Goal: Task Accomplishment & Management: Manage account settings

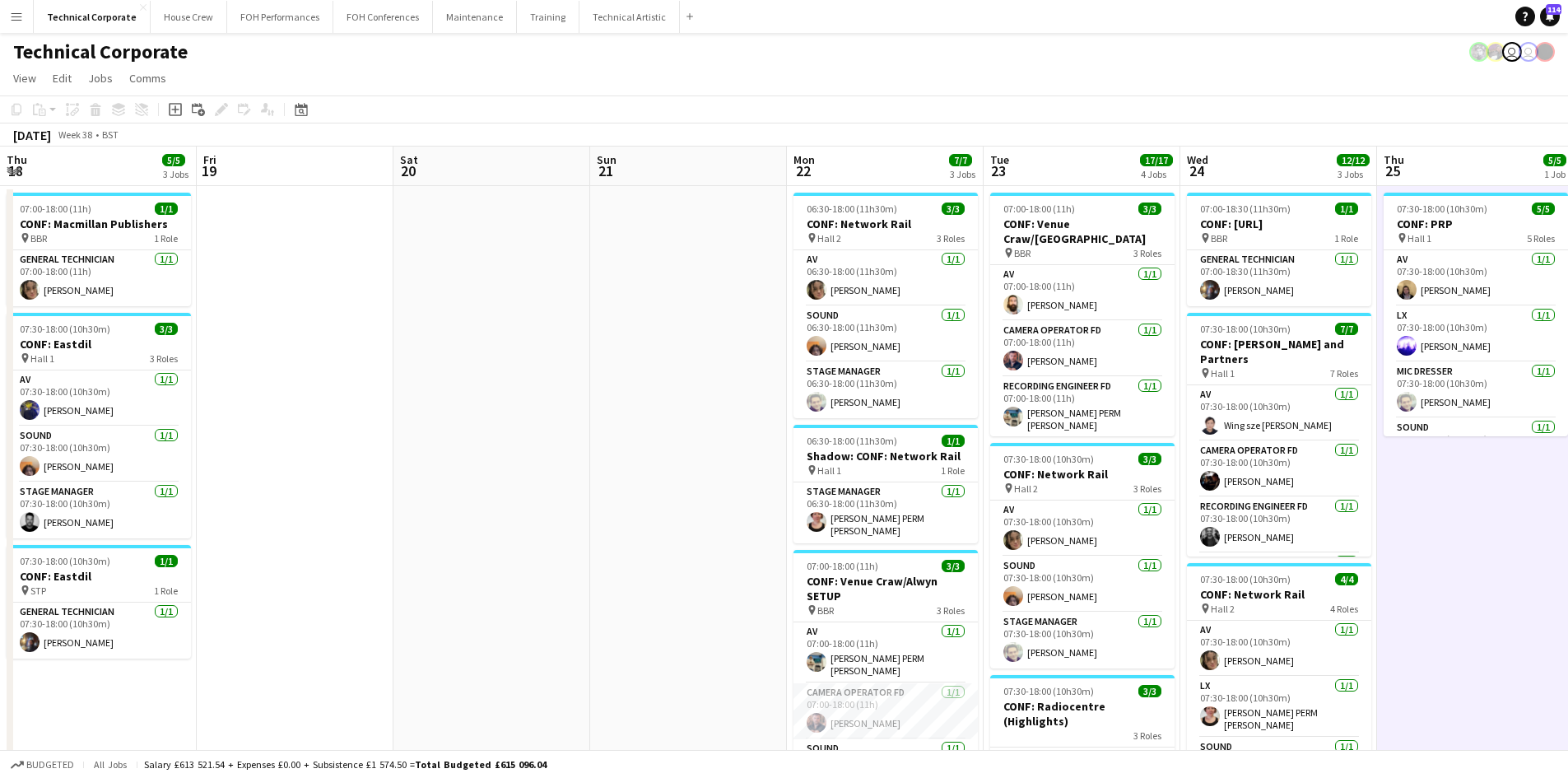
scroll to position [0, 477]
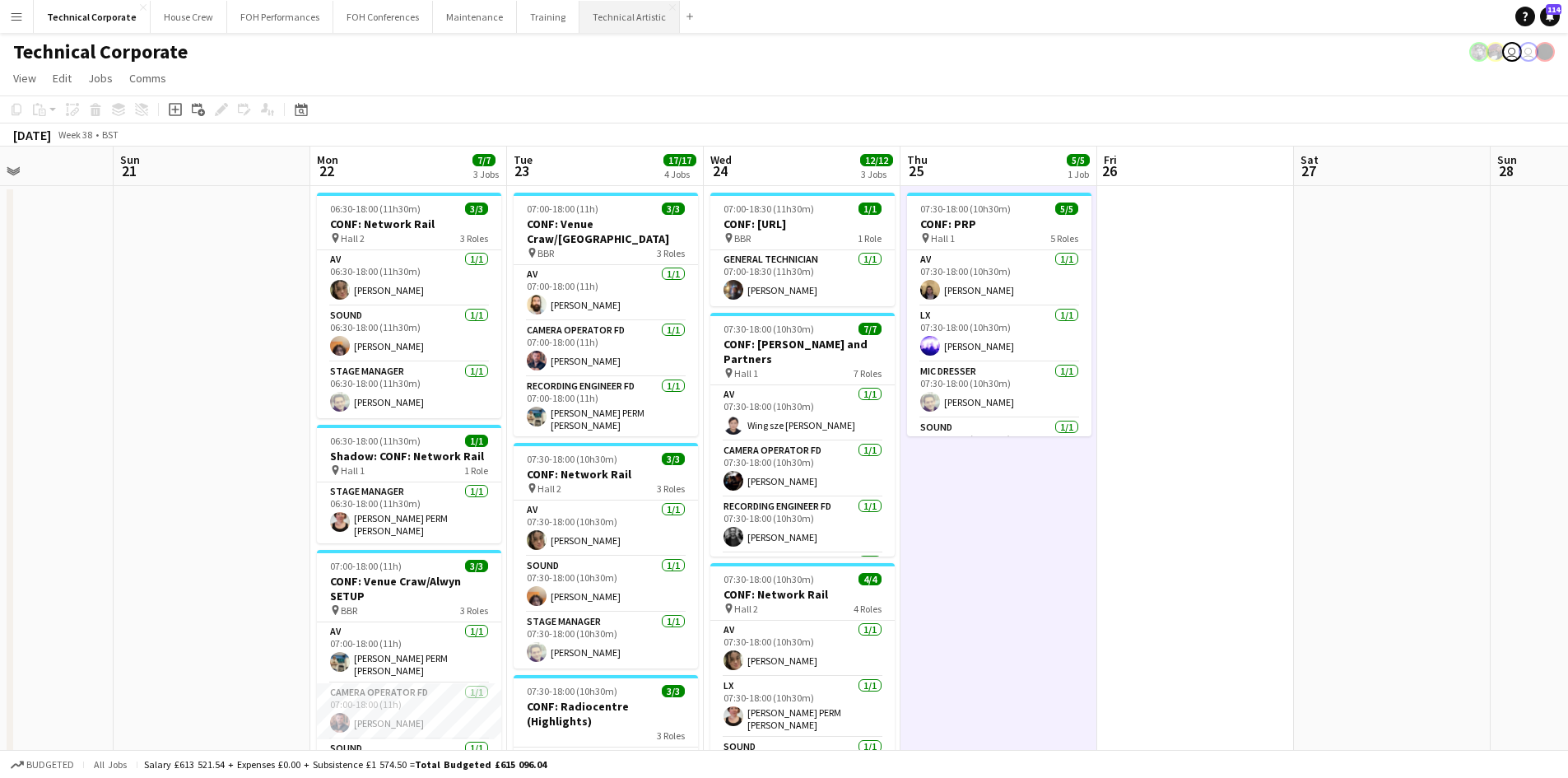
click at [602, 19] on button "Technical Artistic Close" at bounding box center [630, 17] width 100 height 32
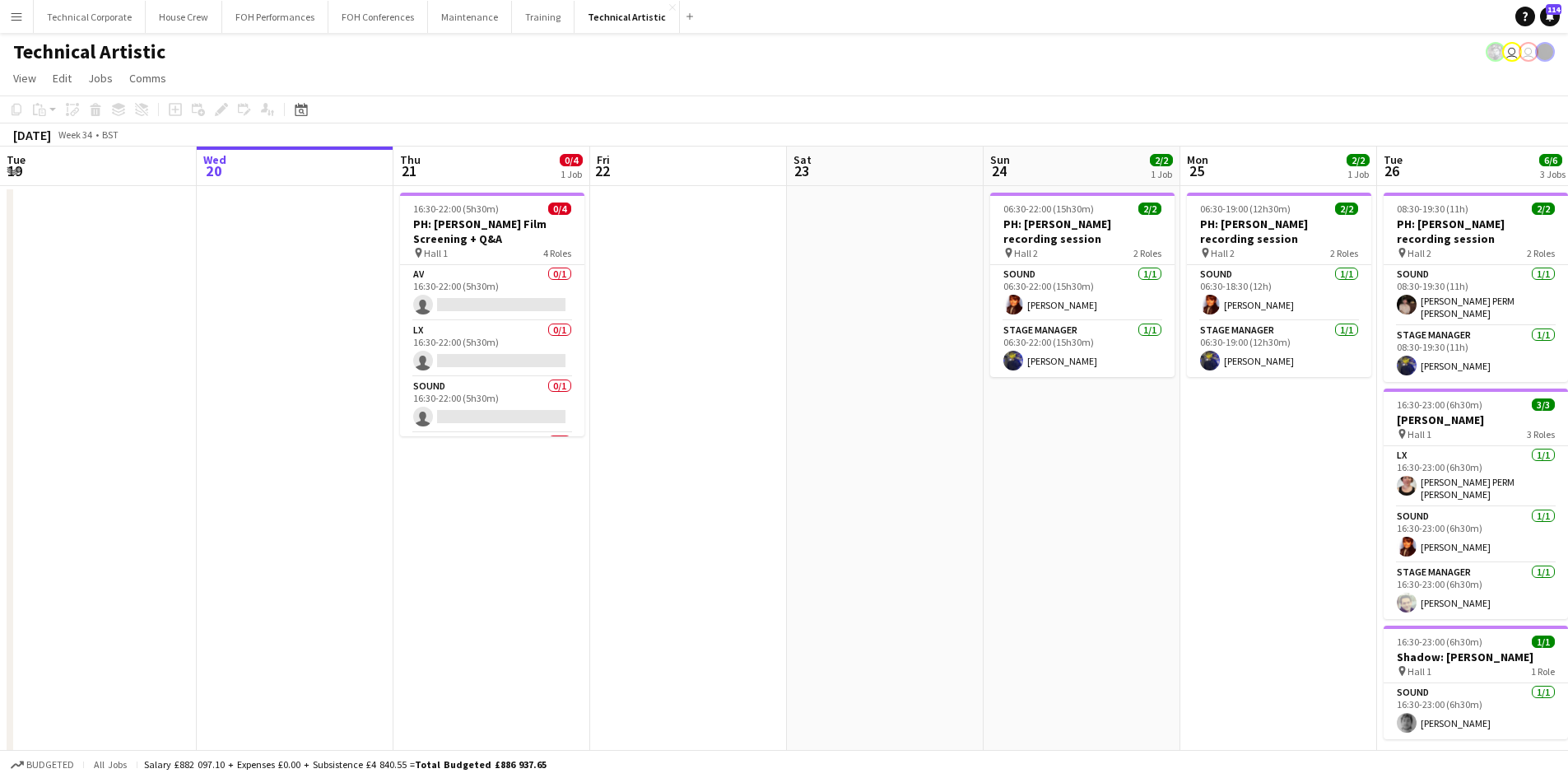
click at [1066, 605] on app-date-cell "06:30-22:00 (15h30m) 2/2 PH: [PERSON_NAME] recording session pin Hall 2 2 Roles…" at bounding box center [1082, 483] width 197 height 595
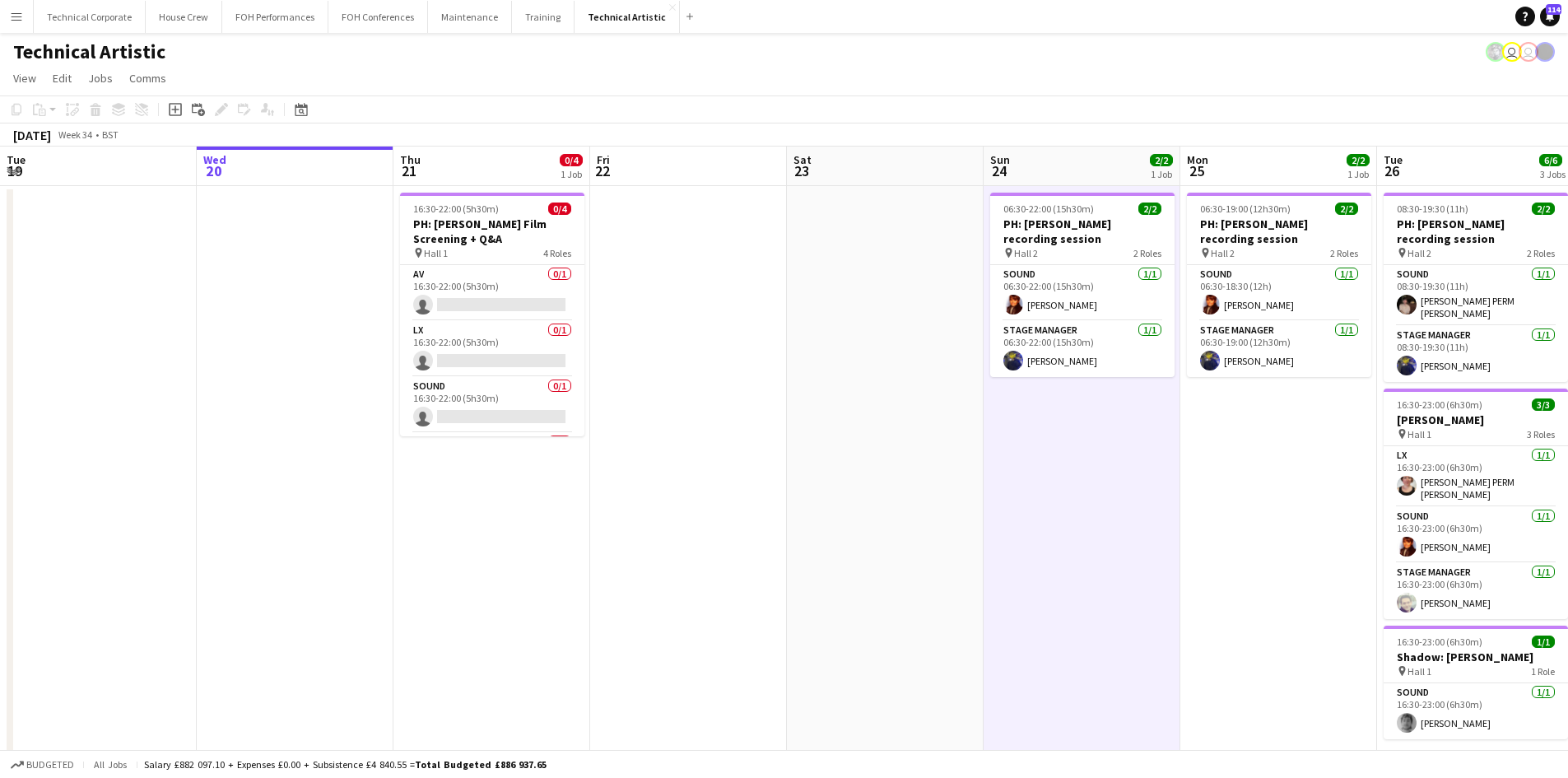
click at [1065, 605] on app-date-cell "06:30-22:00 (15h30m) 2/2 PH: [PERSON_NAME] recording session pin Hall 2 2 Roles…" at bounding box center [1082, 483] width 197 height 595
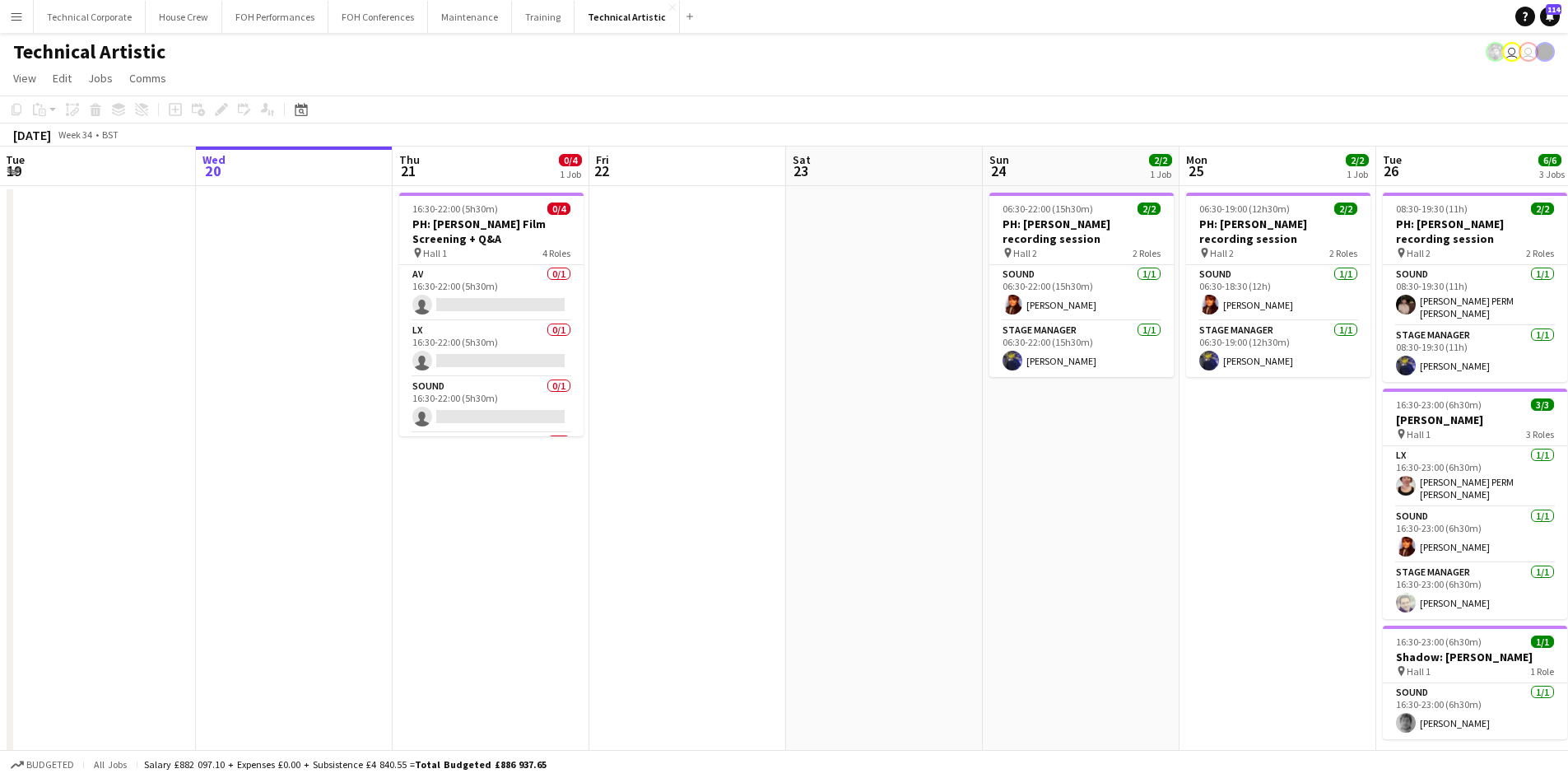
click at [1060, 605] on app-date-cell "06:30-22:00 (15h30m) 2/2 PH: [PERSON_NAME] recording session pin Hall 2 2 Roles…" at bounding box center [1081, 483] width 197 height 595
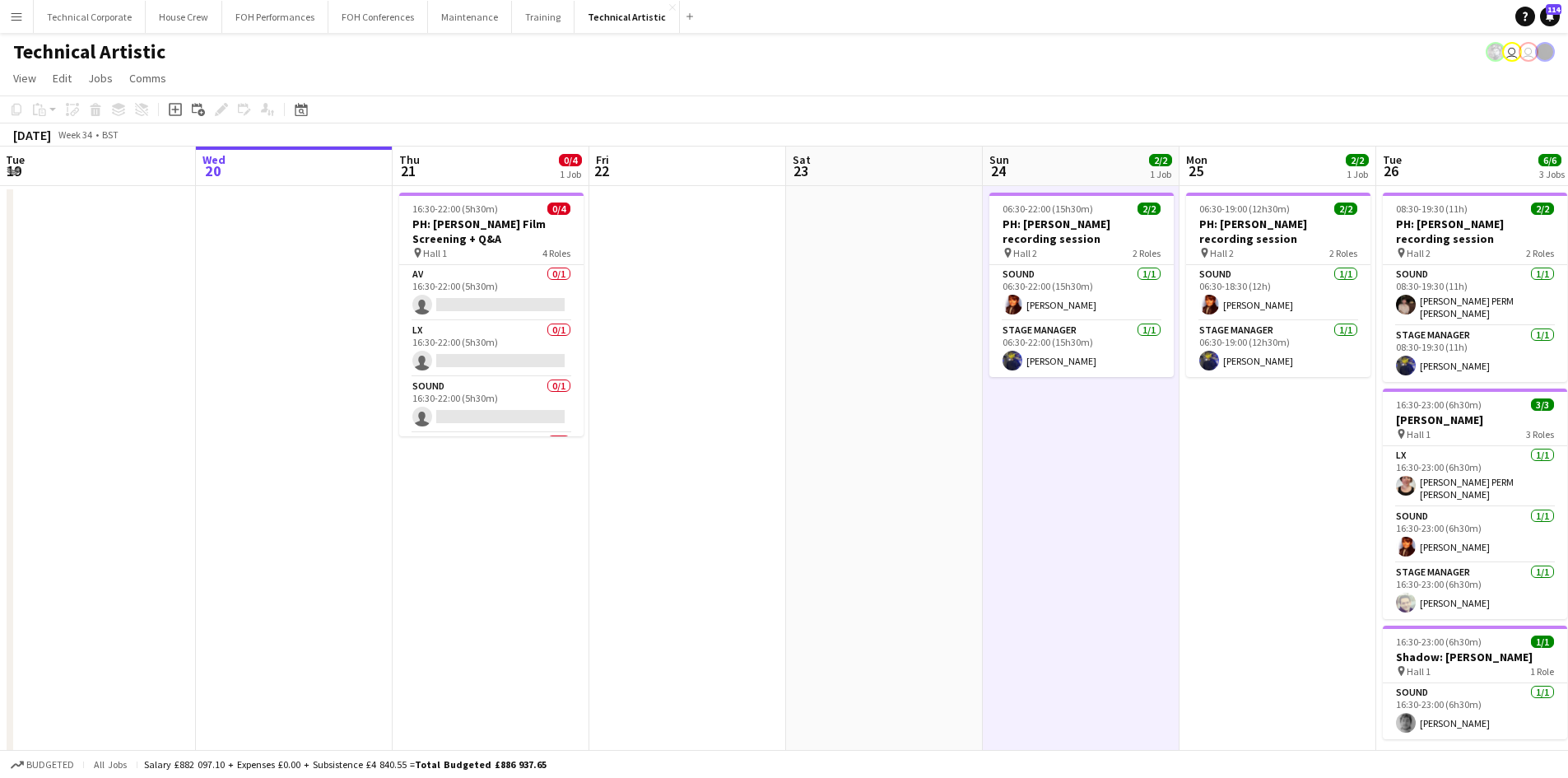
click at [952, 606] on app-date-cell at bounding box center [884, 483] width 197 height 595
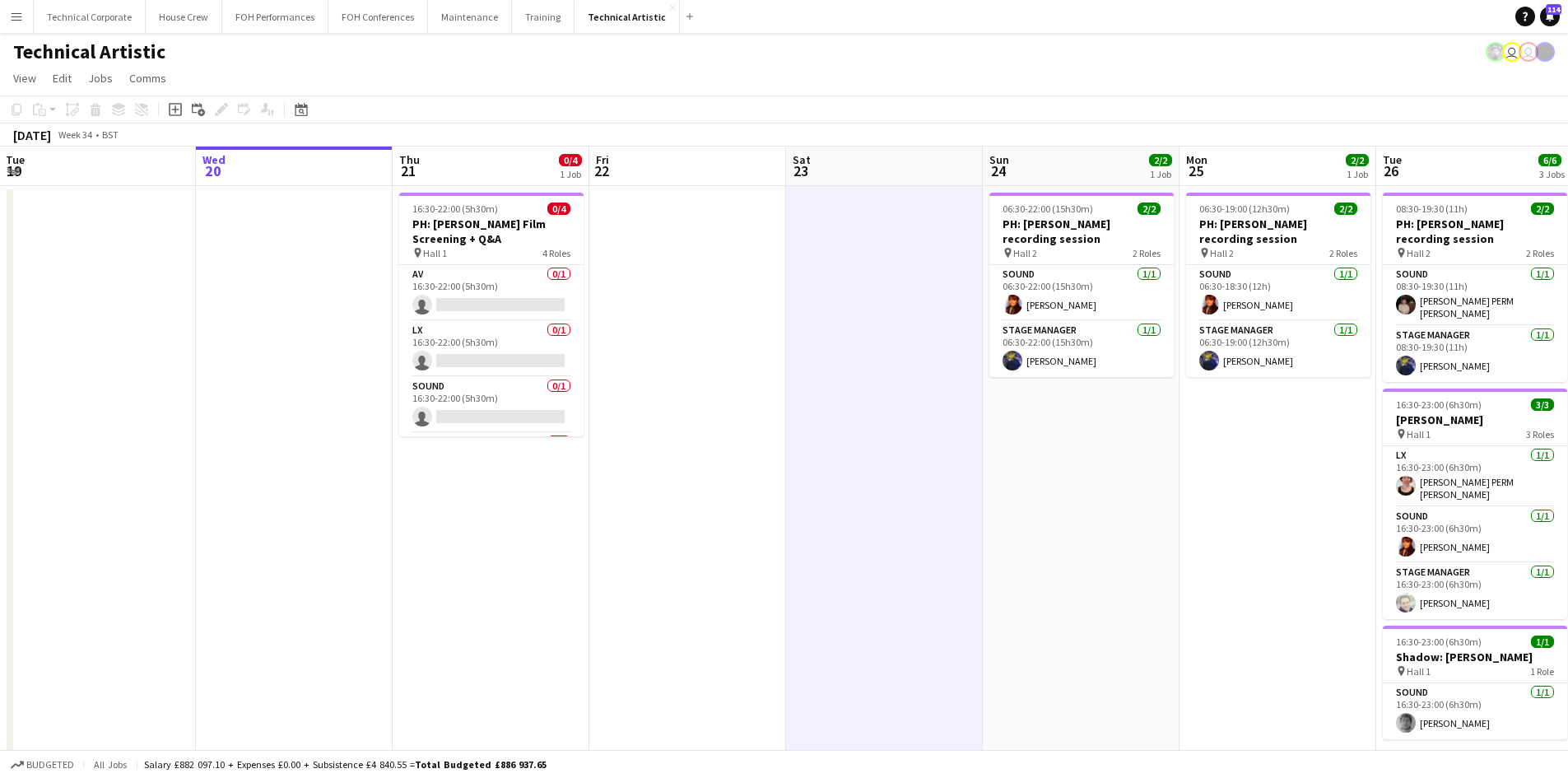
scroll to position [0, 396]
click at [759, 605] on app-date-cell at bounding box center [686, 483] width 197 height 595
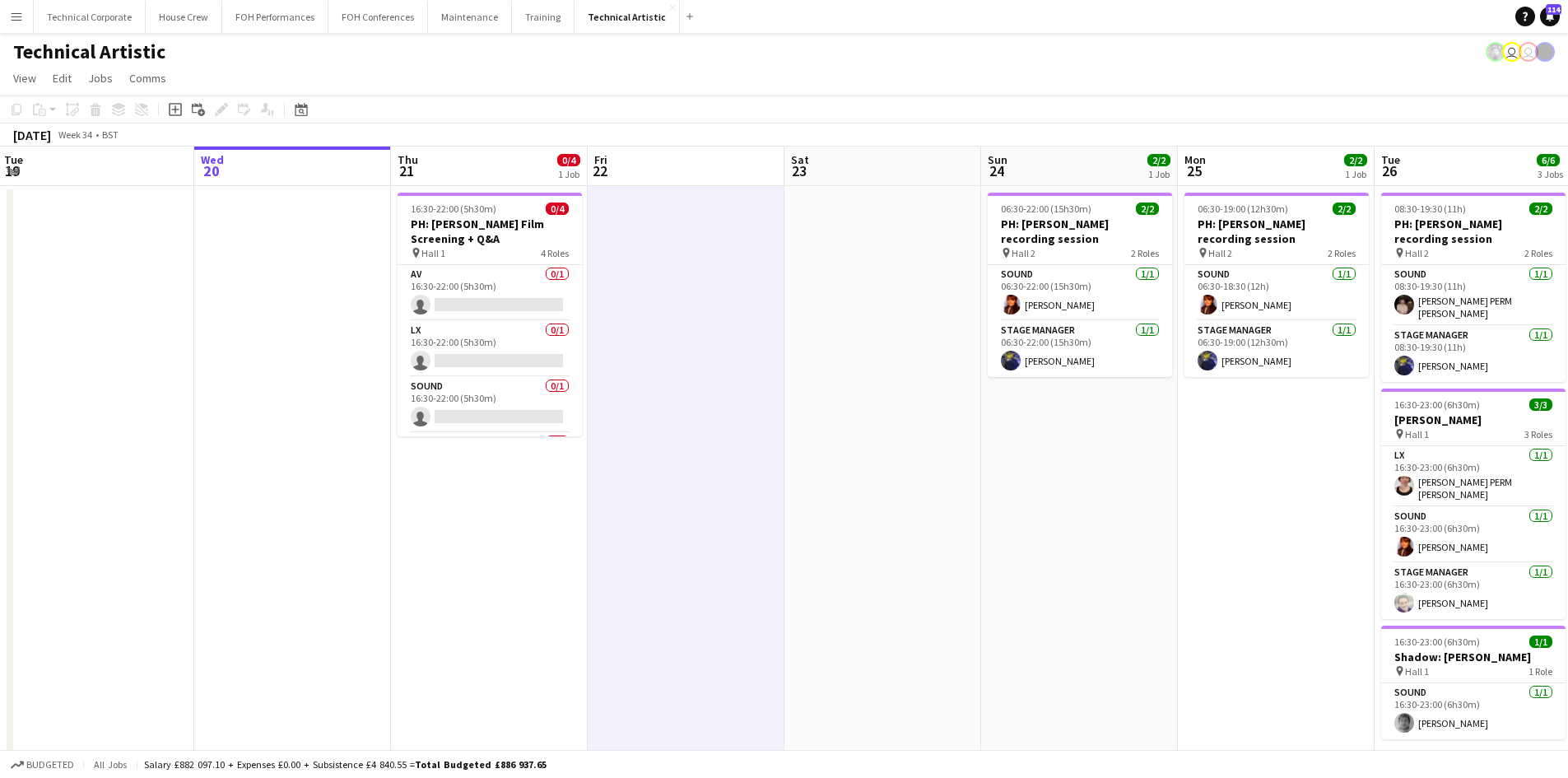
click at [578, 618] on app-date-cell "16:30-22:00 (5h30m) 0/4 PH: [PERSON_NAME] Film Screening + Q&A pin Hall 1 4 Rol…" at bounding box center [489, 483] width 197 height 595
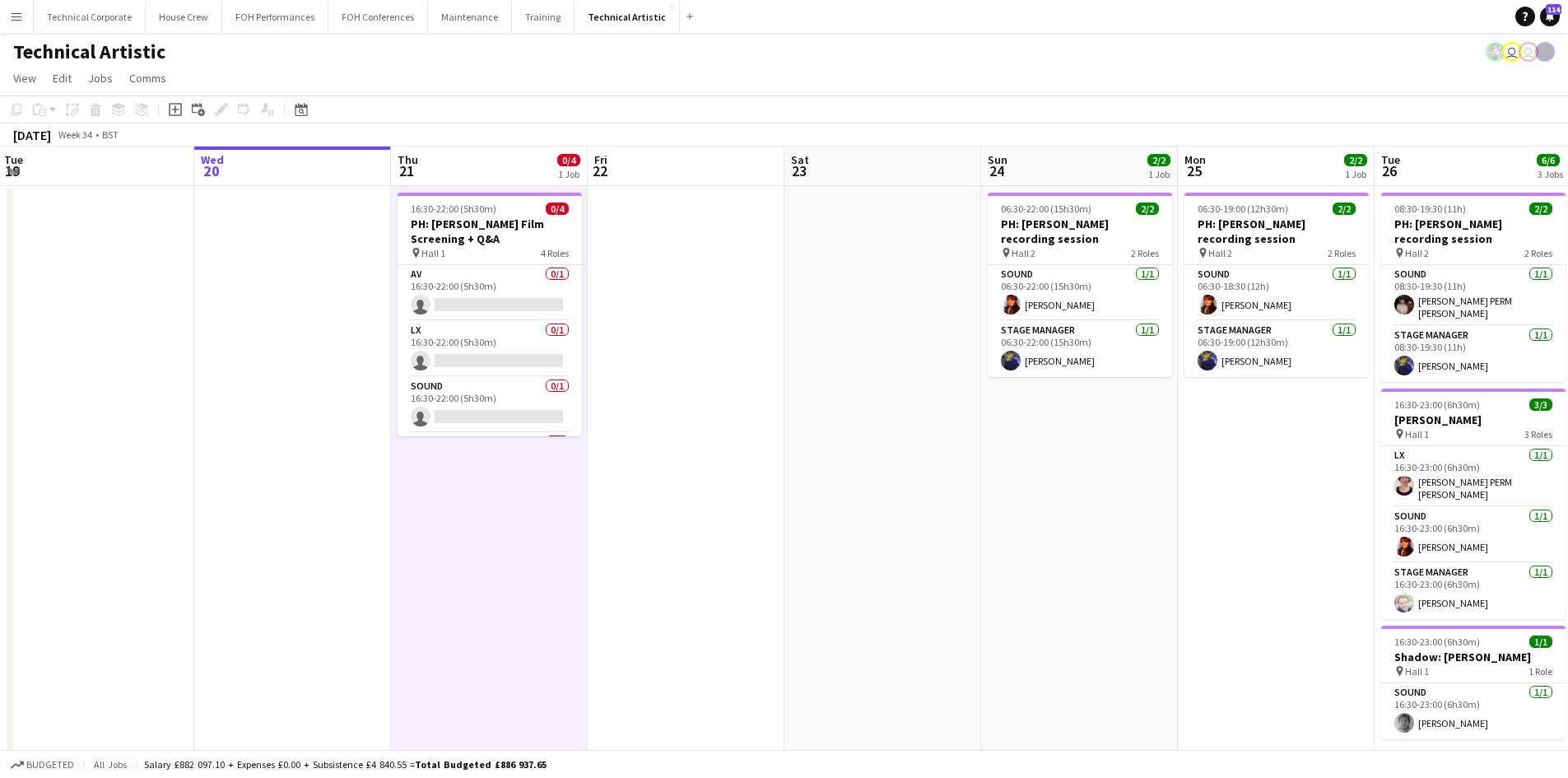
click at [571, 501] on app-date-cell "16:30-22:00 (5h30m) 0/4 PH: [PERSON_NAME] Film Screening + Q&A pin Hall 1 4 Rol…" at bounding box center [489, 483] width 197 height 595
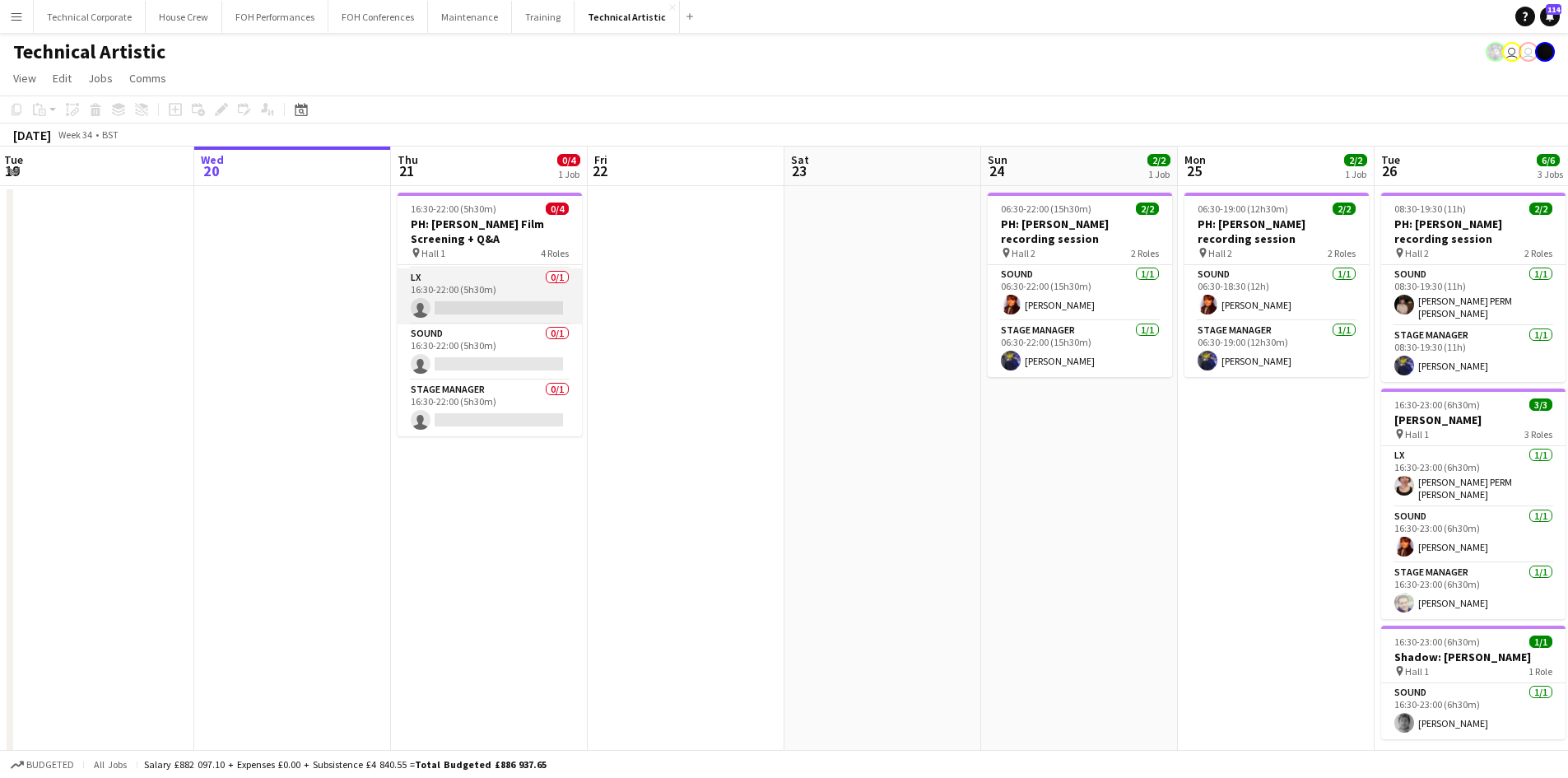
scroll to position [0, 0]
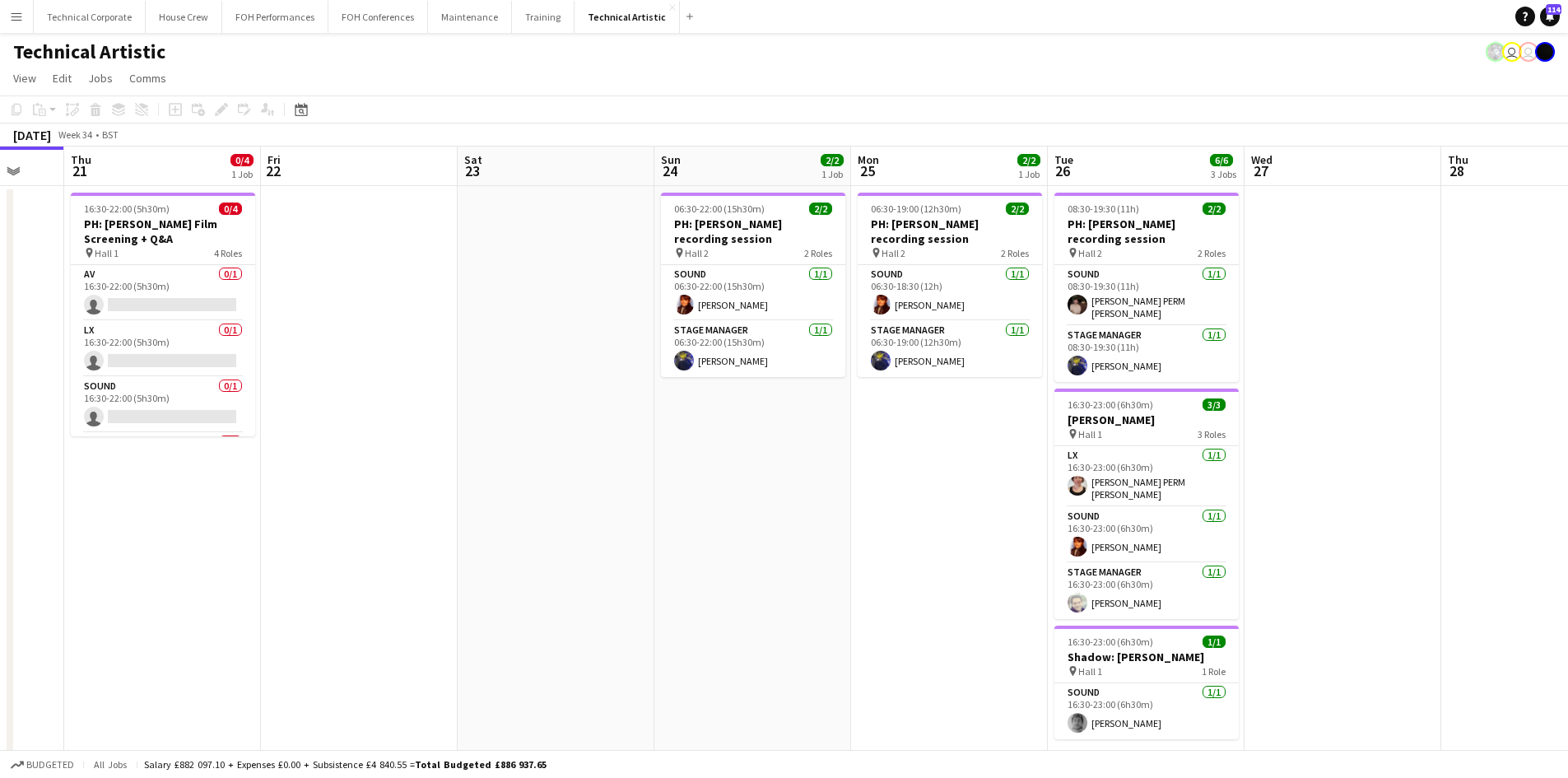
drag, startPoint x: 1262, startPoint y: 540, endPoint x: 935, endPoint y: 518, distance: 327.7
click at [935, 518] on app-calendar-viewport "Mon 18 Tue 19 Wed 20 Thu 21 0/4 1 Job Fri 22 Sat 23 Sun 24 2/2 1 Job Mon 25 2/2…" at bounding box center [784, 464] width 1568 height 635
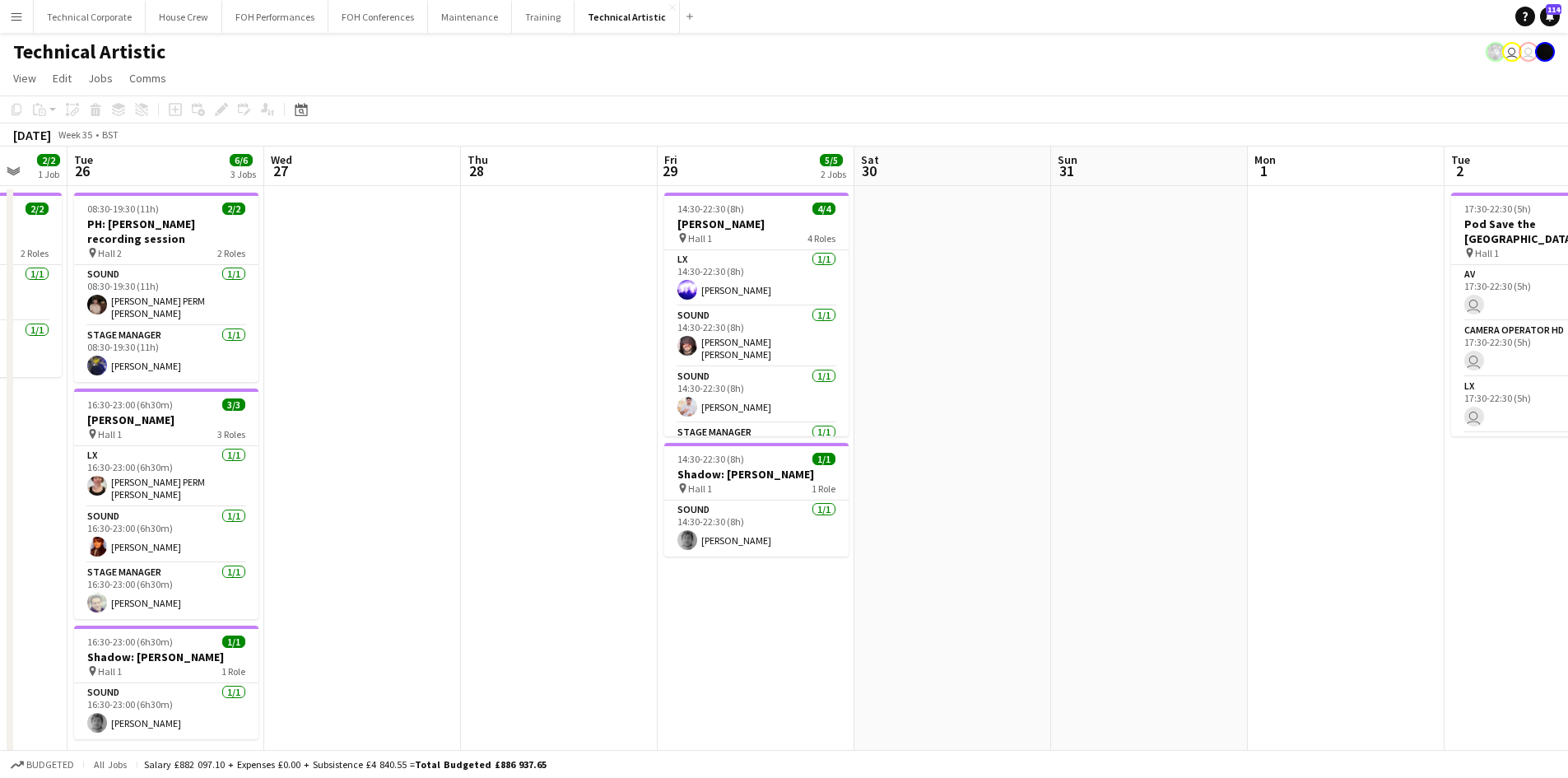
drag, startPoint x: 1497, startPoint y: 547, endPoint x: 551, endPoint y: 548, distance: 946.0
click at [551, 548] on app-calendar-viewport "Sat 23 Sun 24 2/2 1 Job Mon 25 2/2 1 Job Tue 26 6/6 3 Jobs Wed 27 Thu 28 Fri 29…" at bounding box center [784, 464] width 1568 height 635
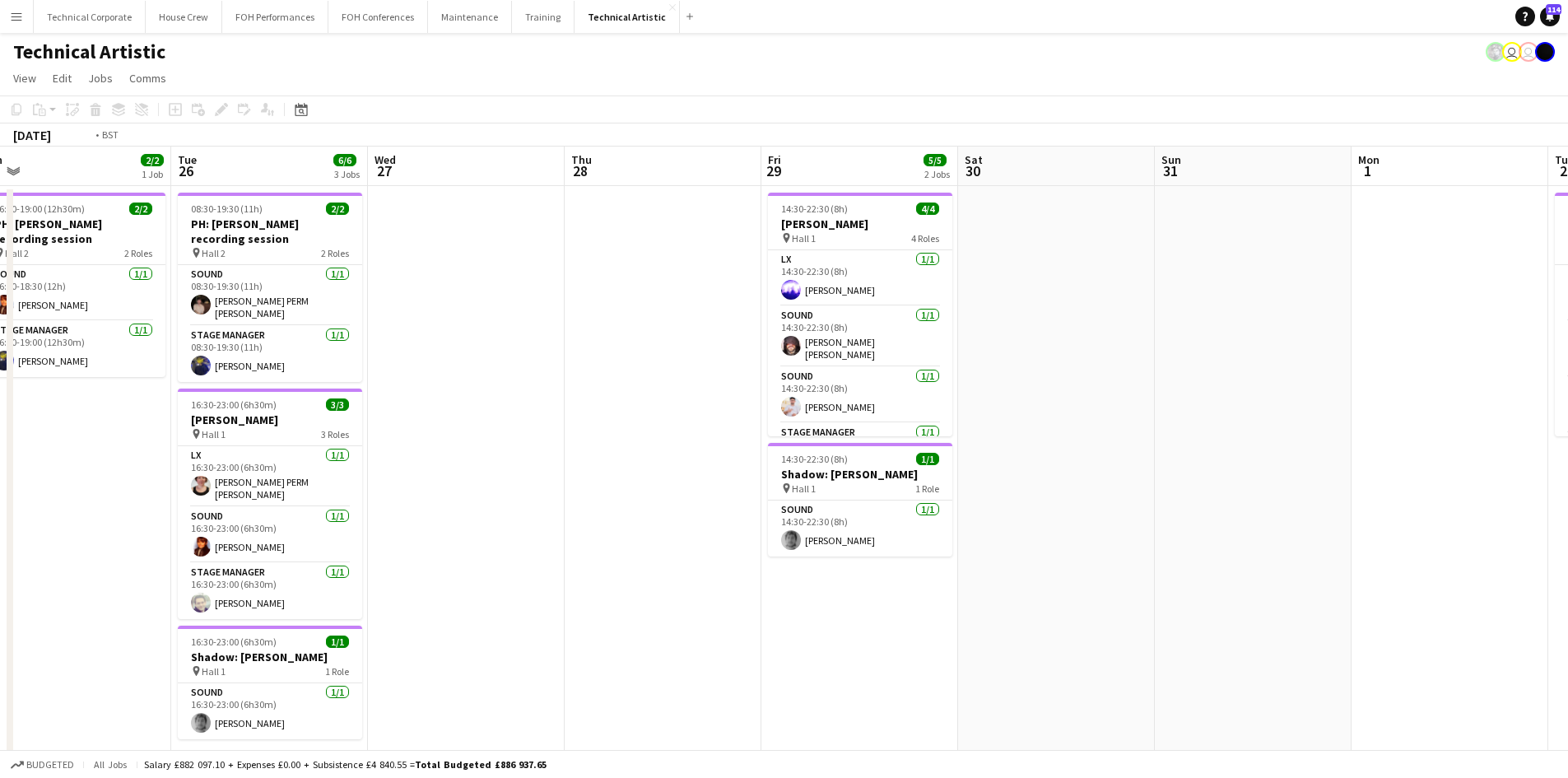
scroll to position [0, 333]
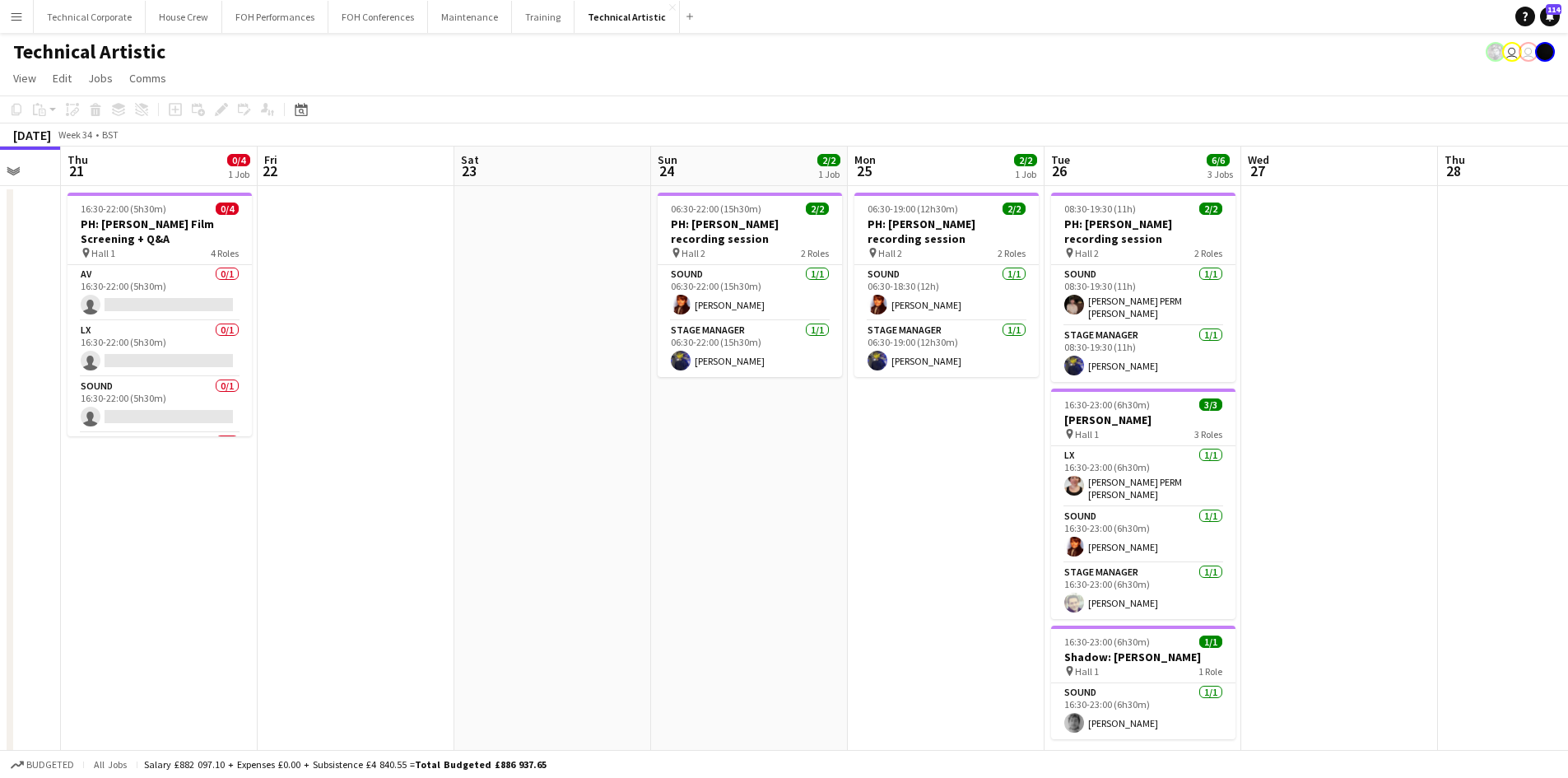
drag, startPoint x: 558, startPoint y: 545, endPoint x: 1580, endPoint y: 436, distance: 1027.8
click at [1567, 439] on html "Menu Boards Boards Boards All jobs Status Workforce Workforce My Workforce Recr…" at bounding box center [784, 442] width 1568 height 884
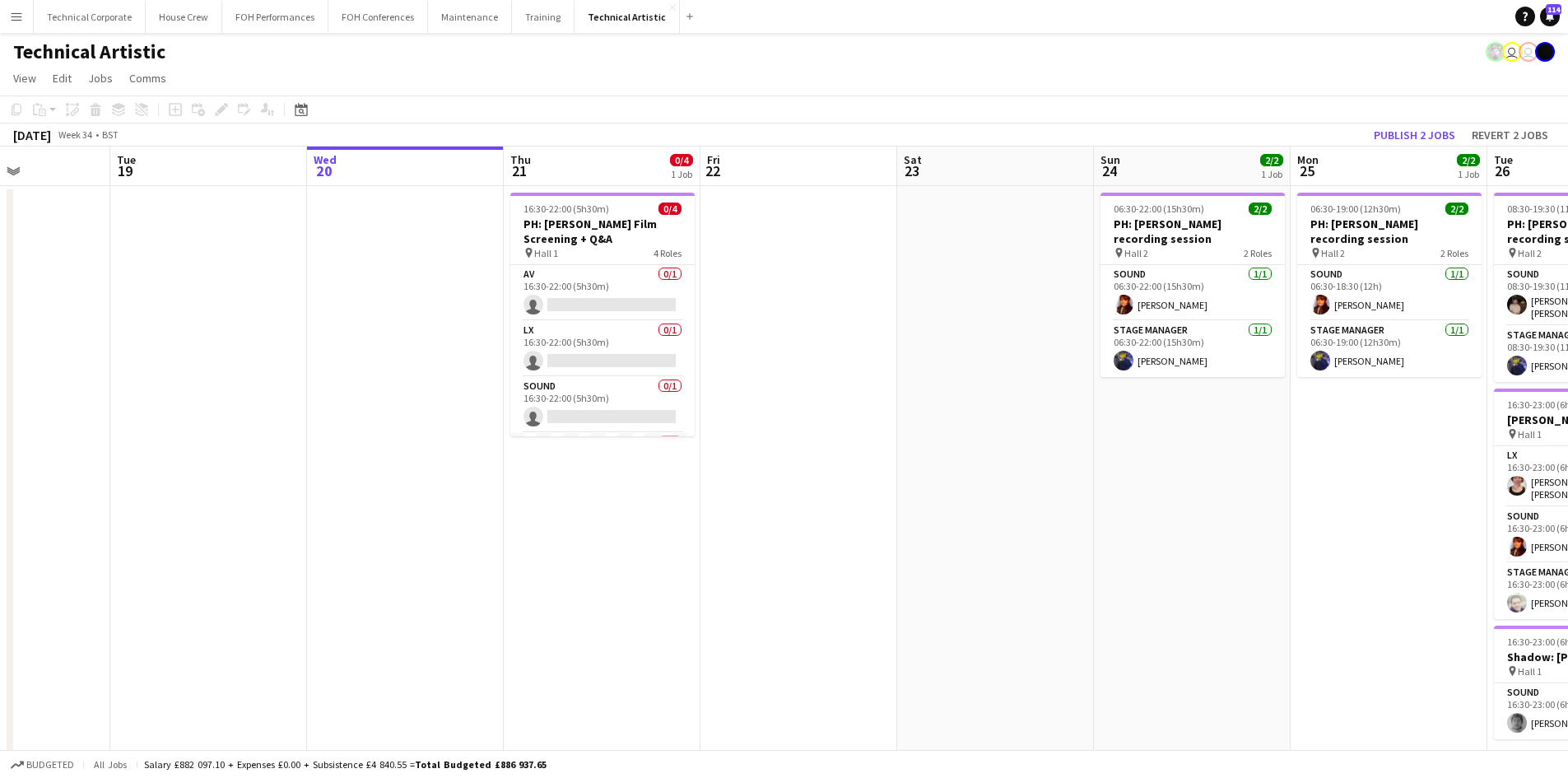
scroll to position [0, 462]
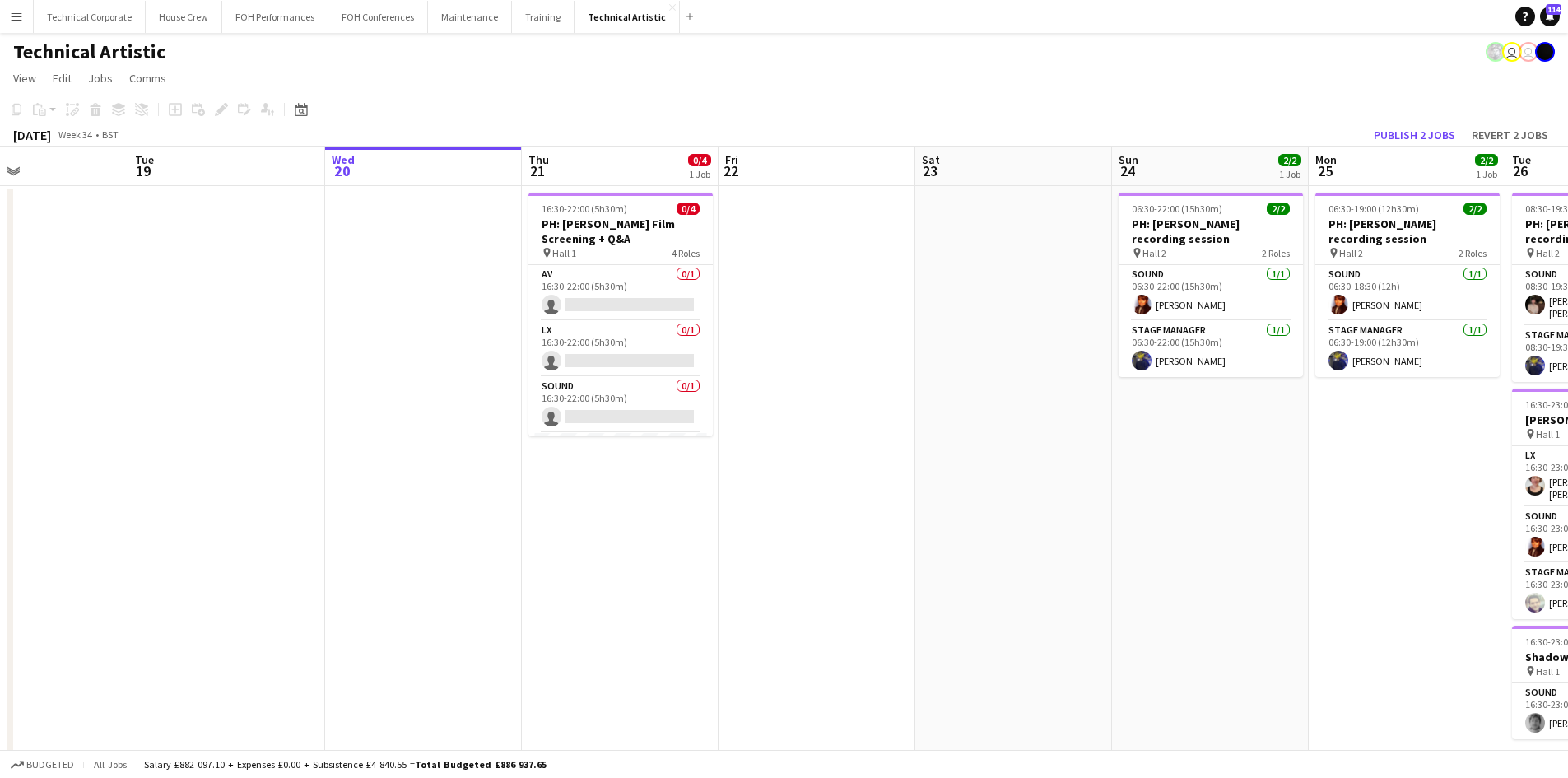
drag, startPoint x: 295, startPoint y: 506, endPoint x: 733, endPoint y: 454, distance: 441.1
click at [733, 454] on app-calendar-viewport "Sat 16 Sun 17 Mon 18 Tue 19 Wed 20 Thu 21 0/4 1 Job Fri 22 Sat 23 Sun 24 2/2 1 …" at bounding box center [784, 501] width 1568 height 709
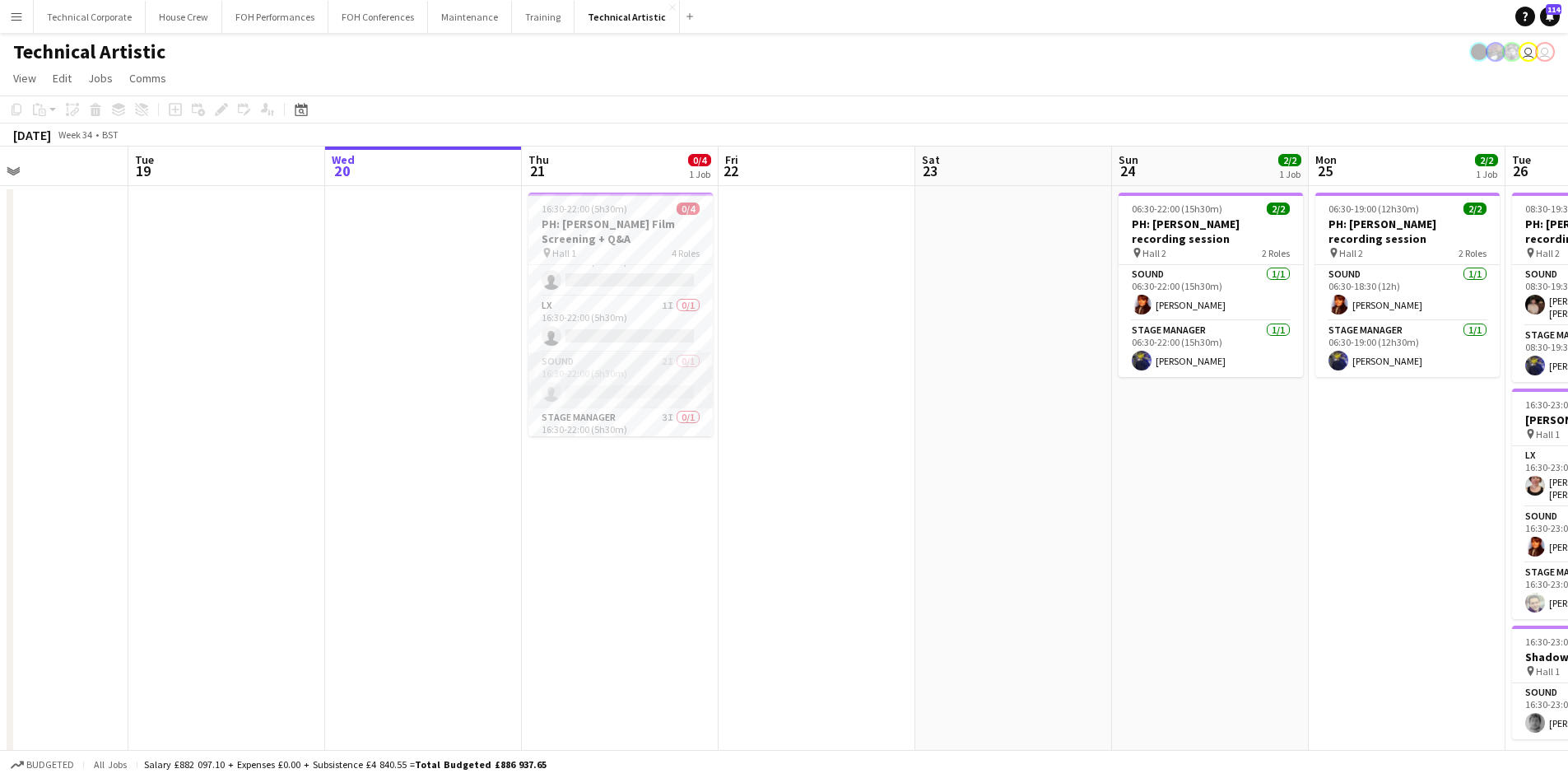
scroll to position [0, 0]
click at [715, 551] on app-date-cell "16:30-22:00 (5h30m) 0/4 PH: [PERSON_NAME] Film Screening + Q&A pin Hall 1 4 Rol…" at bounding box center [620, 521] width 197 height 670
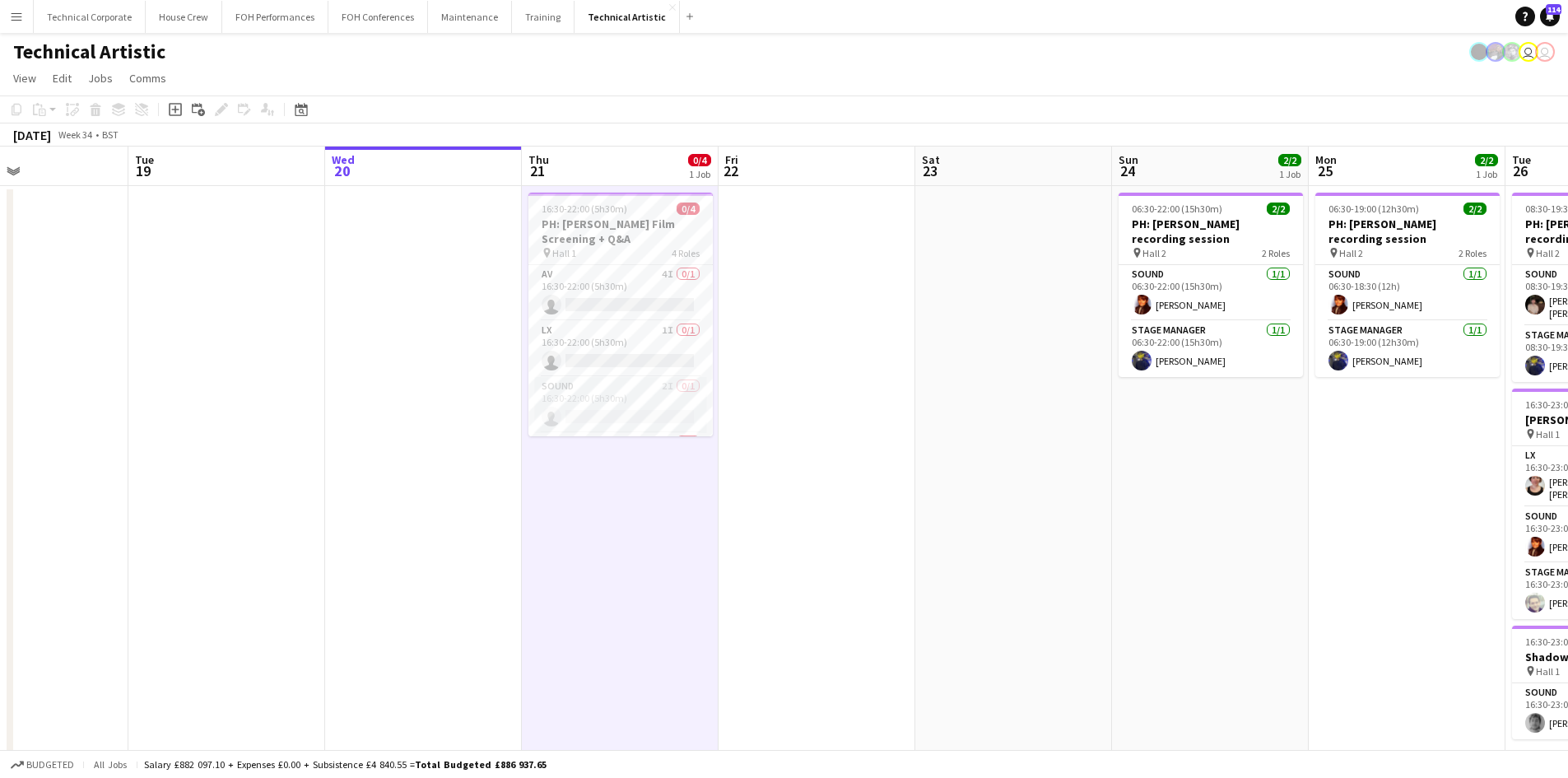
click at [700, 576] on app-date-cell "16:30-22:00 (5h30m) 0/4 PH: [PERSON_NAME] Film Screening + Q&A pin Hall 1 4 Rol…" at bounding box center [620, 521] width 197 height 670
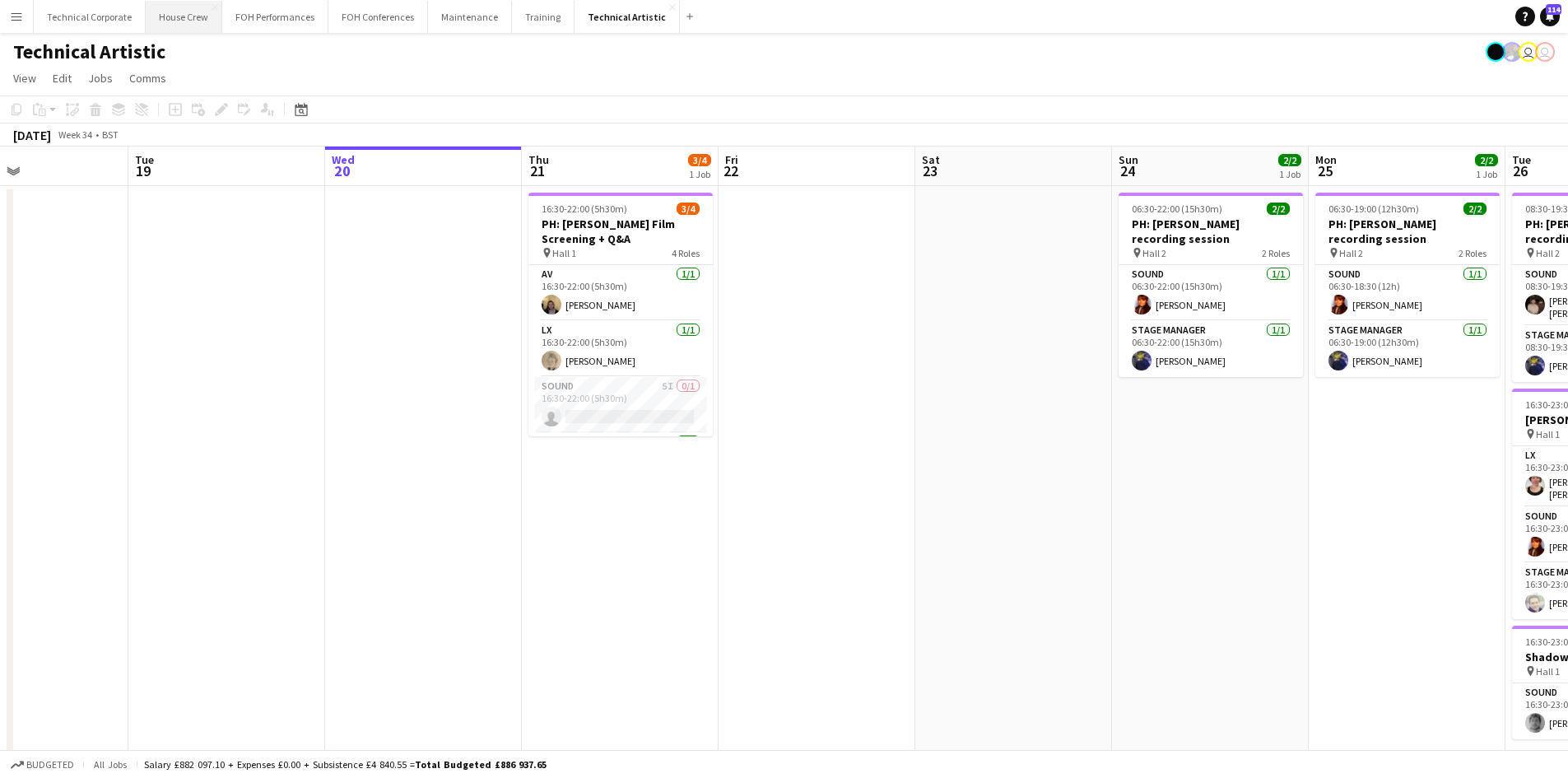
click at [173, 22] on button "House Crew Close" at bounding box center [184, 17] width 76 height 32
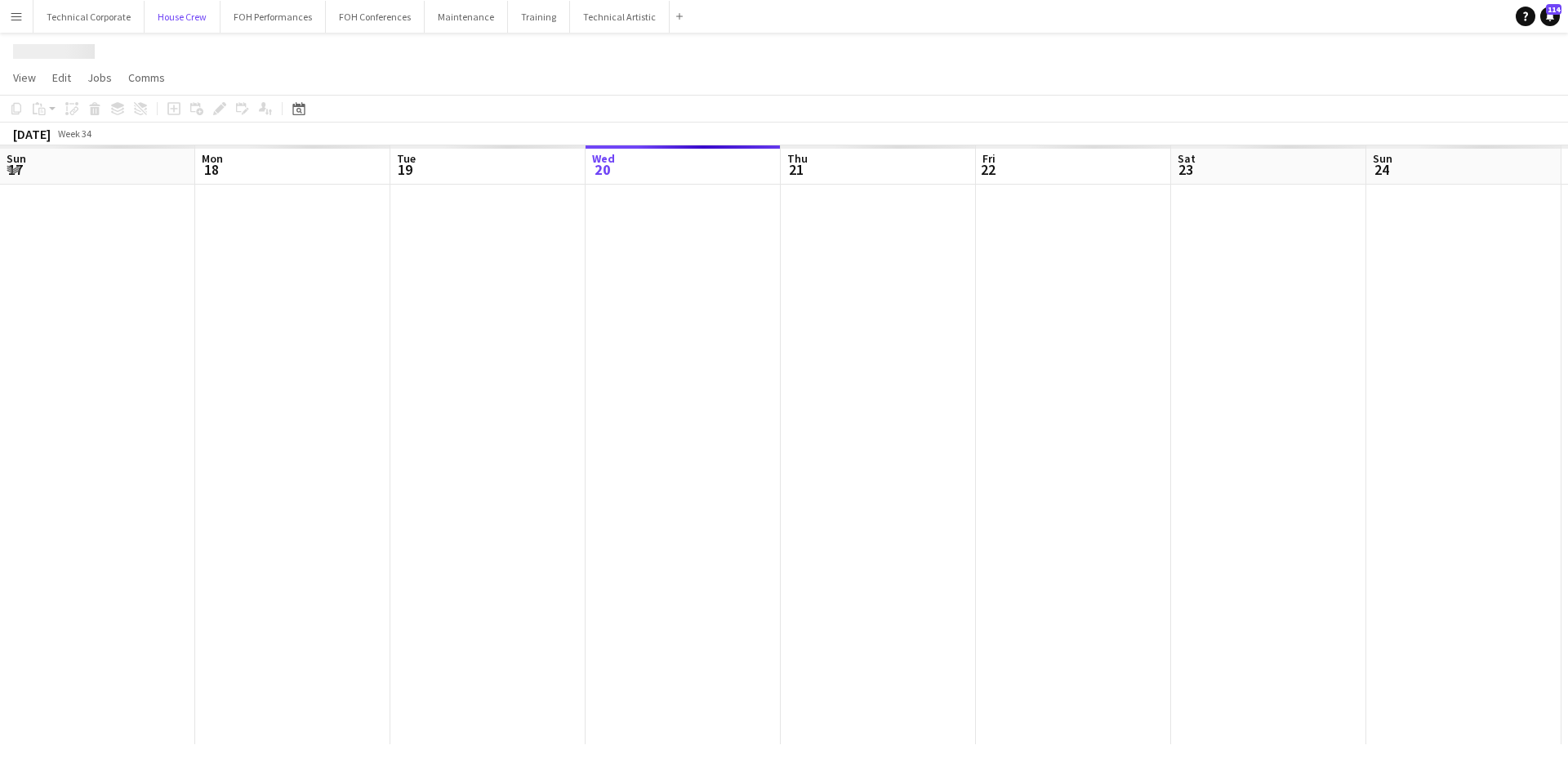
scroll to position [0, 390]
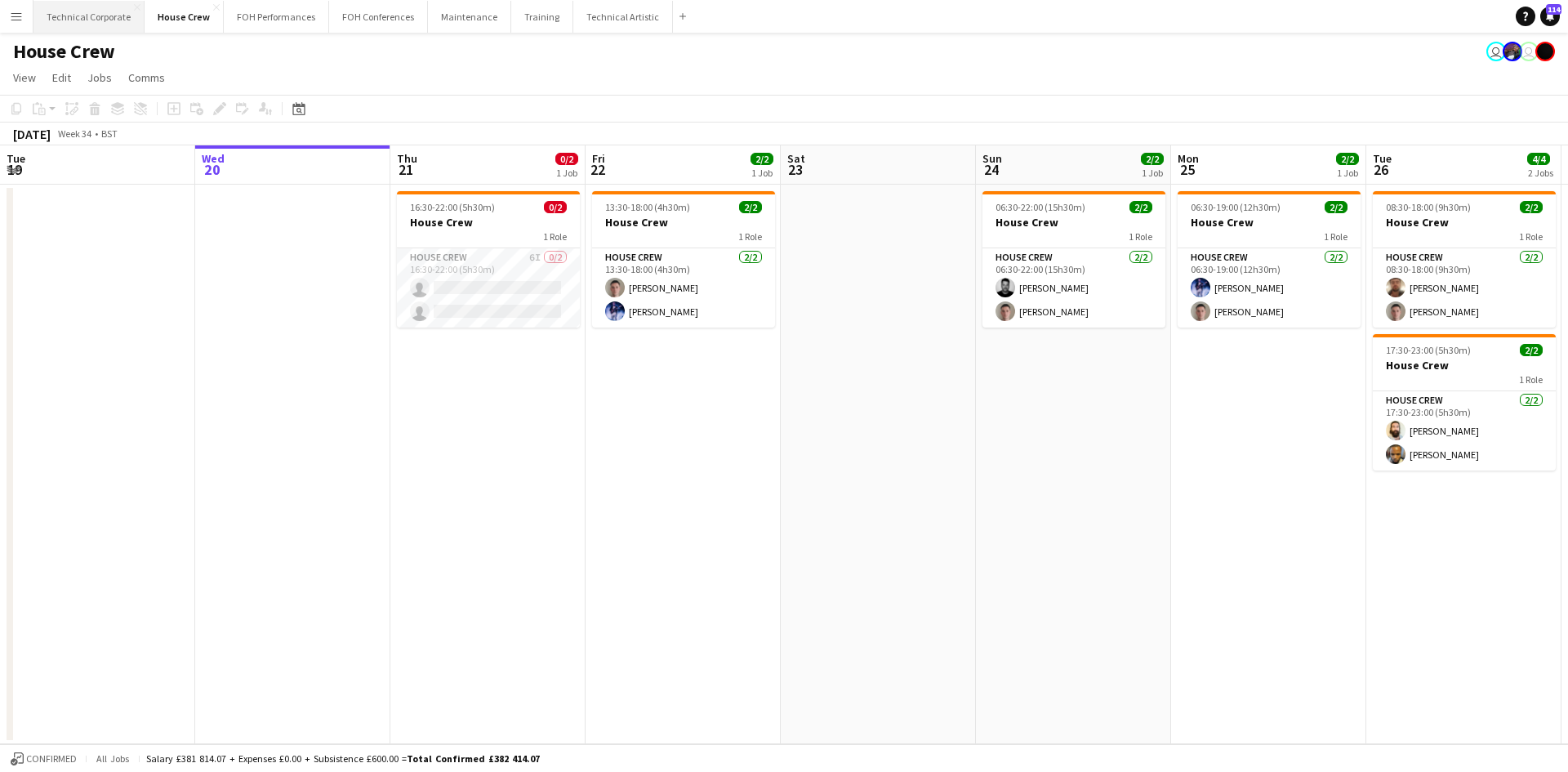
click at [105, 13] on button "Technical Corporate Close" at bounding box center [89, 16] width 111 height 32
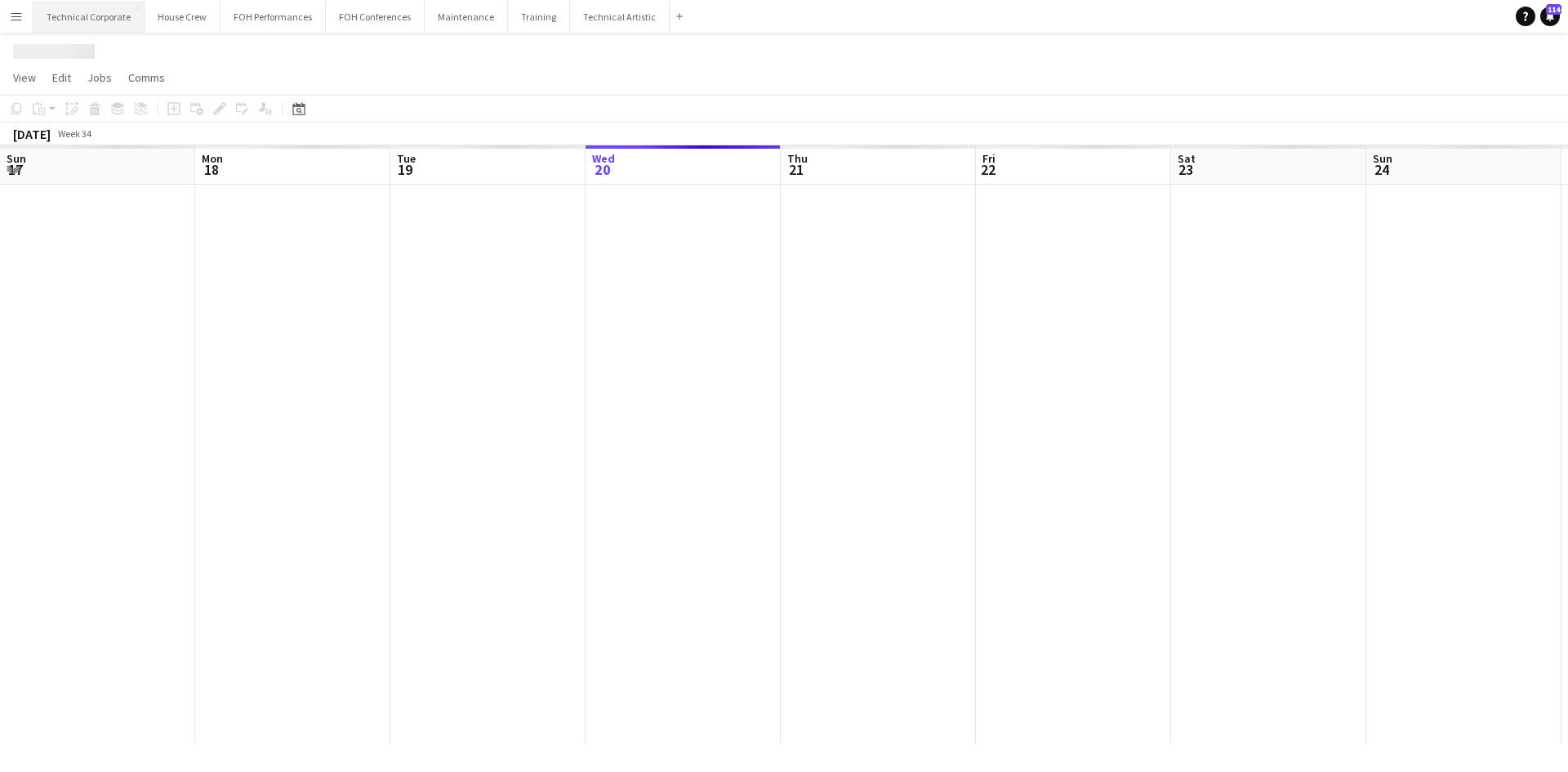
scroll to position [0, 390]
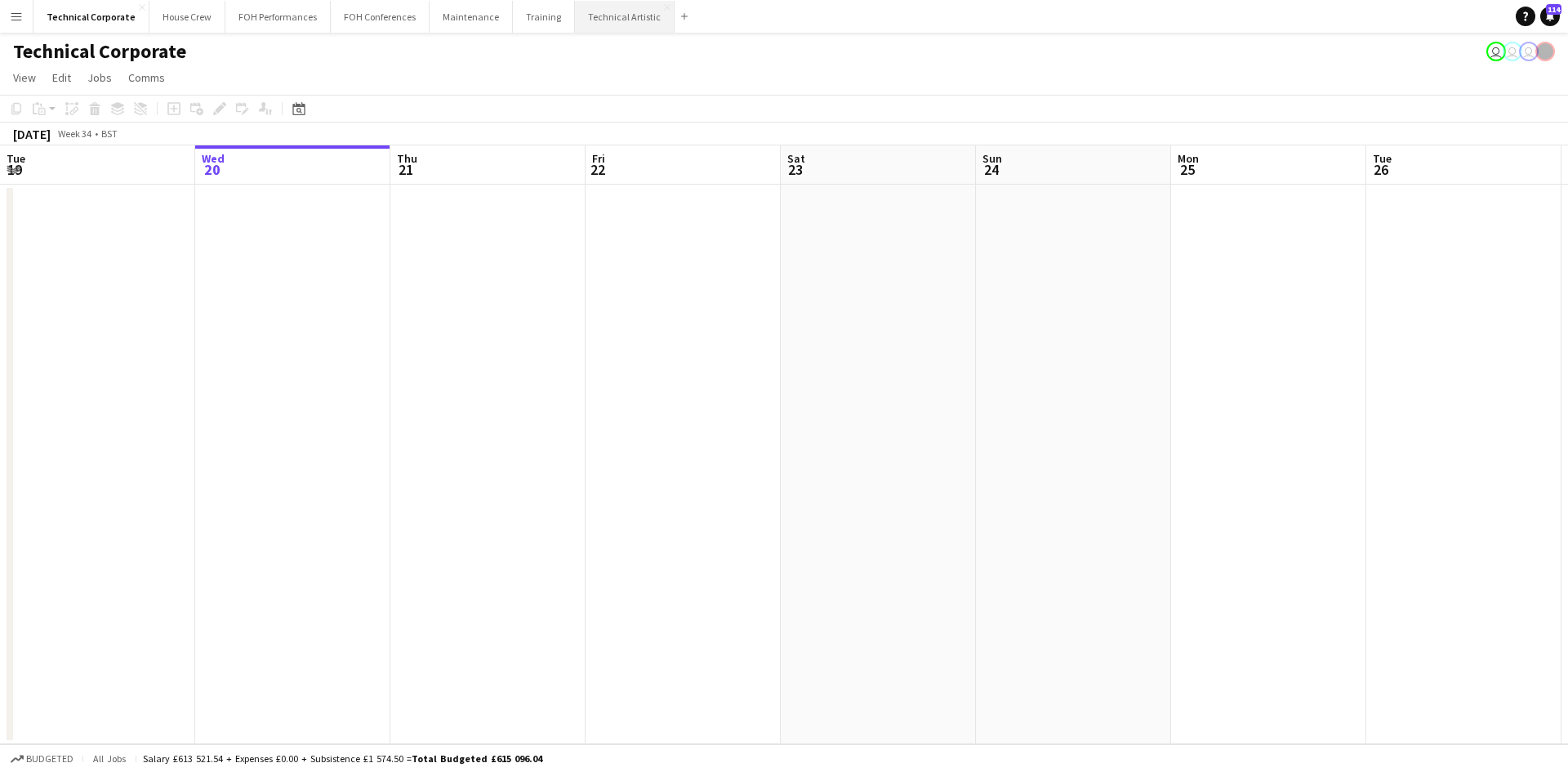
click at [602, 26] on button "Technical Artistic Close" at bounding box center [625, 16] width 100 height 32
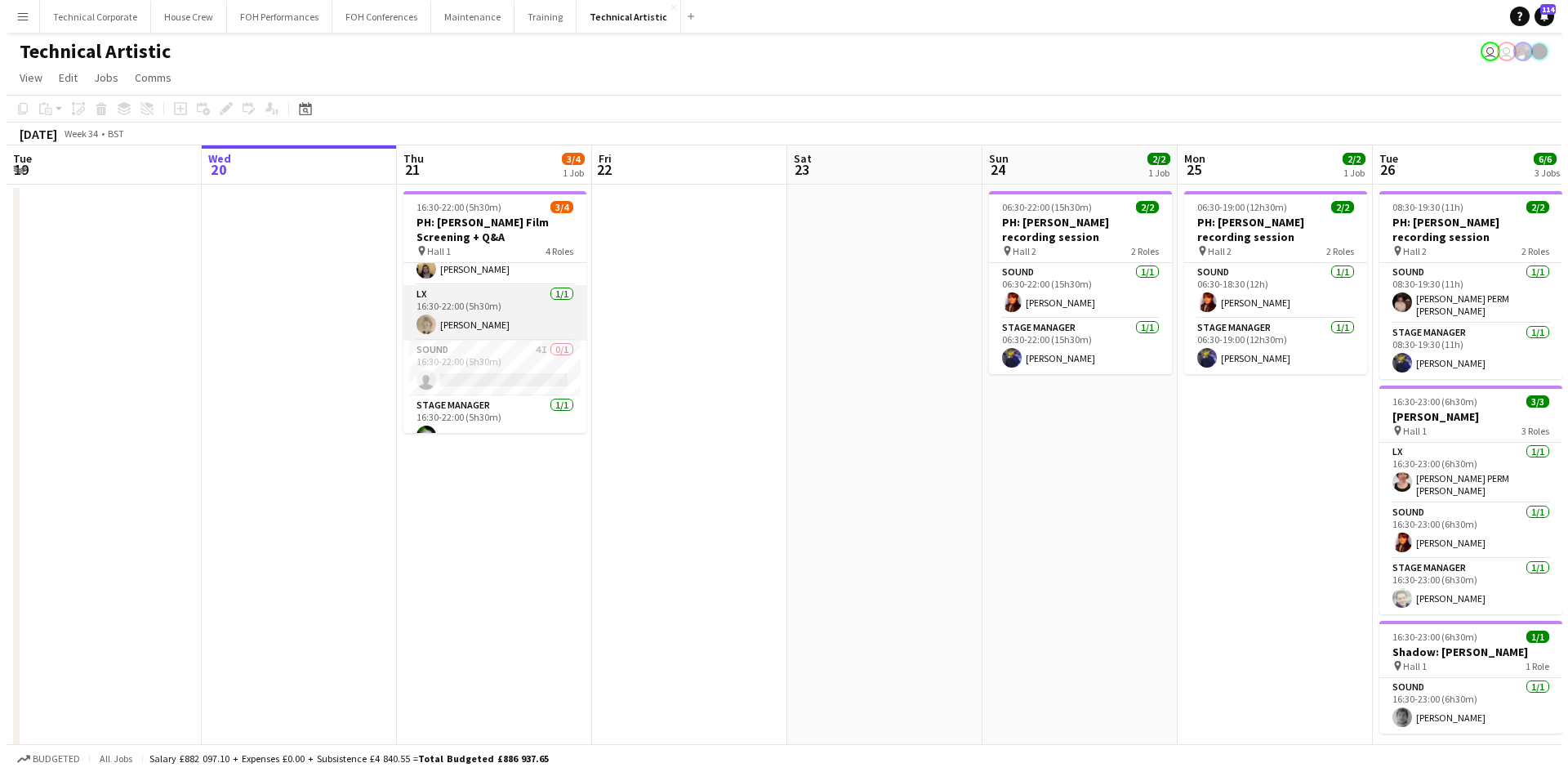
scroll to position [53, 0]
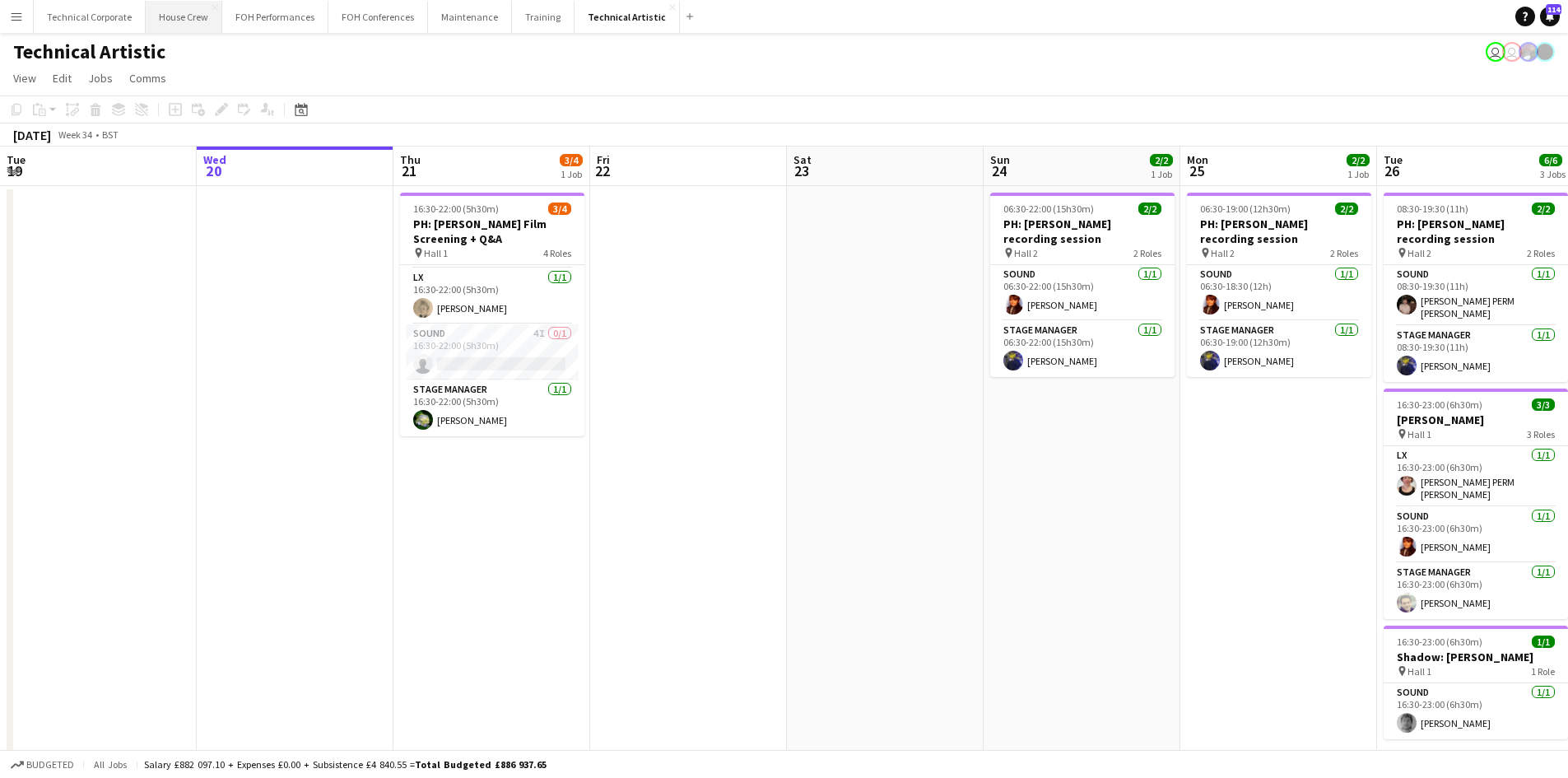
click at [203, 19] on button "House Crew Close" at bounding box center [184, 17] width 76 height 32
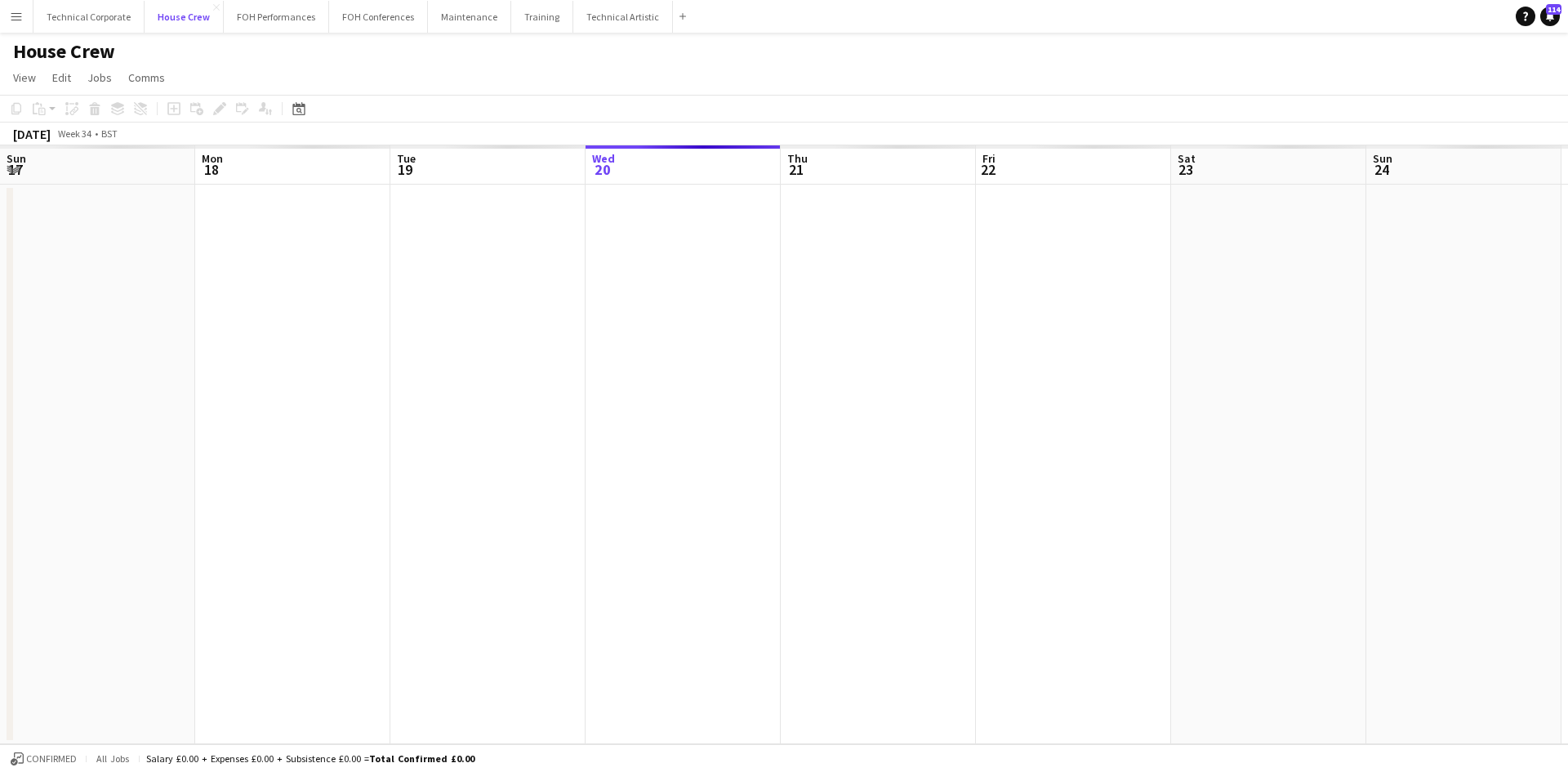
scroll to position [0, 390]
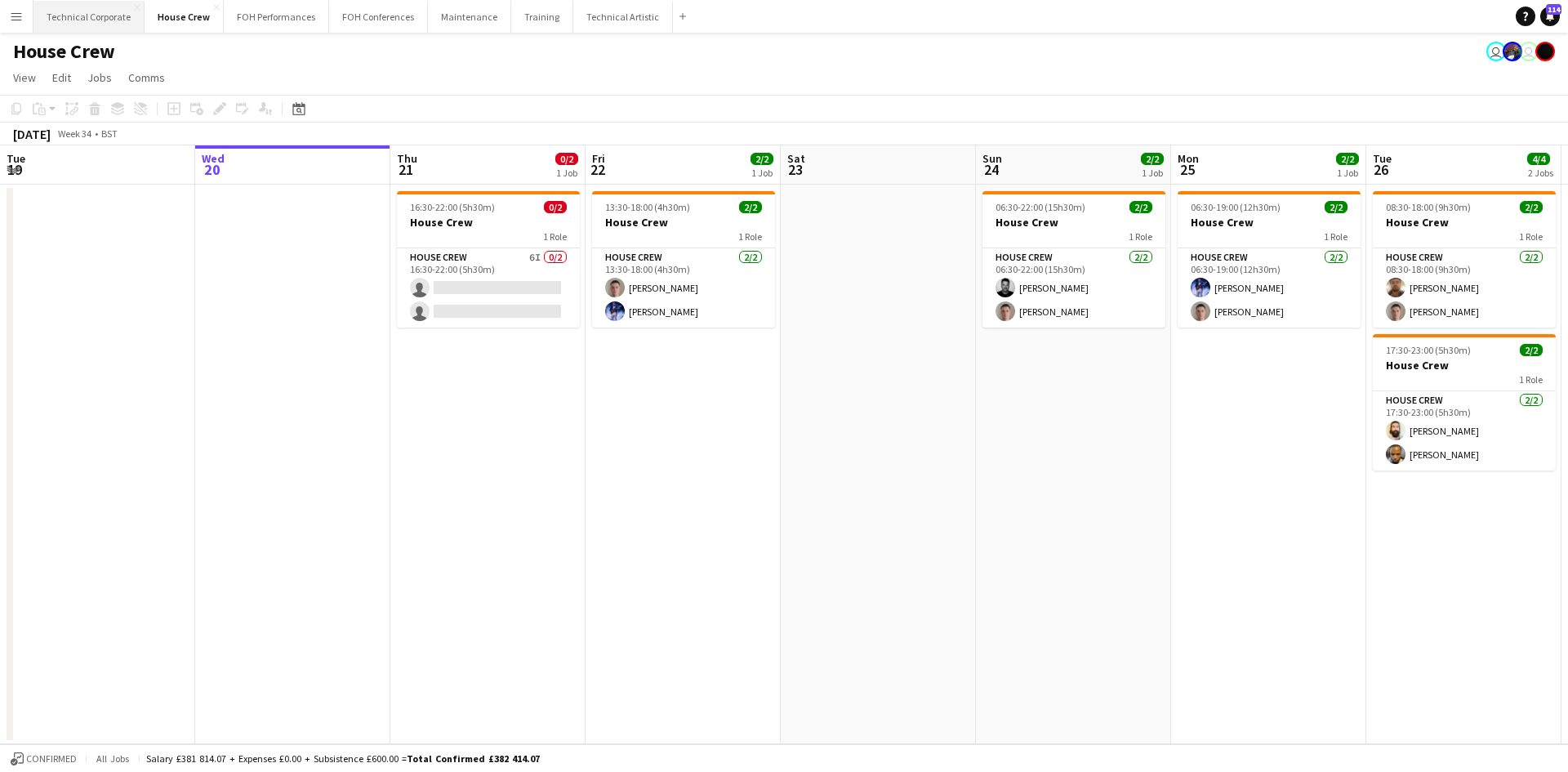
drag, startPoint x: 78, startPoint y: 16, endPoint x: 70, endPoint y: 32, distance: 17.9
click at [78, 18] on button "Technical Corporate Close" at bounding box center [89, 16] width 111 height 32
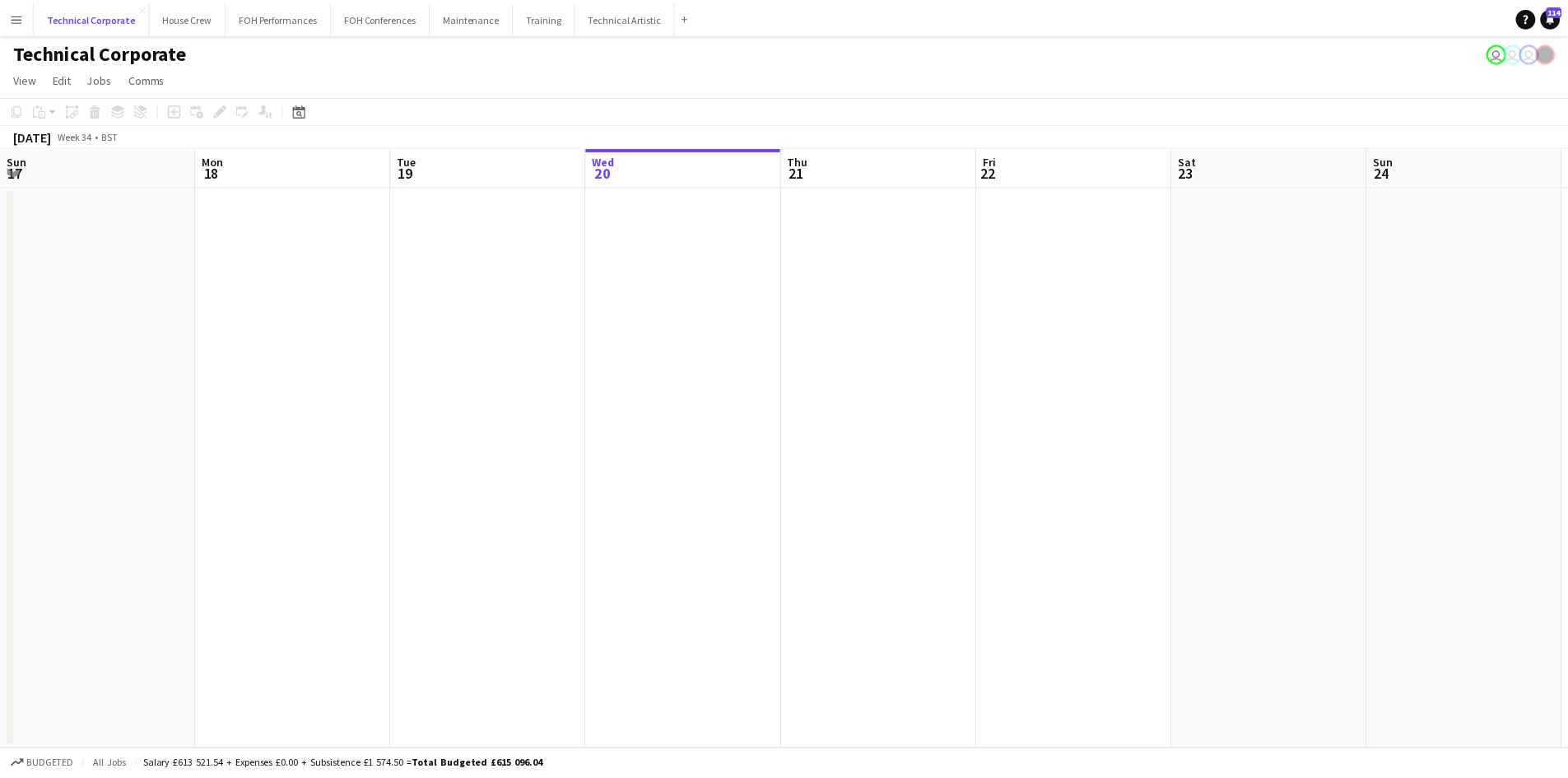
scroll to position [0, 393]
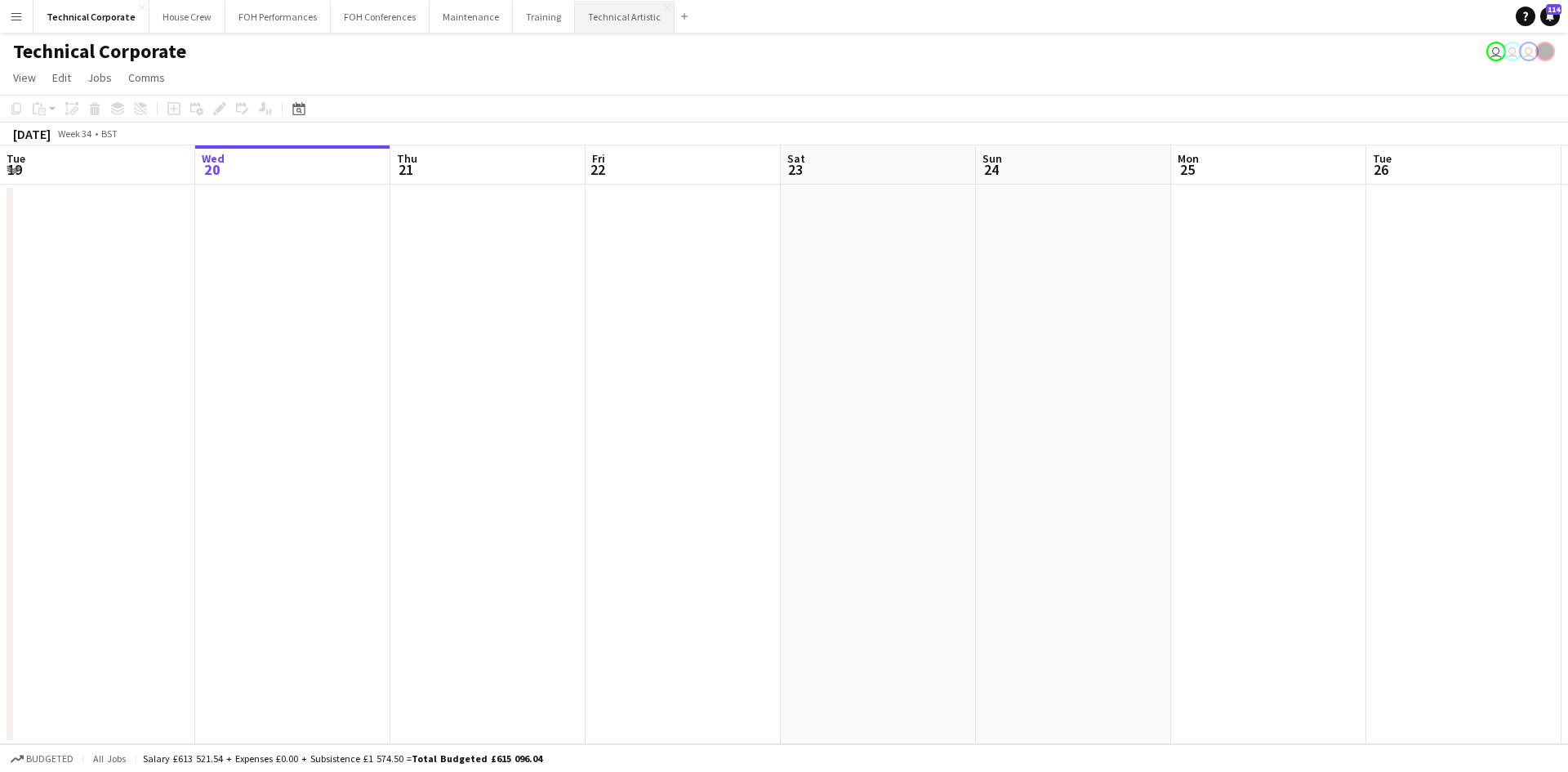
click at [575, 19] on button "Technical Artistic Close" at bounding box center [625, 16] width 100 height 32
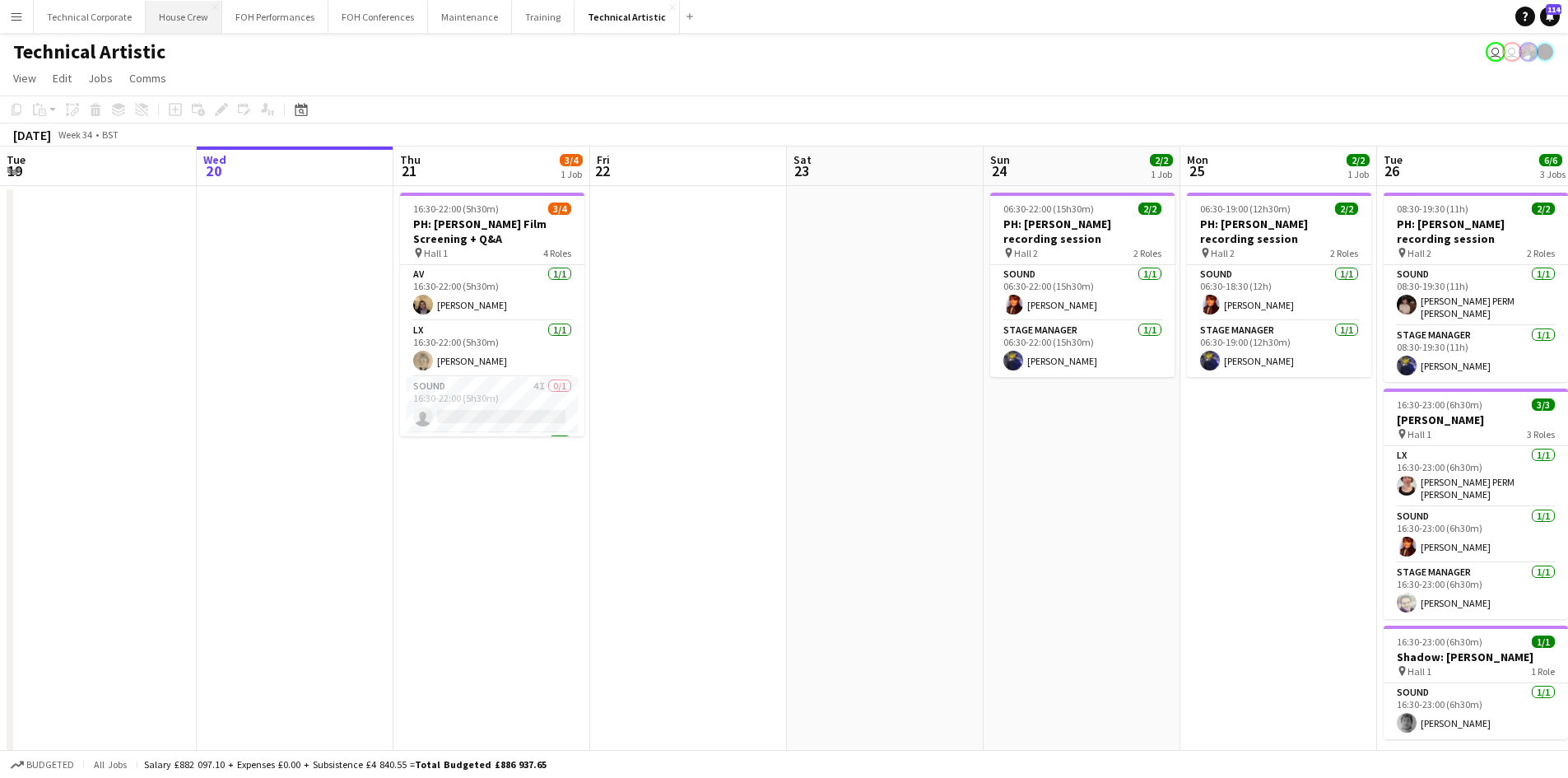
click at [198, 16] on button "House Crew Close" at bounding box center [184, 17] width 76 height 32
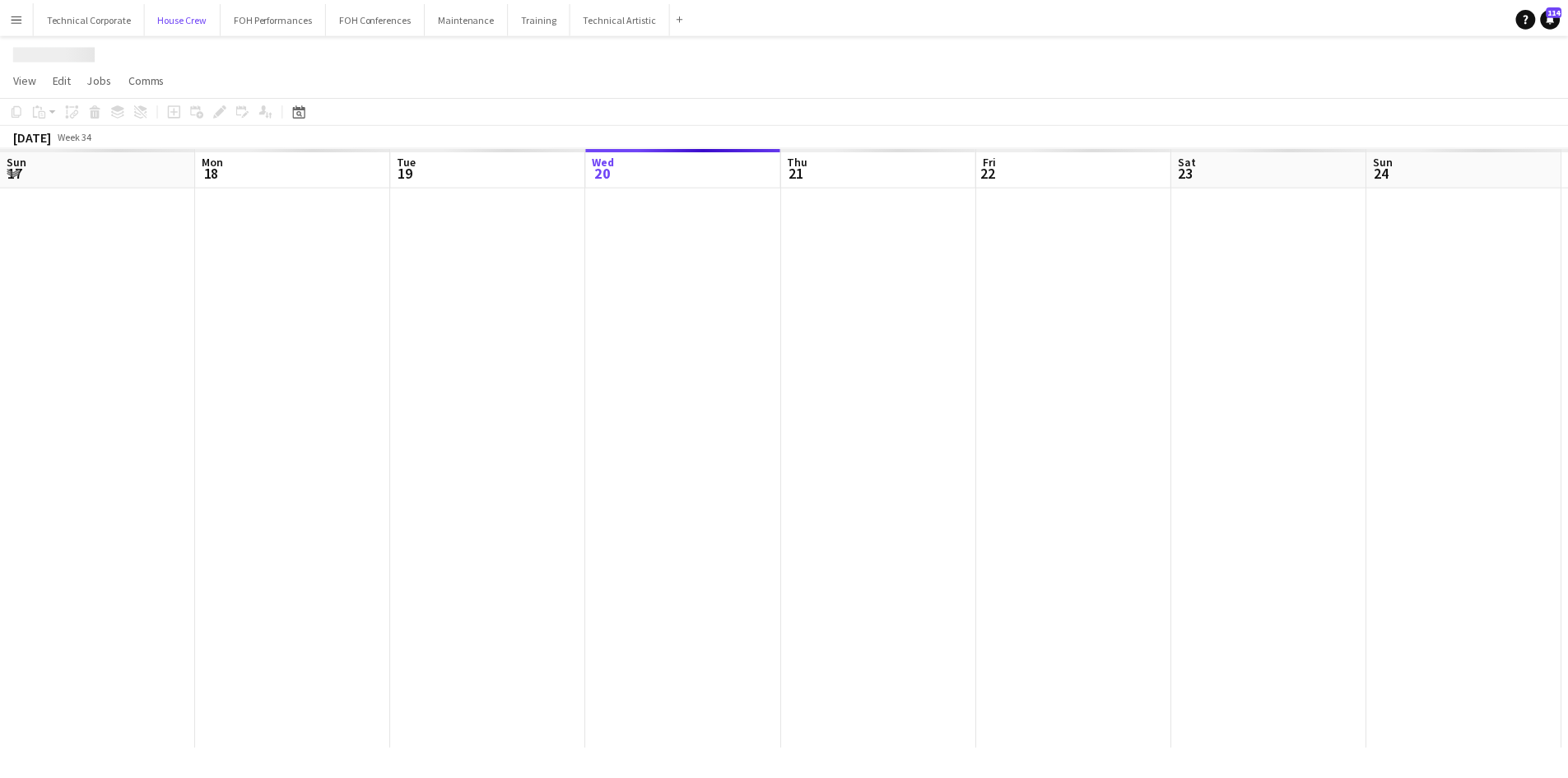
scroll to position [0, 393]
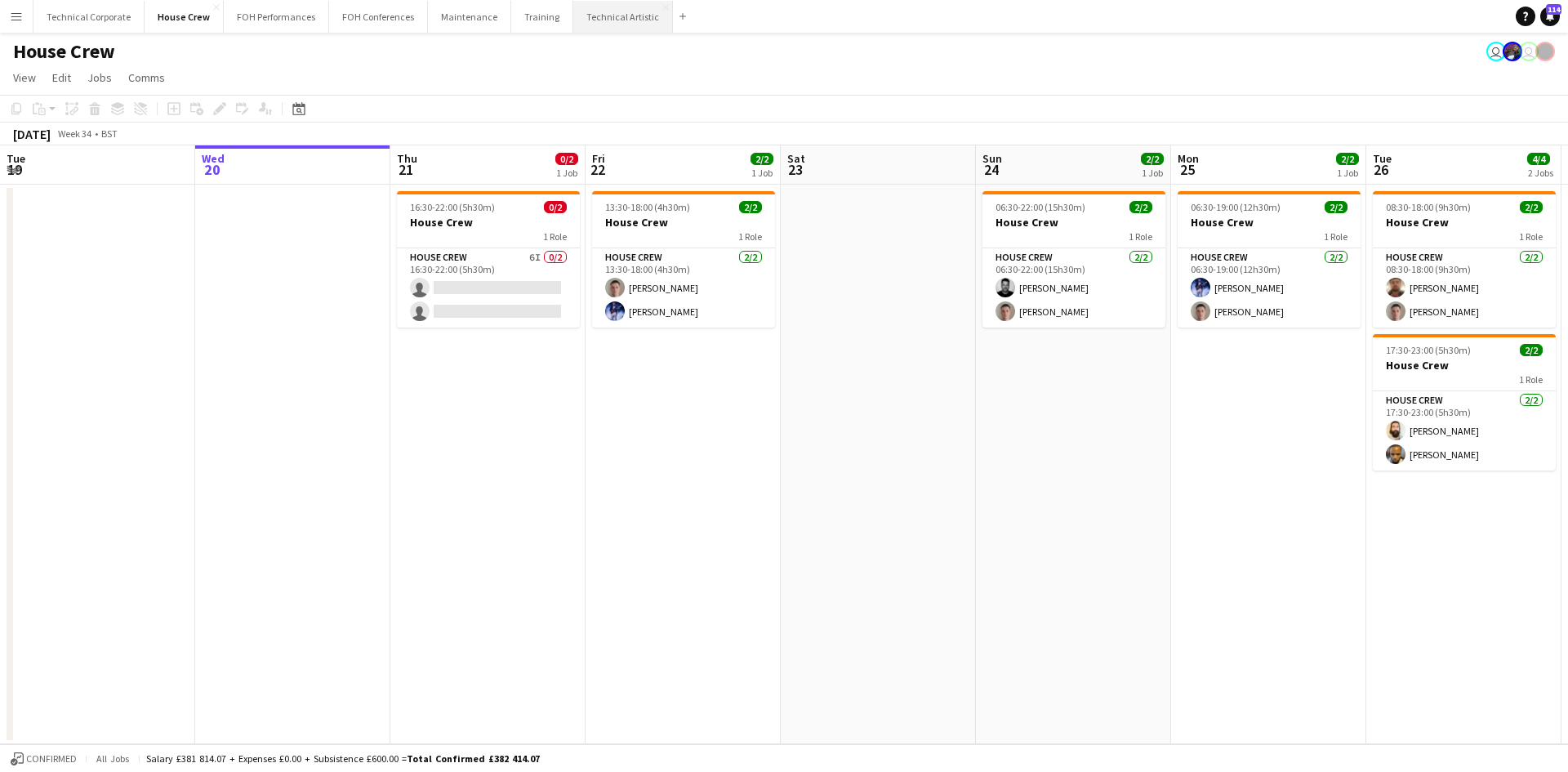
drag, startPoint x: 592, startPoint y: 11, endPoint x: 592, endPoint y: 21, distance: 10.0
click at [592, 12] on button "Technical Artistic Close" at bounding box center [623, 16] width 100 height 32
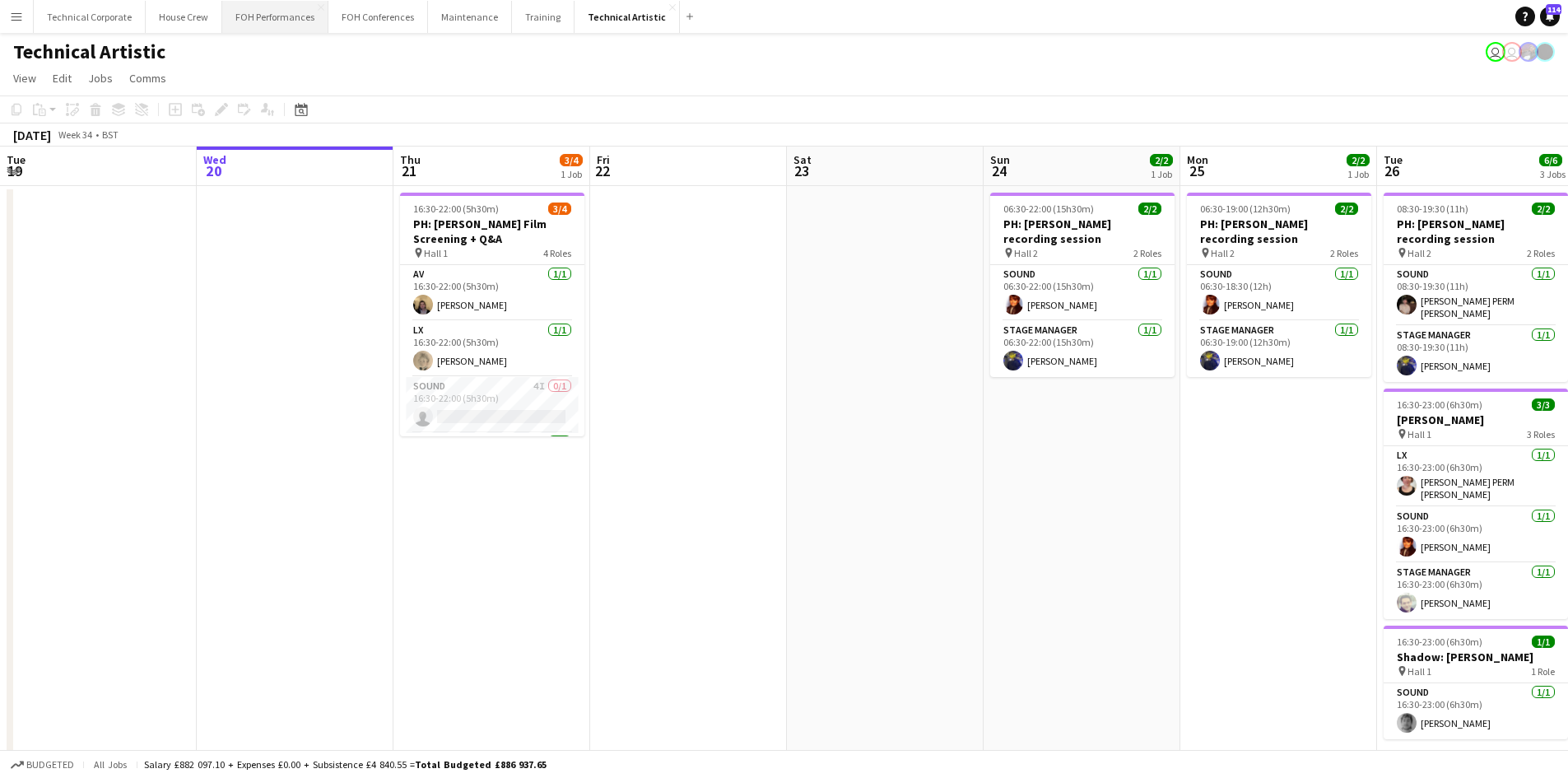
click at [273, 9] on button "FOH Performances Close" at bounding box center [275, 17] width 106 height 32
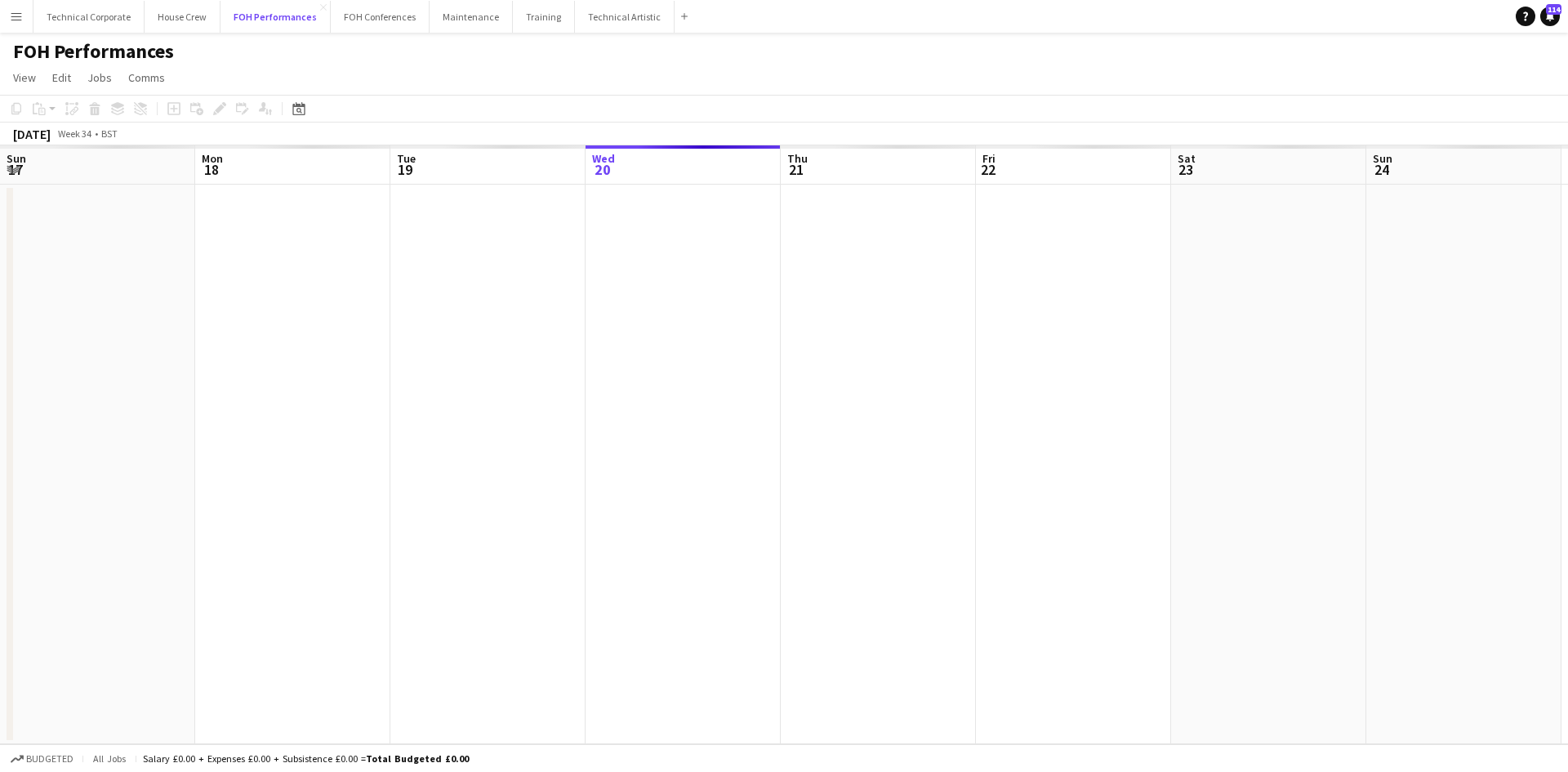
scroll to position [0, 390]
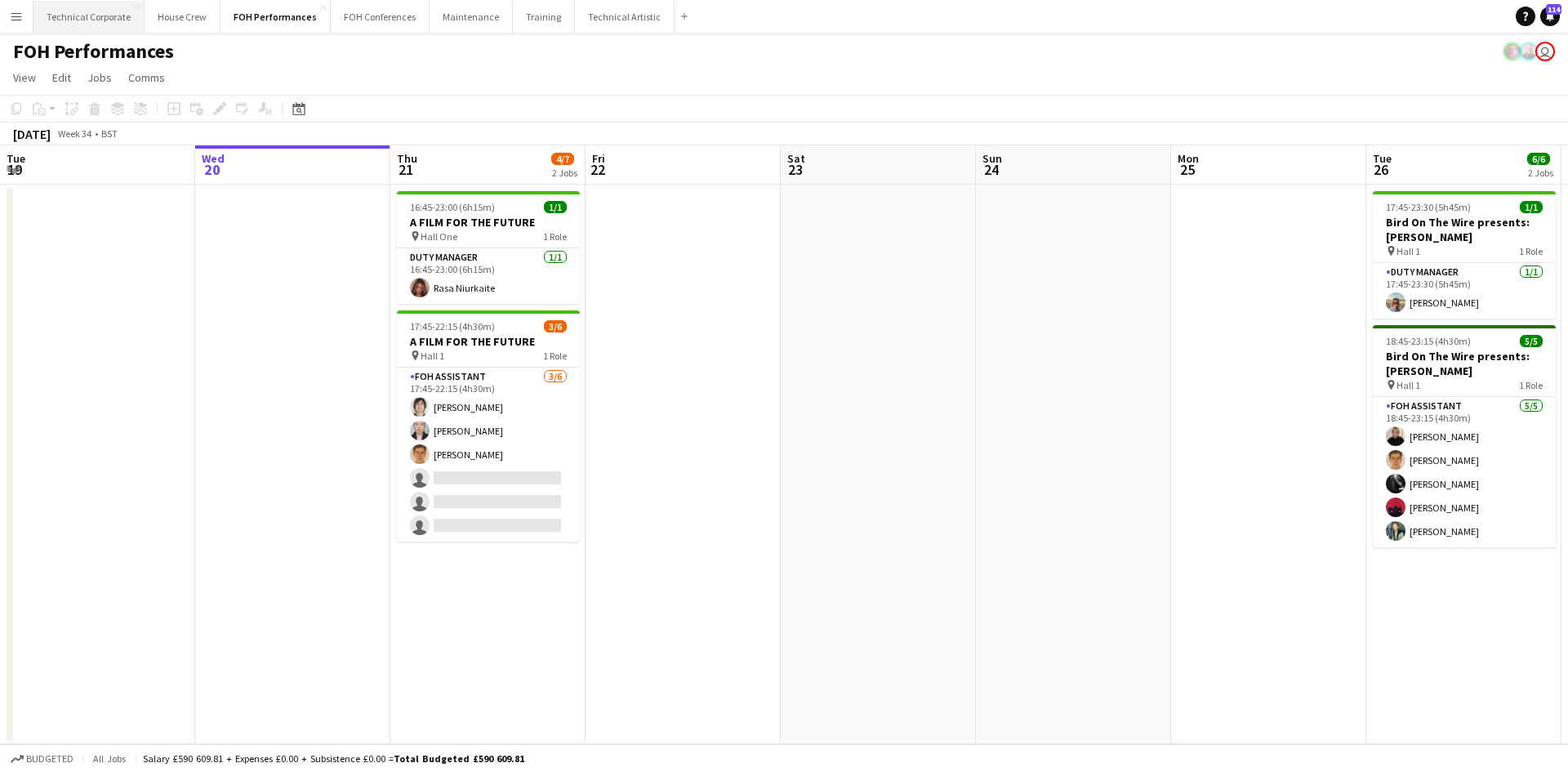
click at [108, 15] on button "Technical Corporate Close" at bounding box center [89, 16] width 111 height 32
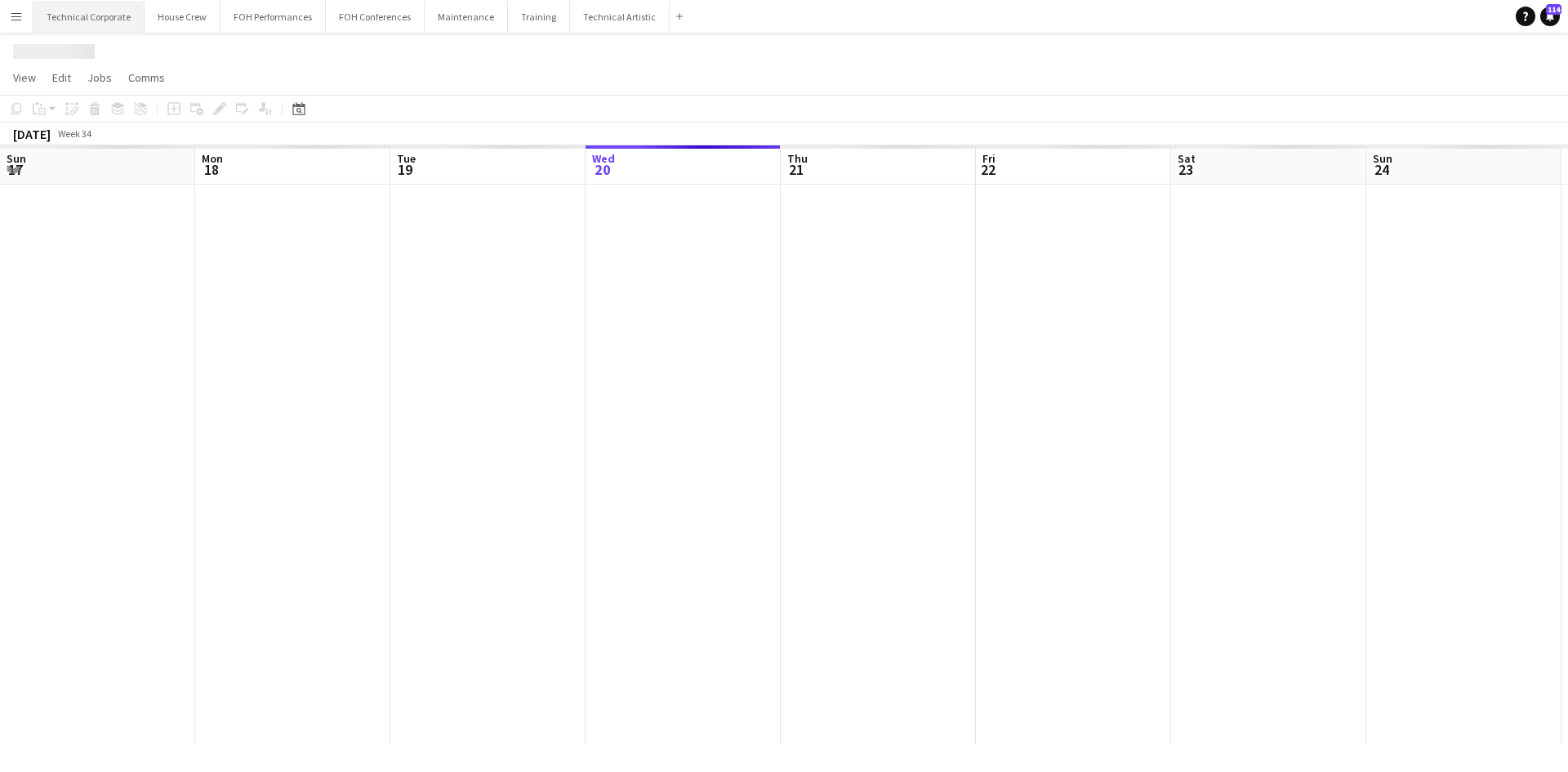
scroll to position [0, 390]
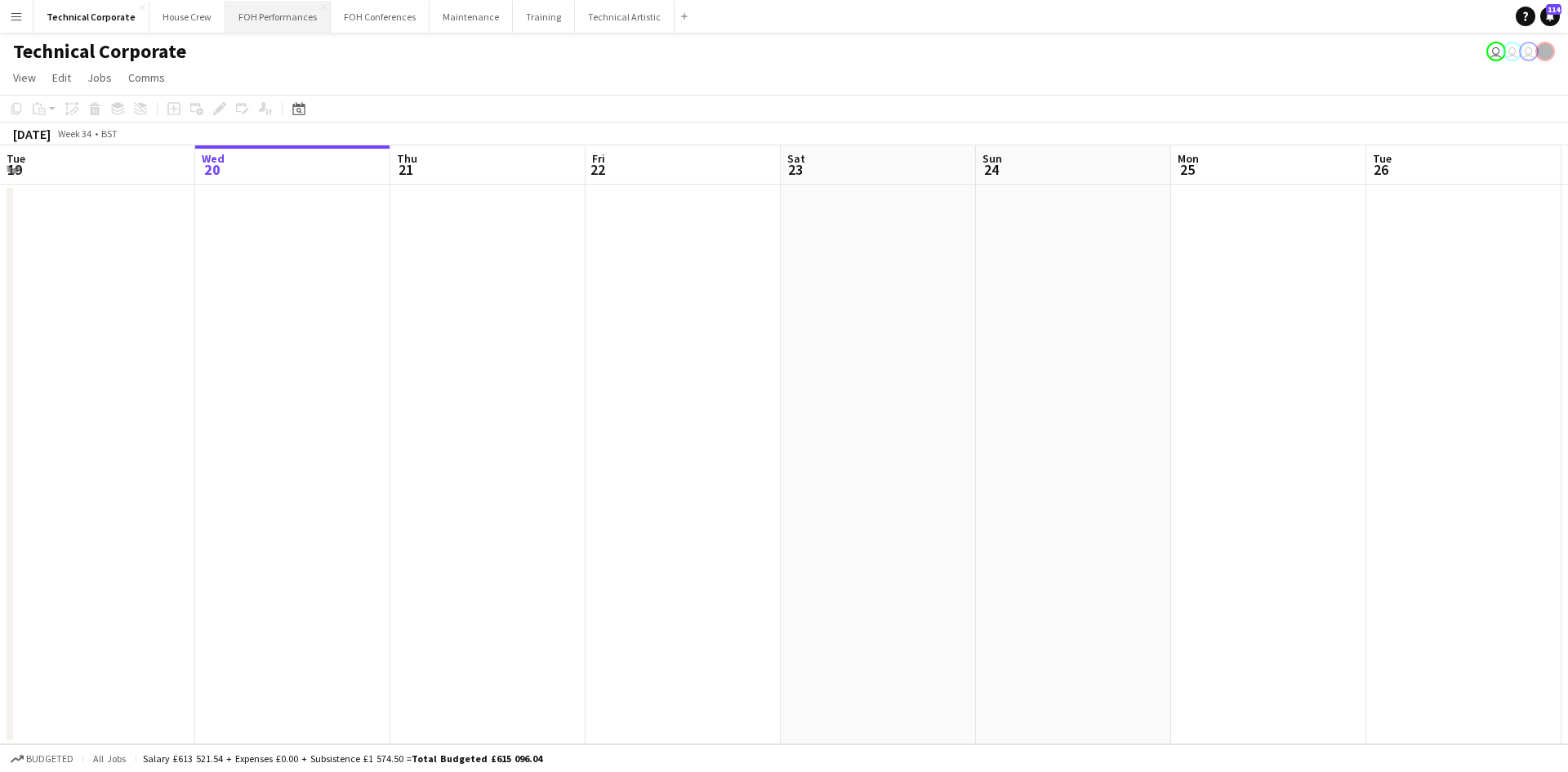
click at [272, 21] on button "FOH Performances Close" at bounding box center [278, 16] width 105 height 32
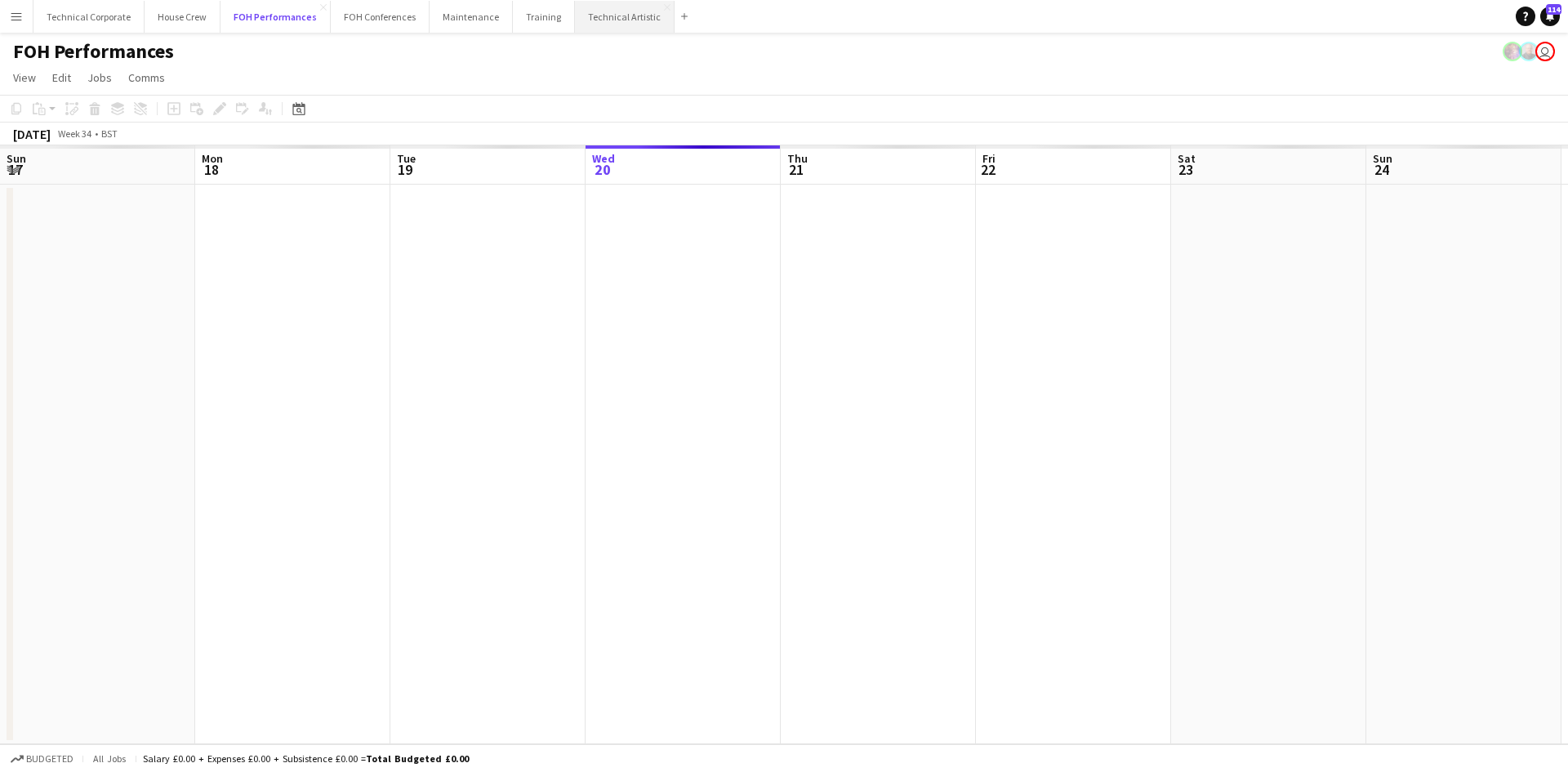
scroll to position [0, 390]
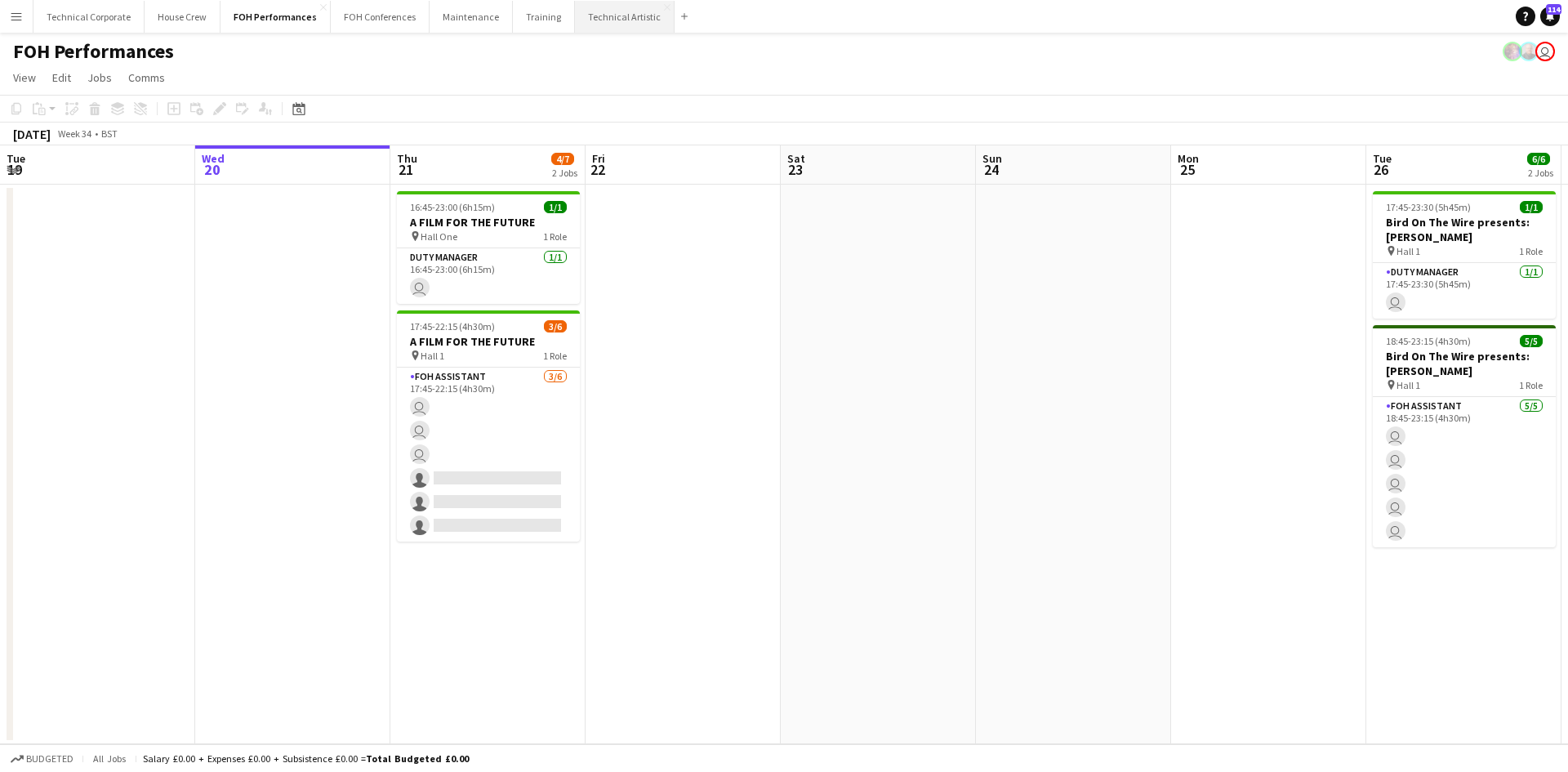
click at [593, 10] on button "Technical Artistic Close" at bounding box center [625, 16] width 100 height 32
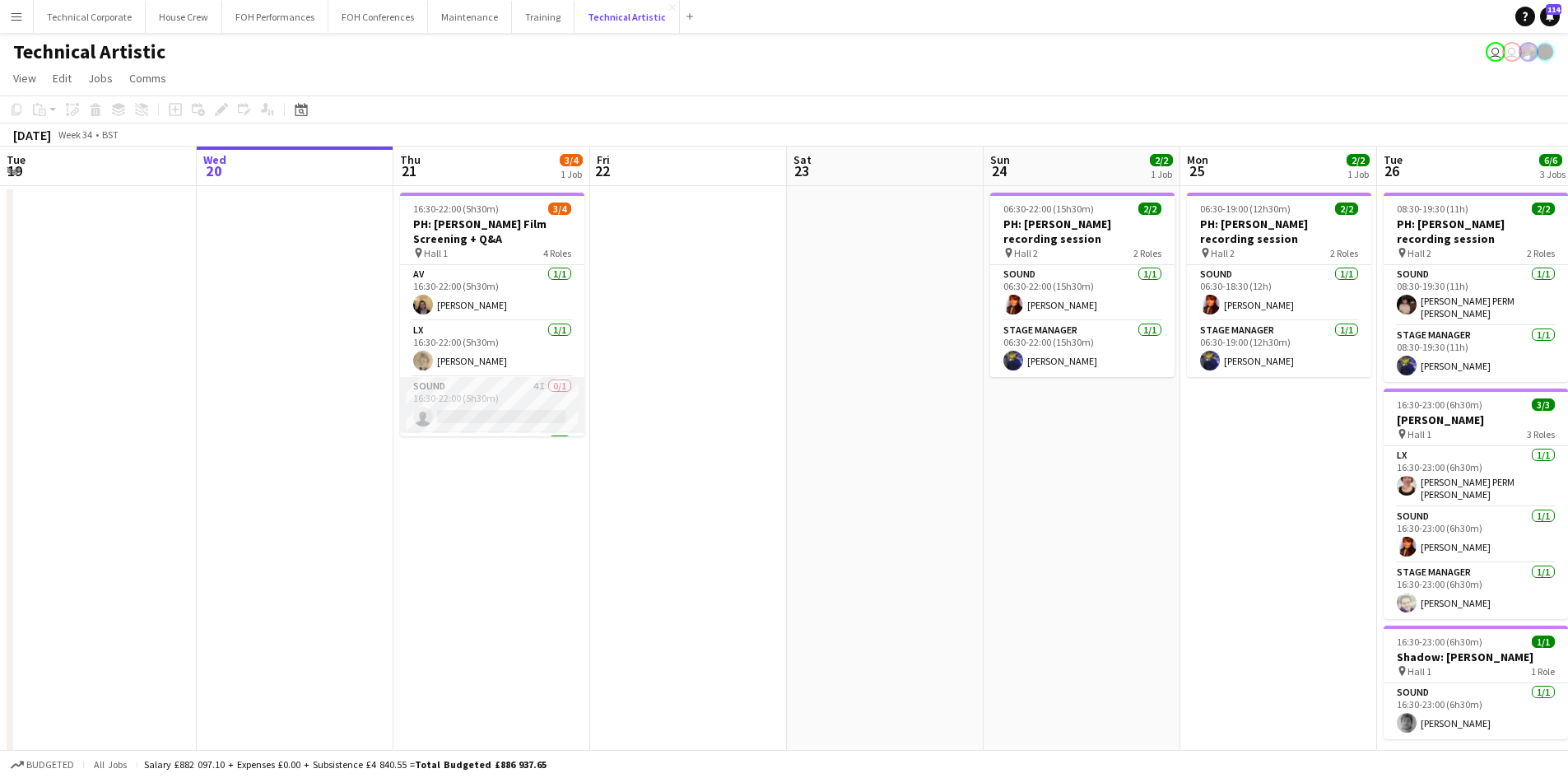
scroll to position [53, 0]
click at [528, 367] on app-card-role "Sound 4I 0/1 16:30-22:00 (5h30m) single-neutral-actions" at bounding box center [492, 352] width 184 height 56
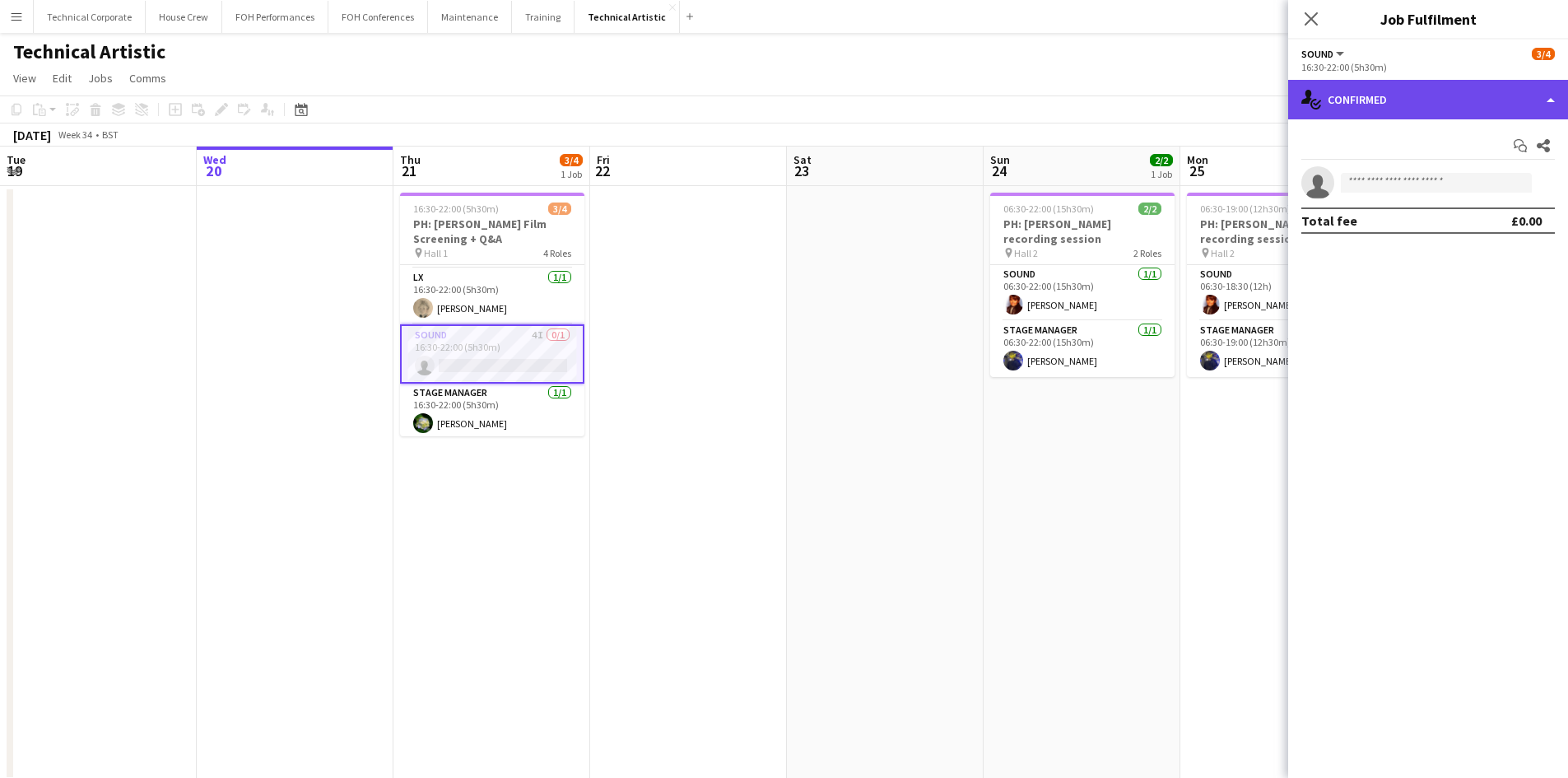
click at [1339, 106] on div "single-neutral-actions-check-2 Confirmed" at bounding box center [1428, 100] width 280 height 40
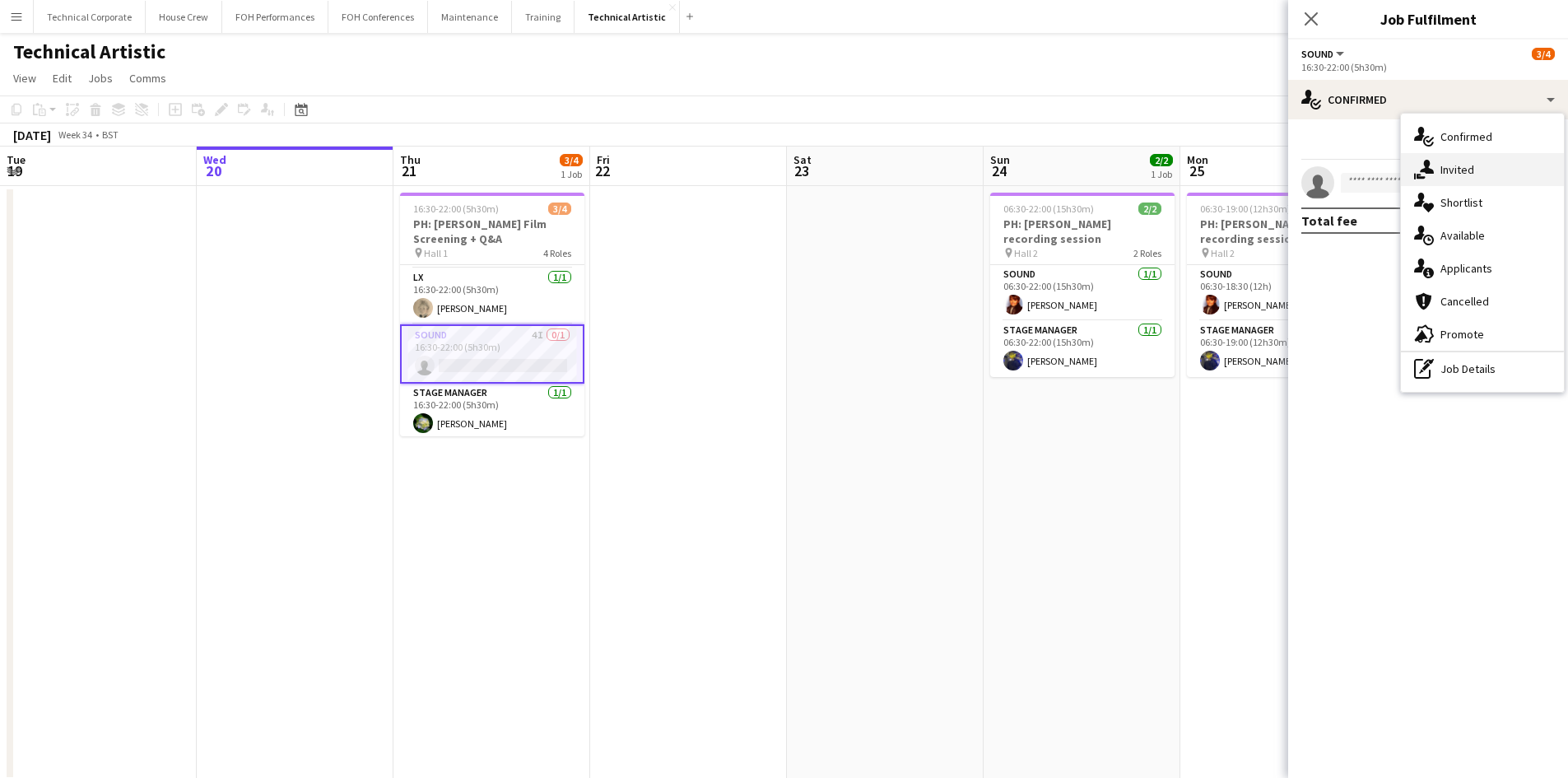
click at [1423, 177] on icon at bounding box center [1421, 176] width 9 height 5
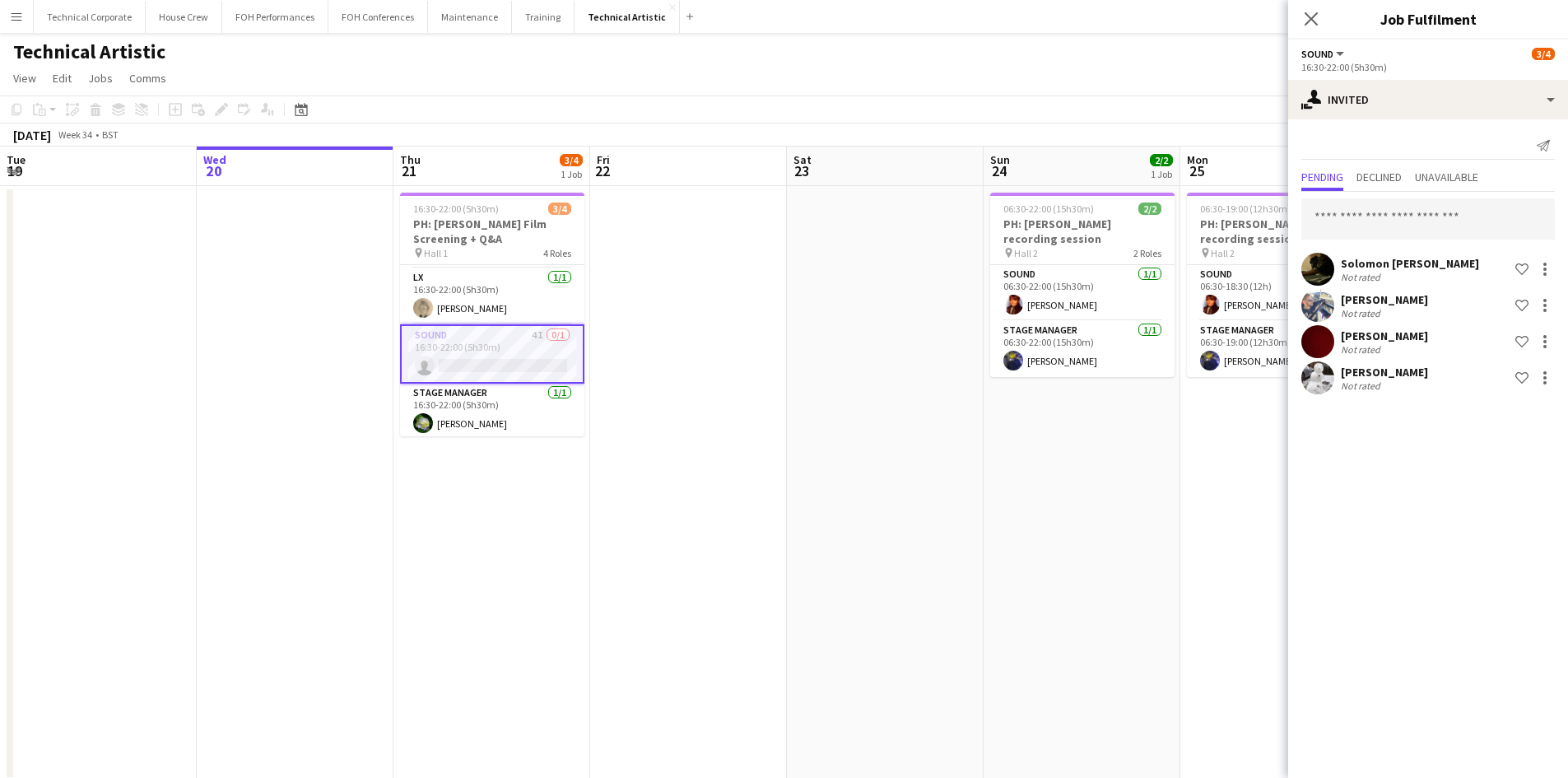
click at [1019, 534] on app-date-cell "06:30-22:00 (15h30m) 2/2 PH: [PERSON_NAME] recording session pin Hall 2 2 Roles…" at bounding box center [1082, 483] width 197 height 595
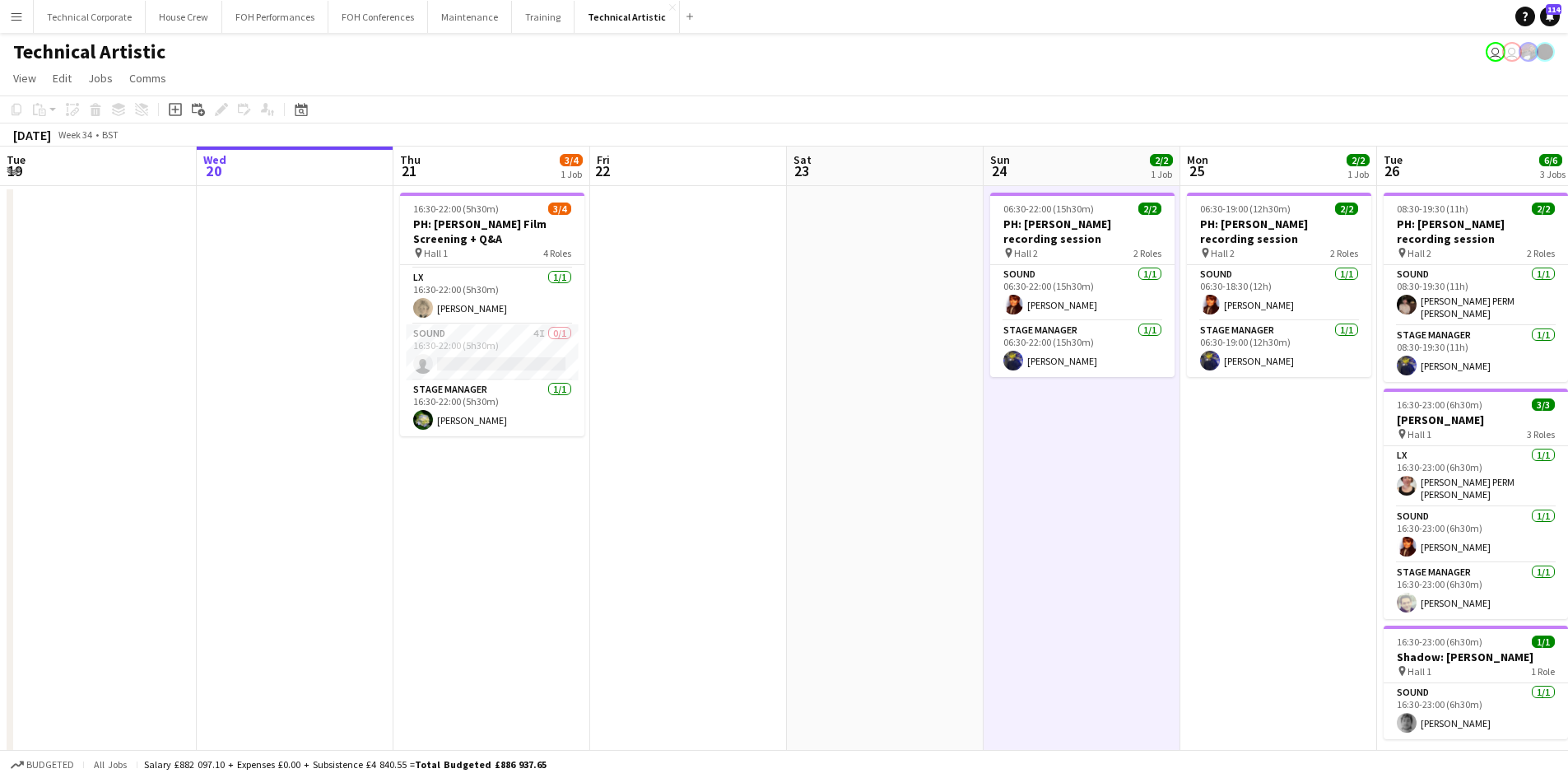
click at [1137, 552] on app-date-cell "06:30-22:00 (15h30m) 2/2 PH: [PERSON_NAME] recording session pin Hall 2 2 Roles…" at bounding box center [1082, 483] width 197 height 595
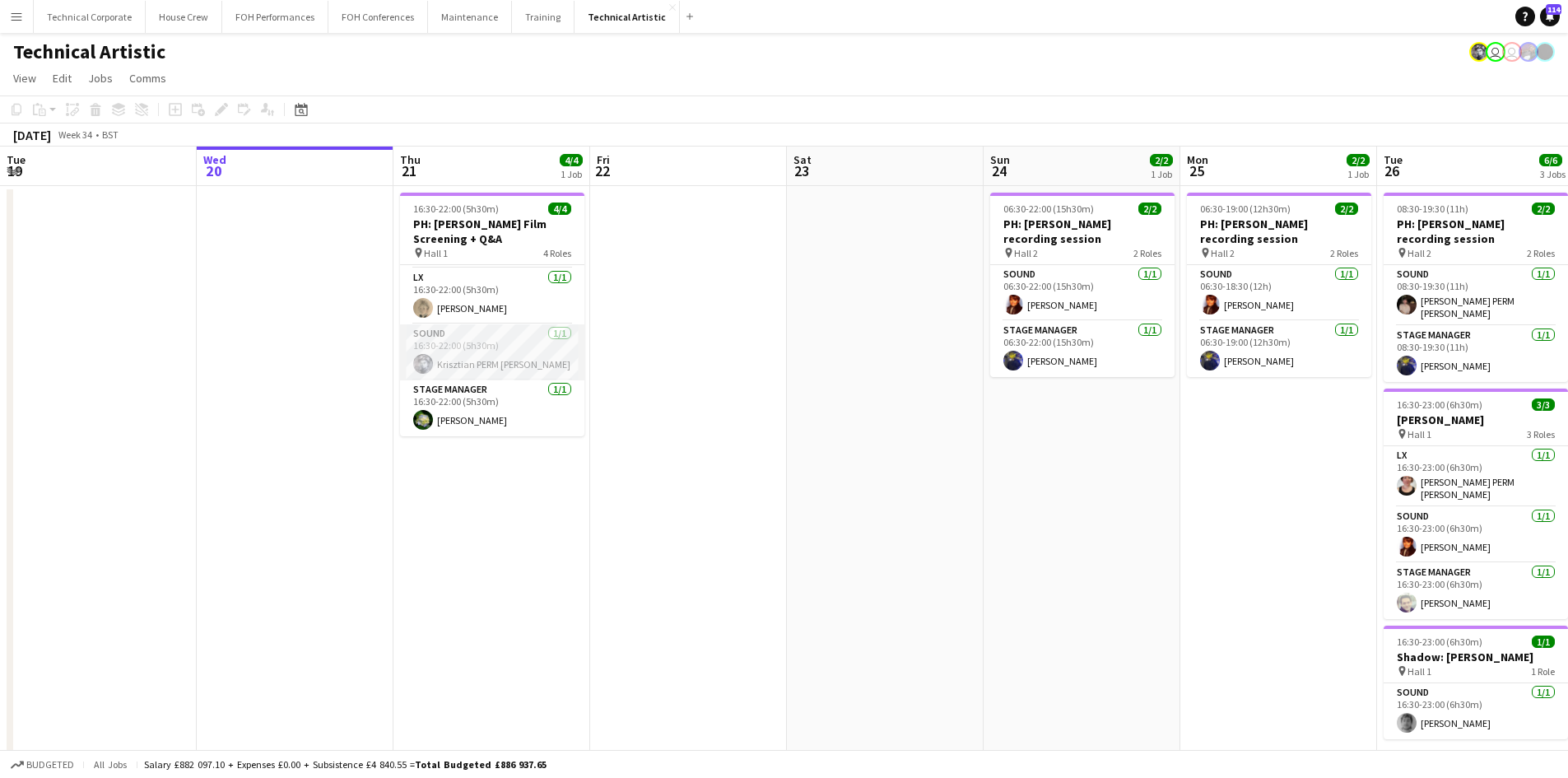
click at [452, 348] on app-card-role "Sound [DATE] 16:30-22:00 (5h30m) Krisztian PERM [PERSON_NAME]" at bounding box center [492, 352] width 184 height 56
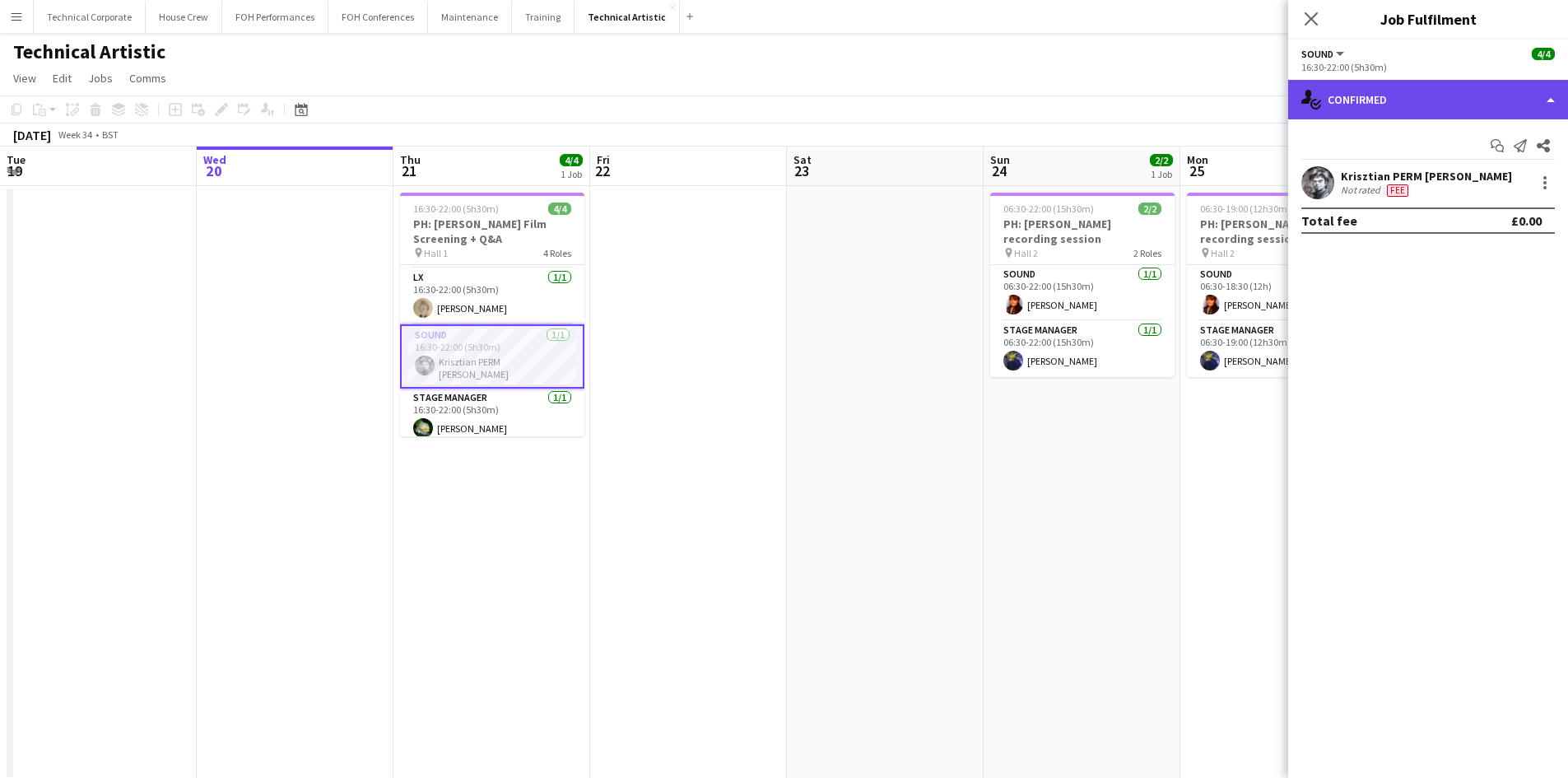
click at [1465, 103] on div "single-neutral-actions-check-2 Confirmed" at bounding box center [1428, 100] width 280 height 40
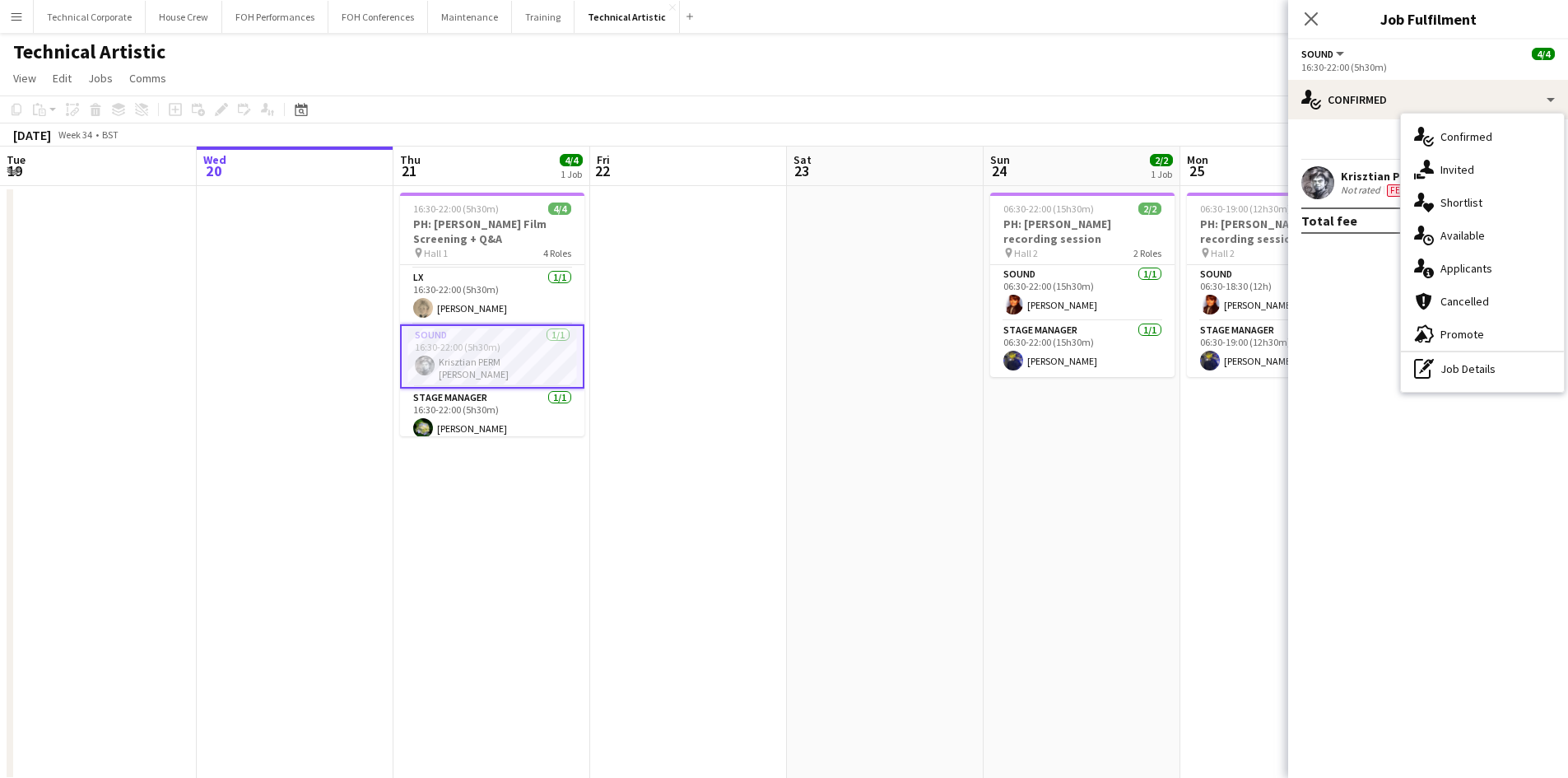
click at [1404, 463] on mat-expansion-panel "check Confirmed Start chat Send notification Share Krisztian PERM [PERSON_NAME]…" at bounding box center [1428, 449] width 280 height 659
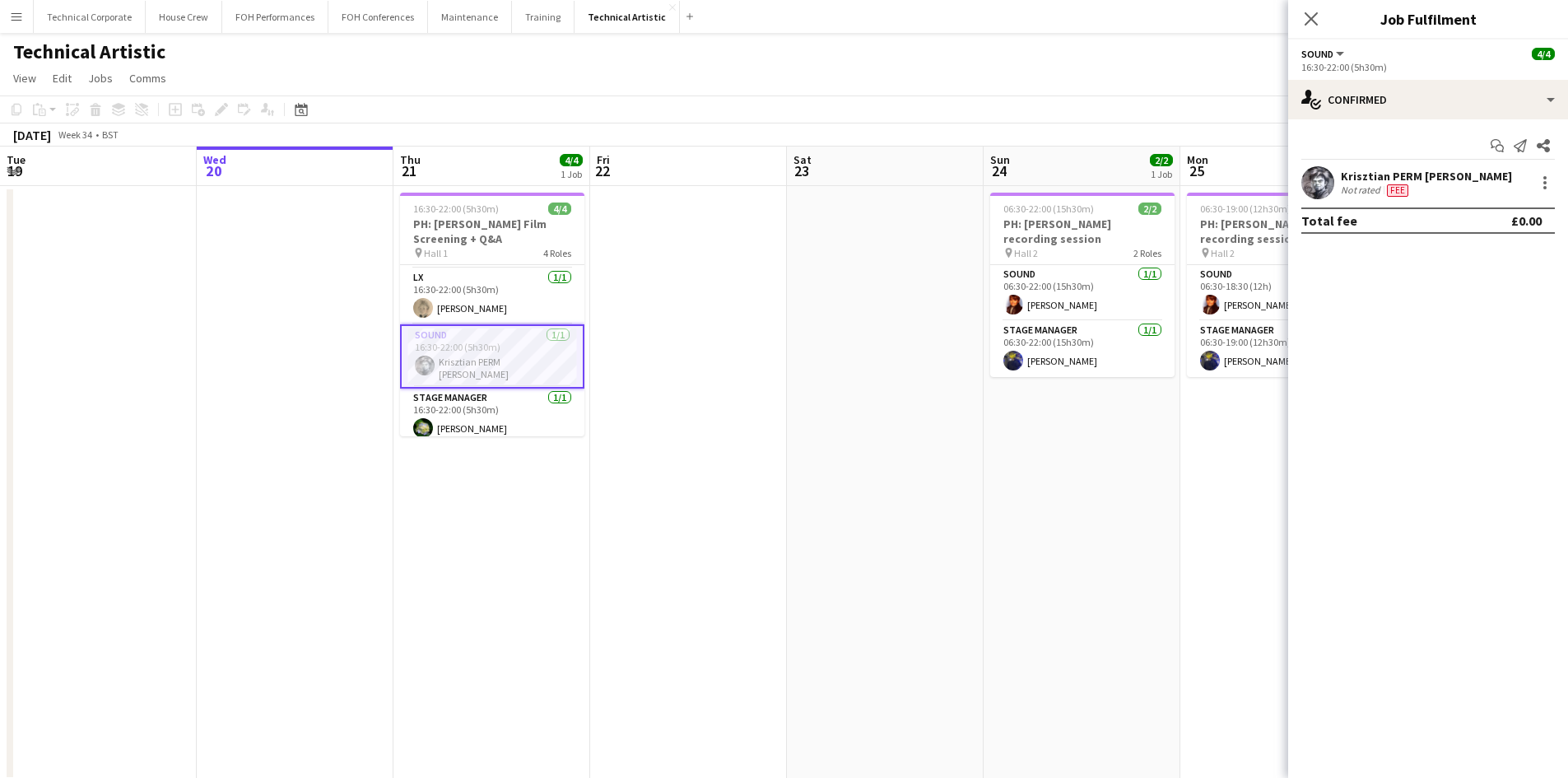
click at [741, 349] on app-date-cell at bounding box center [689, 483] width 197 height 595
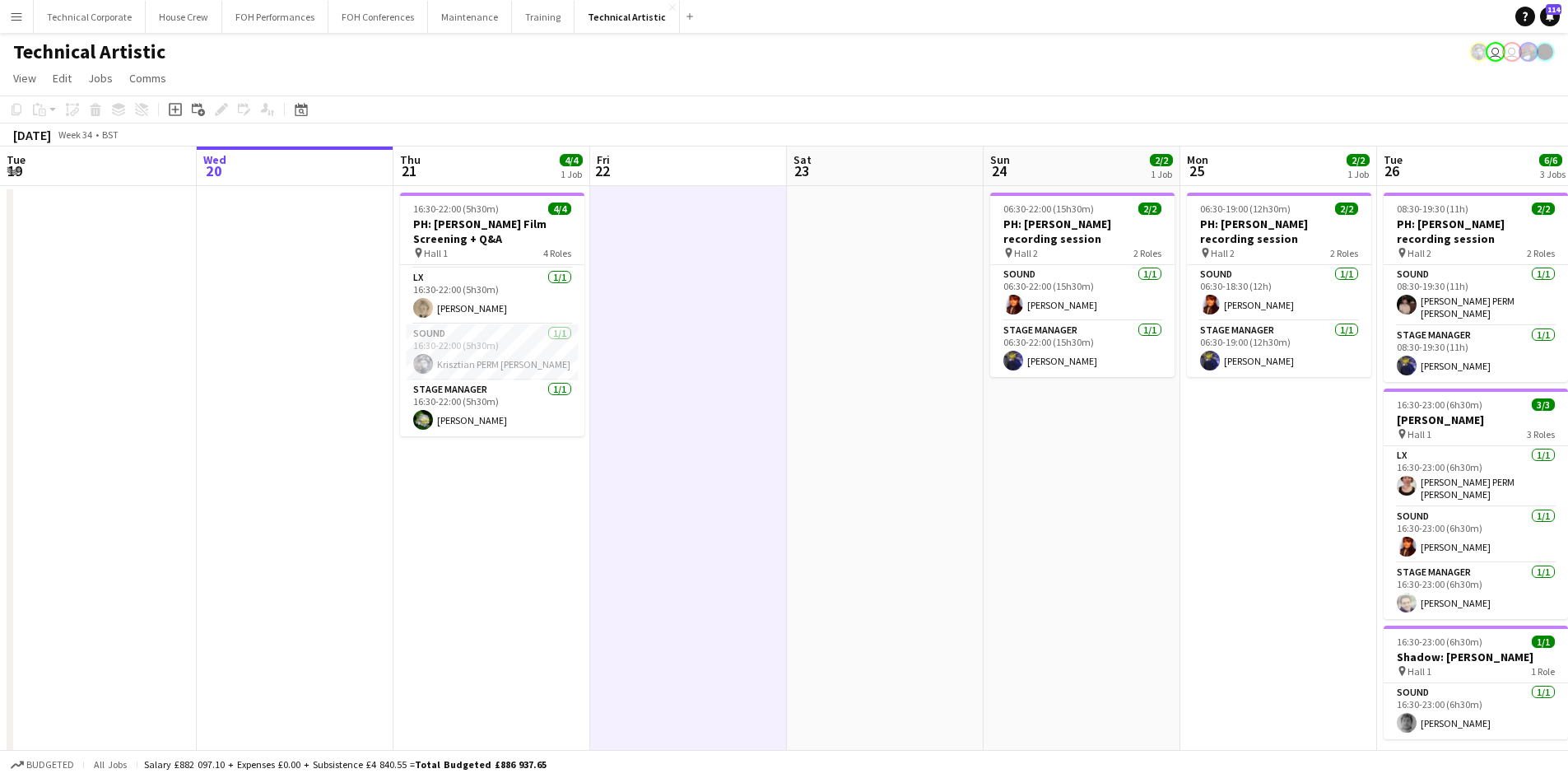
drag, startPoint x: 608, startPoint y: 375, endPoint x: 608, endPoint y: 416, distance: 41.0
click at [606, 382] on app-date-cell at bounding box center [689, 483] width 197 height 595
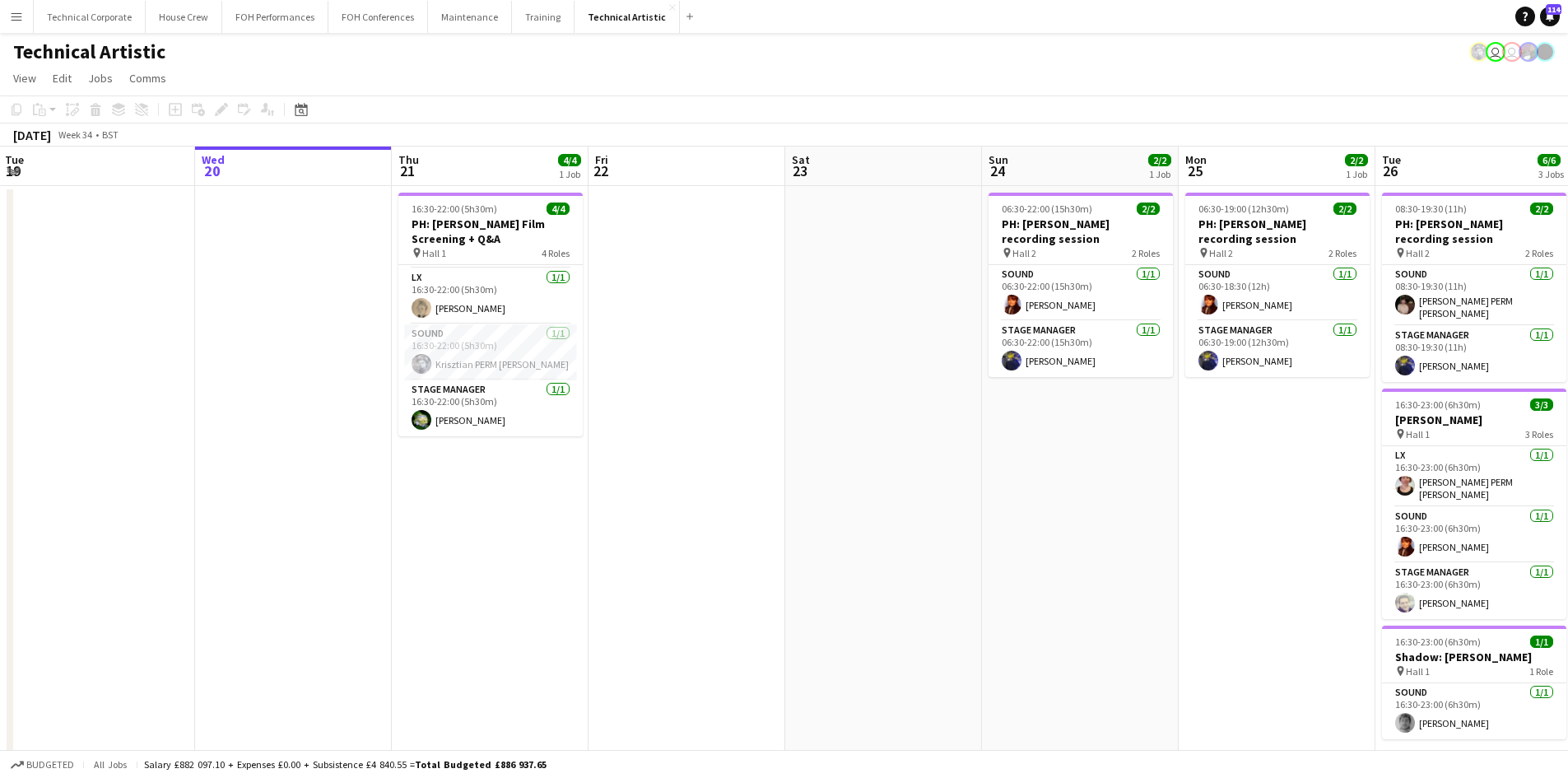
click at [479, 494] on app-date-cell "16:30-22:00 (5h30m) 4/4 PH: [PERSON_NAME] Film Screening + Q&A pin Hall 1 4 Rol…" at bounding box center [489, 483] width 197 height 595
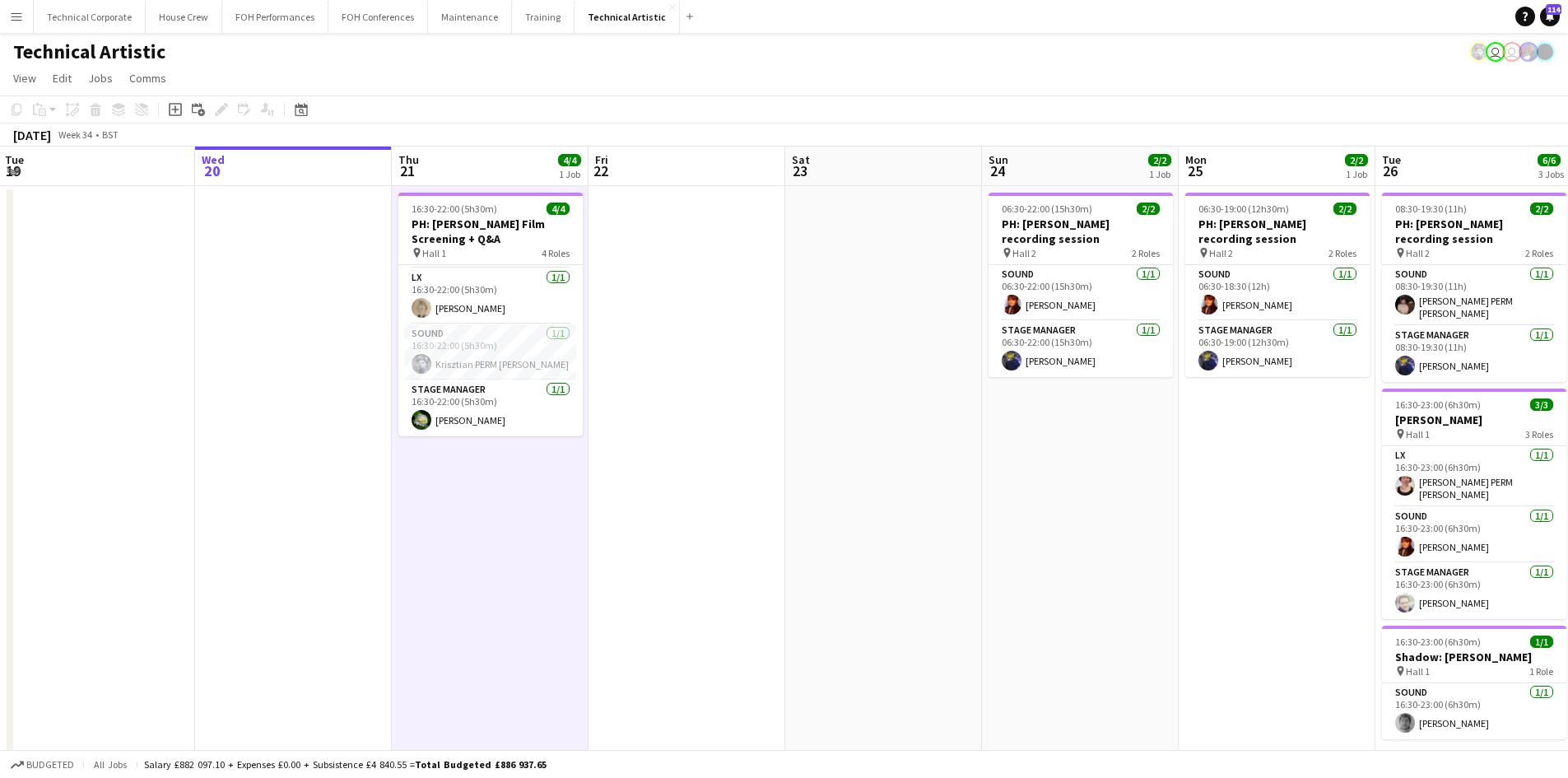
click at [486, 501] on app-date-cell "16:30-22:00 (5h30m) 4/4 PH: [PERSON_NAME] Film Screening + Q&A pin Hall 1 4 Rol…" at bounding box center [489, 483] width 197 height 595
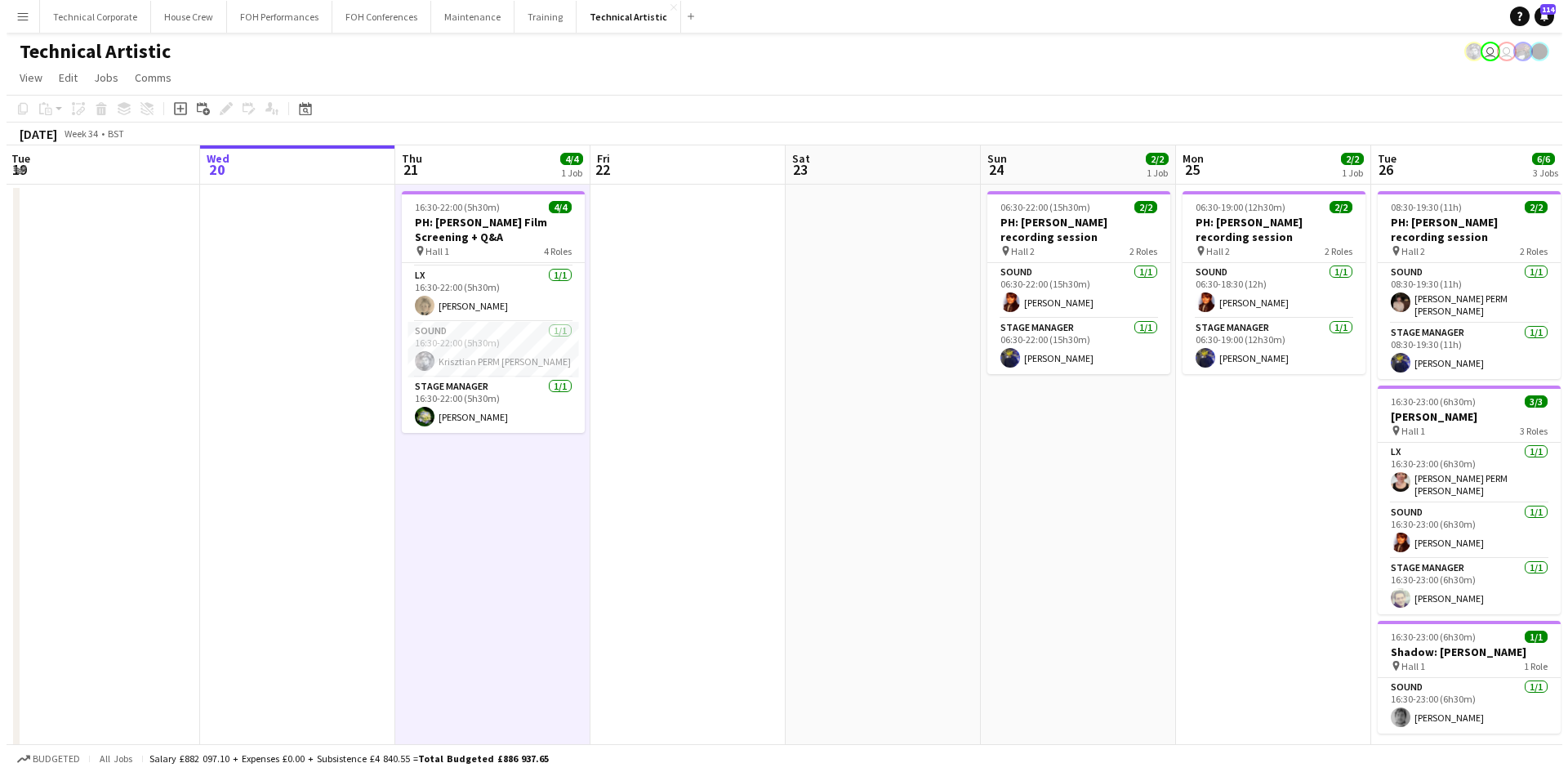
scroll to position [0, 391]
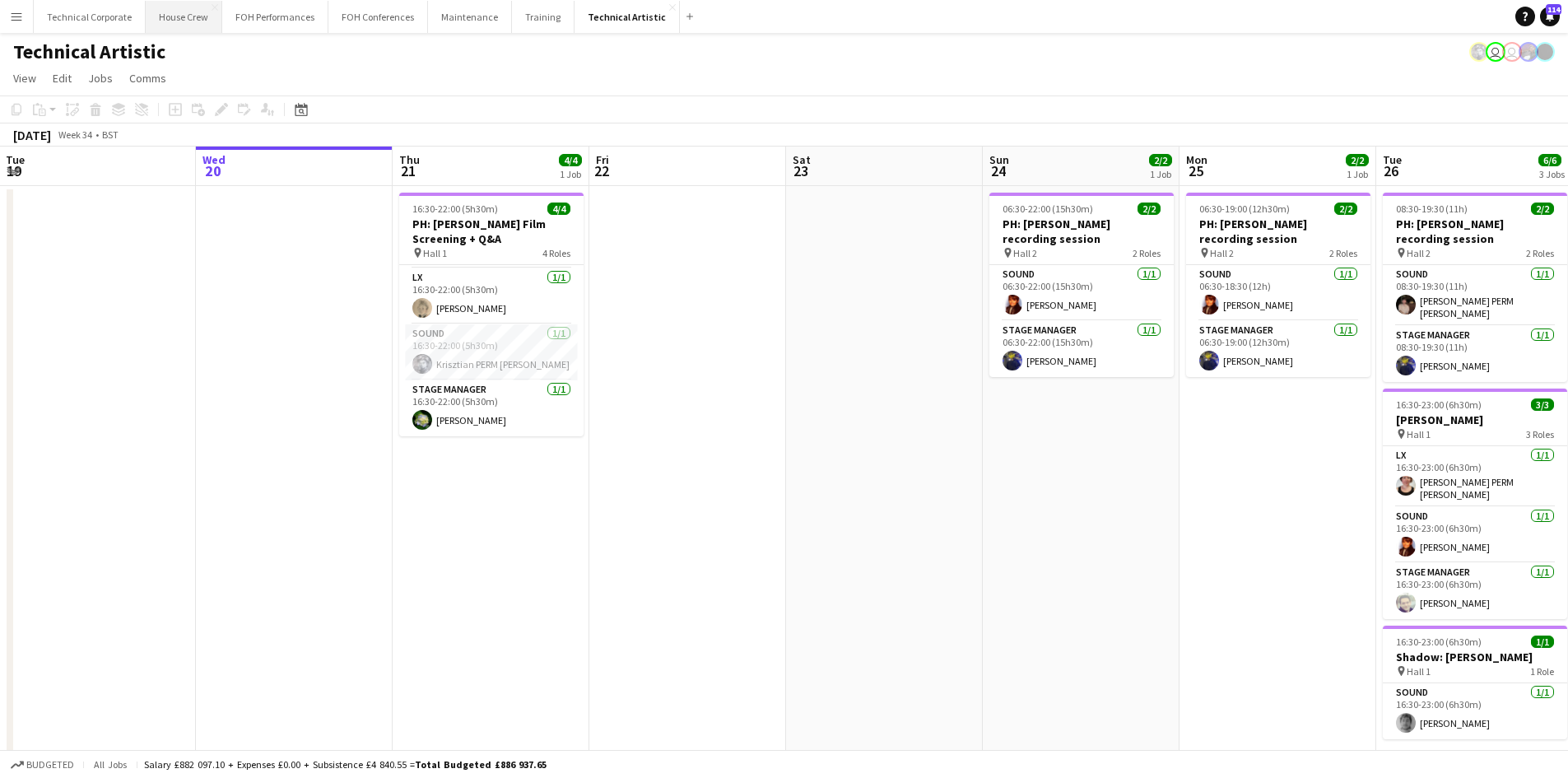
click at [183, 24] on button "House Crew Close" at bounding box center [184, 17] width 76 height 32
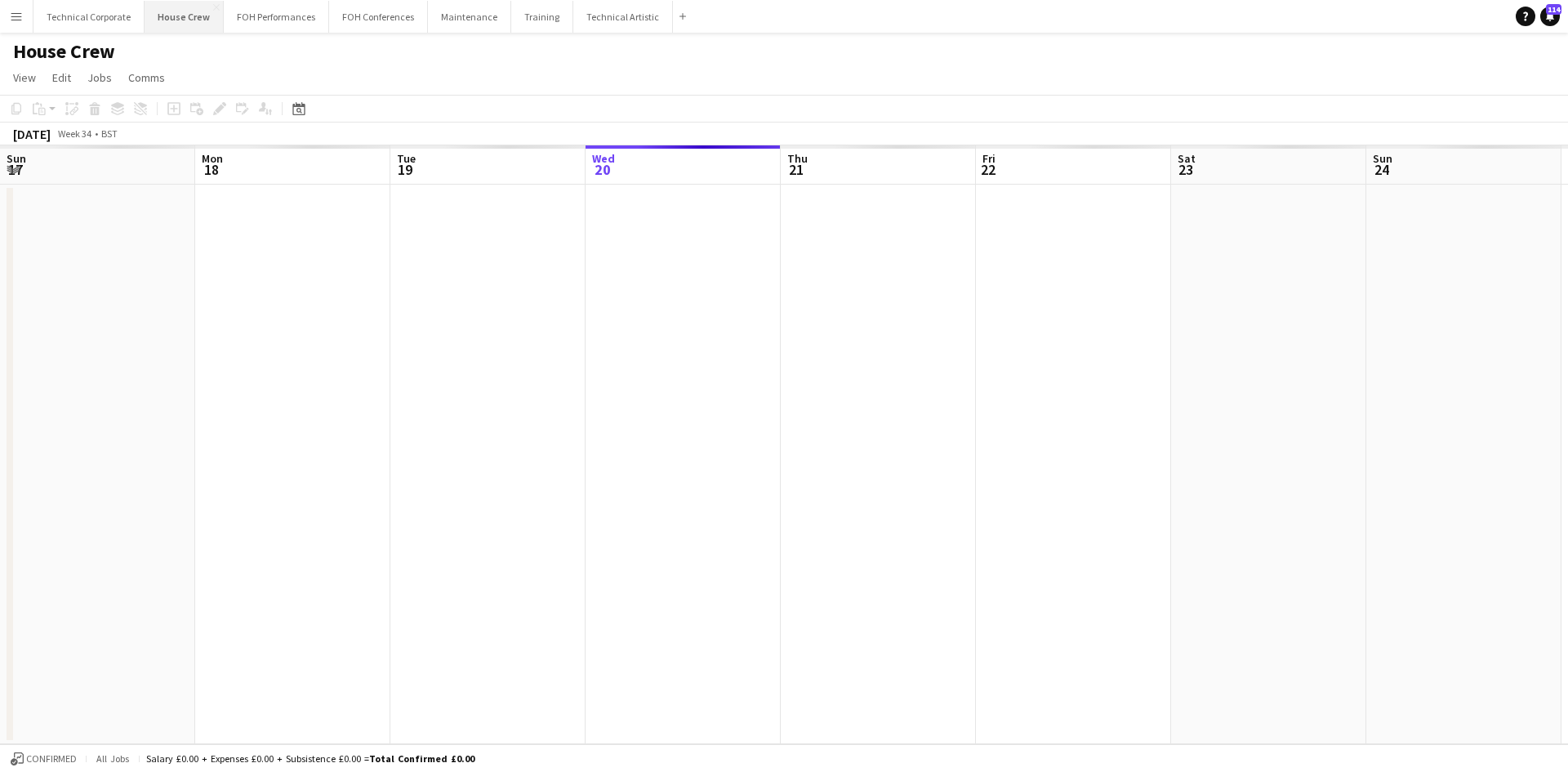
scroll to position [0, 390]
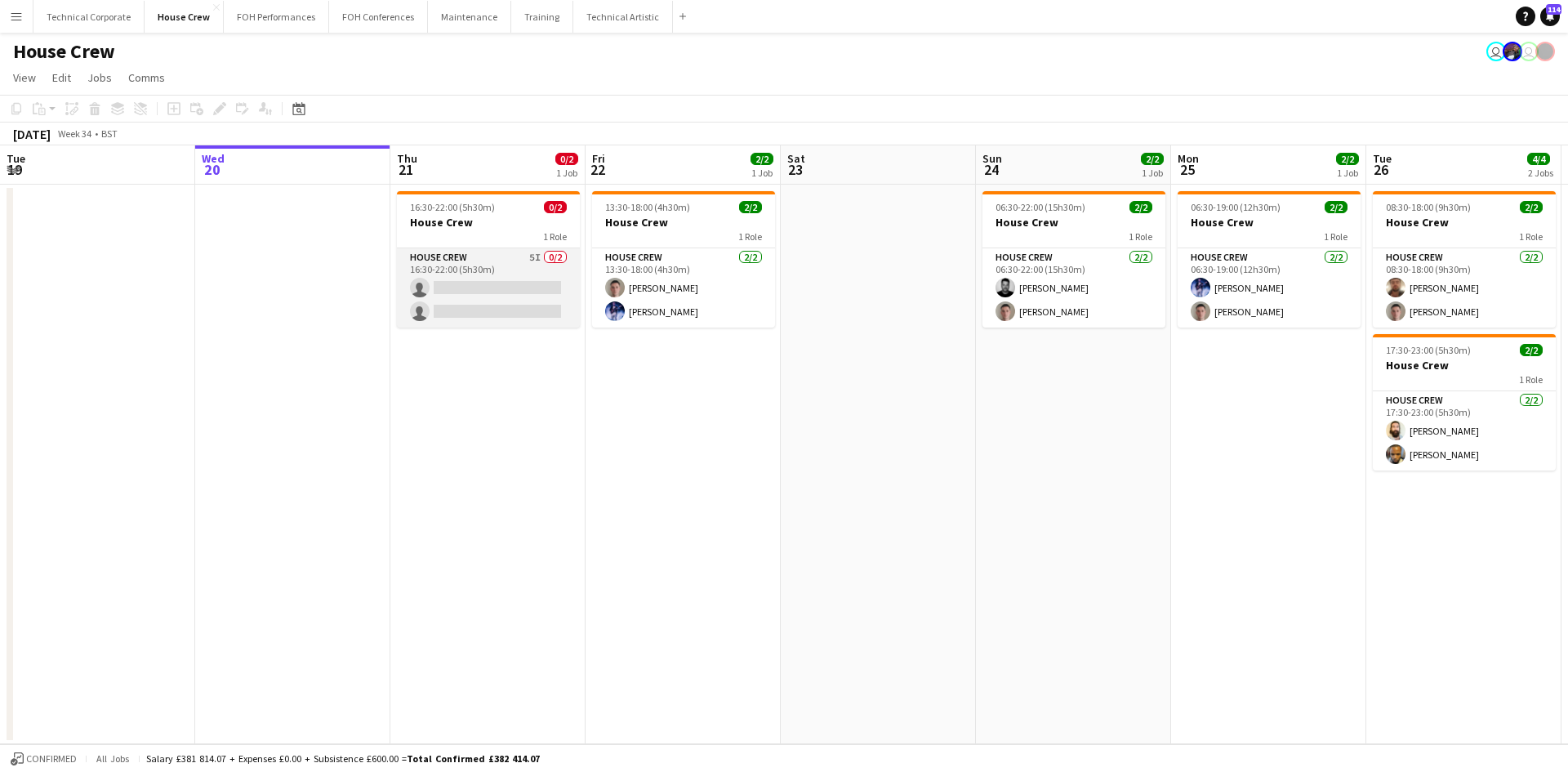
click at [537, 275] on app-card-role "House Crew 5I 0/2 16:30-22:00 (5h30m) single-neutral-actions single-neutral-act…" at bounding box center [488, 288] width 183 height 79
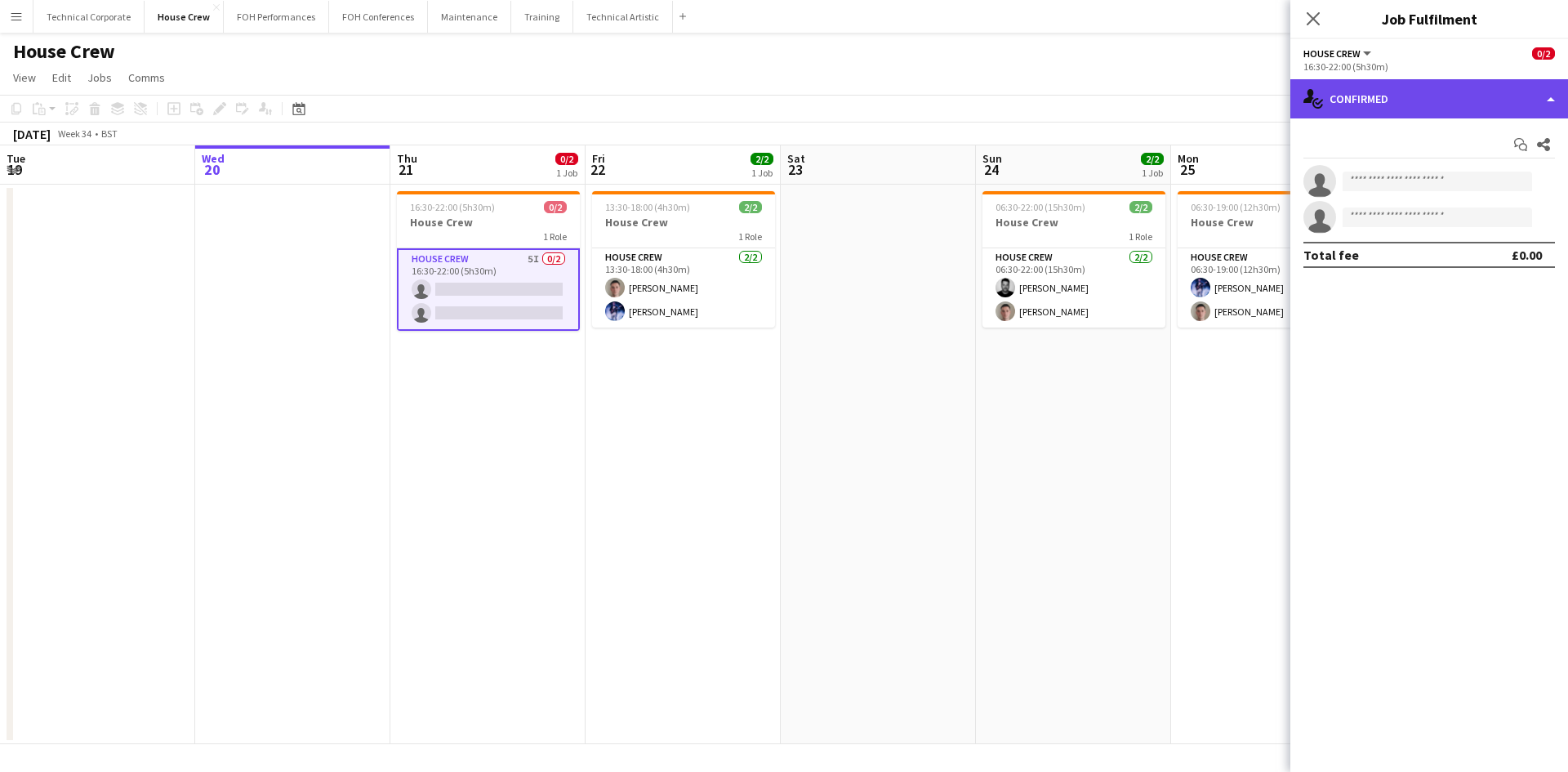
click at [1351, 113] on div "single-neutral-actions-check-2 Confirmed" at bounding box center [1429, 99] width 277 height 40
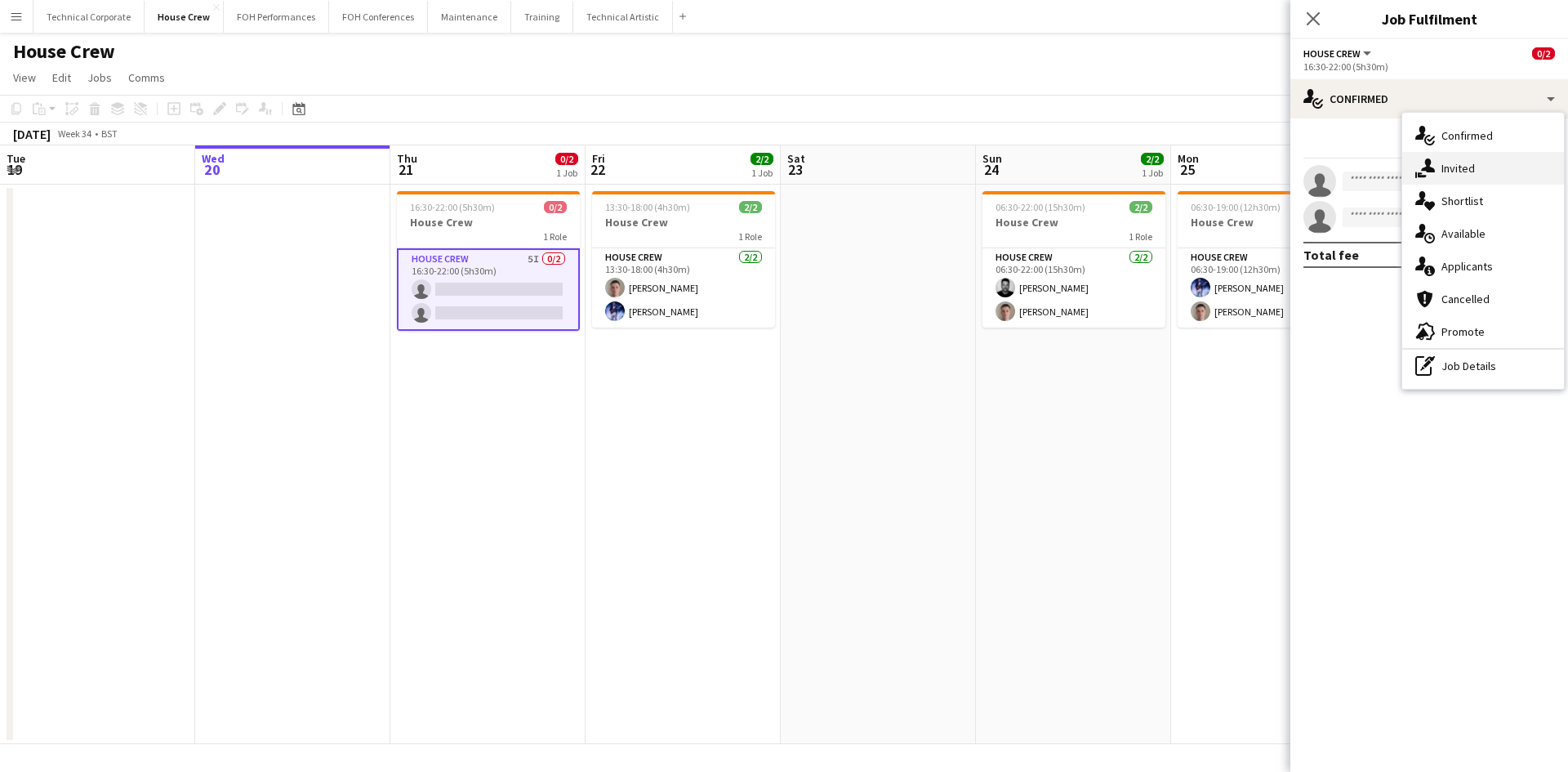
click at [1431, 167] on icon at bounding box center [1428, 165] width 14 height 14
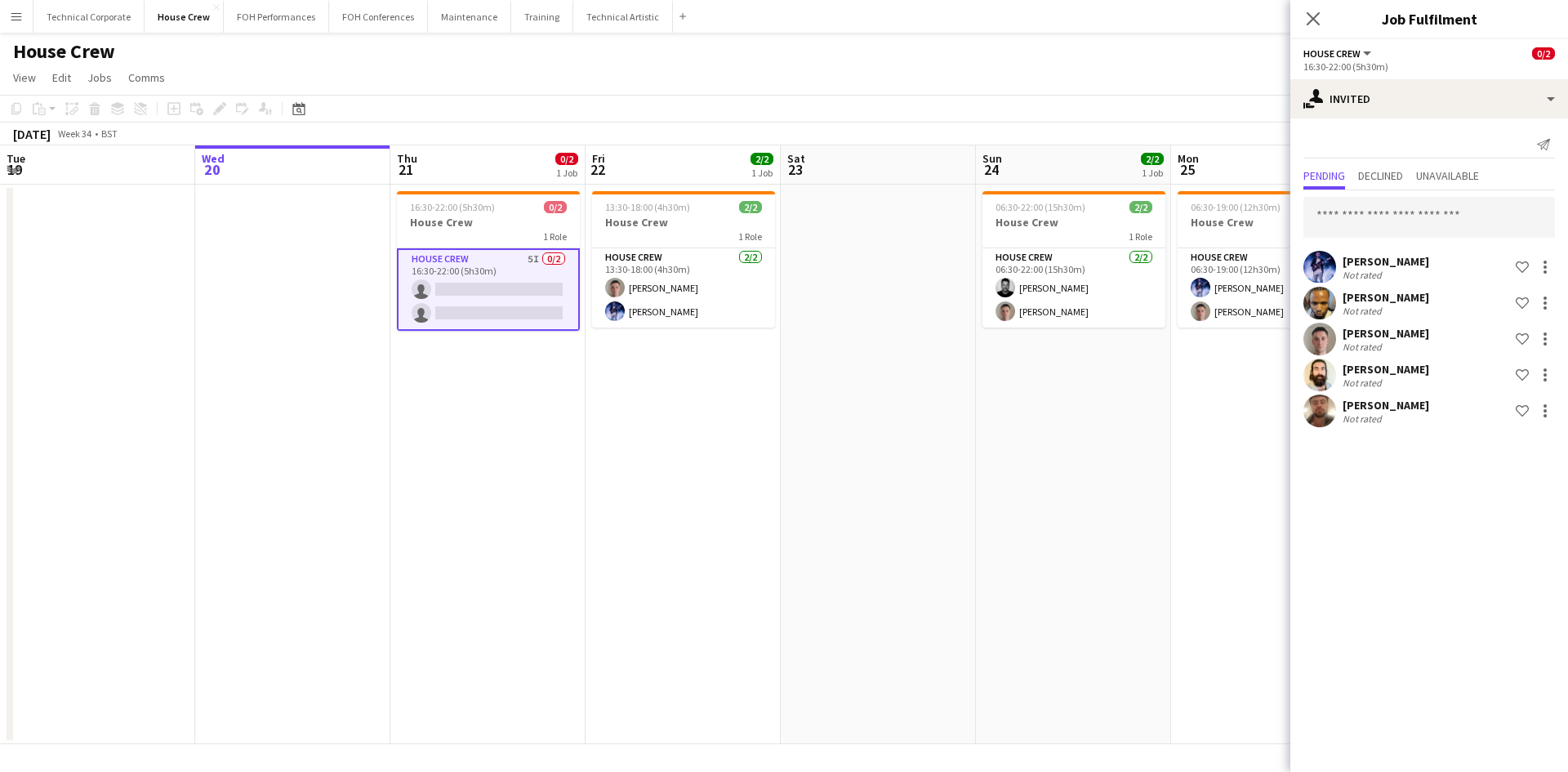
drag, startPoint x: 1361, startPoint y: 512, endPoint x: 1373, endPoint y: 561, distance: 50.4
click at [1395, 567] on mat-expansion-panel "user-plus Invited Send notification Pending Declined Unavailable [PERSON_NAME] …" at bounding box center [1429, 445] width 277 height 653
click at [584, 450] on app-date-cell "16:30-22:00 (5h30m) 0/2 House Crew 1 Role House Crew 5I 0/2 16:30-22:00 (5h30m)…" at bounding box center [487, 464] width 195 height 560
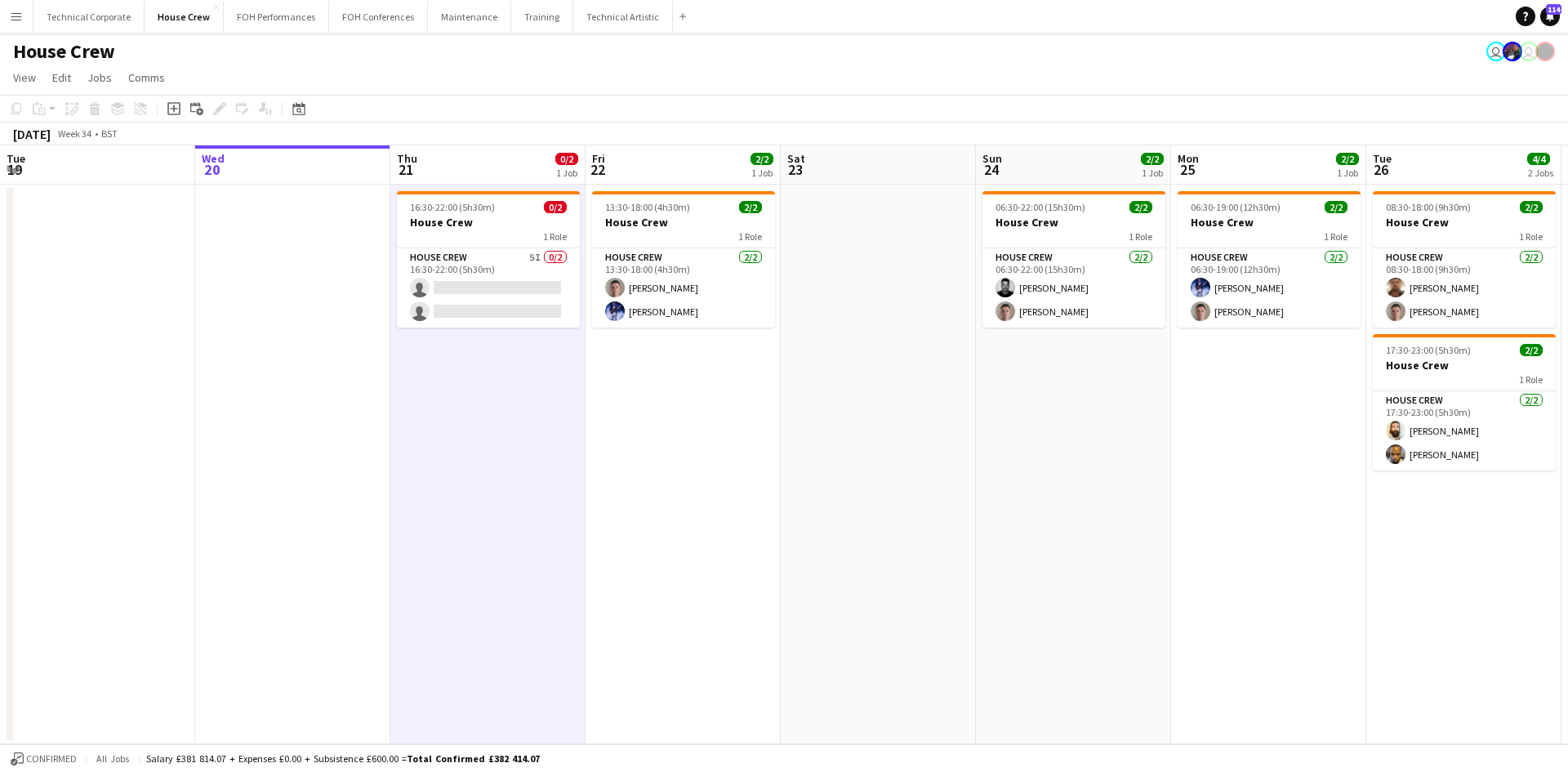
click at [581, 449] on app-date-cell "16:30-22:00 (5h30m) 0/2 House Crew 1 Role House Crew 5I 0/2 16:30-22:00 (5h30m)…" at bounding box center [487, 464] width 195 height 560
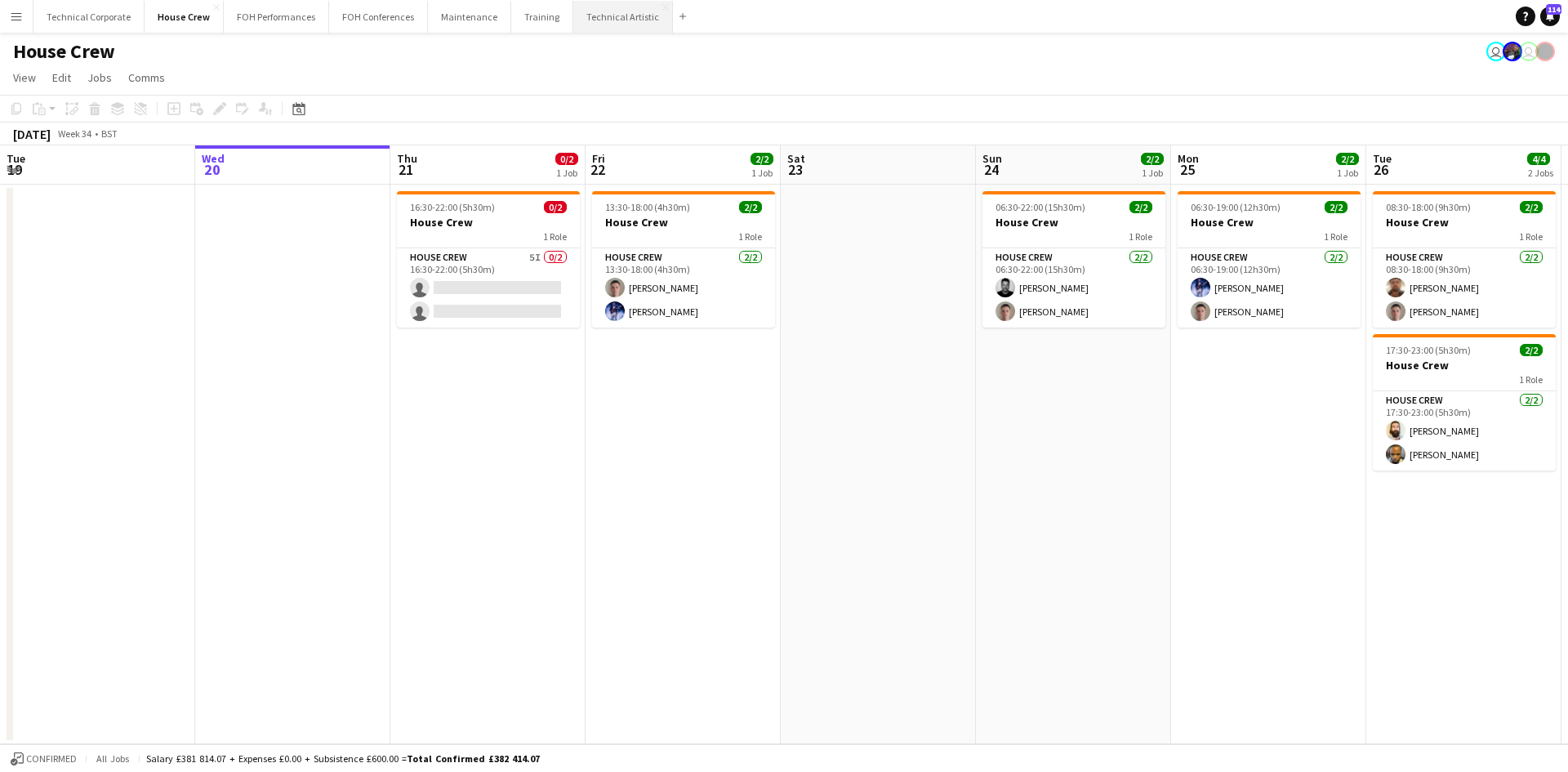
click at [601, 25] on button "Technical Artistic Close" at bounding box center [623, 16] width 100 height 32
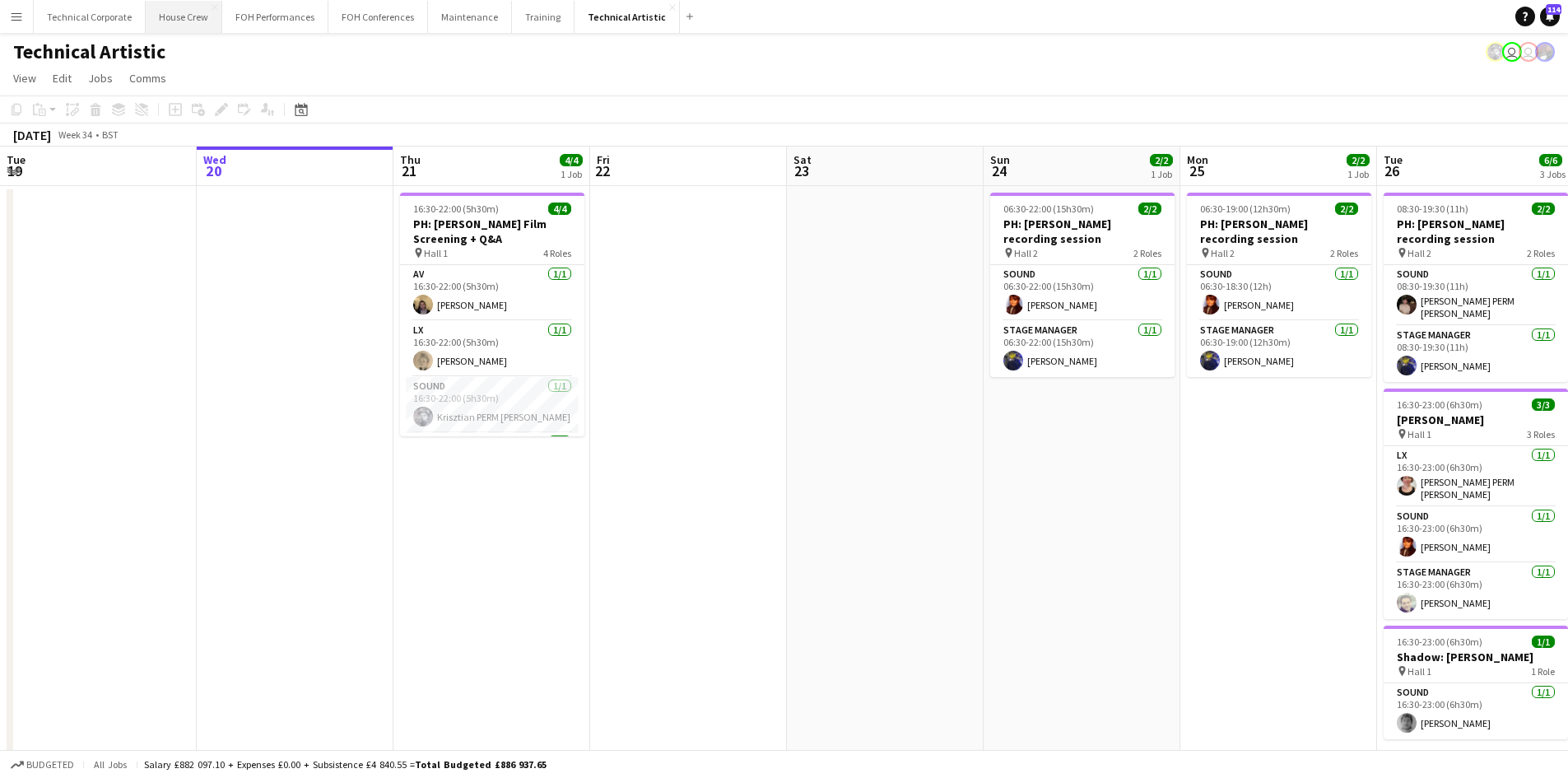
click at [176, 26] on button "House Crew Close" at bounding box center [184, 17] width 76 height 32
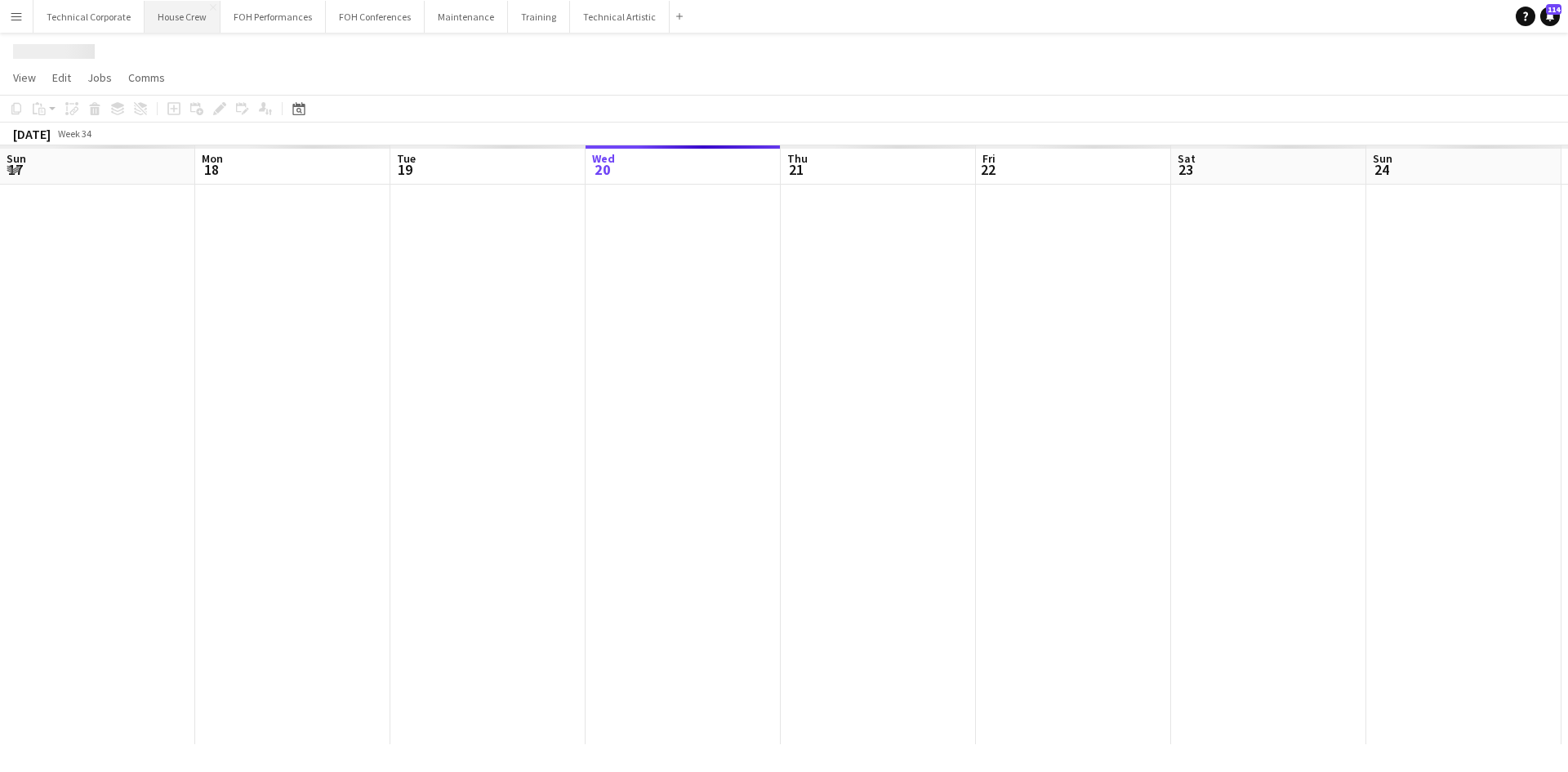
scroll to position [0, 390]
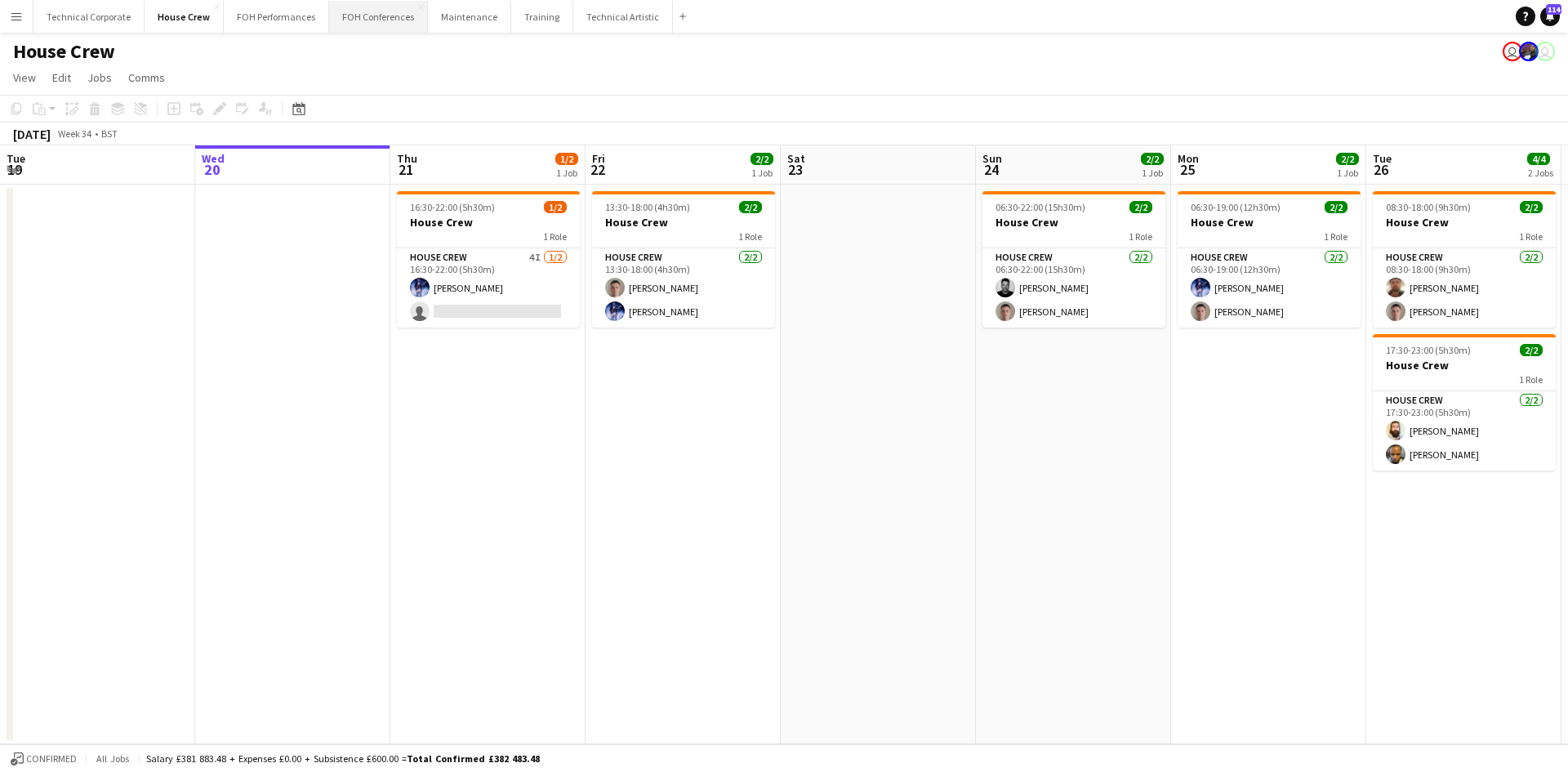
click at [372, 15] on button "FOH Conferences Close" at bounding box center [379, 16] width 99 height 32
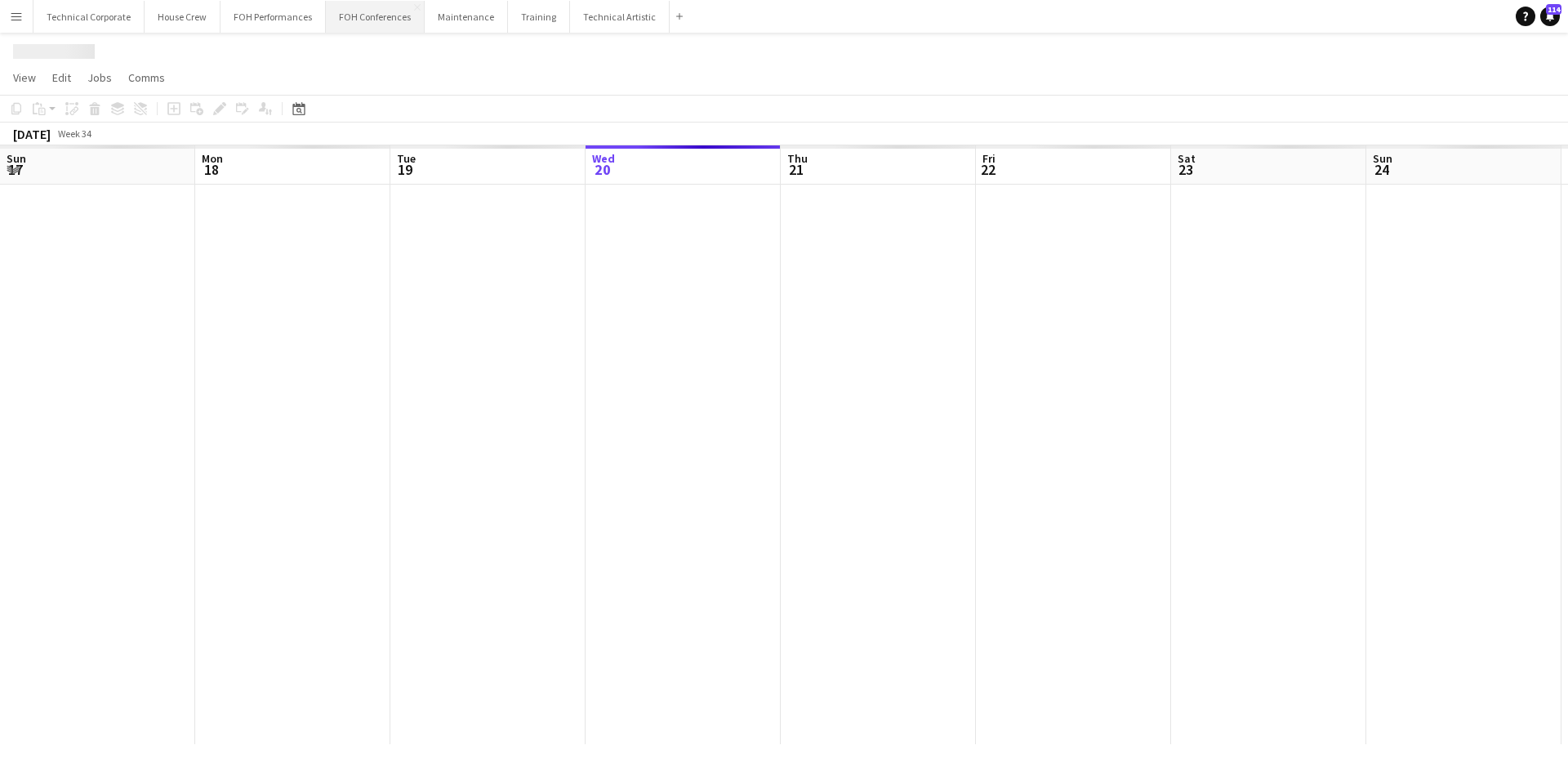
scroll to position [0, 390]
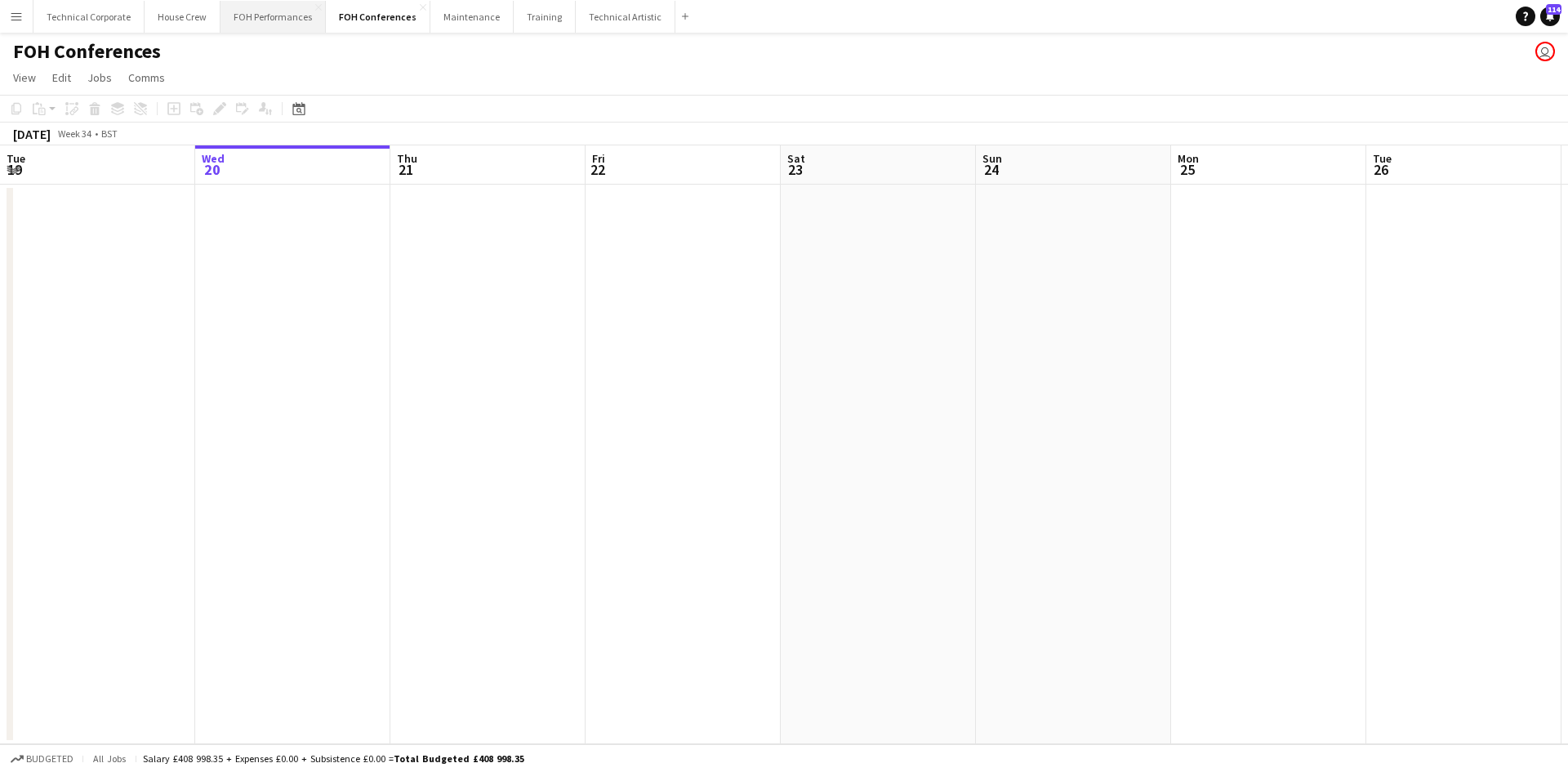
click at [247, 8] on button "FOH Performances Close" at bounding box center [273, 16] width 105 height 32
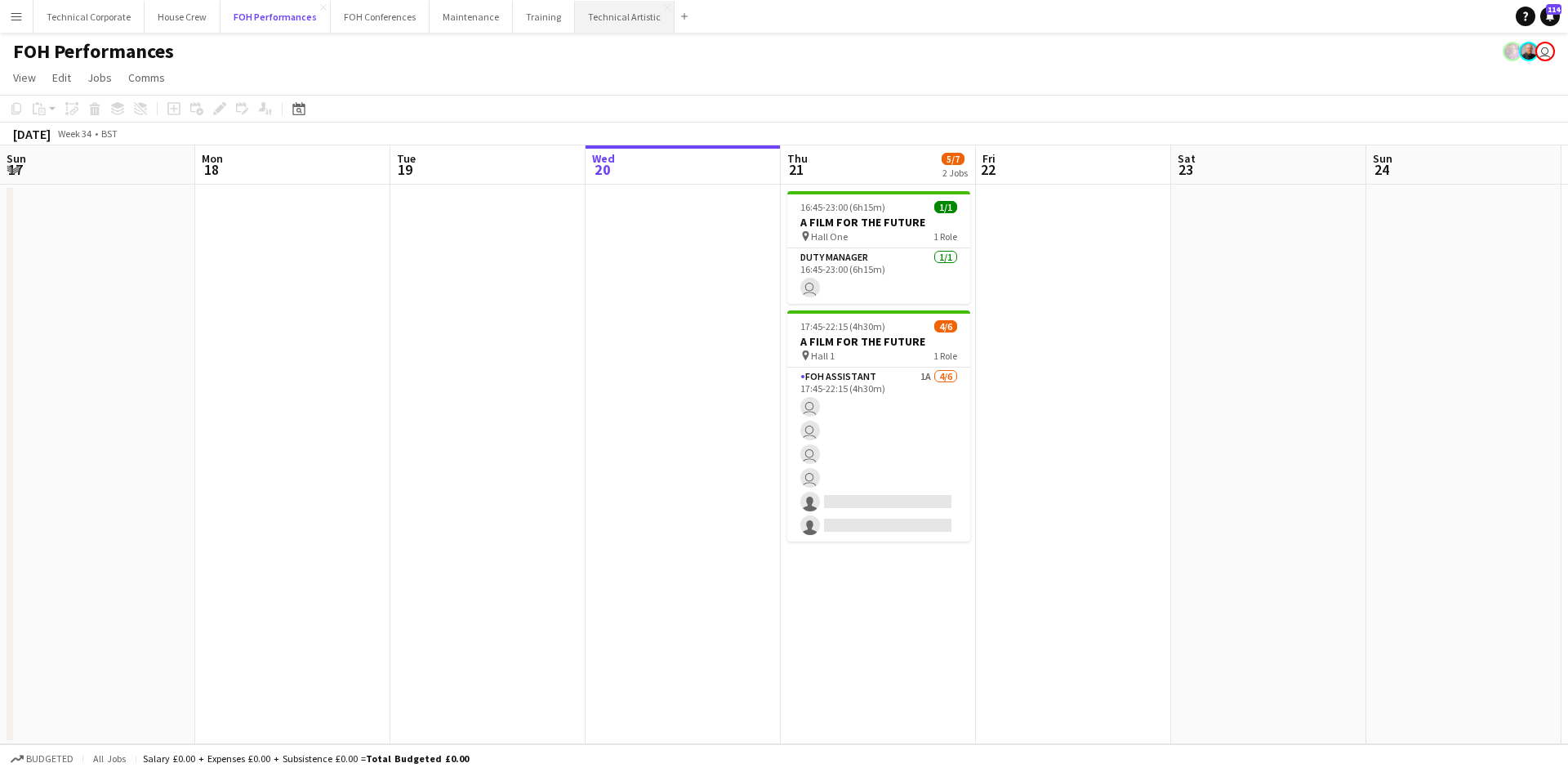
scroll to position [0, 390]
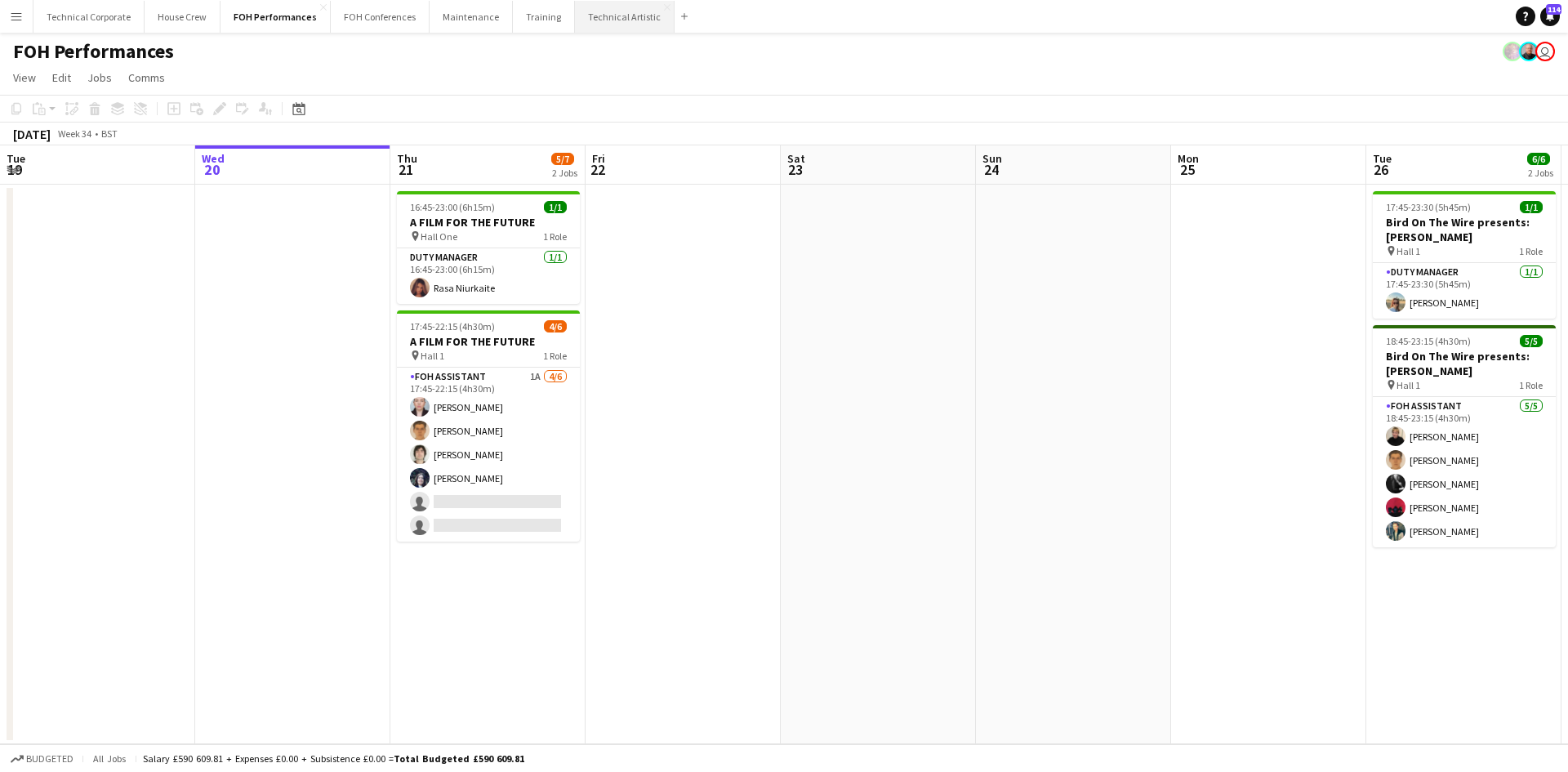
click at [600, 19] on button "Technical Artistic Close" at bounding box center [625, 16] width 100 height 32
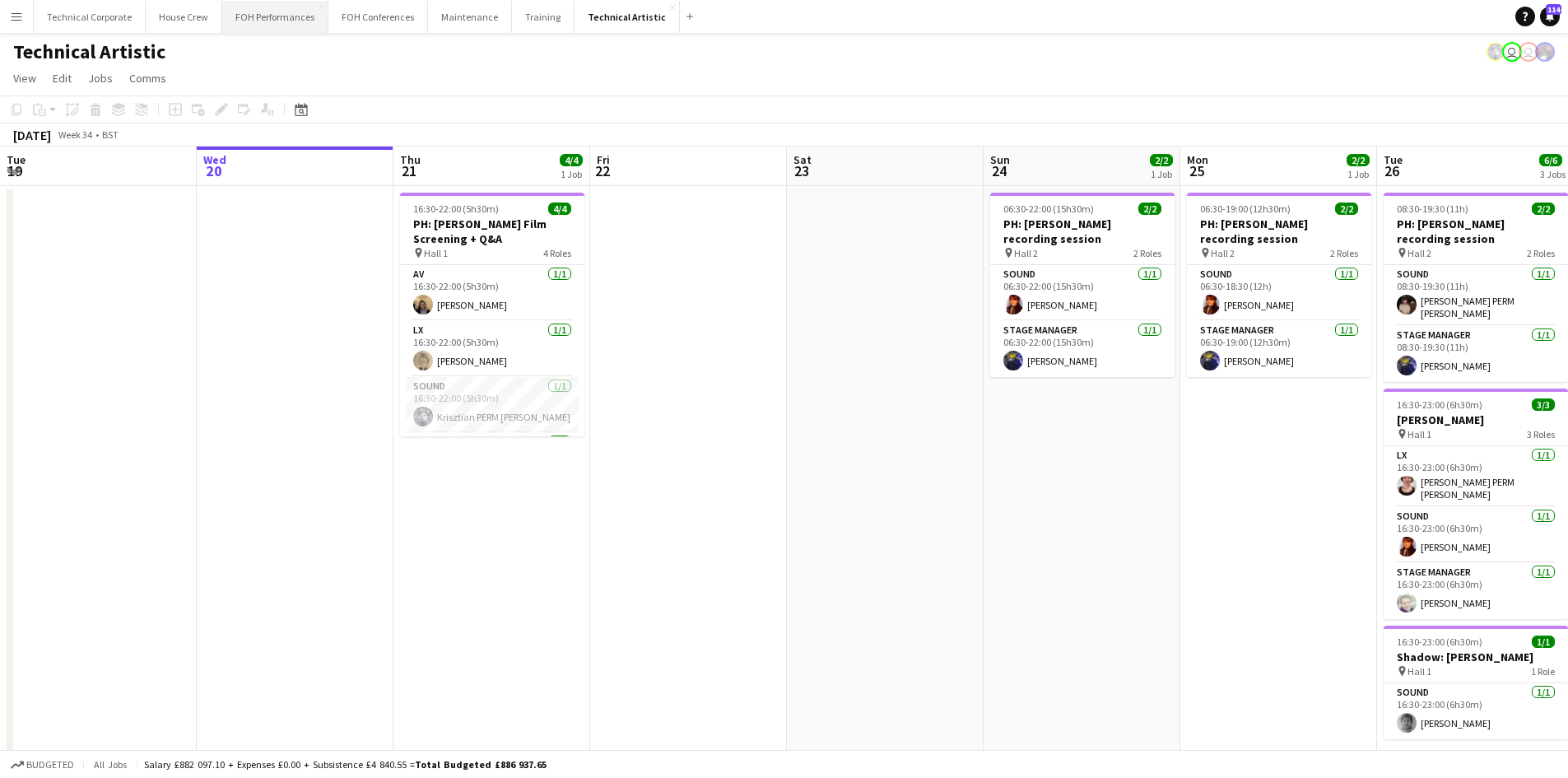
click at [267, 24] on button "FOH Performances Close" at bounding box center [275, 17] width 106 height 32
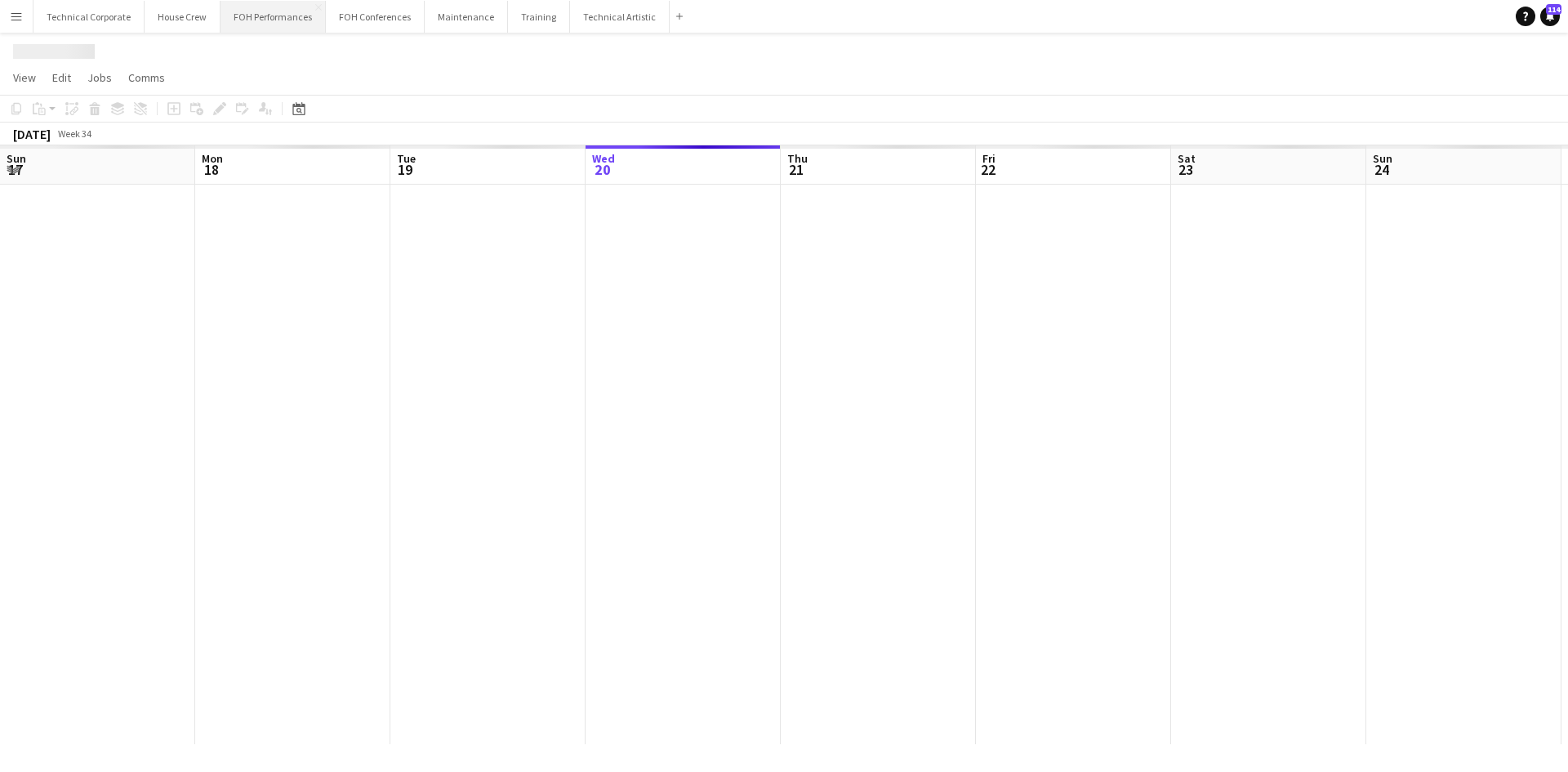
scroll to position [0, 390]
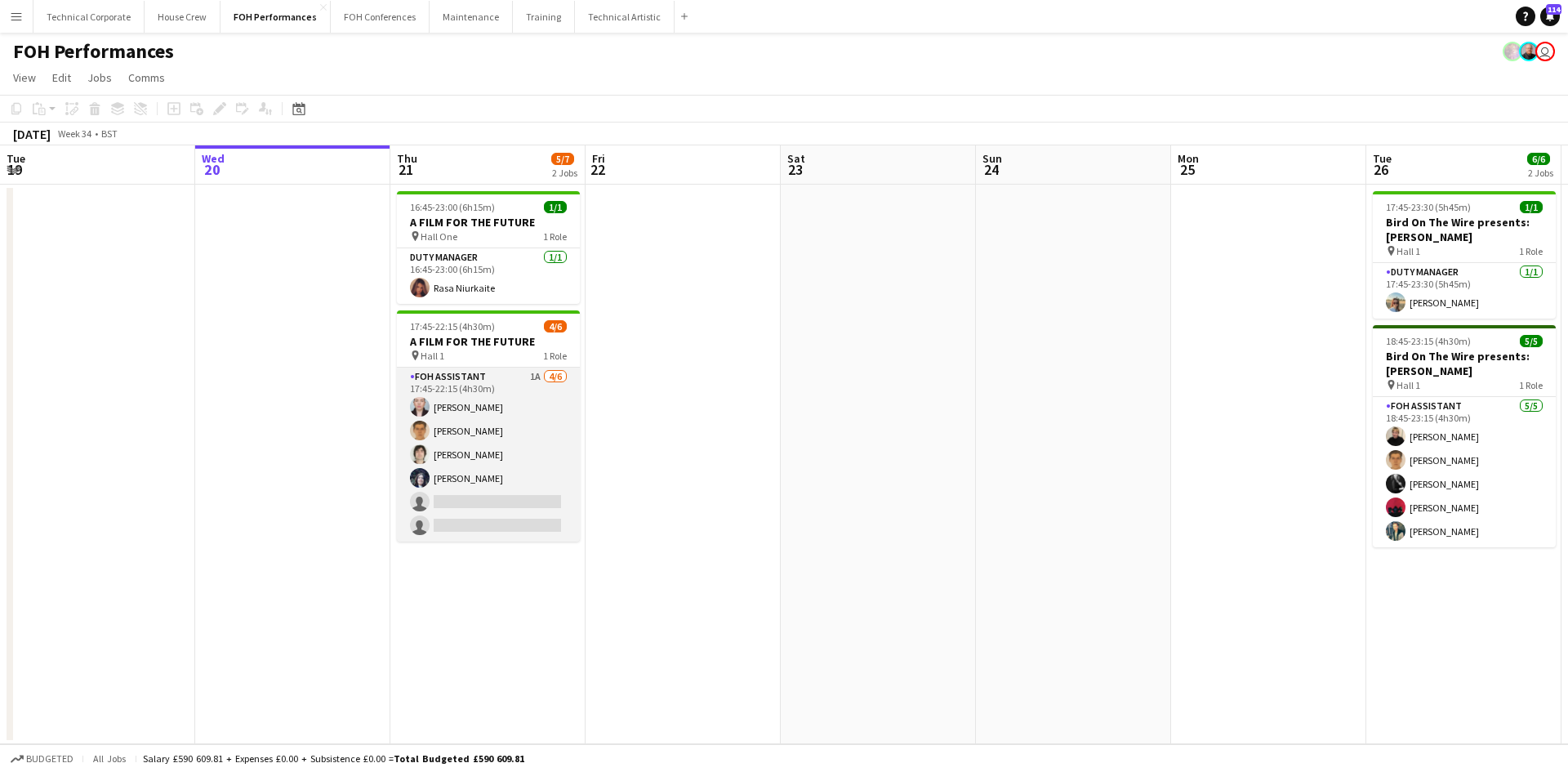
click at [579, 468] on app-card-role "FOH Assistant 1A [DATE] 17:45-22:15 (4h30m) [PERSON_NAME] [PERSON_NAME] [PERSON…" at bounding box center [488, 454] width 183 height 174
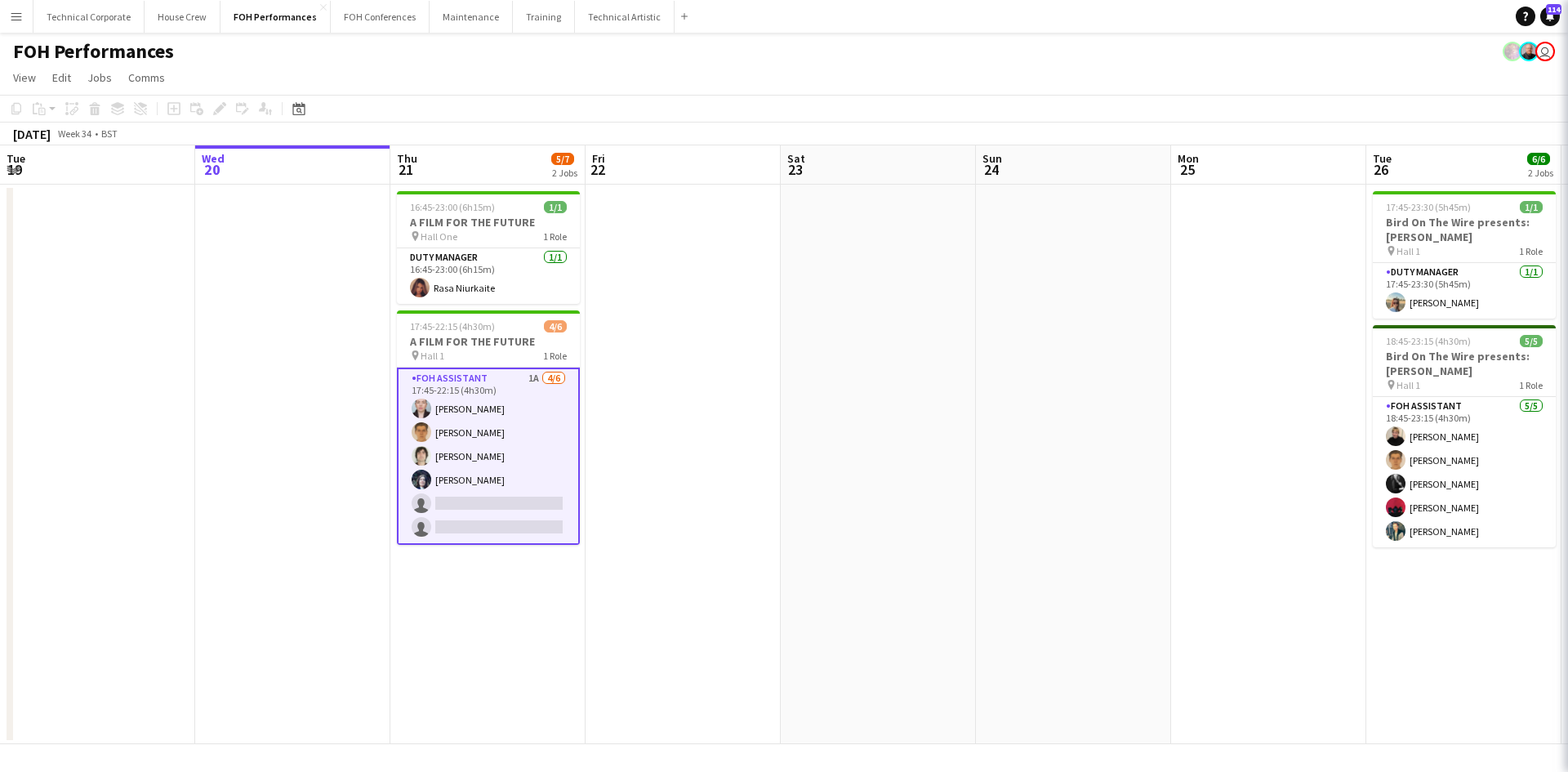
scroll to position [0, 387]
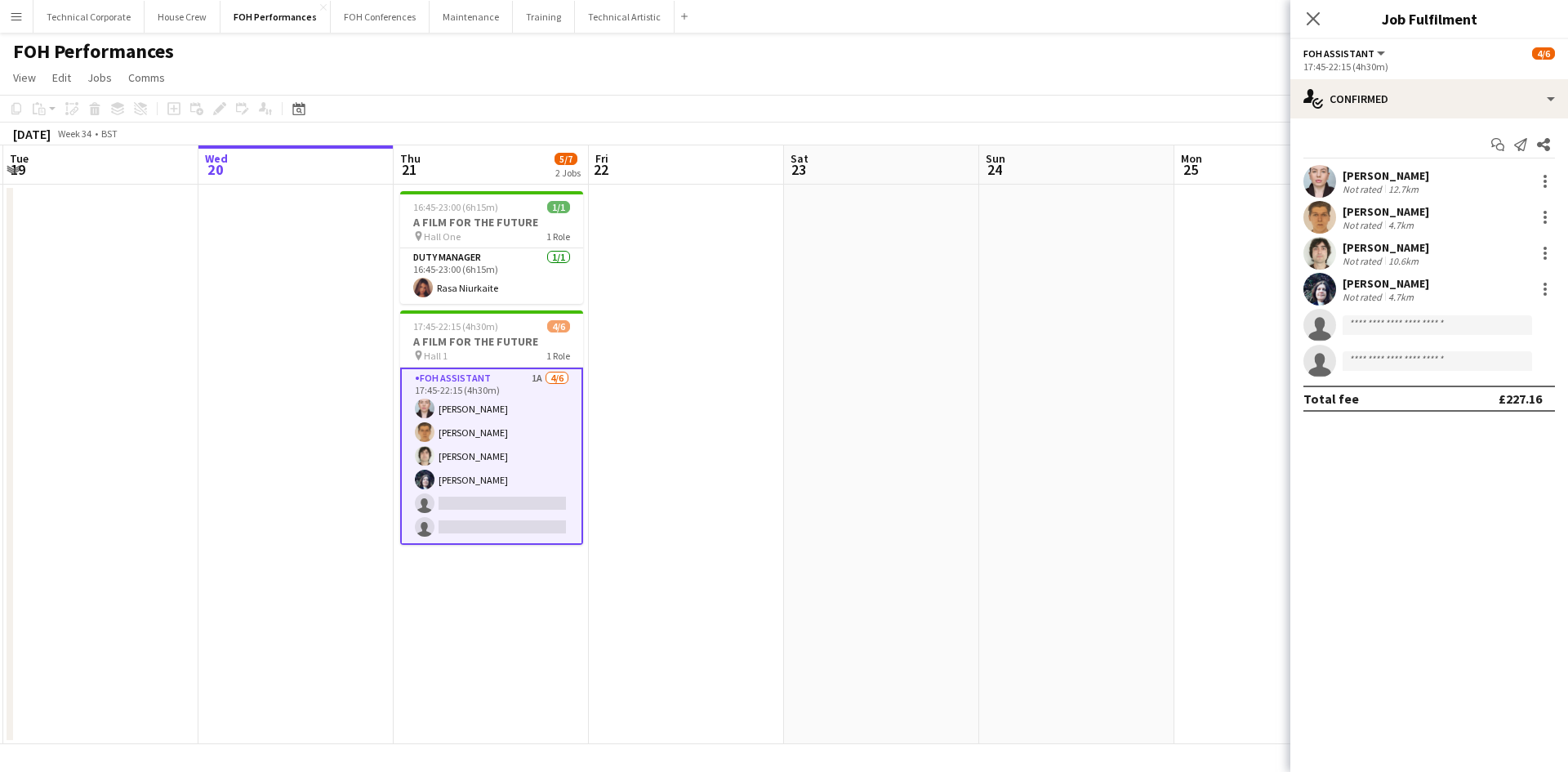
click at [1300, 240] on div "[PERSON_NAME] Not rated 10.6km" at bounding box center [1429, 253] width 277 height 33
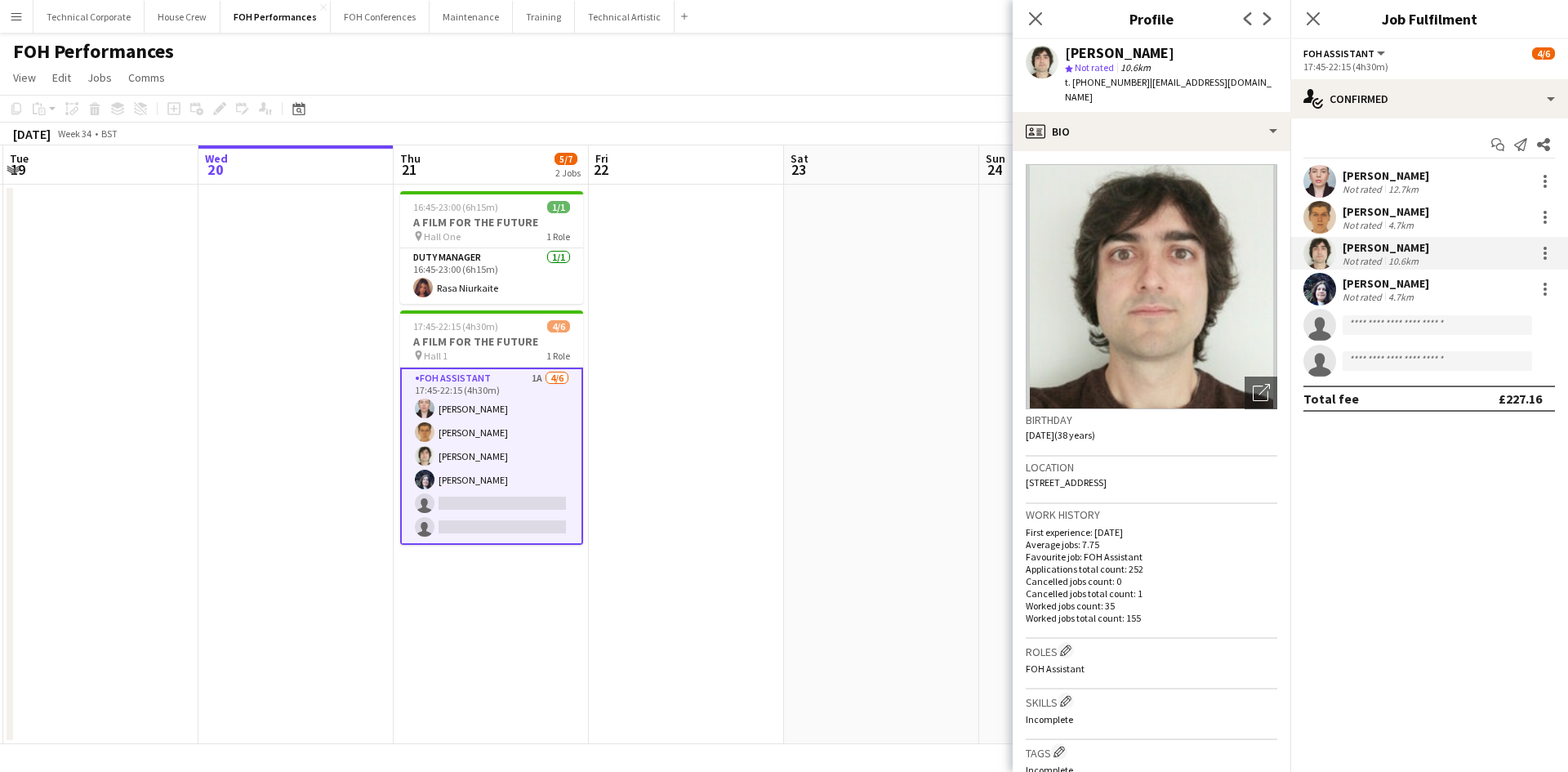
click at [803, 471] on app-date-cell at bounding box center [882, 464] width 195 height 560
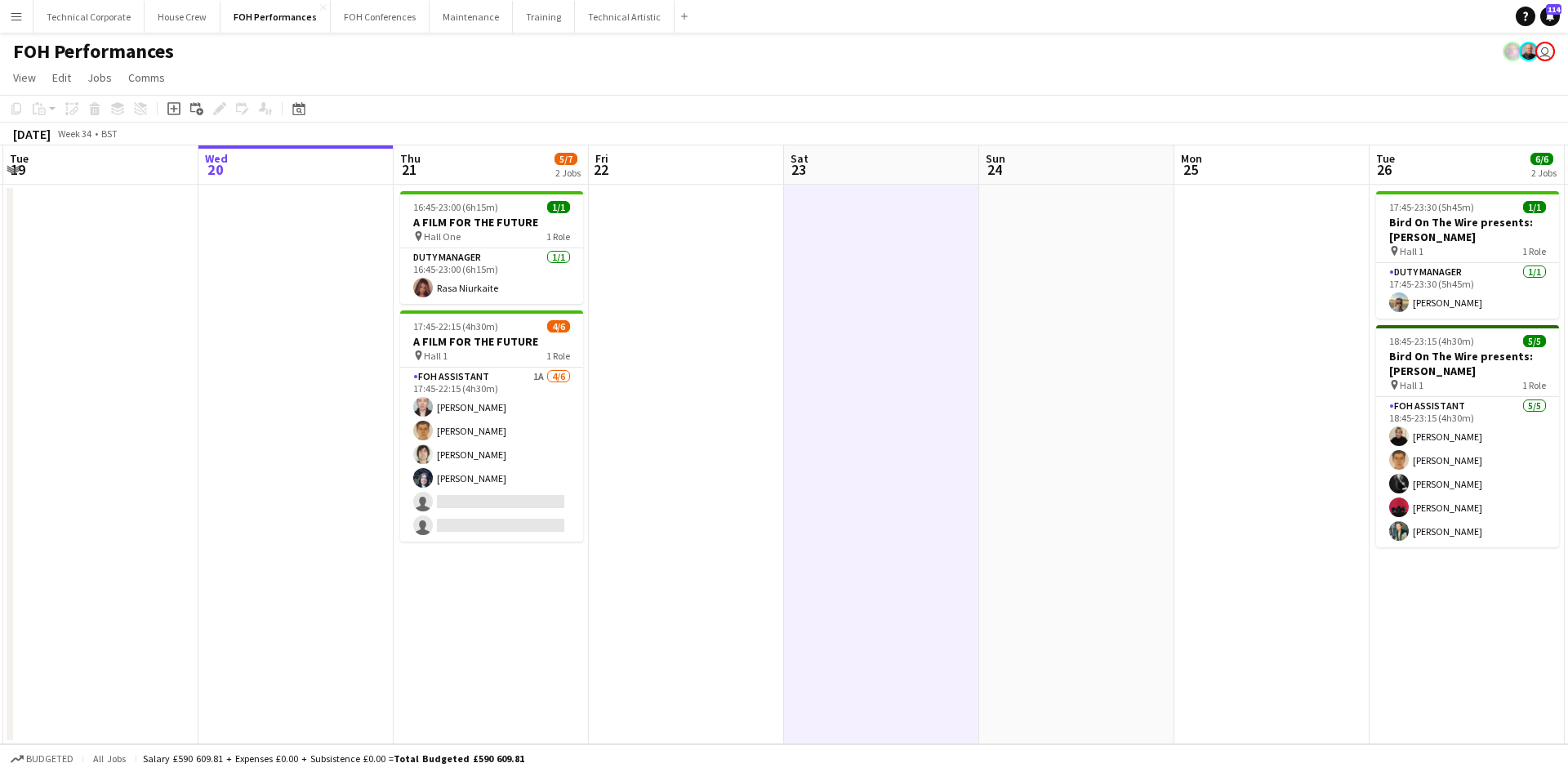
click at [763, 460] on app-date-cell at bounding box center [686, 464] width 195 height 560
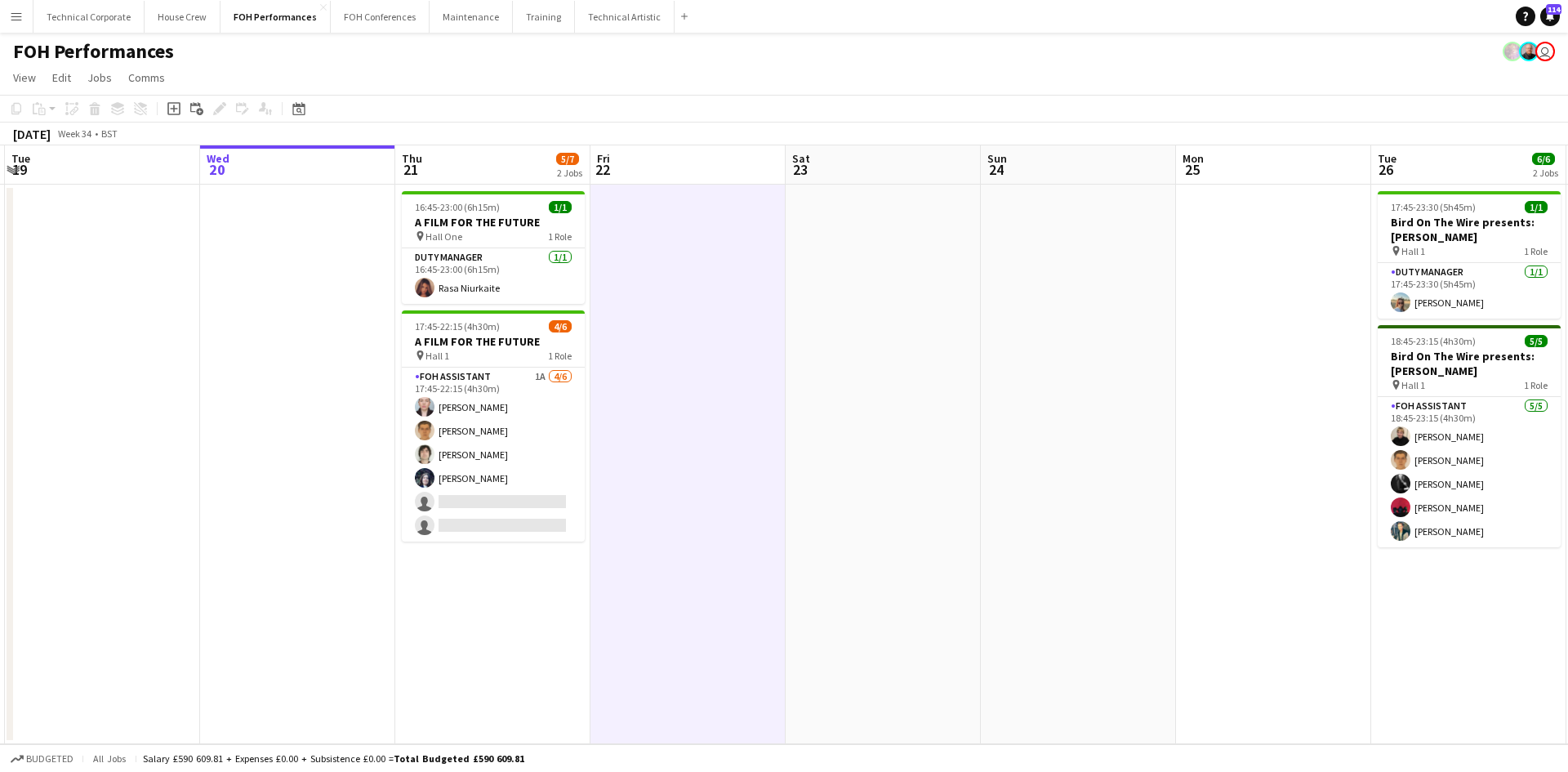
click at [657, 514] on app-date-cell at bounding box center [687, 464] width 195 height 560
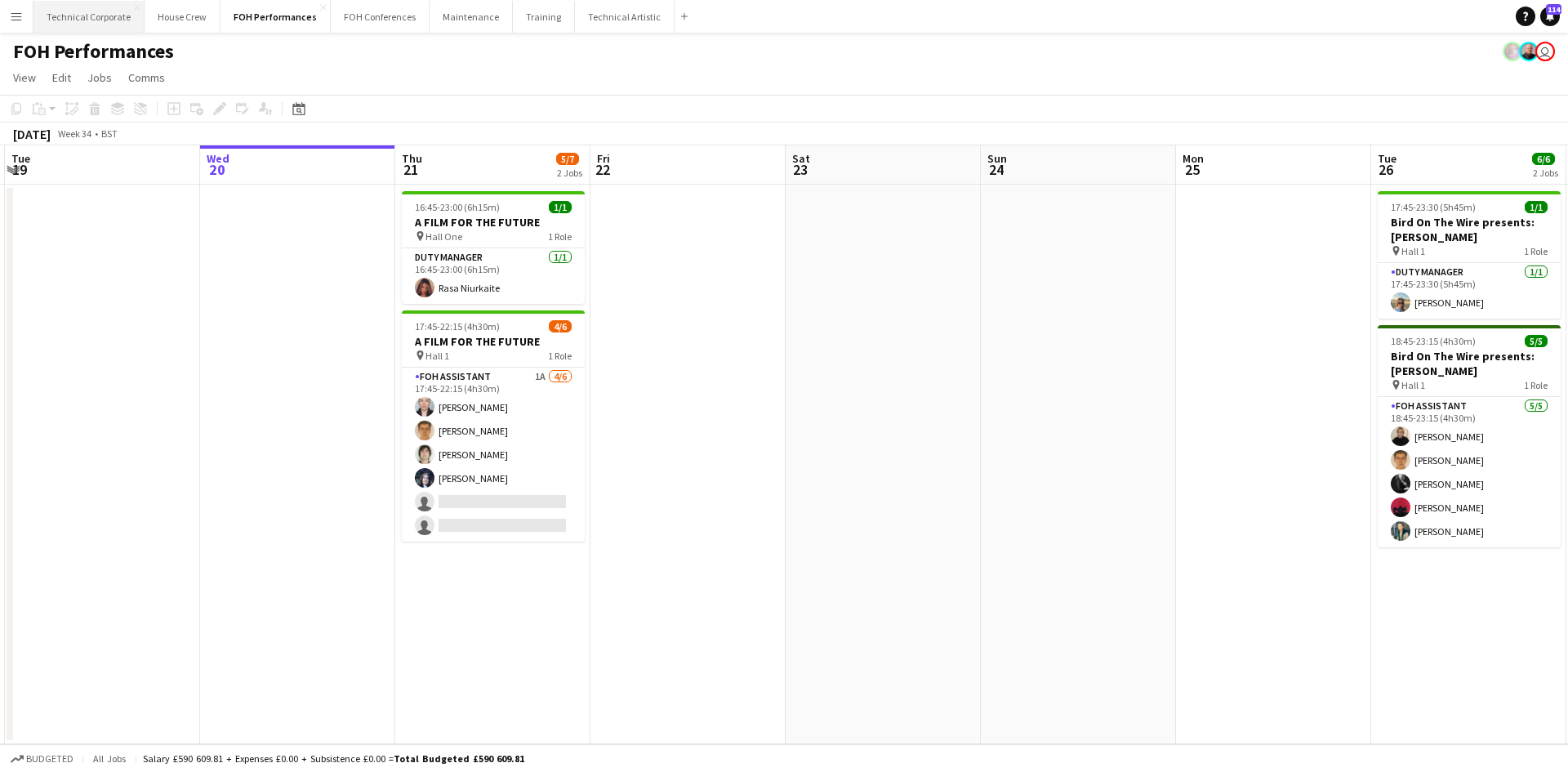
click at [92, 5] on button "Technical Corporate Close" at bounding box center [89, 16] width 111 height 32
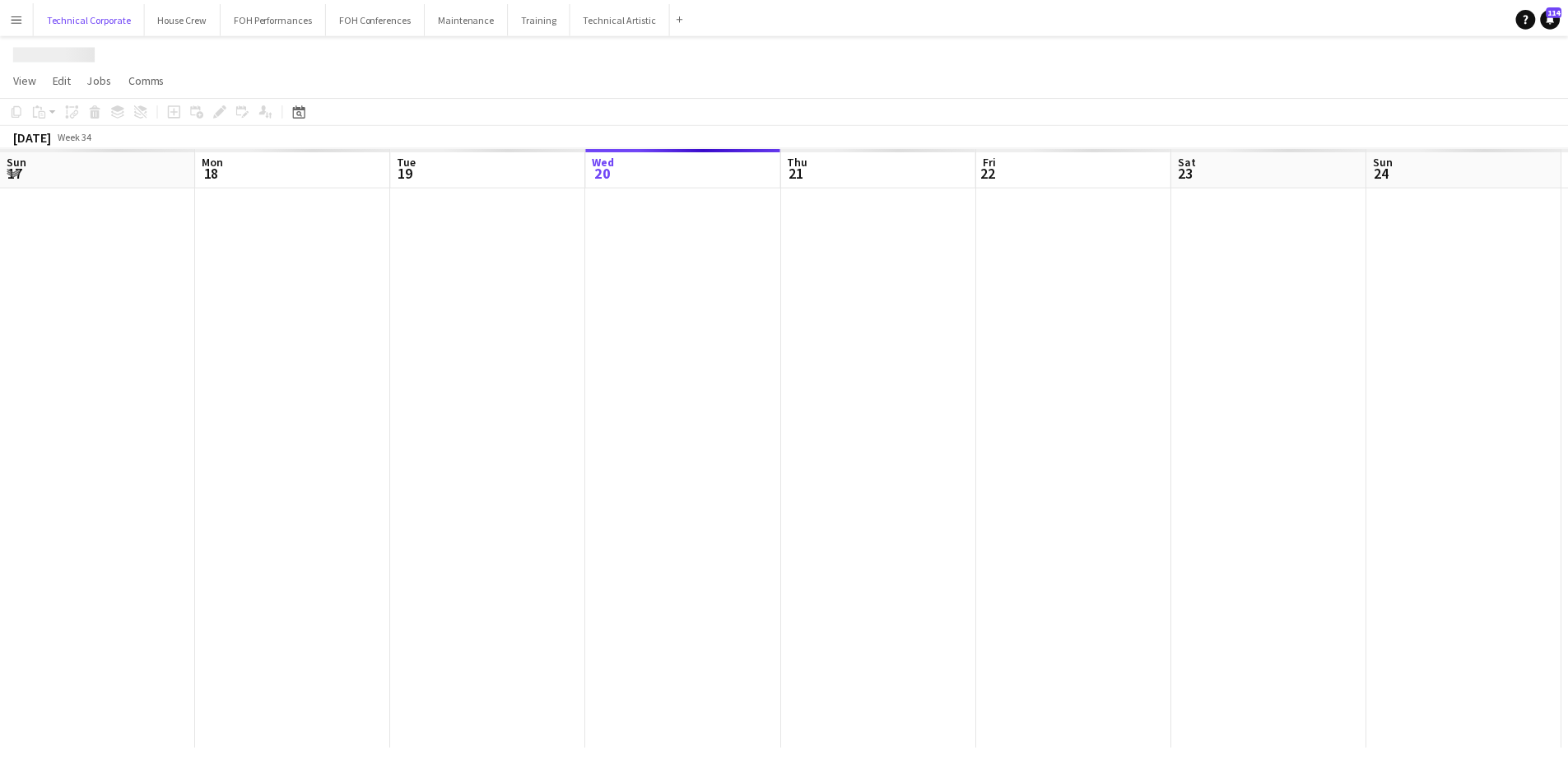
scroll to position [0, 393]
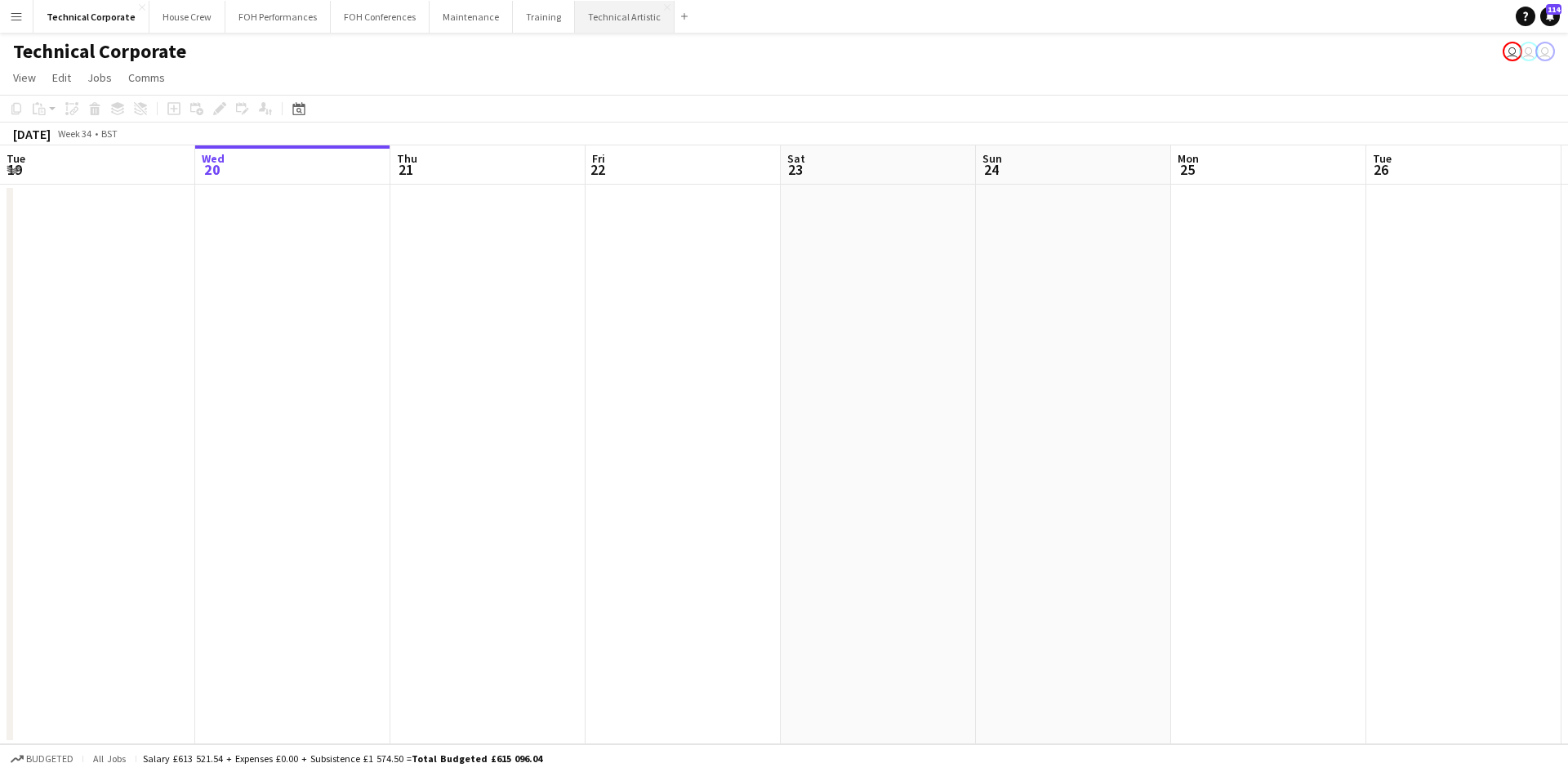
click at [589, 19] on button "Technical Artistic Close" at bounding box center [625, 16] width 100 height 32
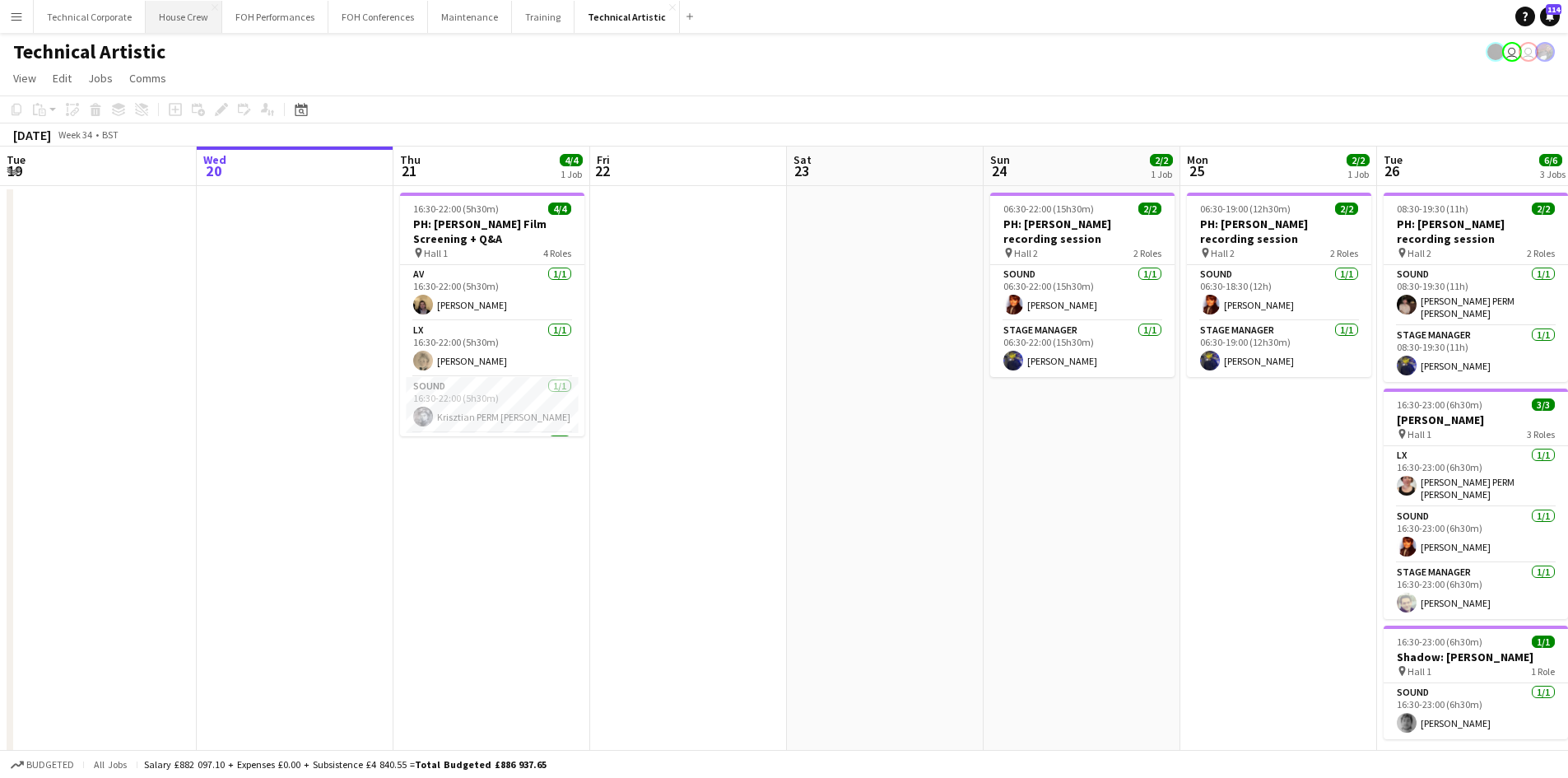
click at [190, 17] on button "House Crew Close" at bounding box center [184, 17] width 76 height 32
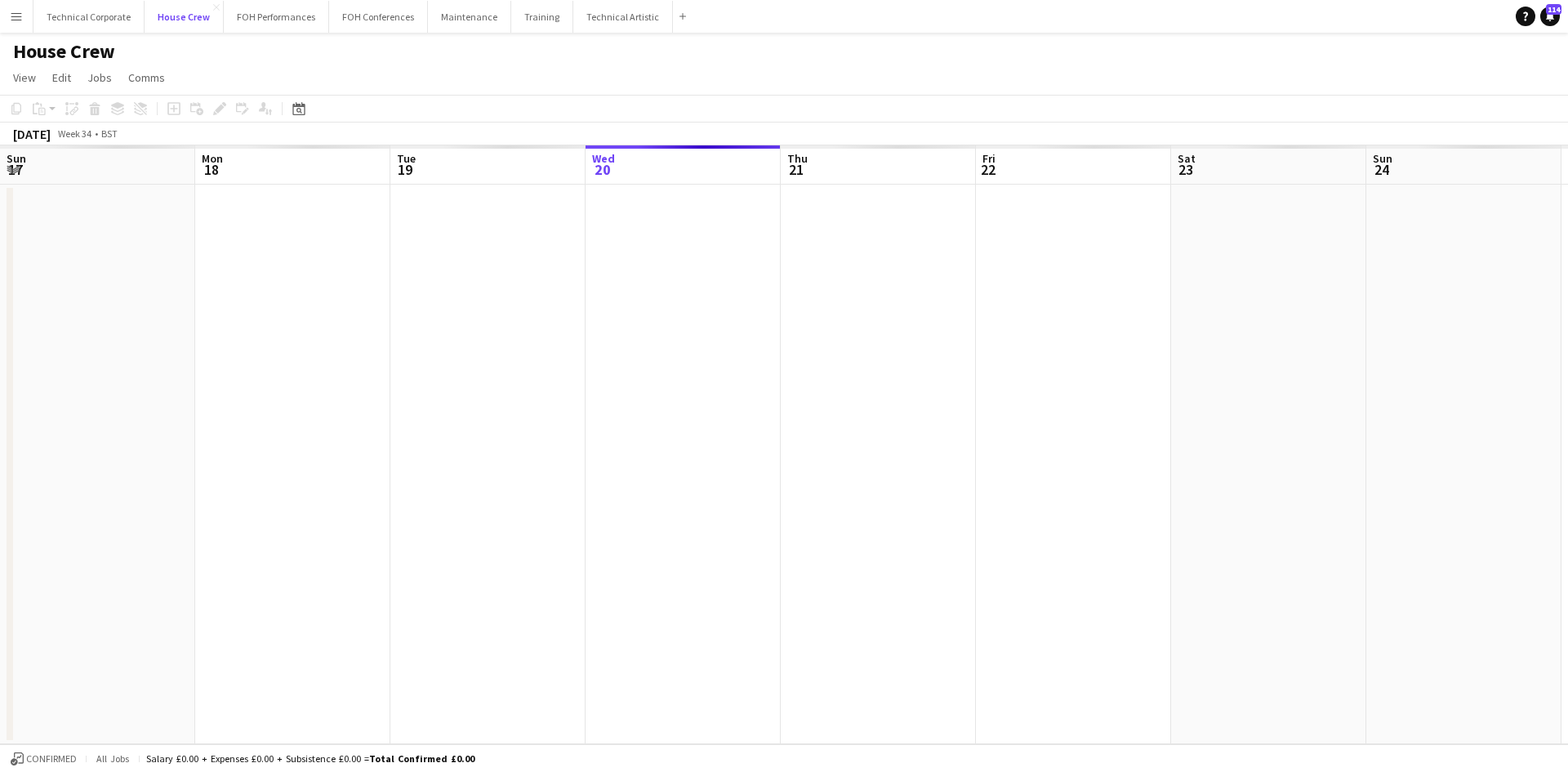
scroll to position [0, 390]
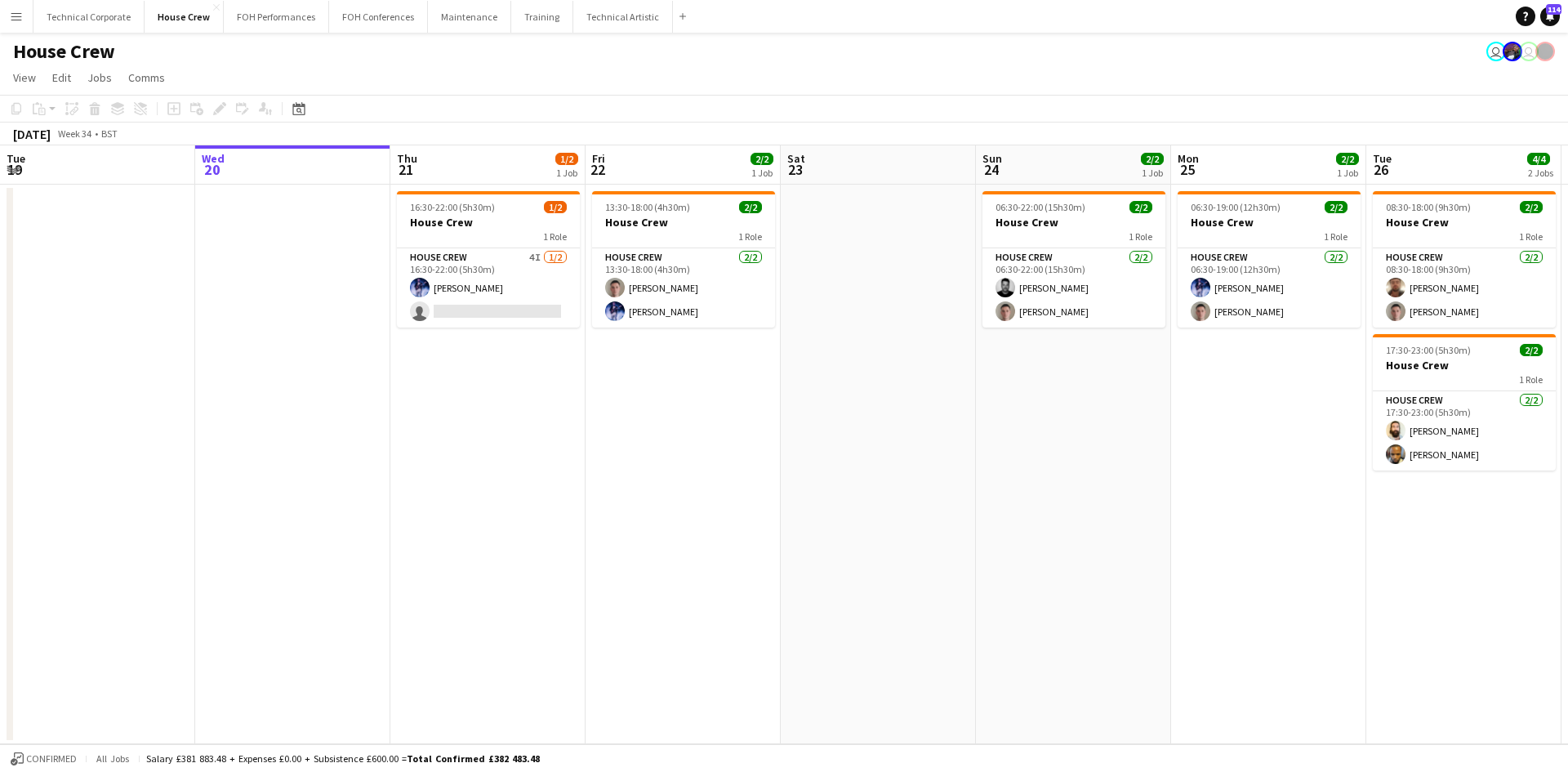
drag, startPoint x: 494, startPoint y: 759, endPoint x: 593, endPoint y: 767, distance: 99.3
click at [593, 767] on div "Confirmed All jobs Salary £381 883.48 + Expenses £0.00 + Subsistence £600.00 = …" at bounding box center [784, 758] width 1568 height 28
click at [575, 750] on div "Confirmed All jobs Salary £381 883.48 + Expenses £0.00 + Subsistence £600.00 = …" at bounding box center [784, 758] width 1568 height 28
drag, startPoint x: 495, startPoint y: 759, endPoint x: 569, endPoint y: 751, distance: 74.4
click at [569, 751] on div "Confirmed All jobs Salary £381 883.48 + Expenses £0.00 + Subsistence £600.00 = …" at bounding box center [784, 758] width 1568 height 28
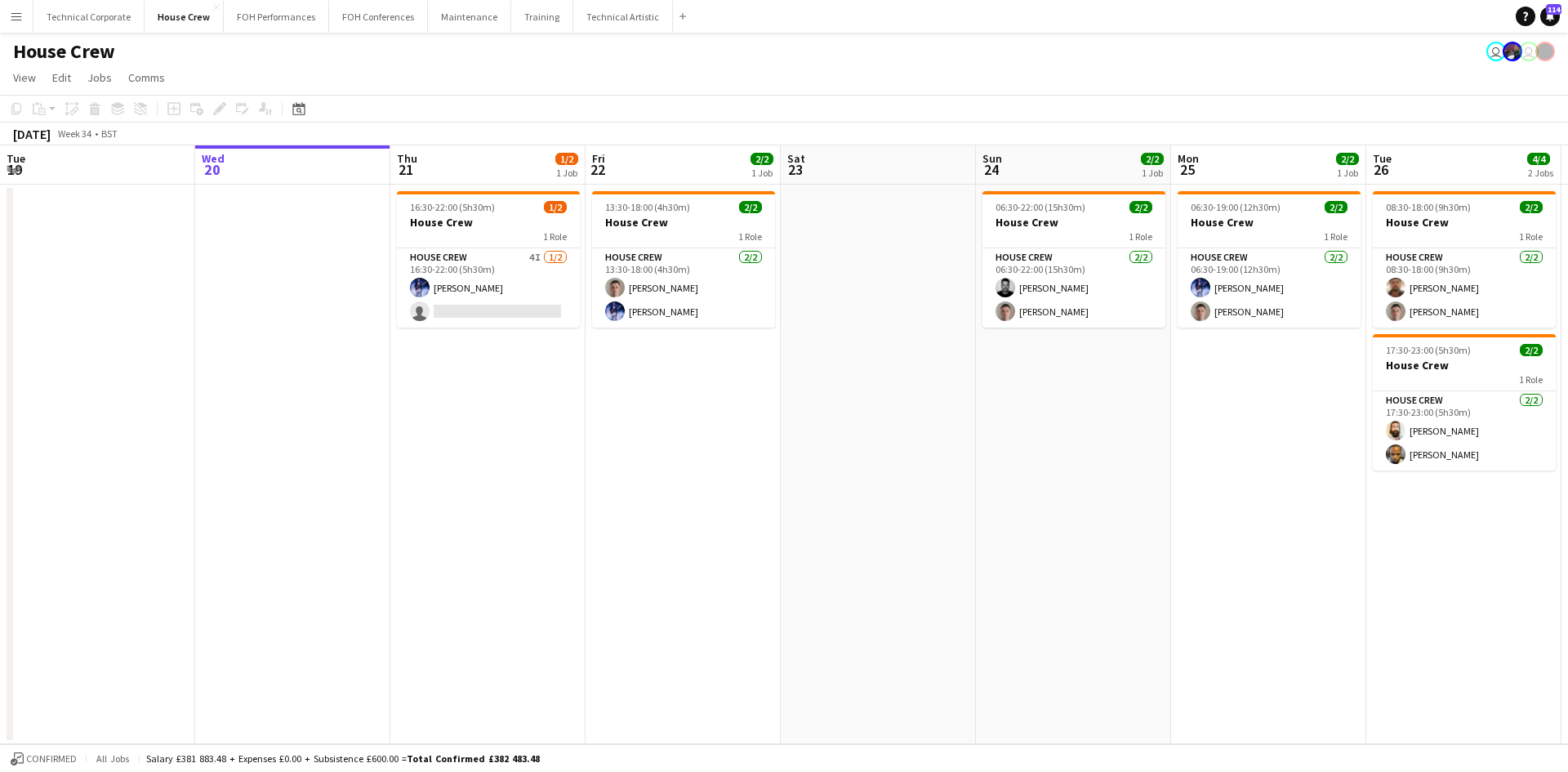
click at [569, 751] on div "Confirmed All jobs Salary £381 883.48 + Expenses £0.00 + Subsistence £600.00 = …" at bounding box center [784, 758] width 1568 height 28
click at [534, 753] on span "Total Confirmed £382 483.48" at bounding box center [473, 758] width 133 height 12
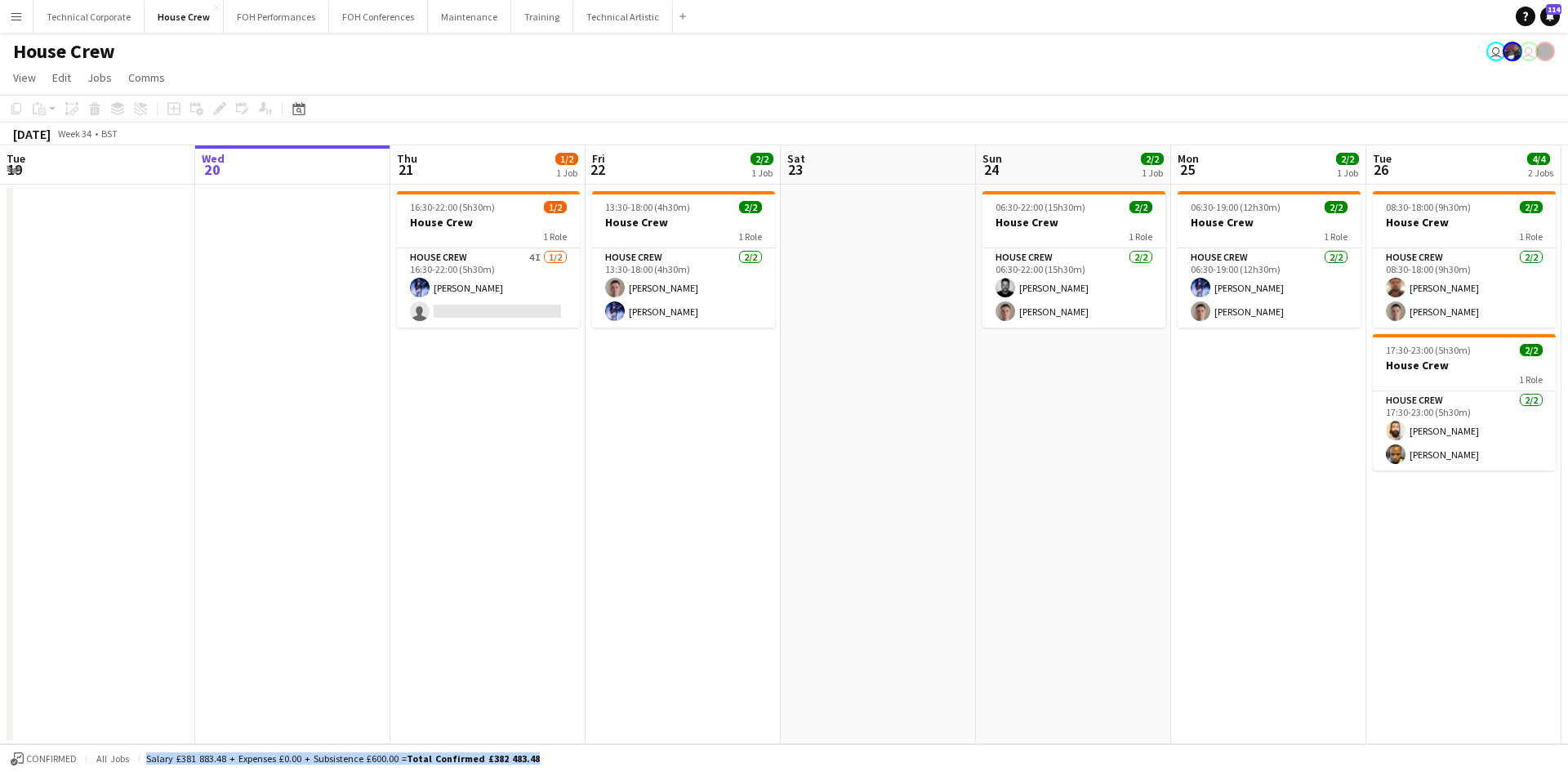
click at [534, 753] on span "Total Confirmed £382 483.48" at bounding box center [473, 758] width 133 height 12
drag, startPoint x: 490, startPoint y: 763, endPoint x: 691, endPoint y: 803, distance: 204.9
click at [691, 771] on html "Menu Boards Boards Boards All jobs Status Workforce Workforce My Workforce Recr…" at bounding box center [784, 386] width 1568 height 772
click at [522, 751] on div "Confirmed All jobs Salary £381 883.48 + Expenses £0.00 + Subsistence £600.00 = …" at bounding box center [784, 758] width 1568 height 28
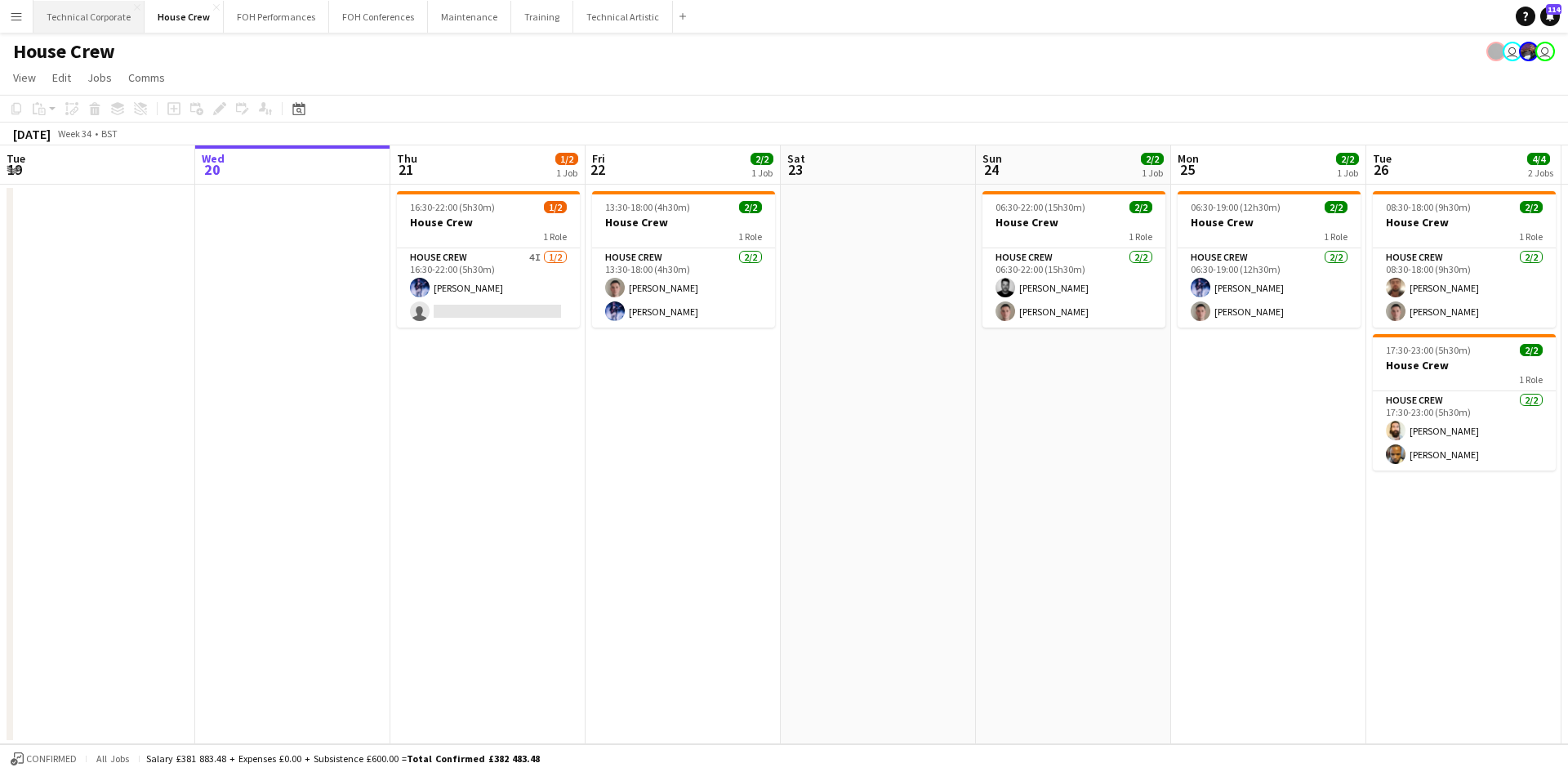
click at [66, 13] on button "Technical Corporate Close" at bounding box center [89, 16] width 111 height 32
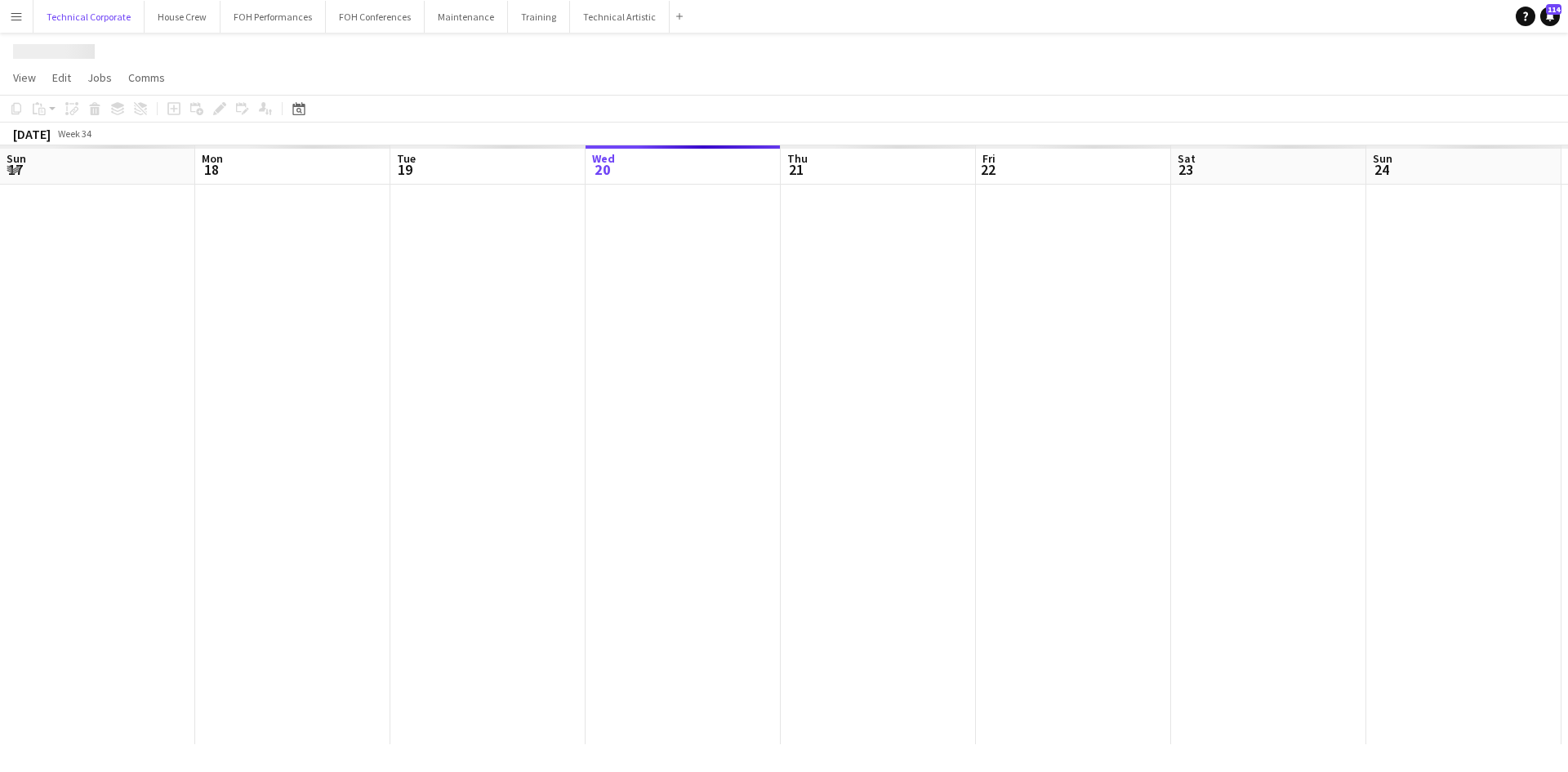
scroll to position [0, 390]
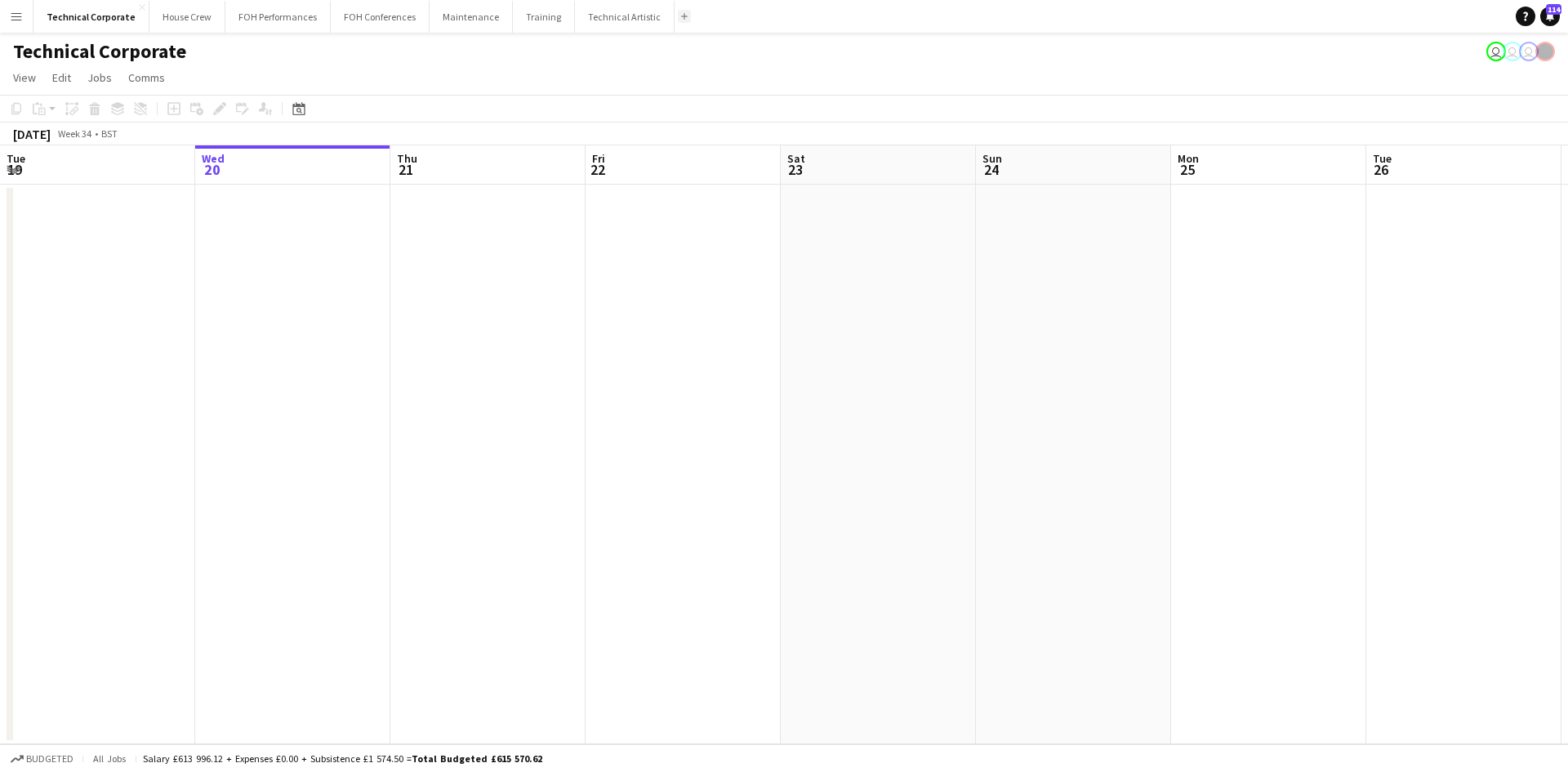
drag, startPoint x: 665, startPoint y: 16, endPoint x: 600, endPoint y: 27, distance: 65.9
click at [678, 16] on button "Add" at bounding box center [685, 16] width 13 height 13
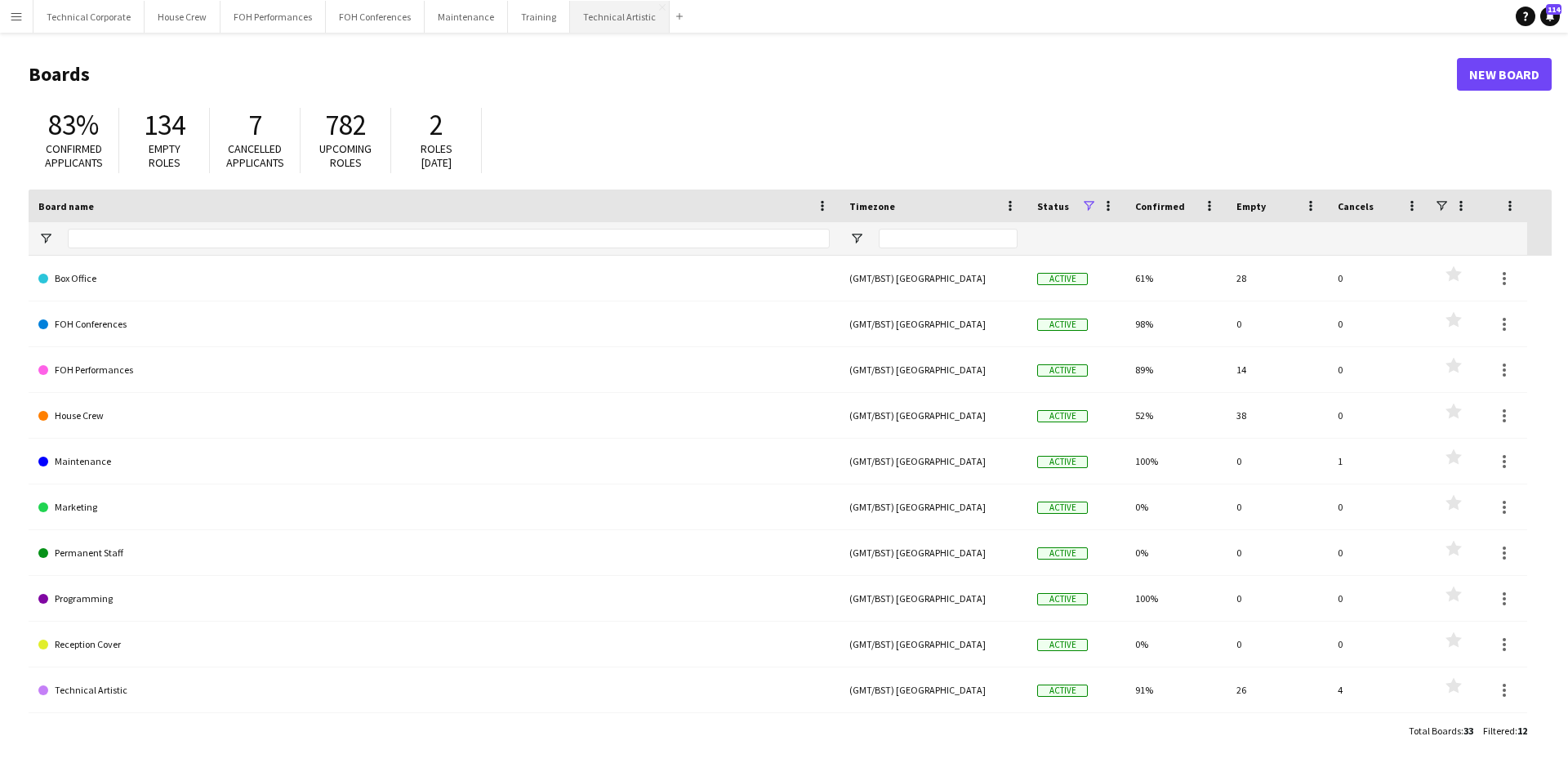
click at [593, 18] on button "Technical Artistic Close" at bounding box center [620, 16] width 100 height 32
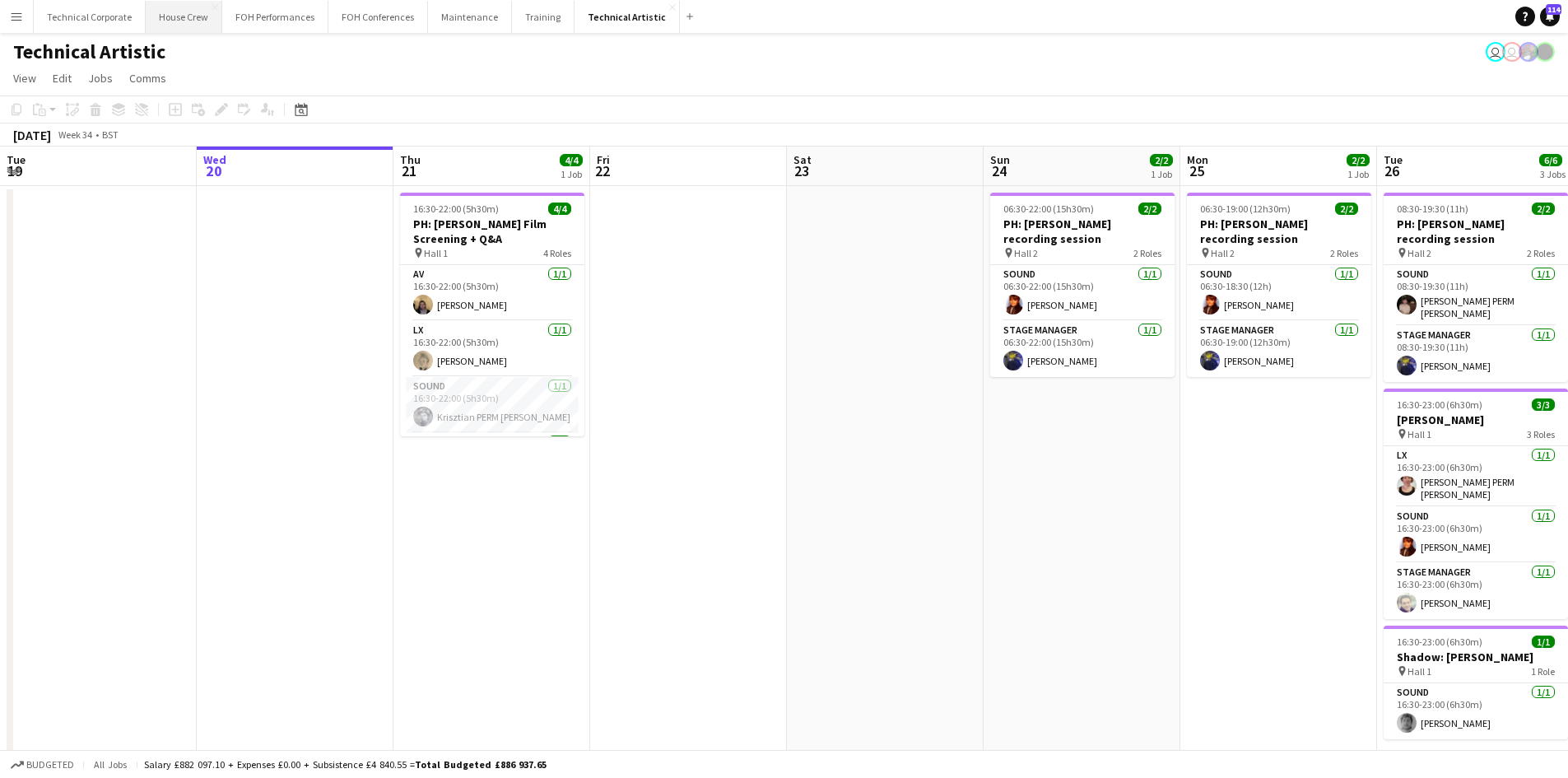
click at [153, 8] on button "House Crew Close" at bounding box center [184, 17] width 76 height 32
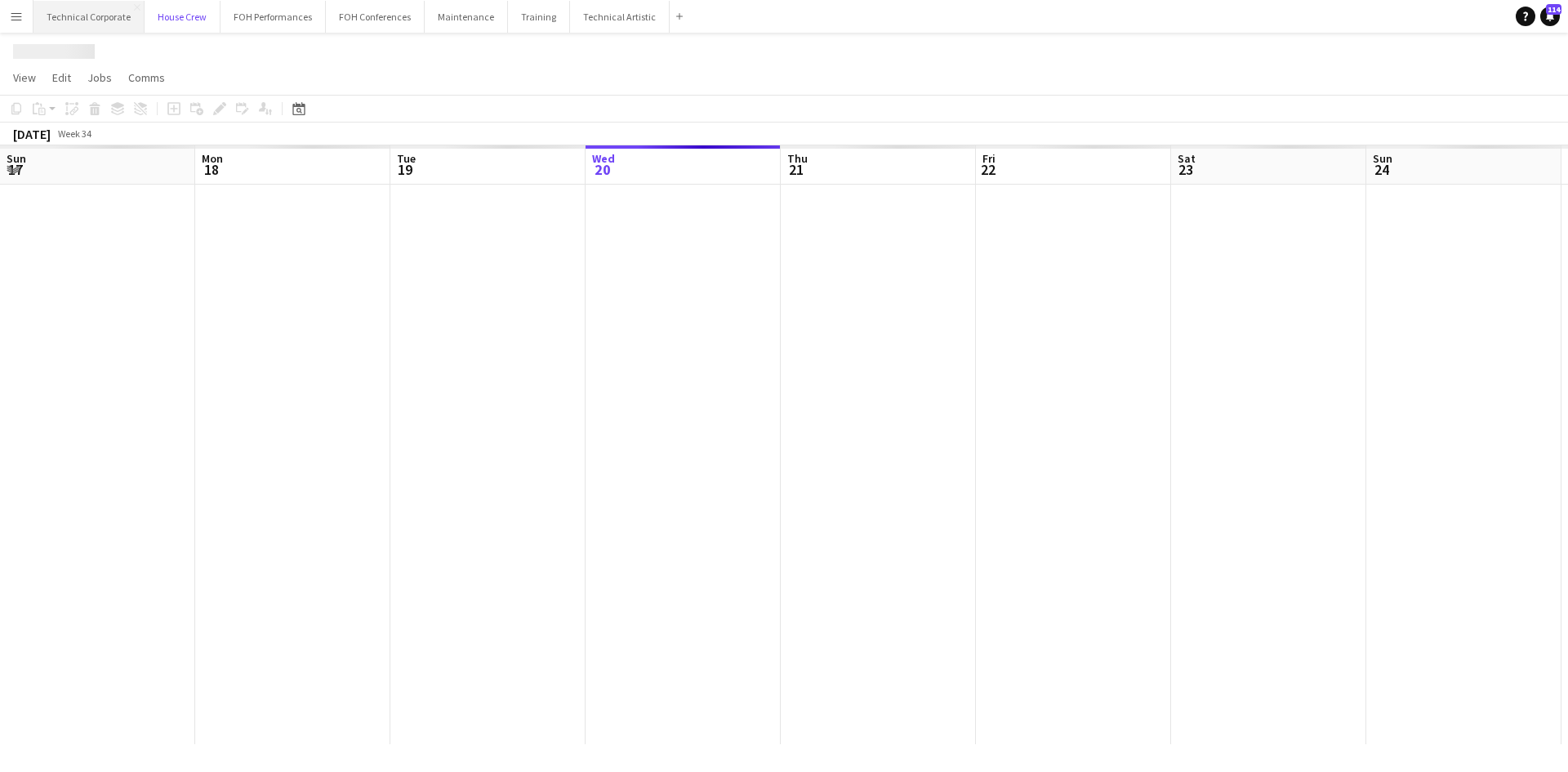
scroll to position [0, 390]
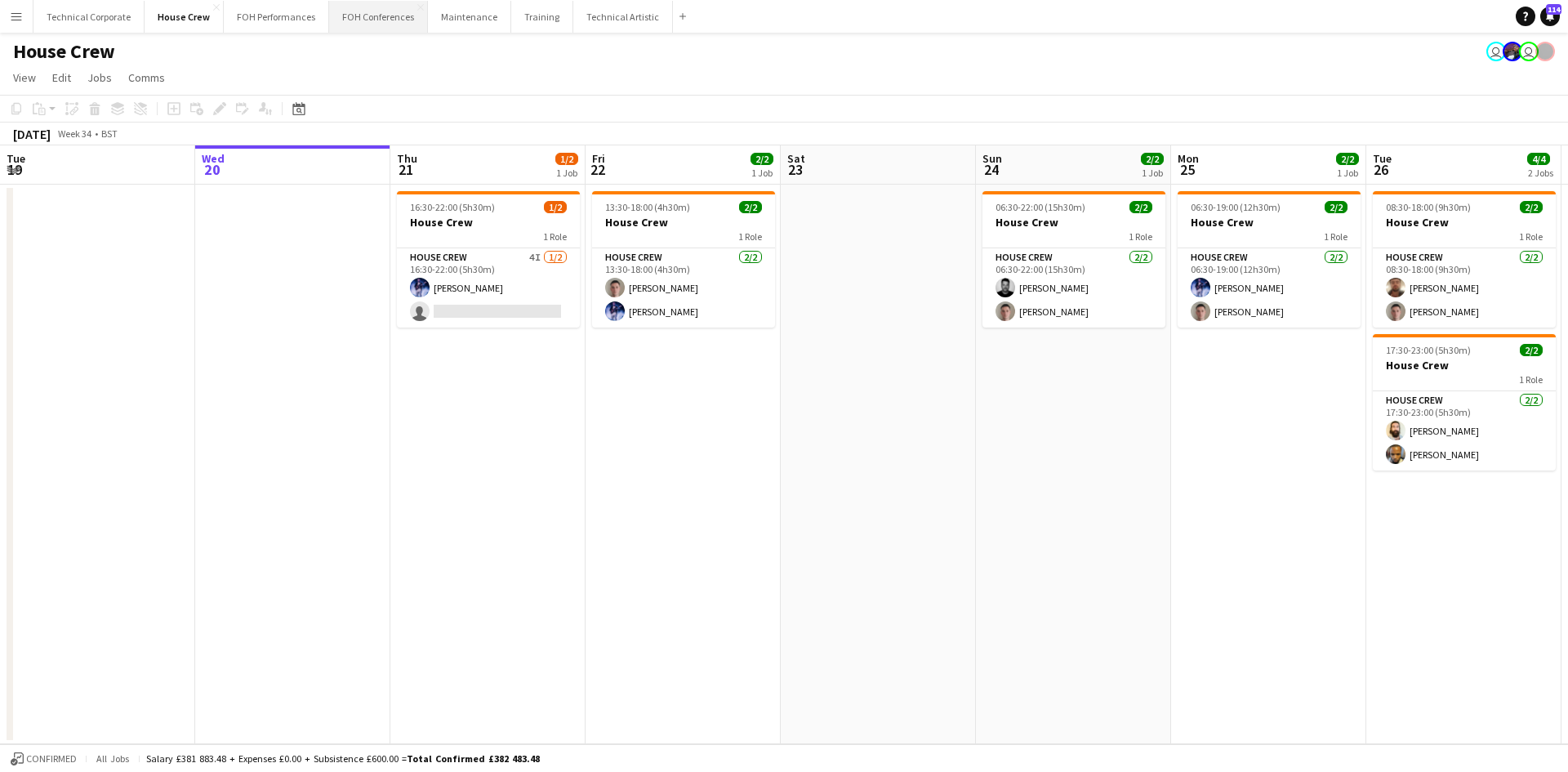
click at [349, 18] on button "FOH Conferences Close" at bounding box center [379, 16] width 99 height 32
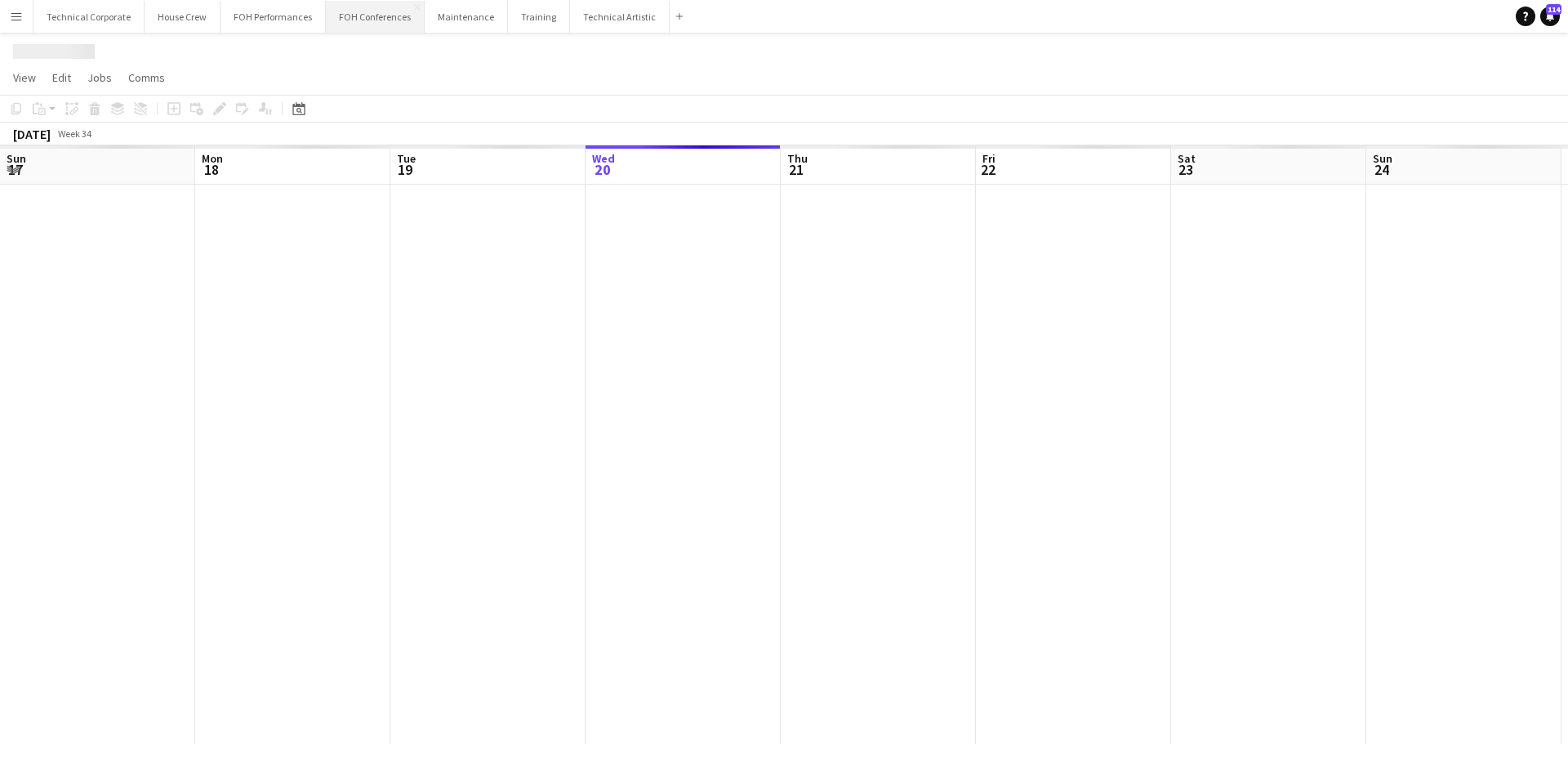
scroll to position [0, 390]
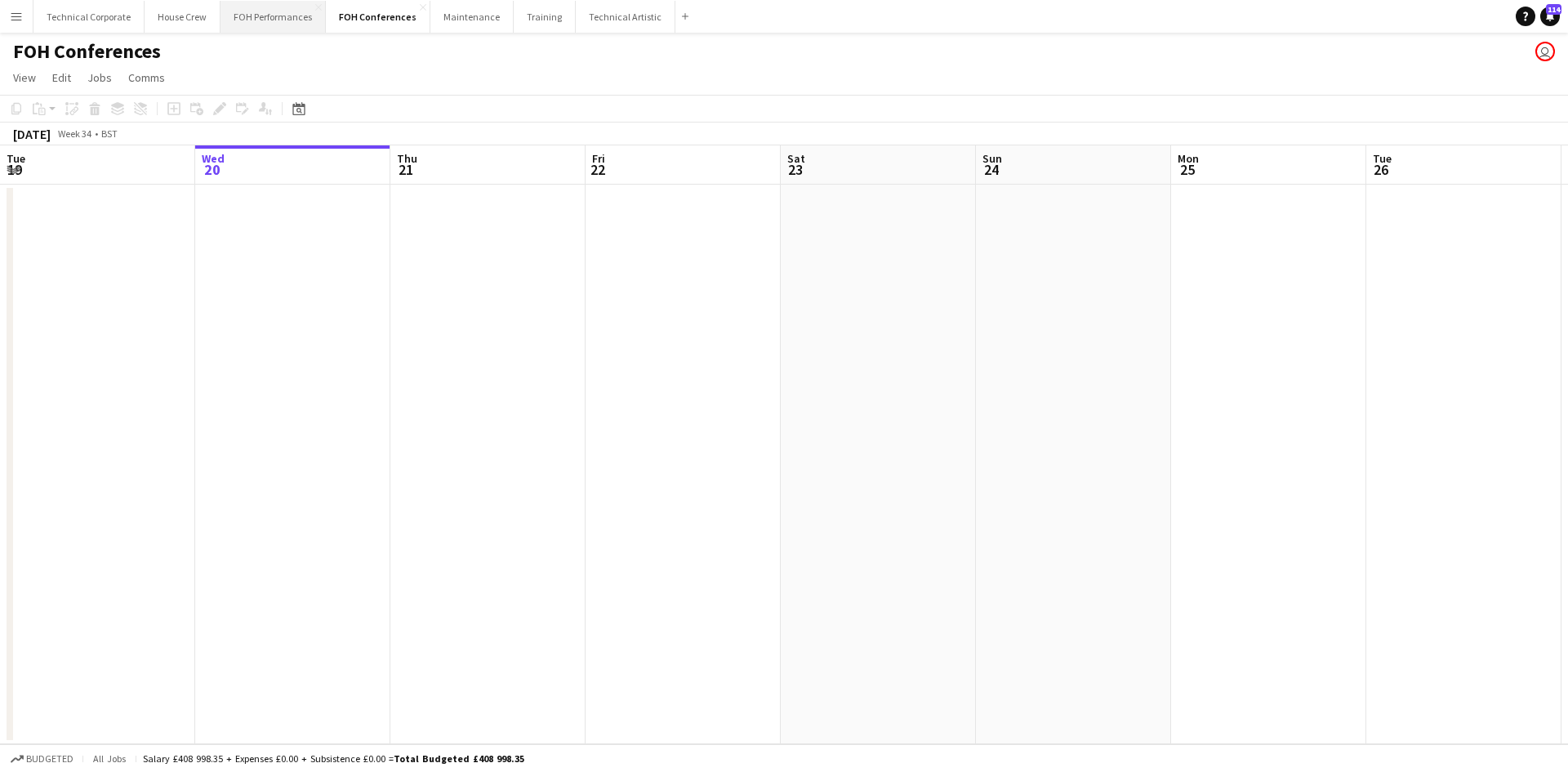
click at [272, 21] on button "FOH Performances Close" at bounding box center [273, 16] width 105 height 32
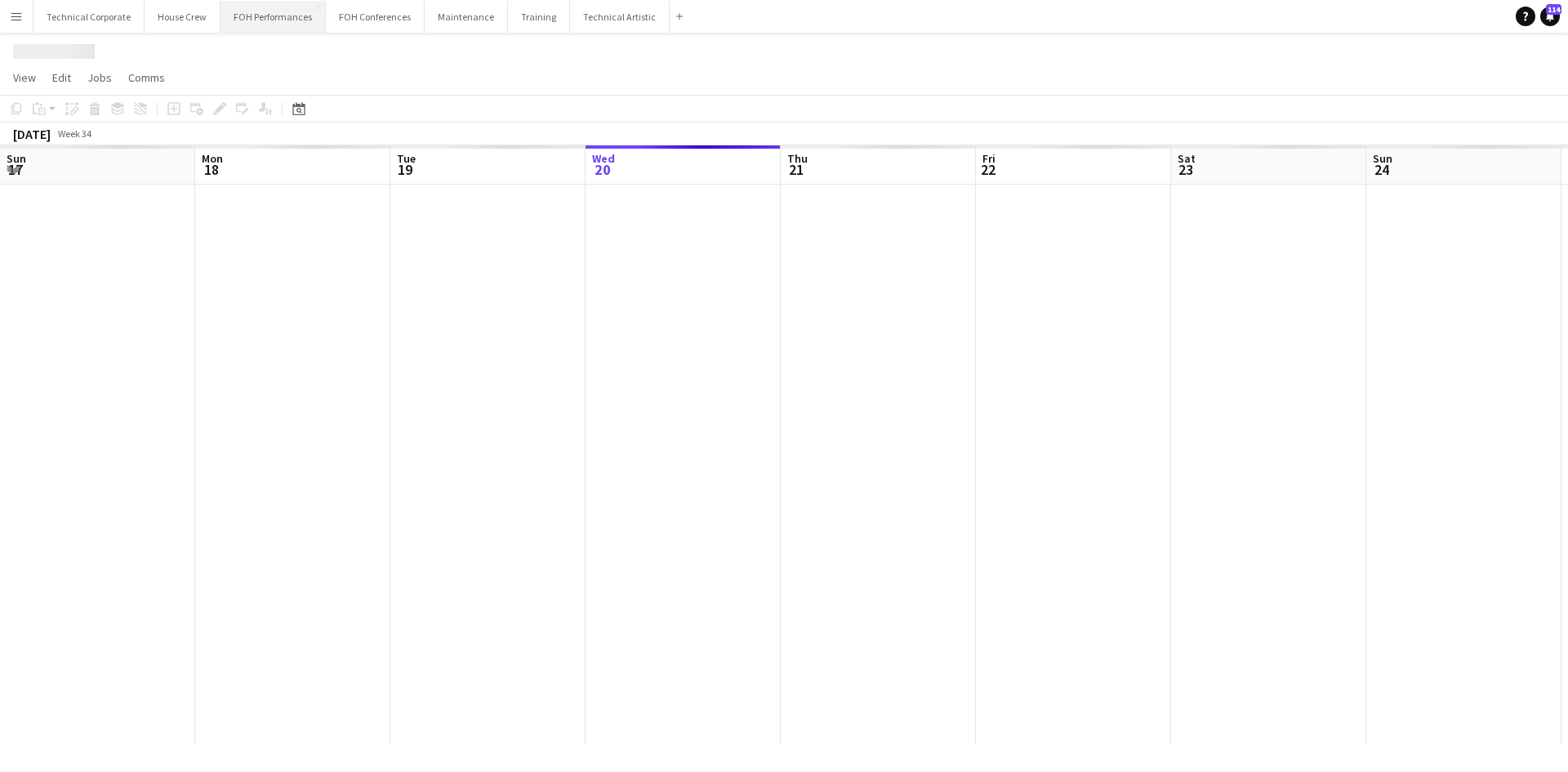
scroll to position [0, 390]
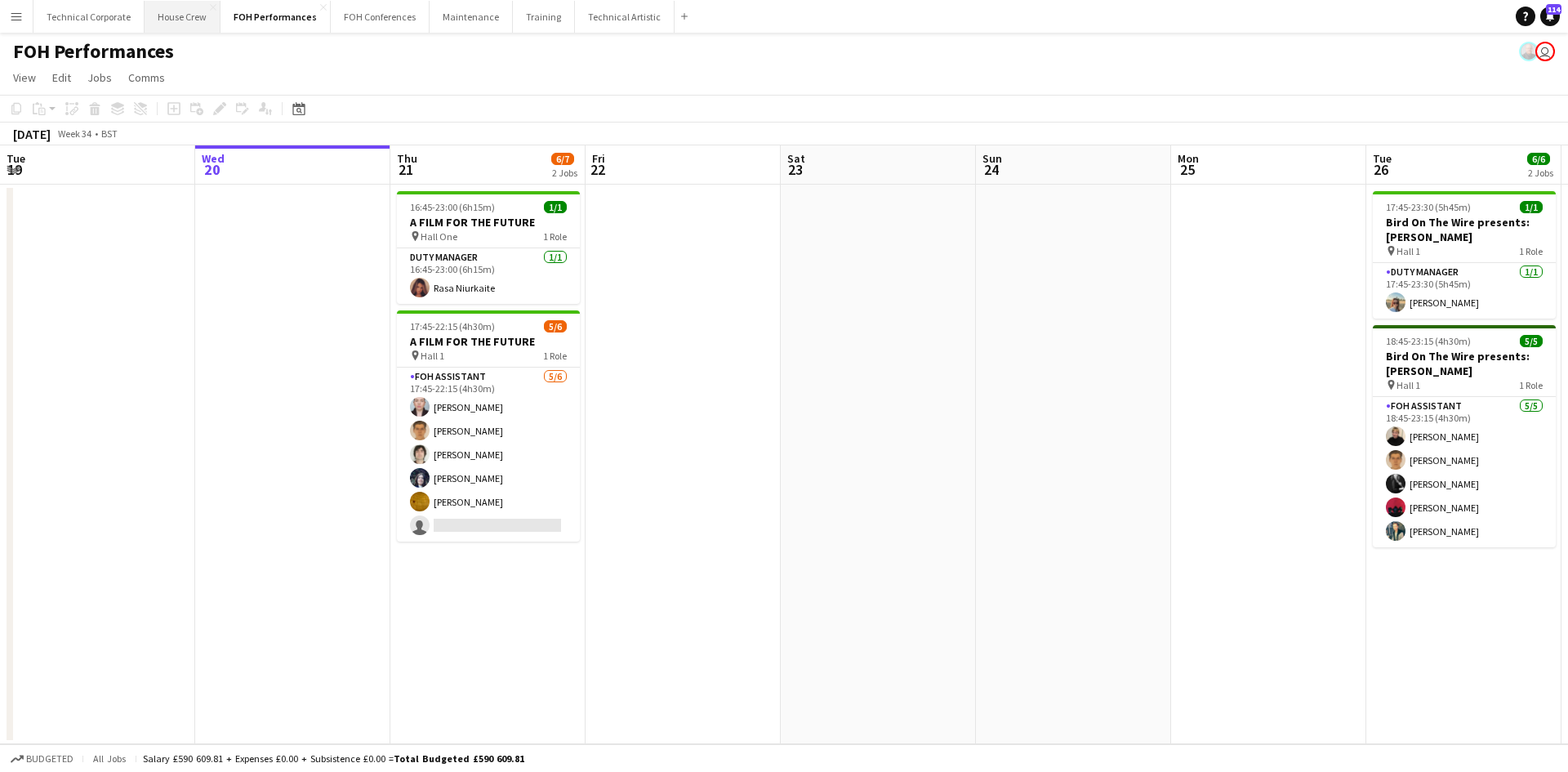
click at [150, 17] on button "House Crew Close" at bounding box center [183, 16] width 76 height 32
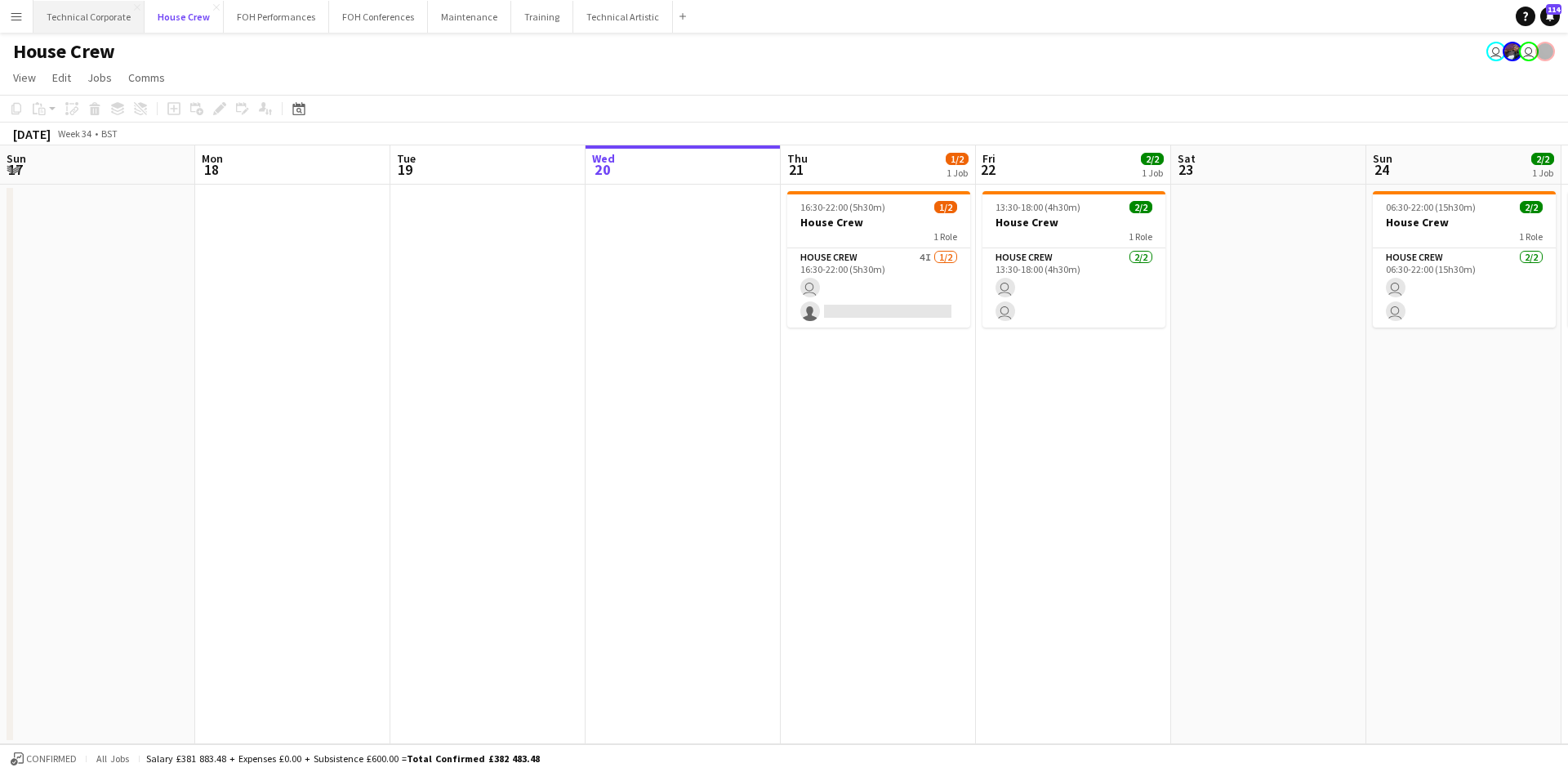
scroll to position [0, 390]
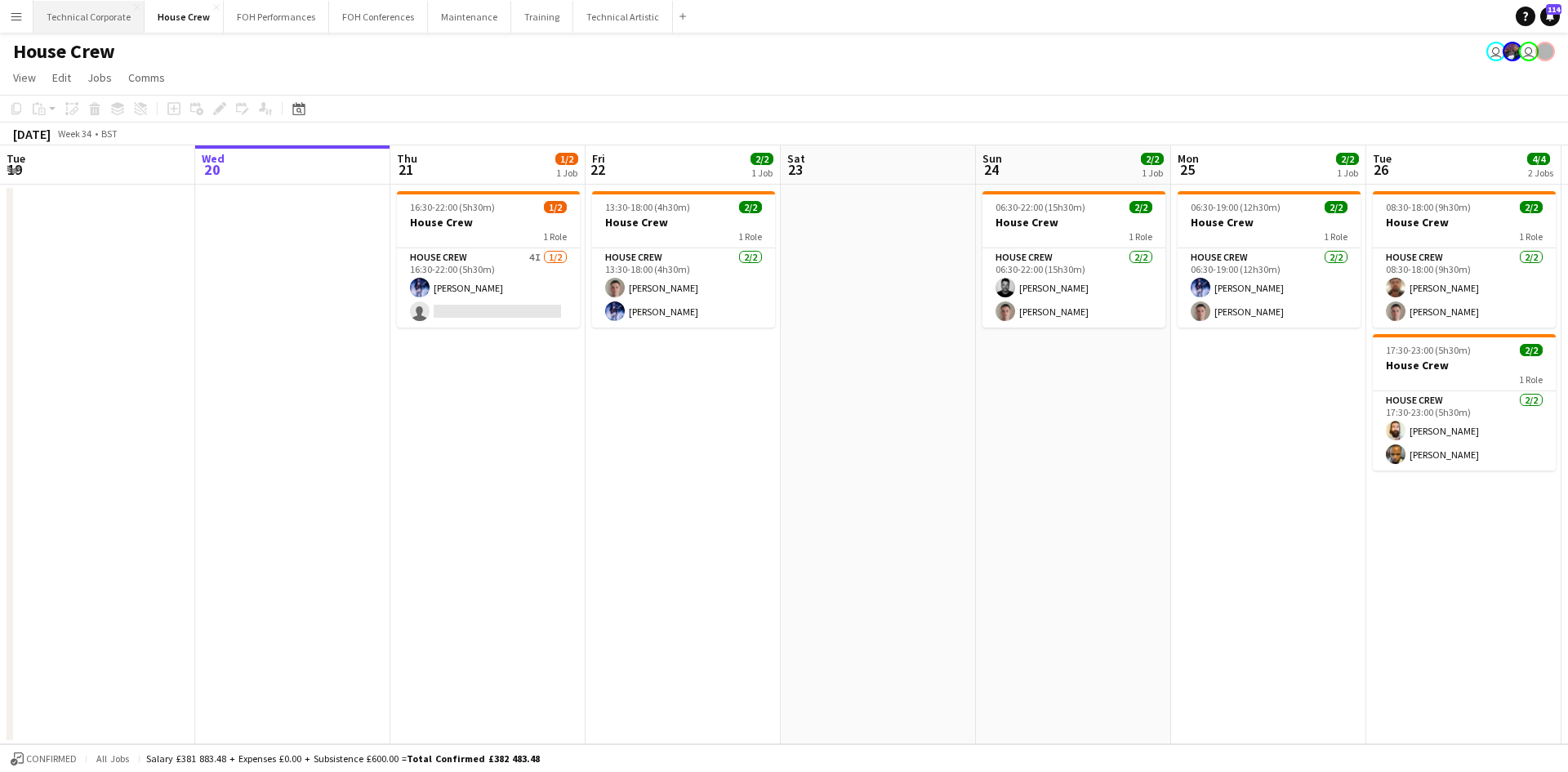
click at [91, 14] on button "Technical Corporate Close" at bounding box center [89, 16] width 111 height 32
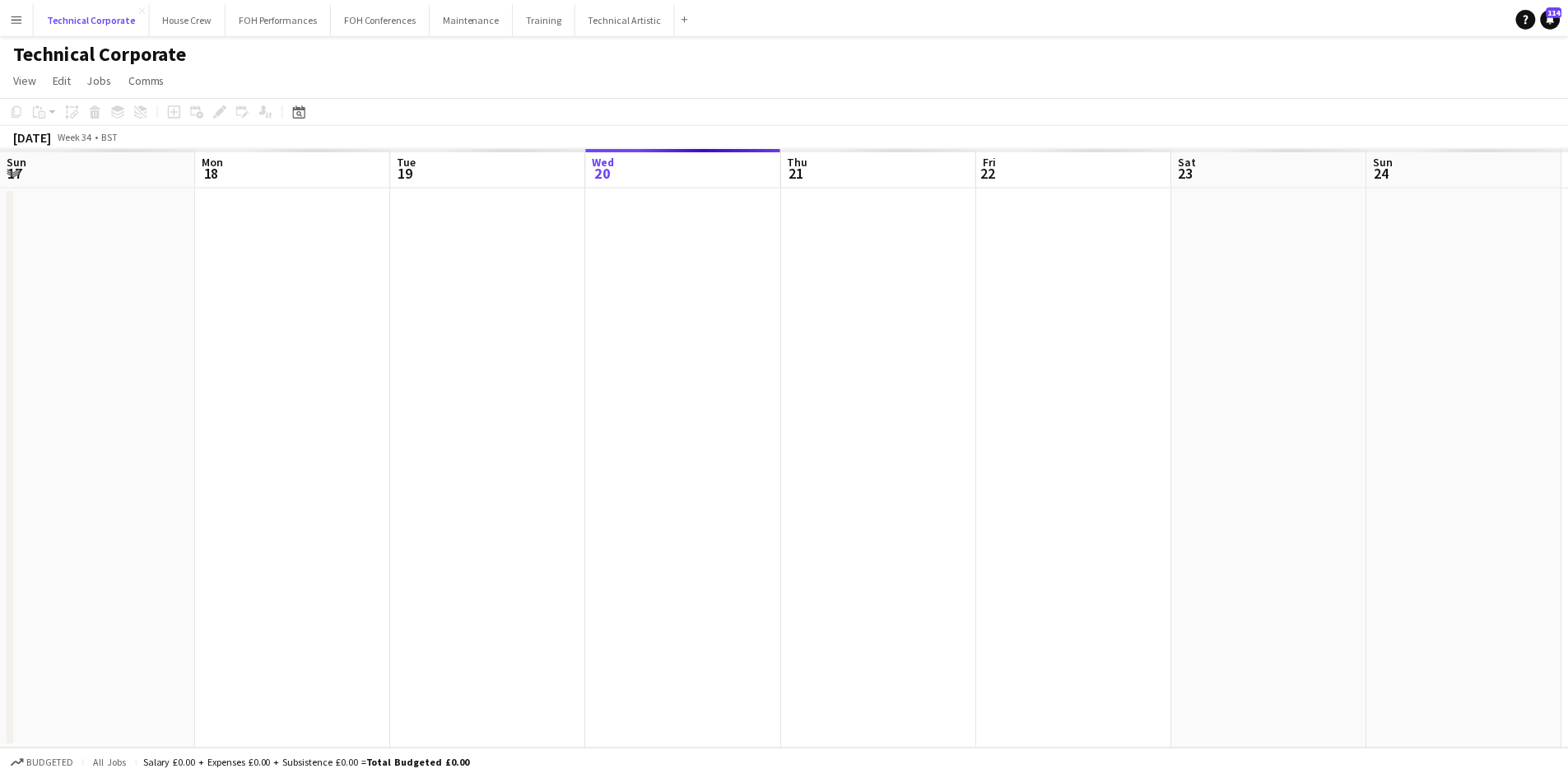
scroll to position [0, 393]
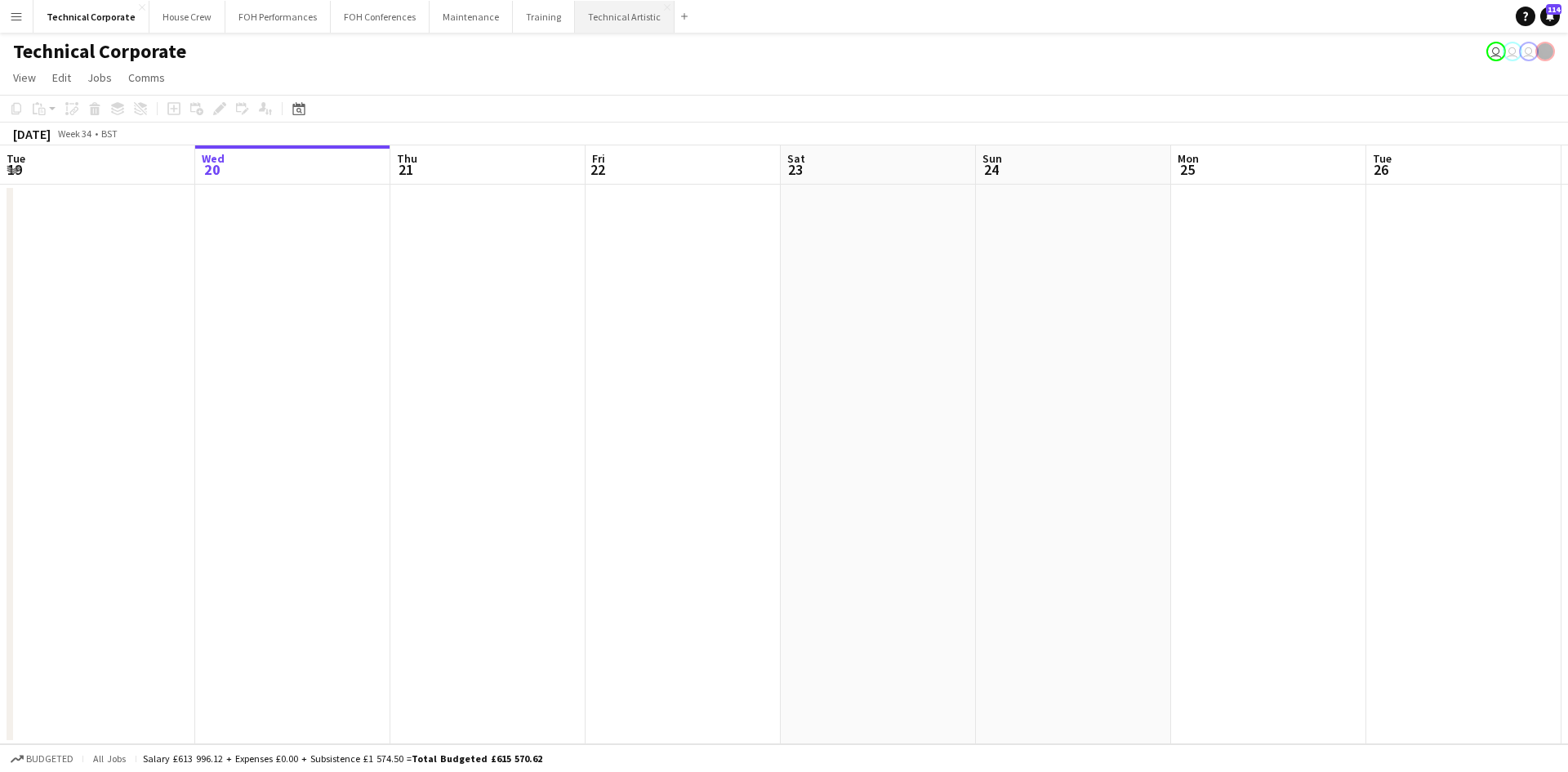
click at [596, 32] on button "Technical Artistic Close" at bounding box center [625, 16] width 100 height 32
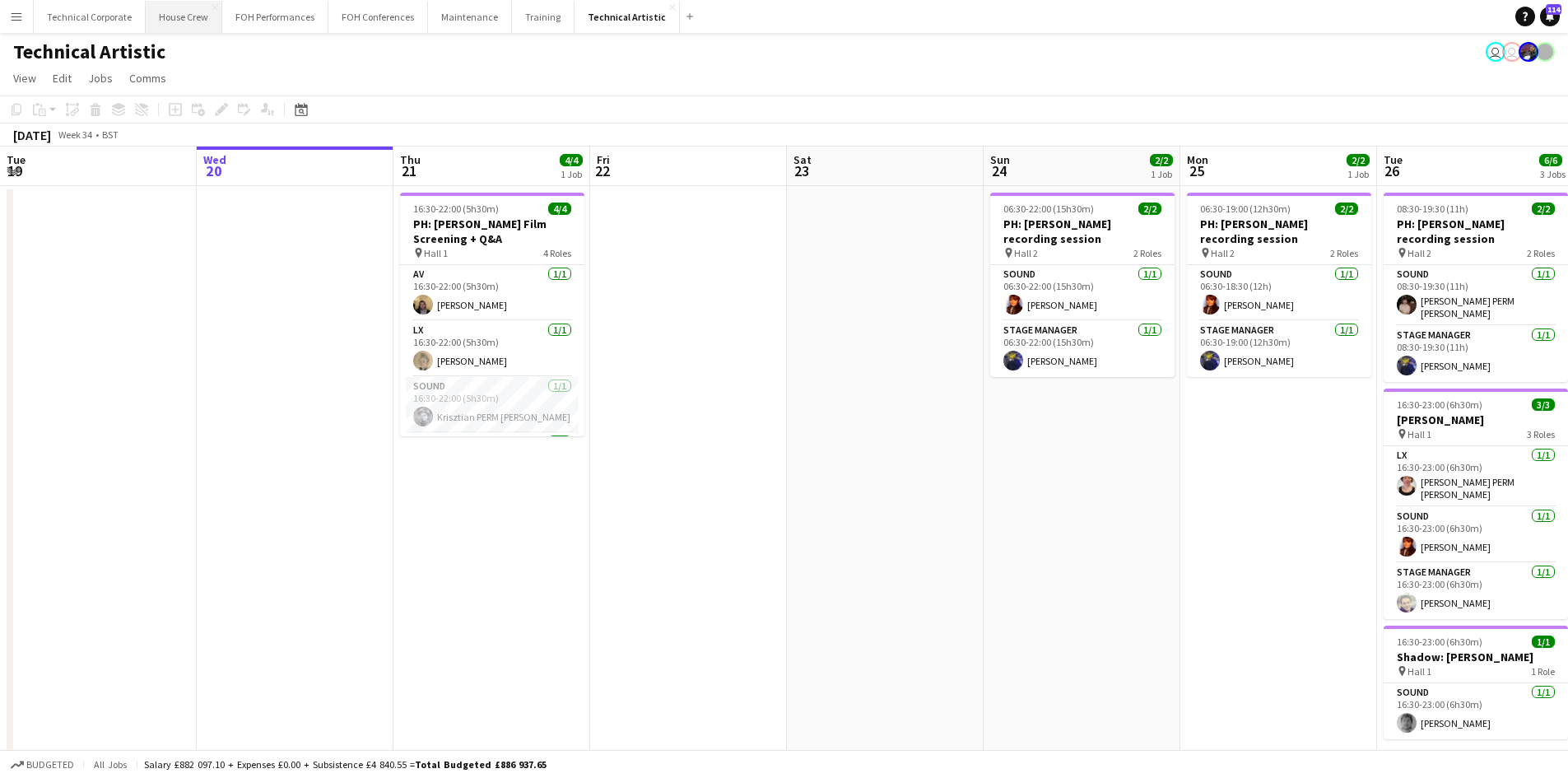
click at [183, 26] on button "House Crew Close" at bounding box center [184, 17] width 76 height 32
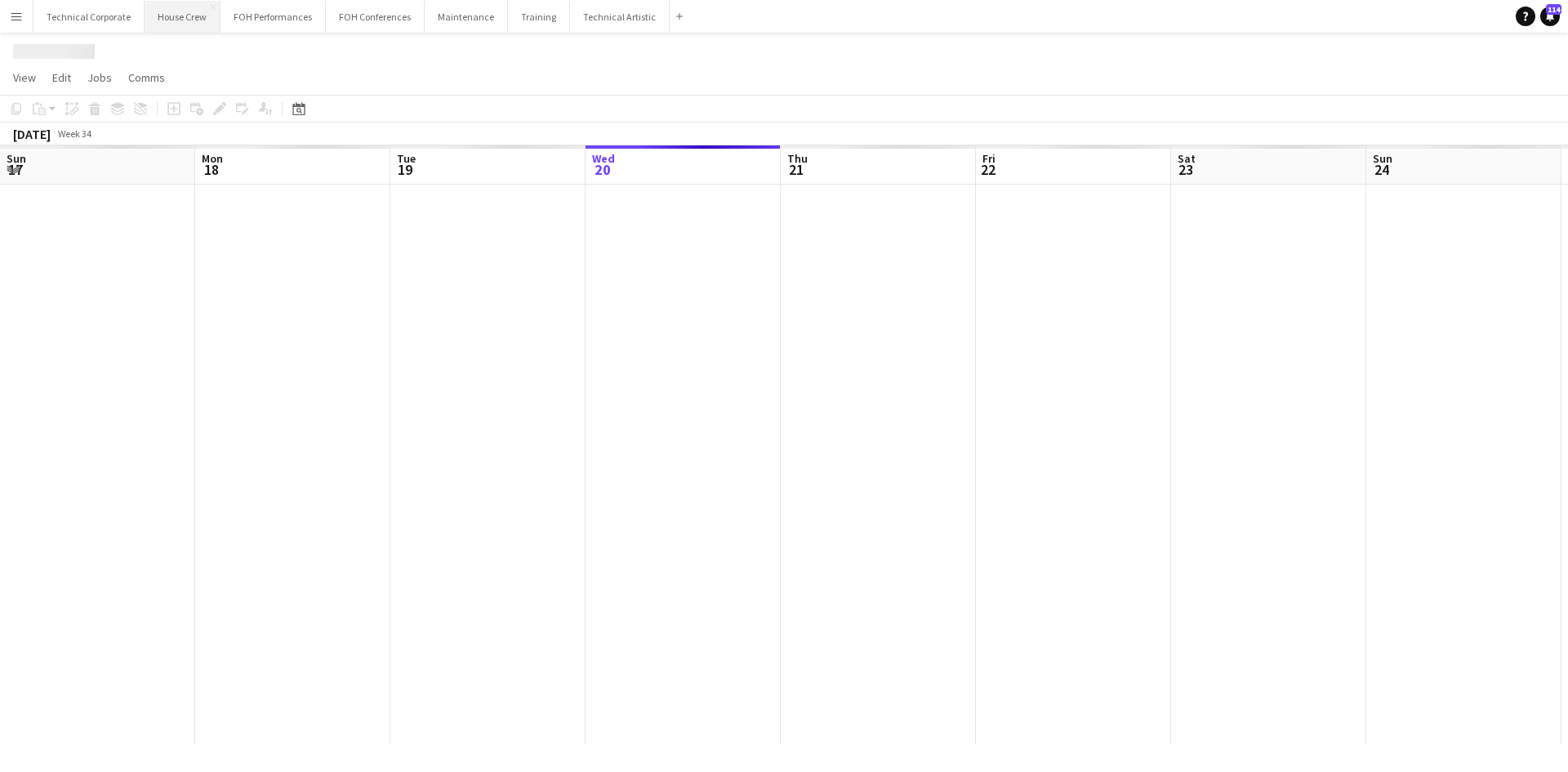
scroll to position [0, 390]
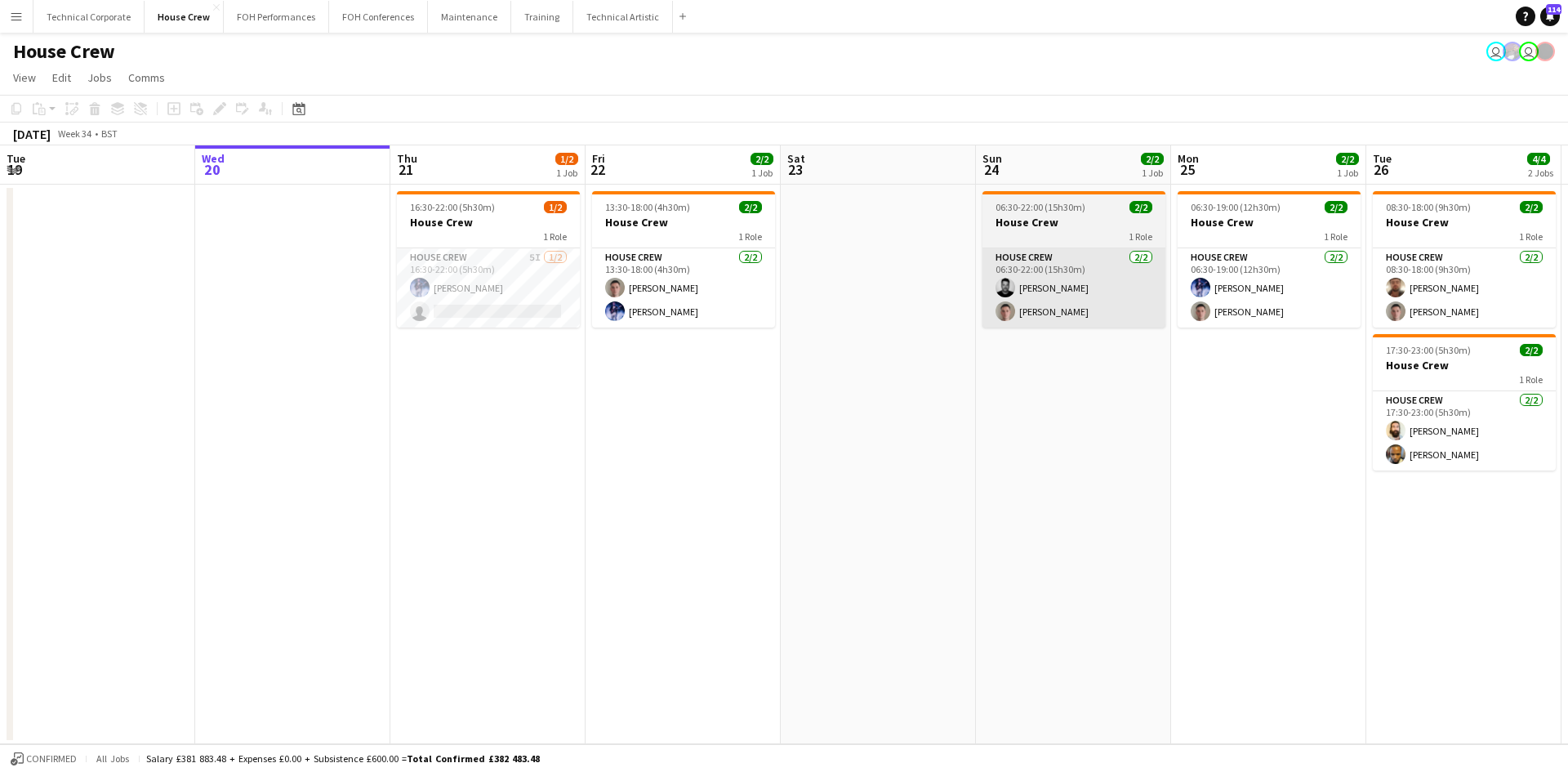
drag, startPoint x: 440, startPoint y: 275, endPoint x: 1032, endPoint y: 255, distance: 592.3
click at [440, 275] on app-card-role "House Crew 5I [DATE] 16:30-22:00 (5h30m) [PERSON_NAME] single-neutral-actions" at bounding box center [488, 288] width 183 height 79
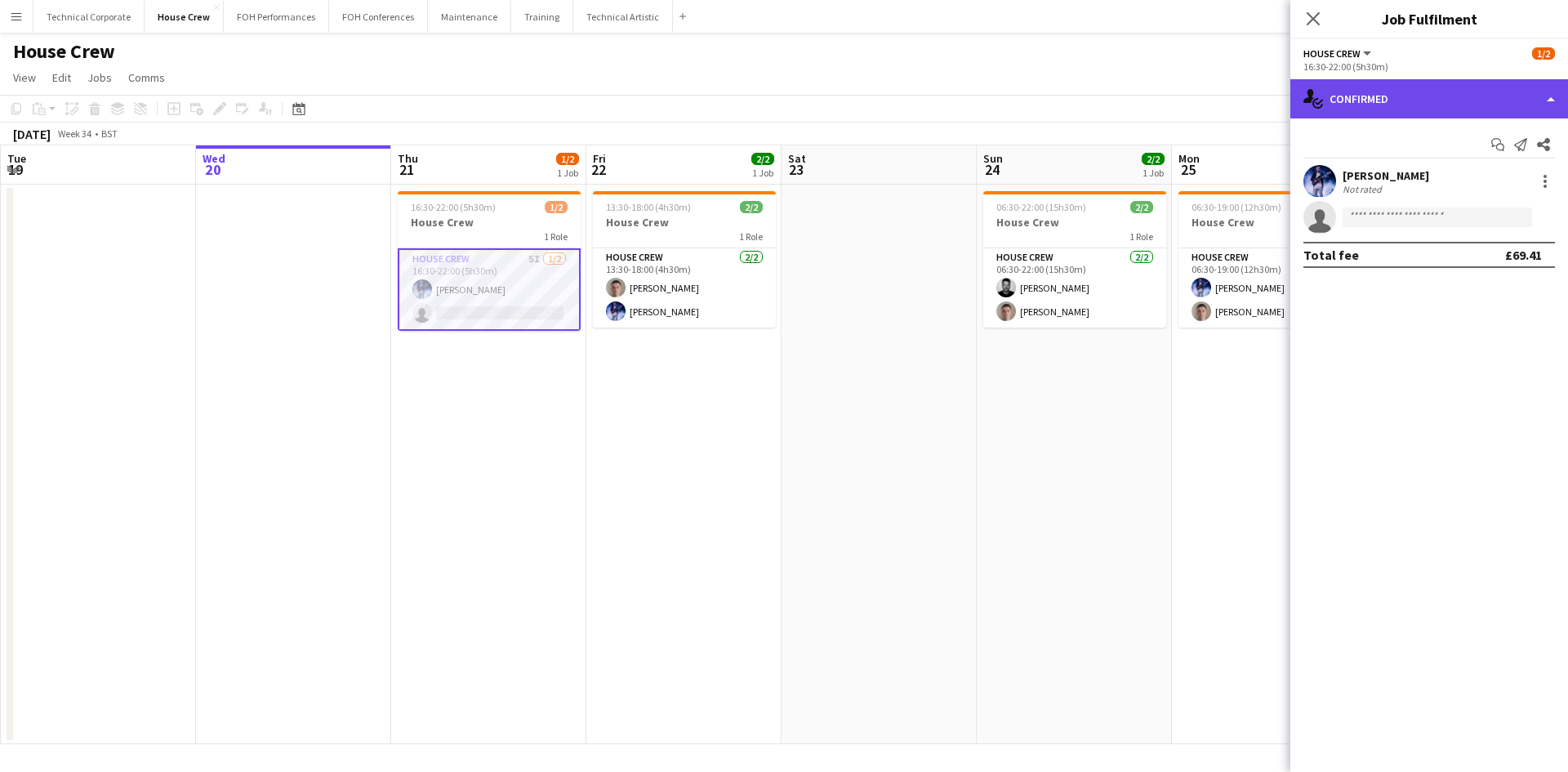
click at [1410, 109] on div "single-neutral-actions-check-2 Confirmed" at bounding box center [1429, 99] width 277 height 40
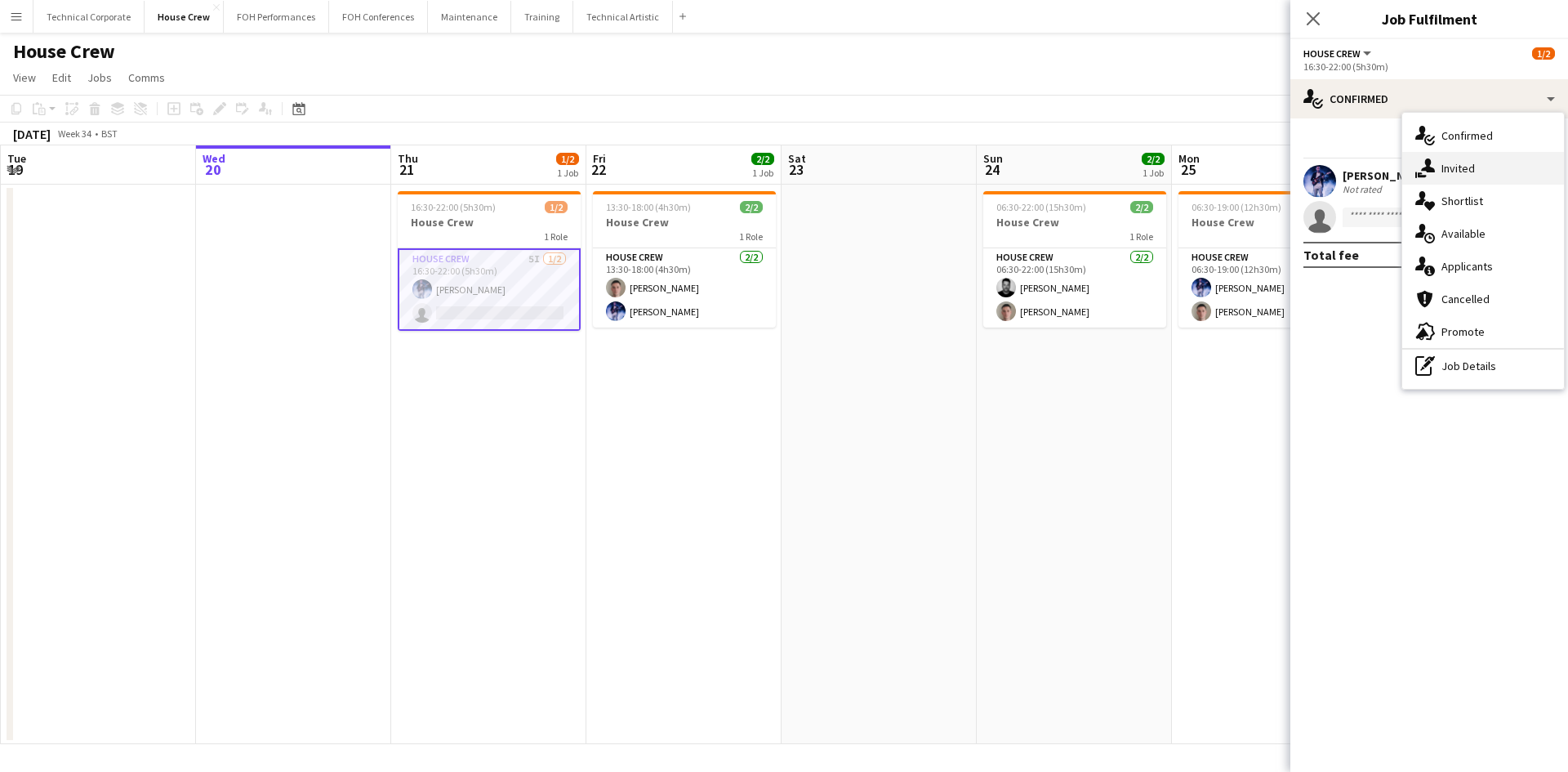
click at [1445, 163] on div "single-neutral-actions-share-1 Invited" at bounding box center [1483, 169] width 161 height 33
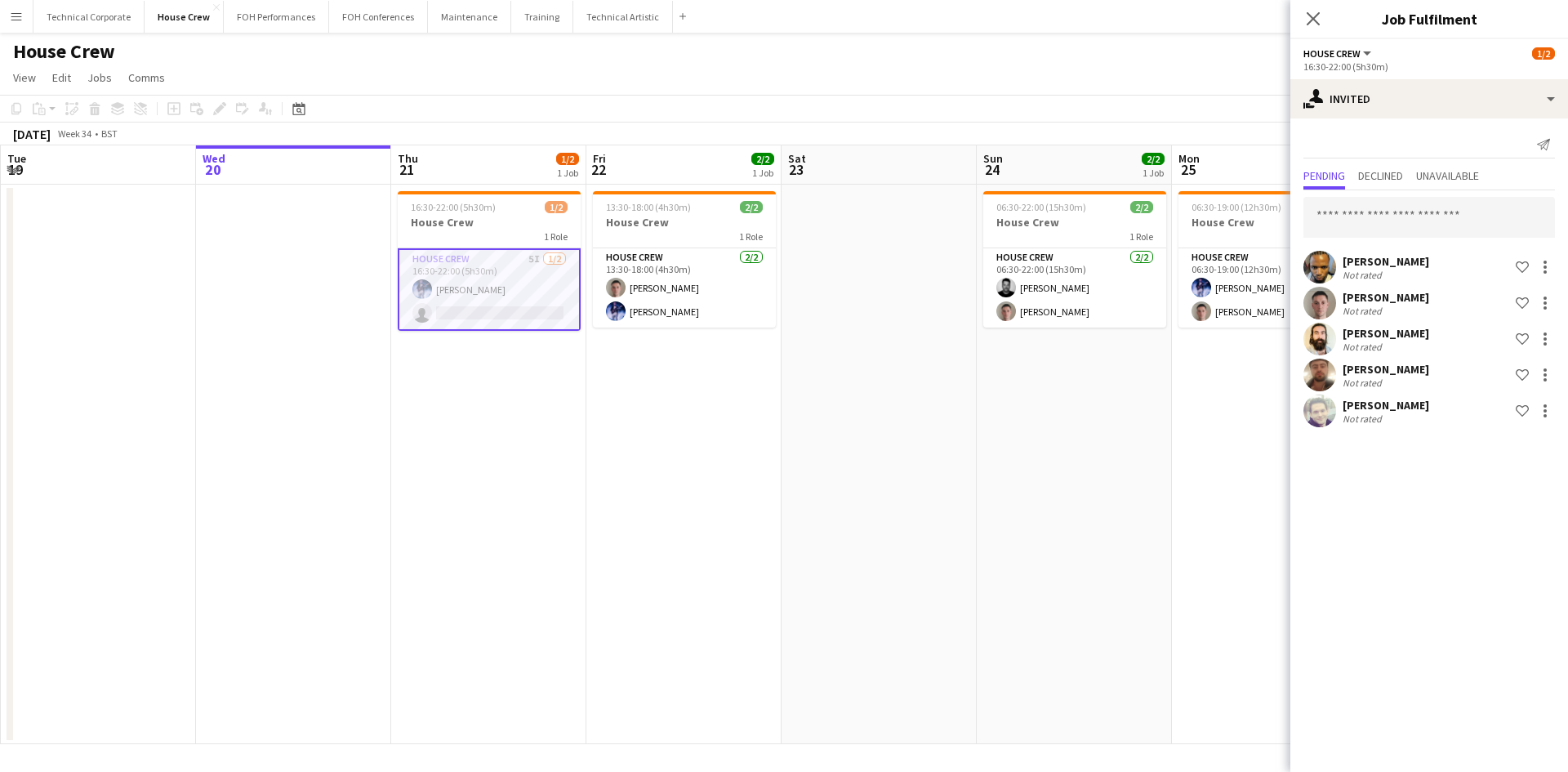
click at [847, 494] on app-date-cell at bounding box center [879, 464] width 195 height 560
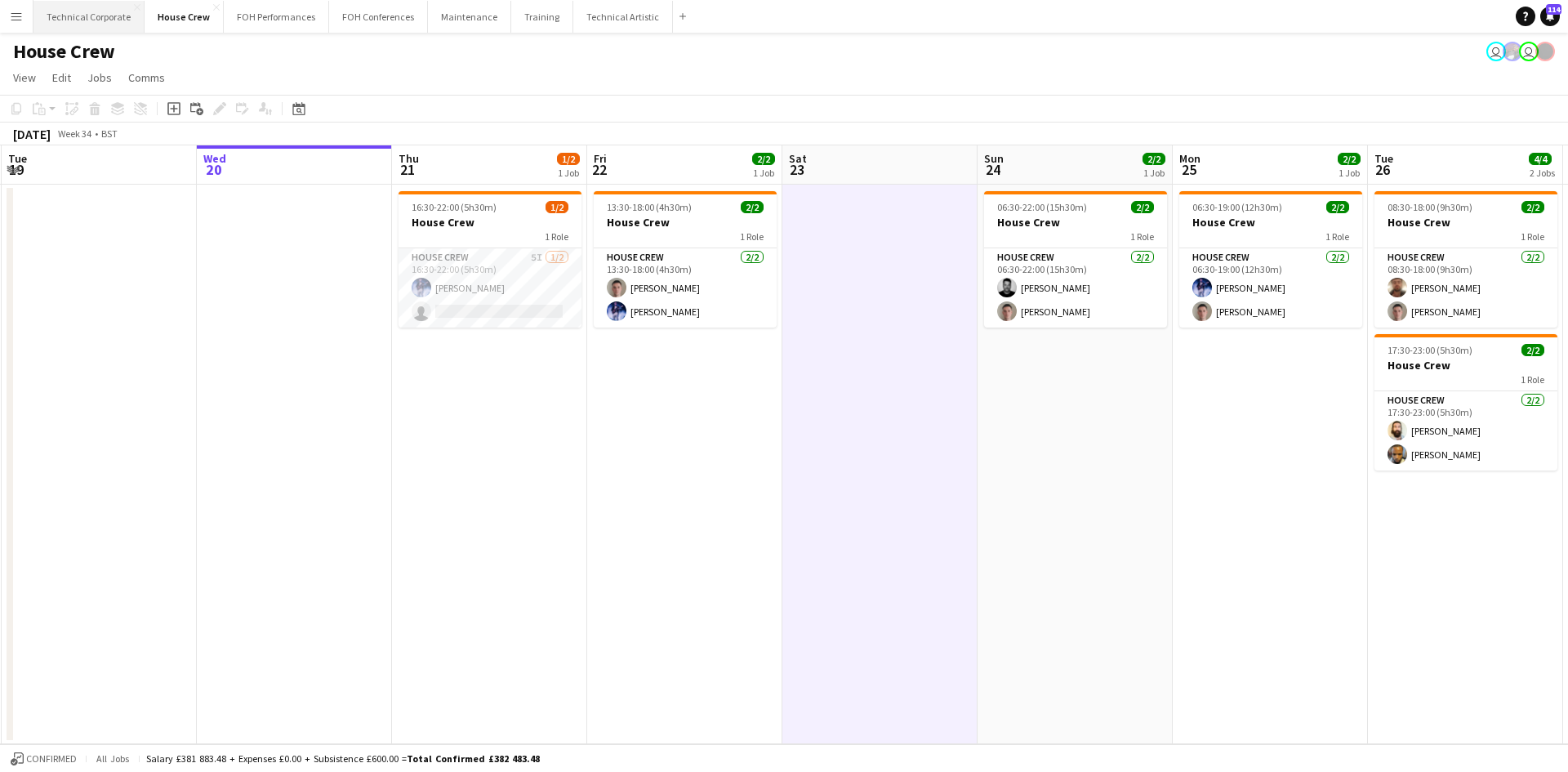
click at [76, 17] on button "Technical Corporate Close" at bounding box center [89, 16] width 111 height 32
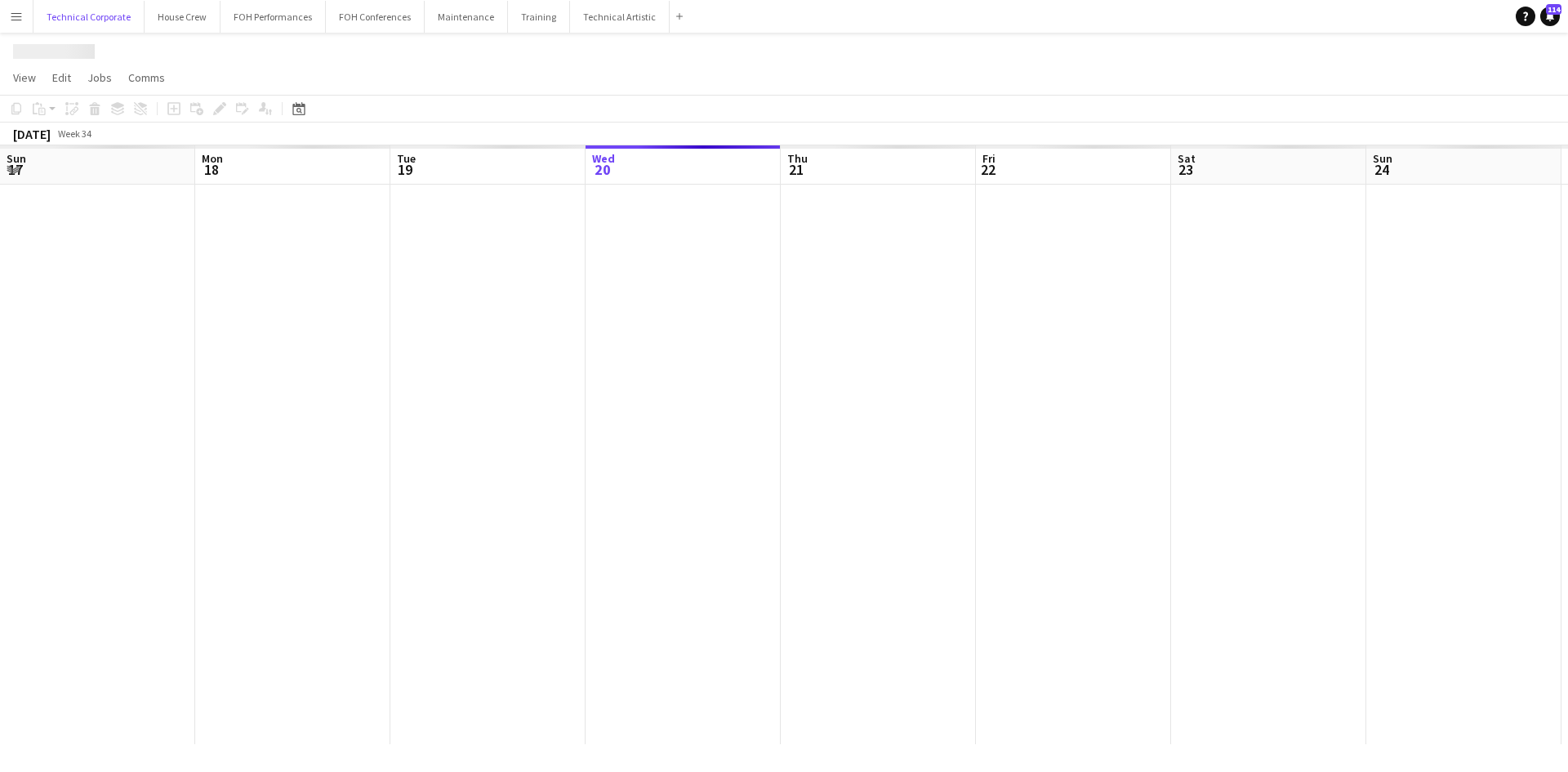
scroll to position [0, 390]
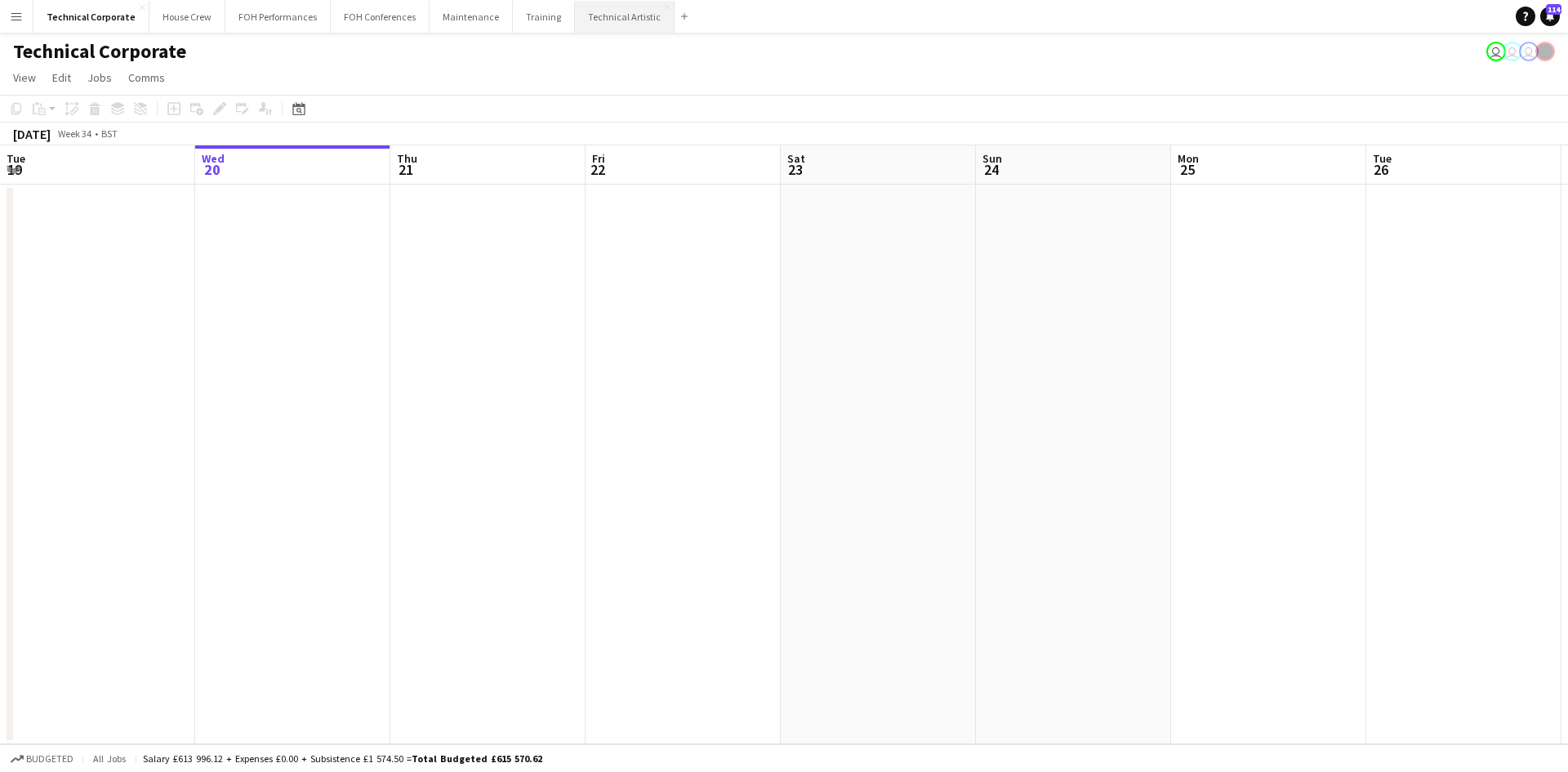
click at [575, 6] on button "Technical Artistic Close" at bounding box center [625, 16] width 100 height 32
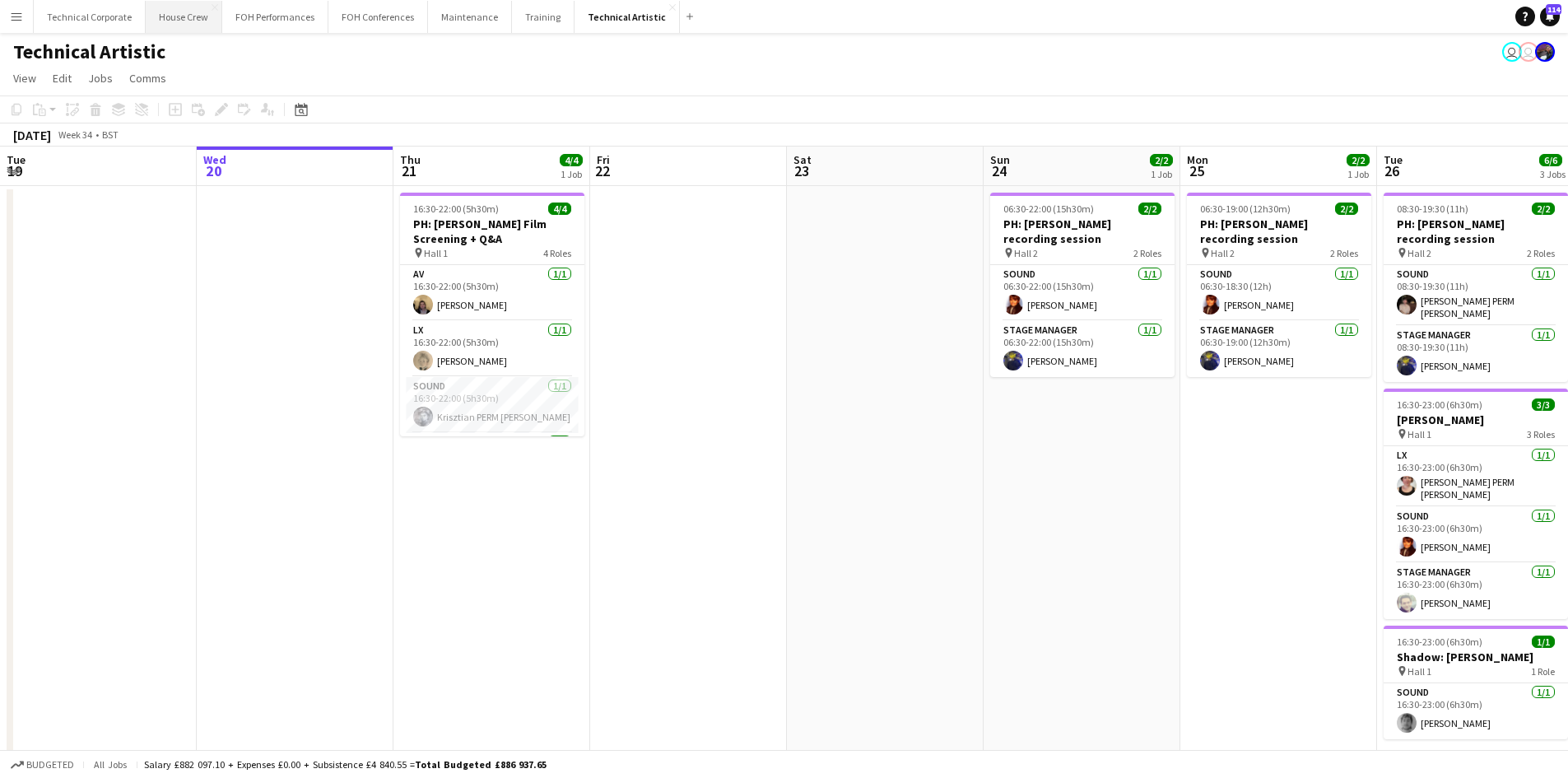
drag, startPoint x: 194, startPoint y: 20, endPoint x: 187, endPoint y: 32, distance: 13.9
click at [194, 22] on button "House Crew Close" at bounding box center [184, 17] width 76 height 32
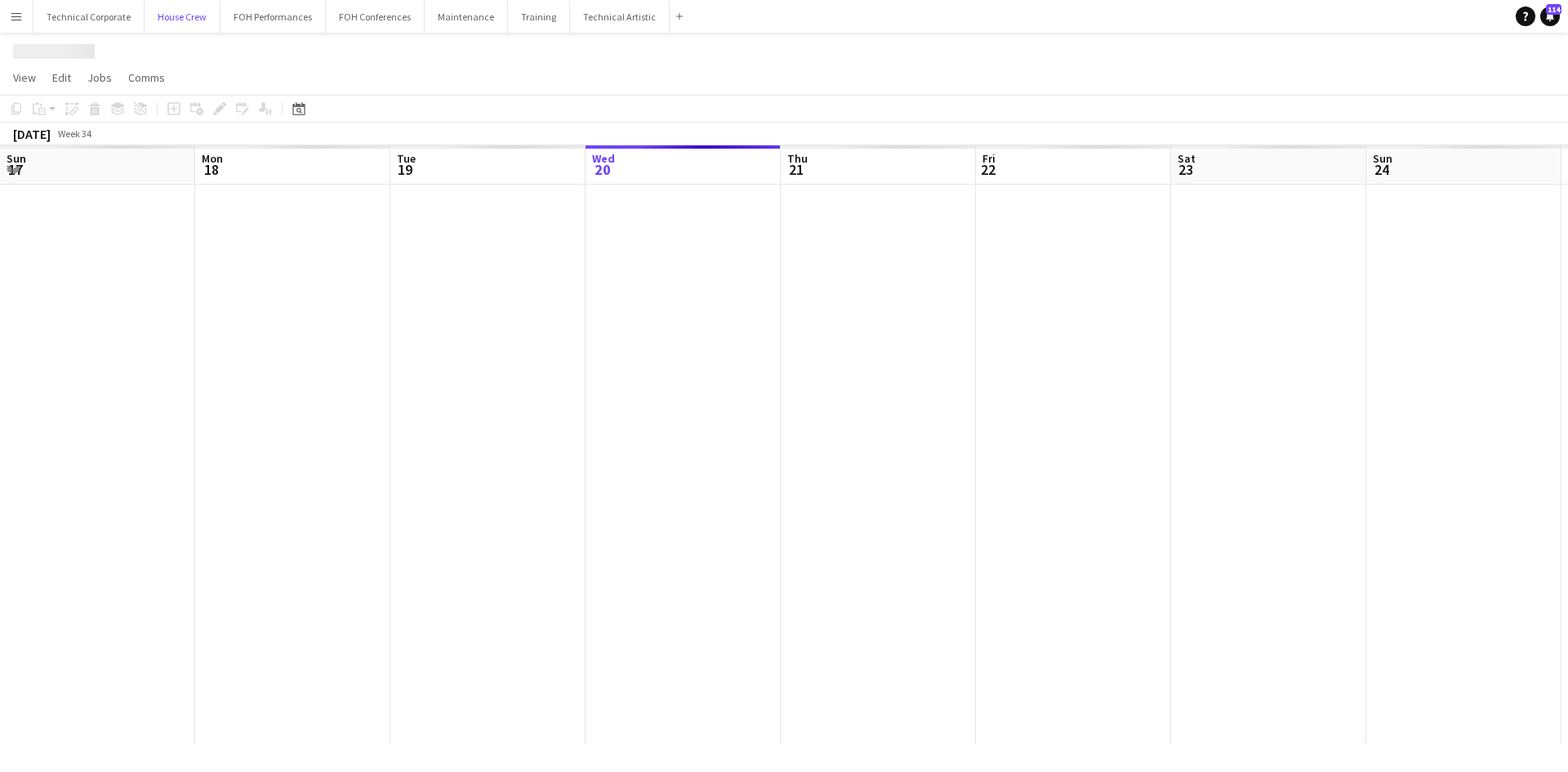
scroll to position [0, 390]
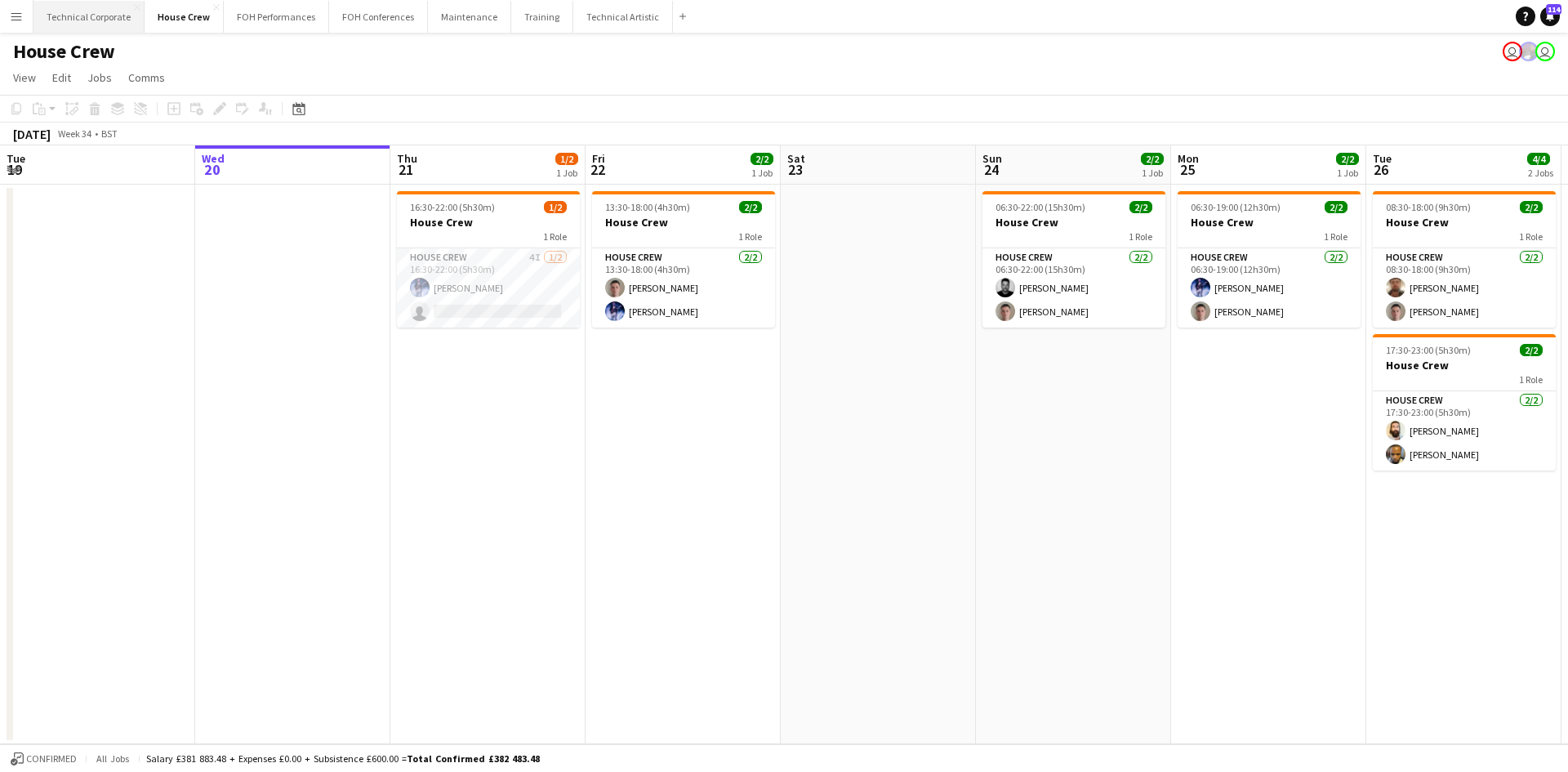
click at [114, 15] on button "Technical Corporate Close" at bounding box center [89, 16] width 111 height 32
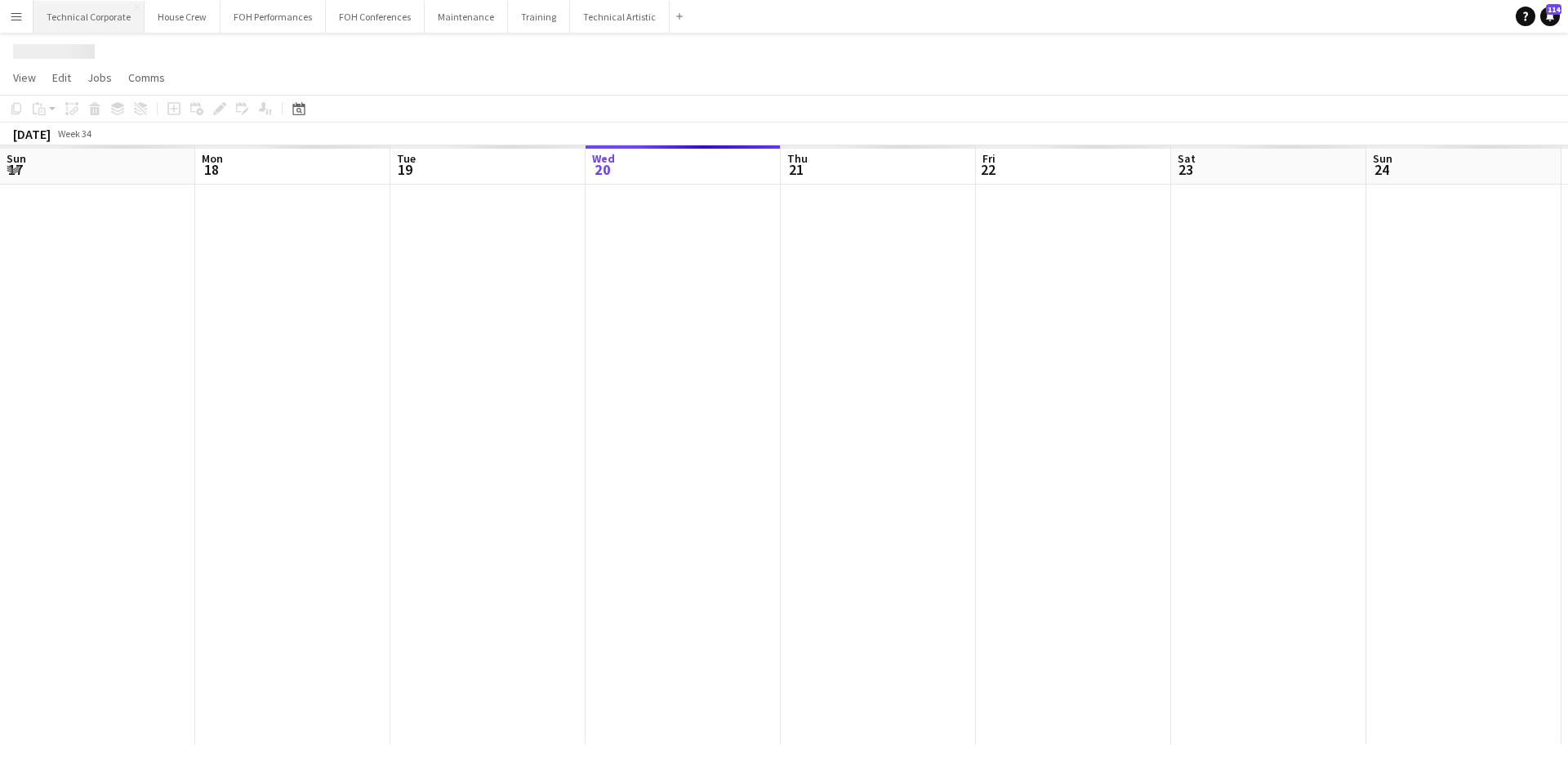
scroll to position [0, 390]
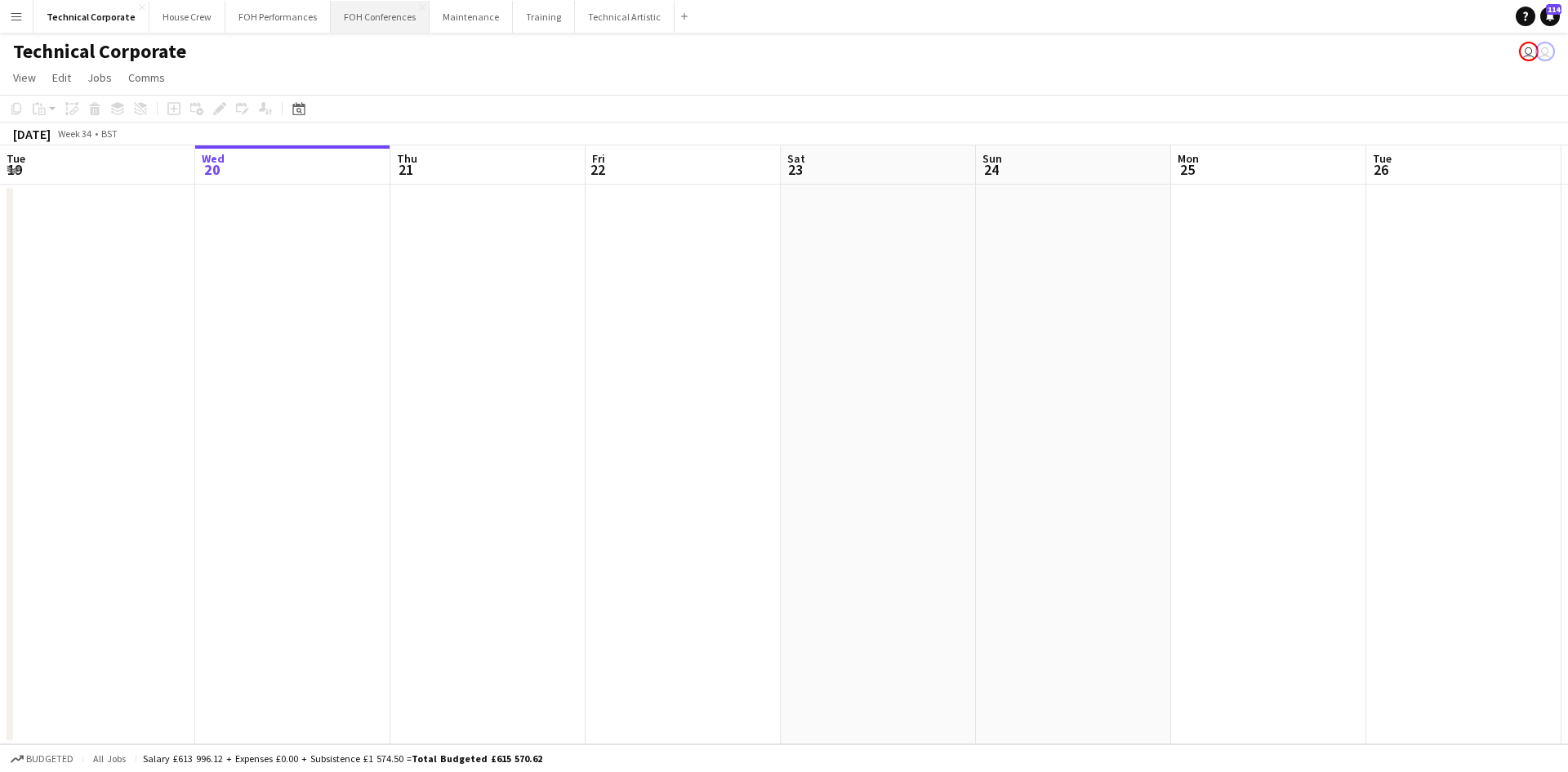
click at [370, 26] on button "FOH Conferences Close" at bounding box center [380, 16] width 99 height 32
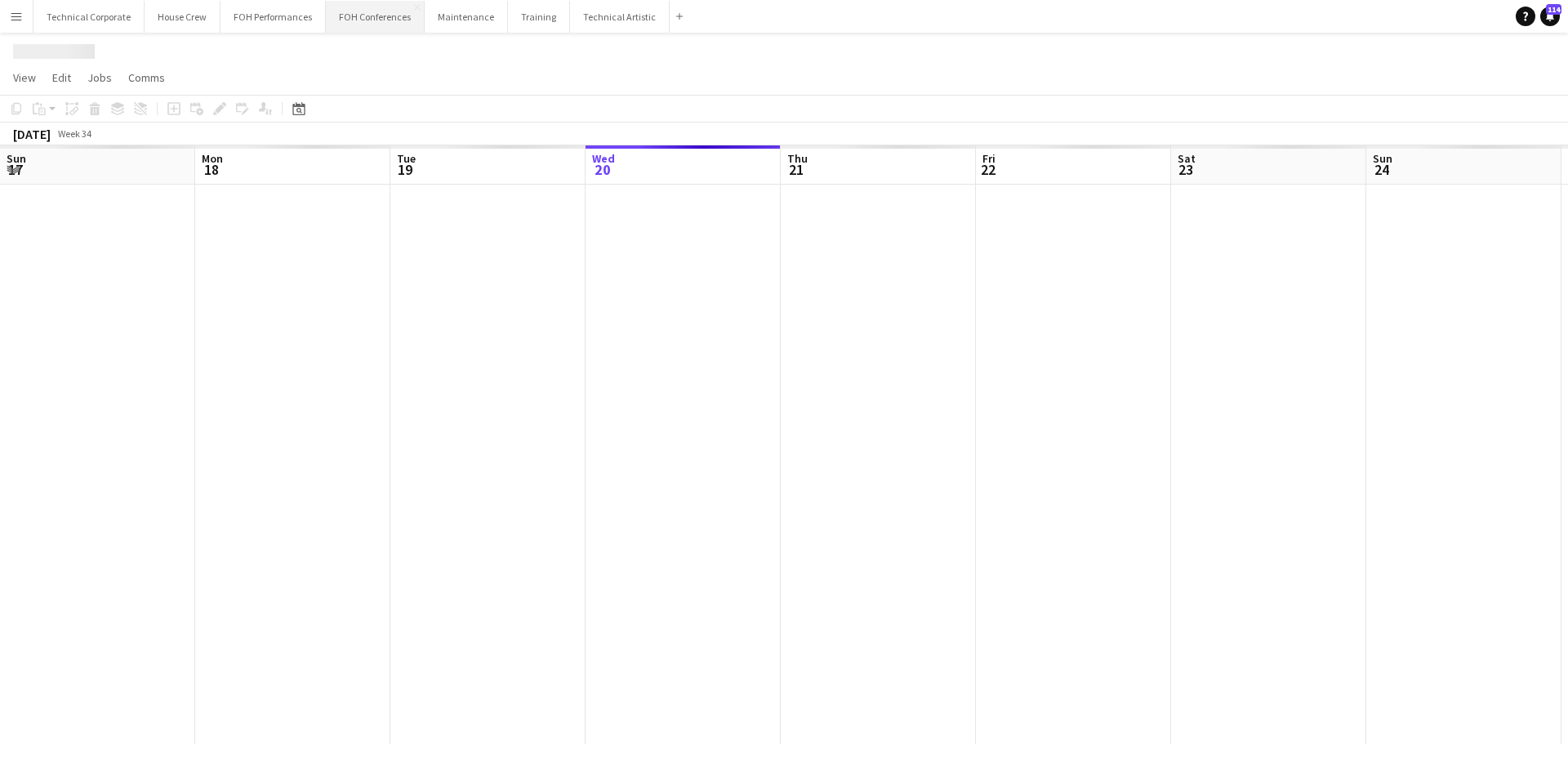
scroll to position [0, 390]
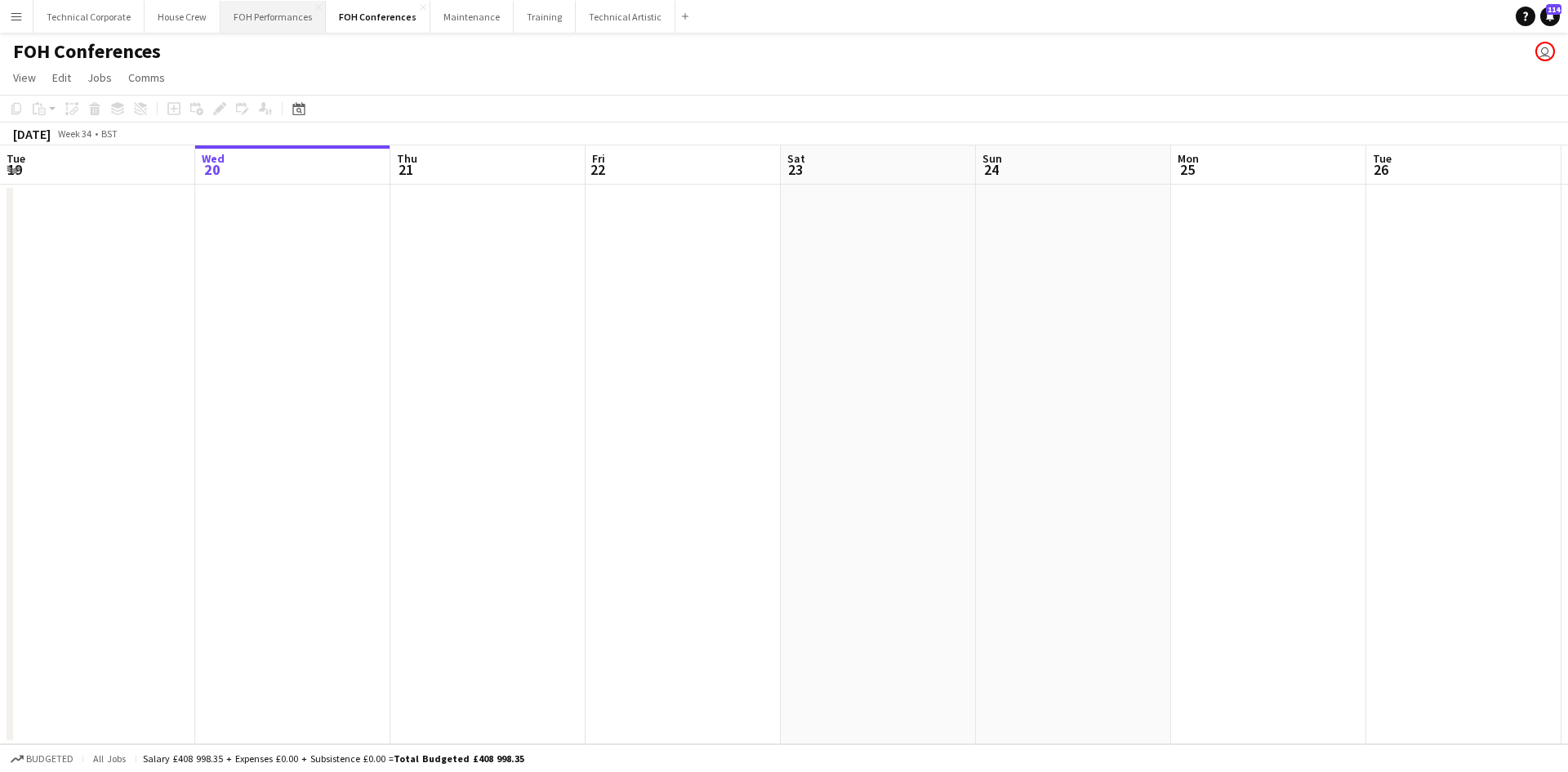
click at [298, 21] on button "FOH Performances Close" at bounding box center [273, 16] width 105 height 32
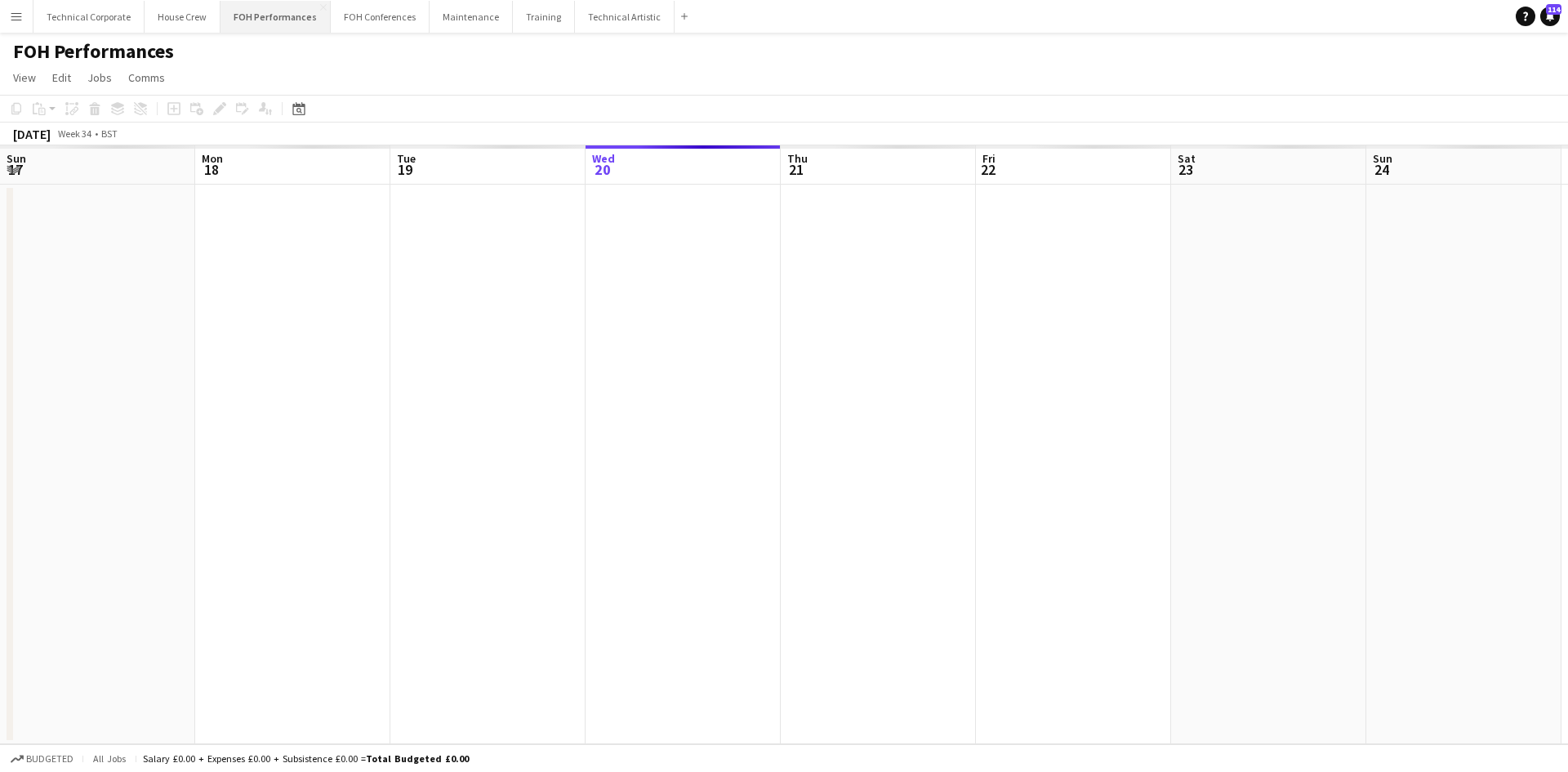
scroll to position [0, 390]
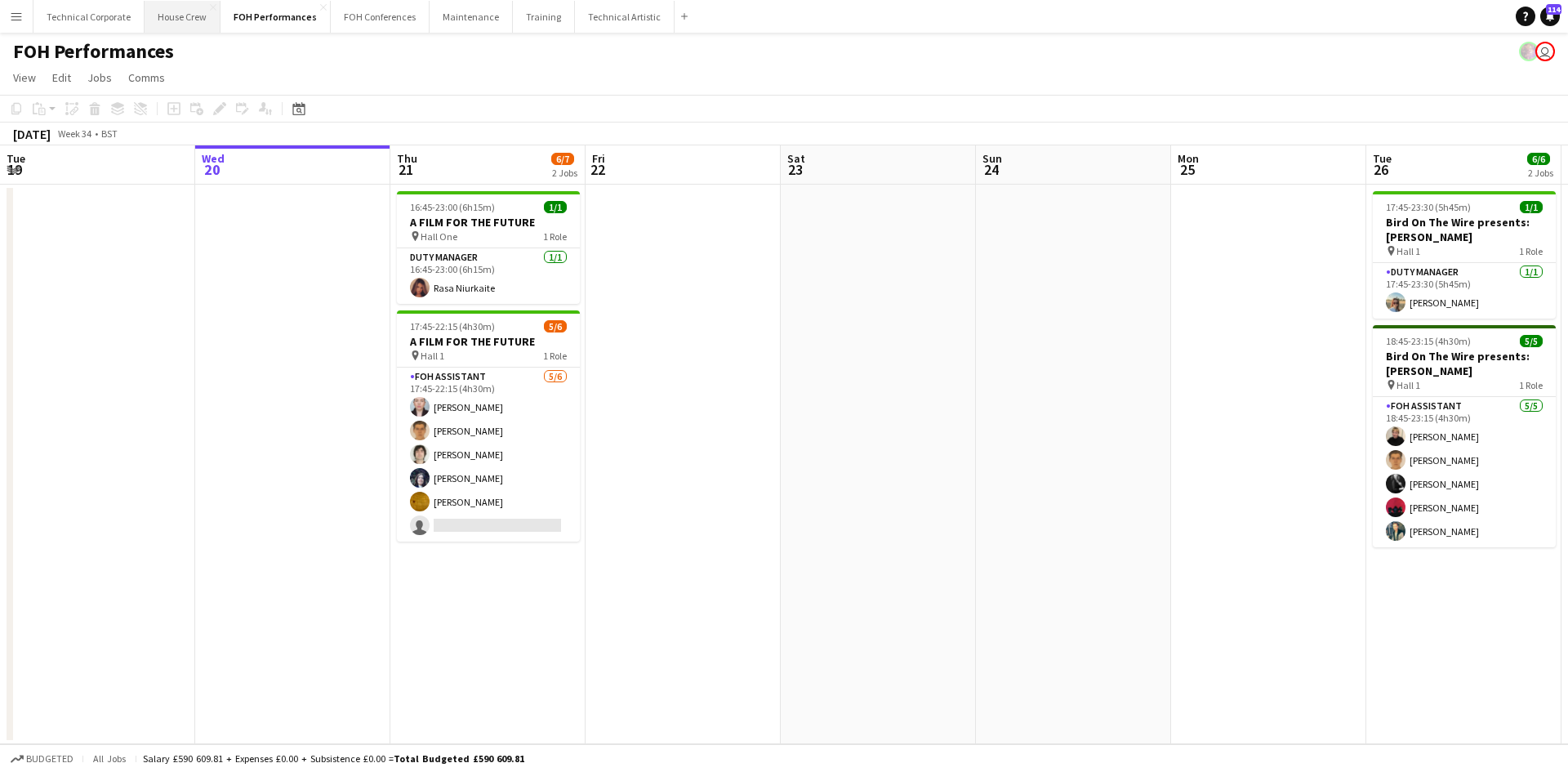
click at [191, 27] on button "House Crew Close" at bounding box center [183, 16] width 76 height 32
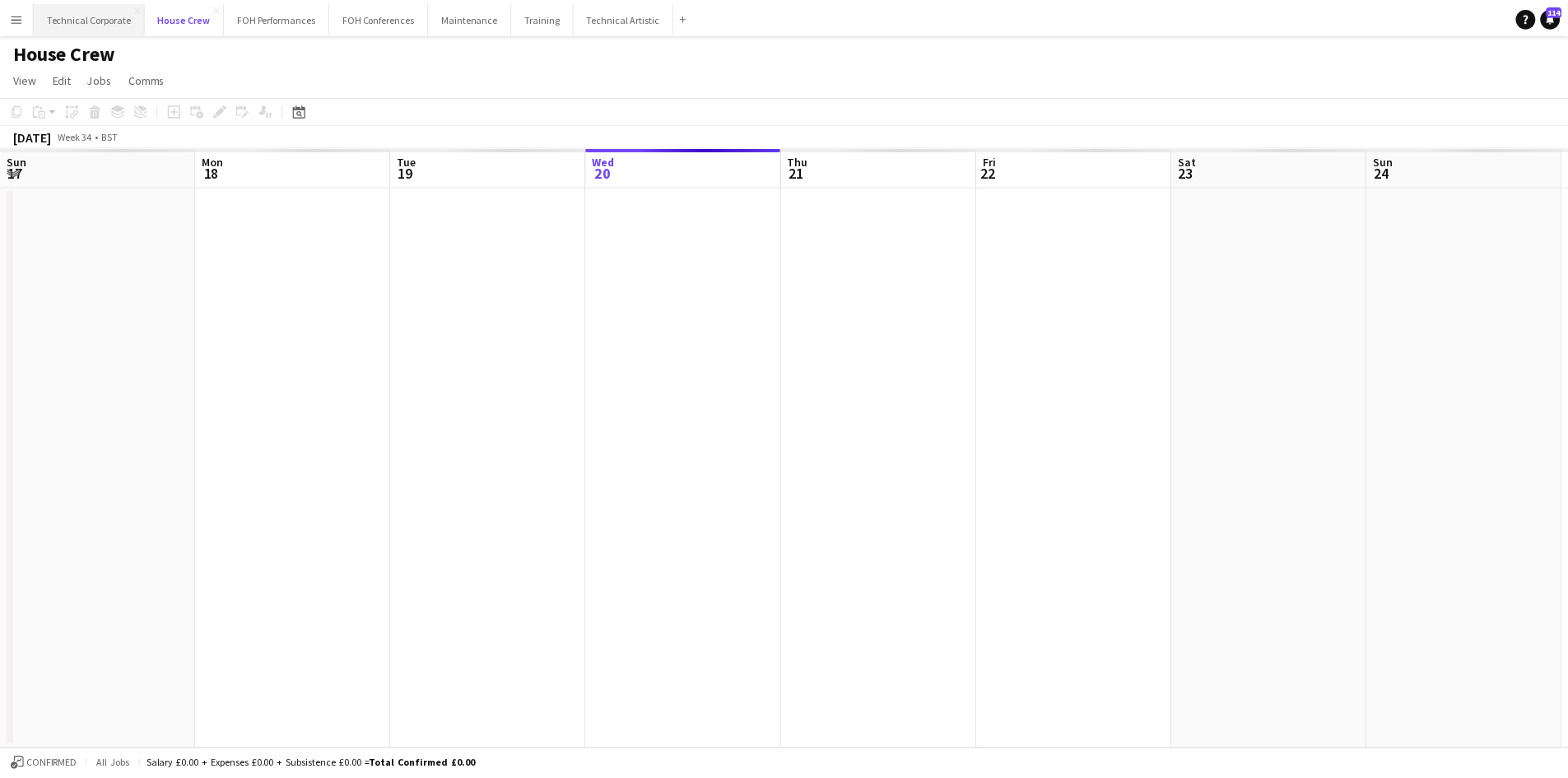
scroll to position [0, 393]
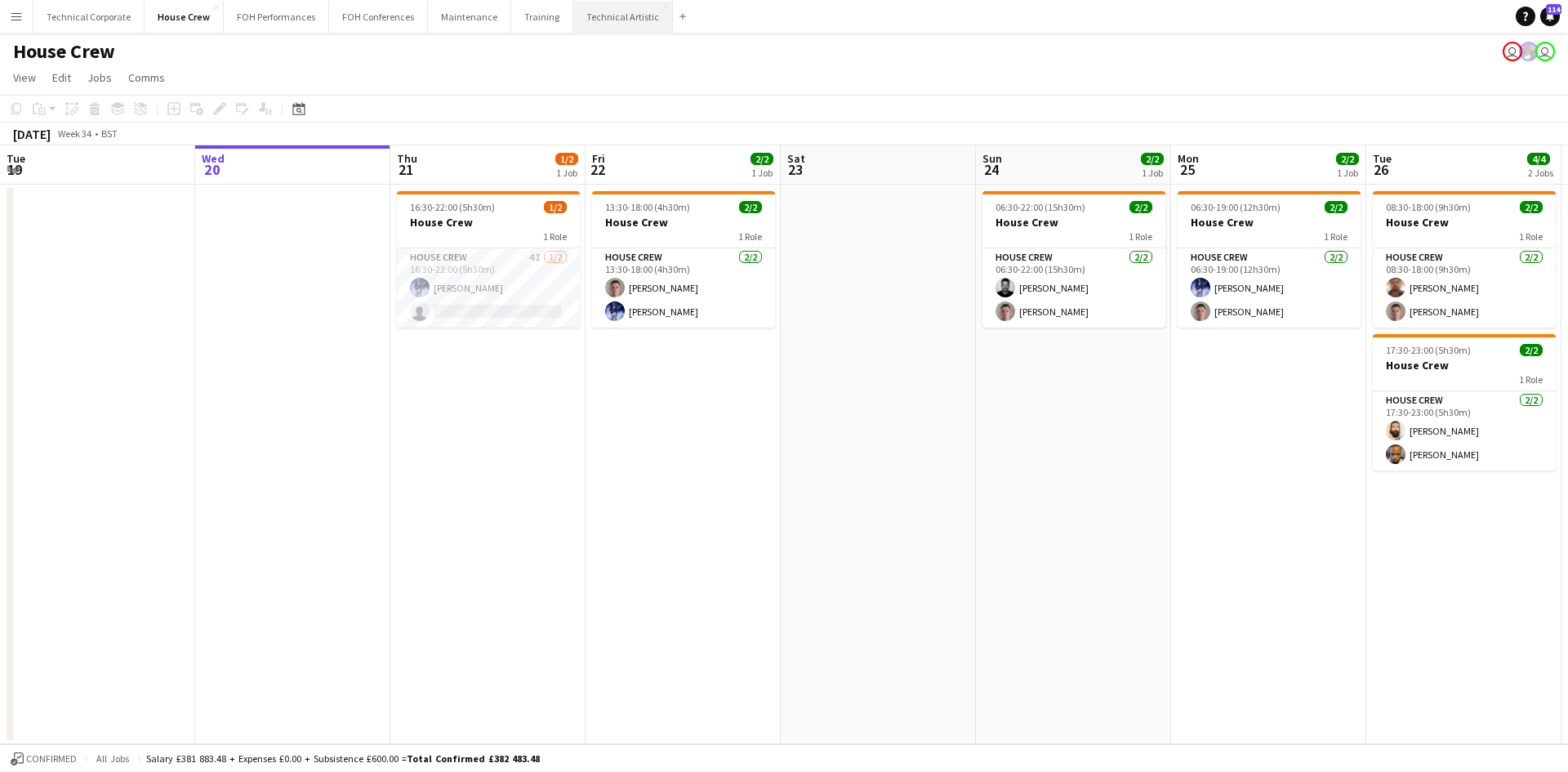
click at [627, 10] on button "Technical Artistic Close" at bounding box center [623, 16] width 100 height 32
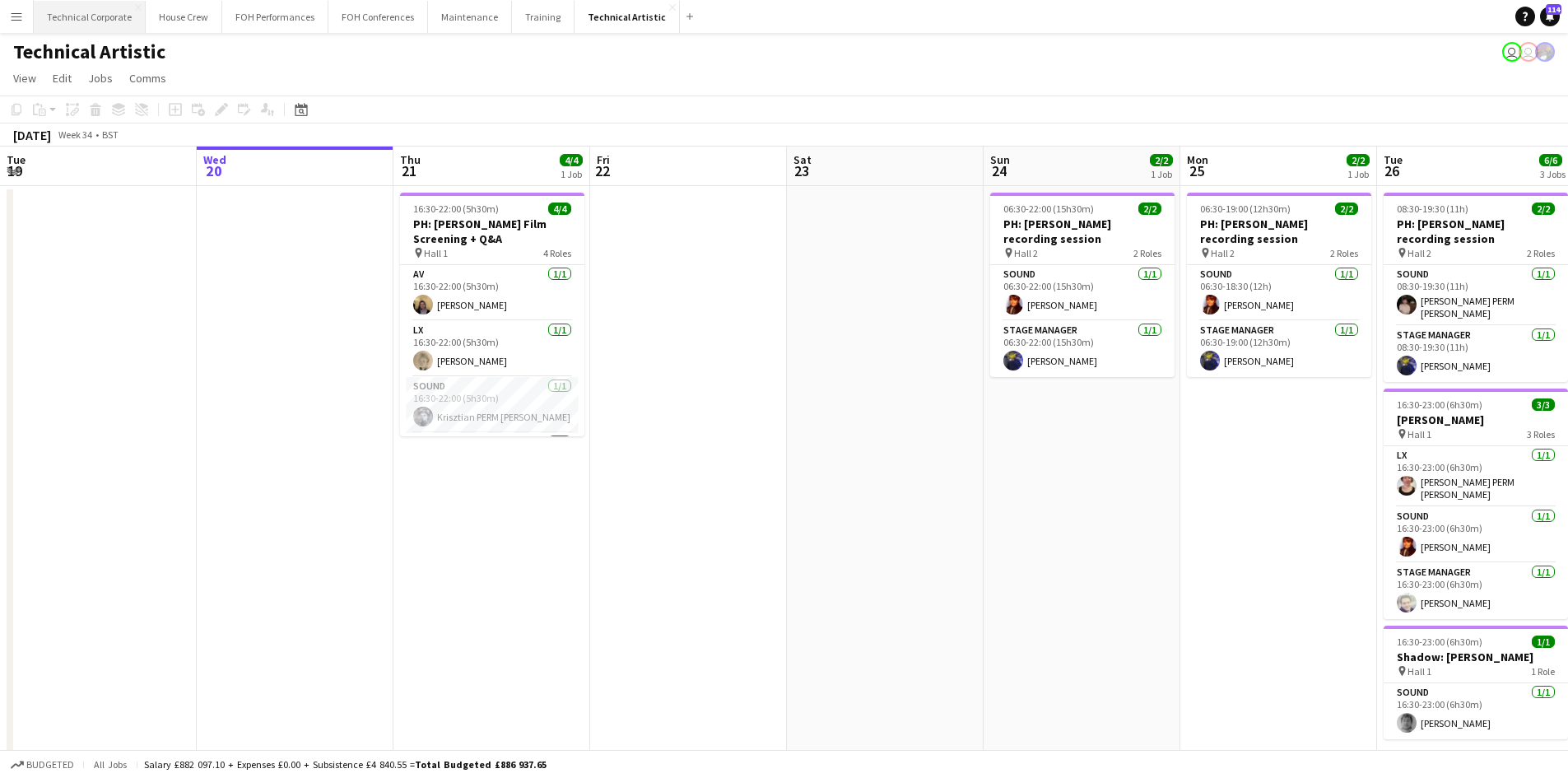
click at [96, 14] on button "Technical Corporate Close" at bounding box center [90, 17] width 112 height 32
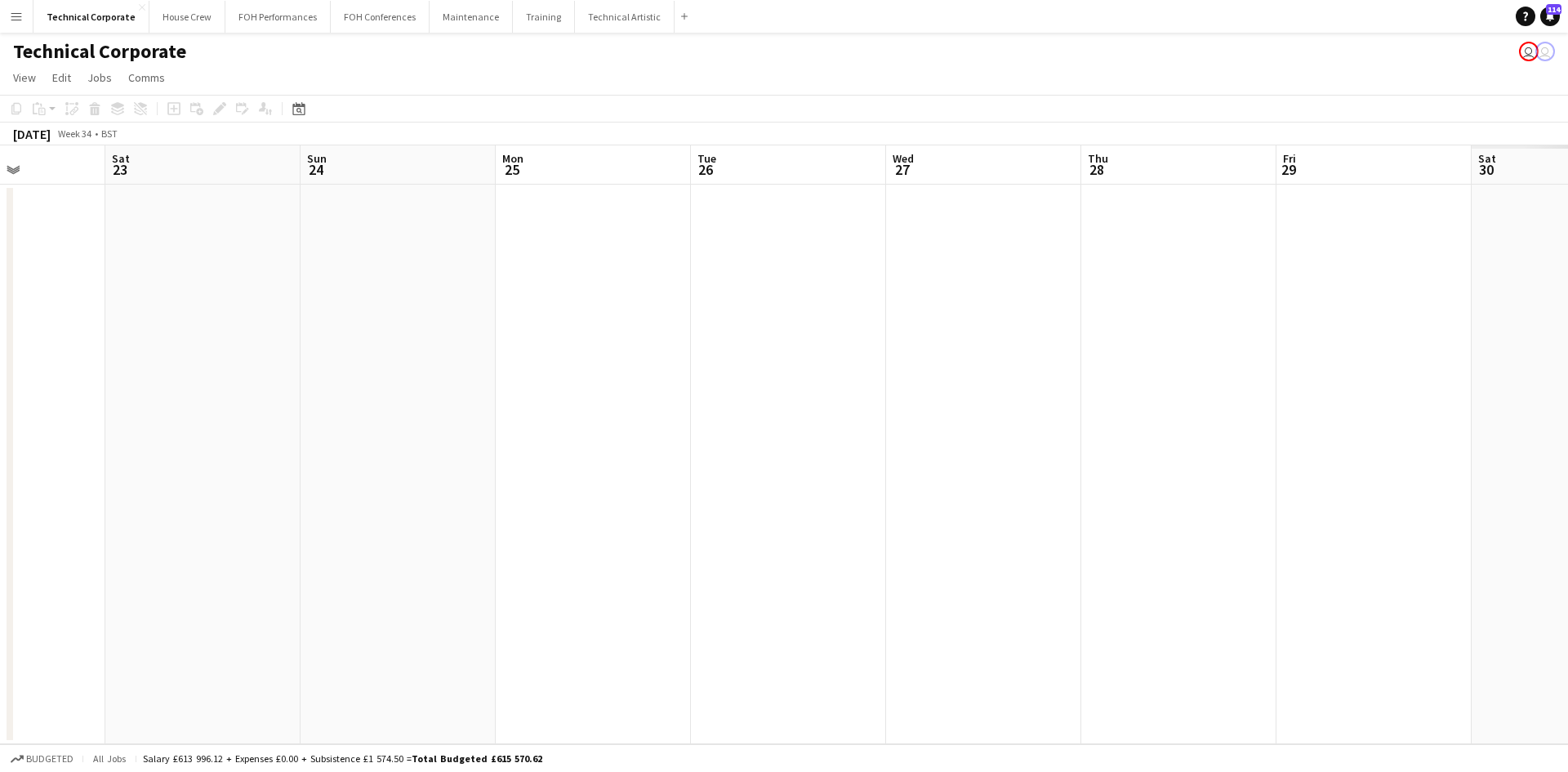
drag, startPoint x: 1183, startPoint y: 411, endPoint x: 949, endPoint y: 439, distance: 235.7
click at [506, 385] on app-calendar-viewport "Wed 20 Thu 21 Fri 22 Sat 23 Sun 24 Mon 25 Tue 26 Wed 27 Thu 28 Fri 29 Sat 30 Su…" at bounding box center [784, 444] width 1568 height 598
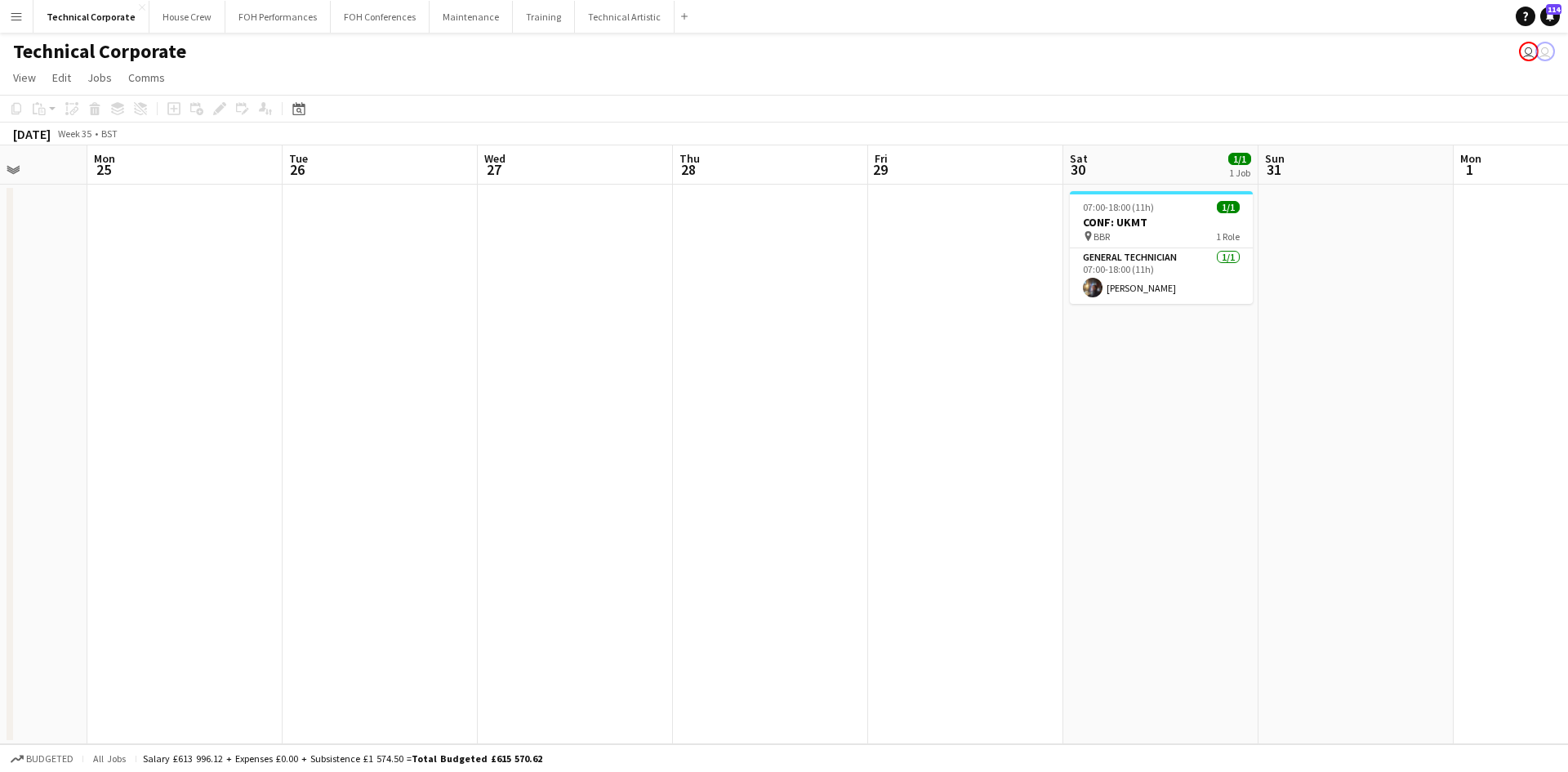
scroll to position [0, 505]
drag, startPoint x: 1273, startPoint y: 458, endPoint x: 702, endPoint y: 388, distance: 575.3
click at [702, 388] on app-calendar-viewport "Fri 22 Sat 23 Sun 24 Mon 25 Tue 26 Wed 27 Thu 28 Fri 29 Sat 30 1/1 1 Job Sun 31…" at bounding box center [784, 444] width 1568 height 598
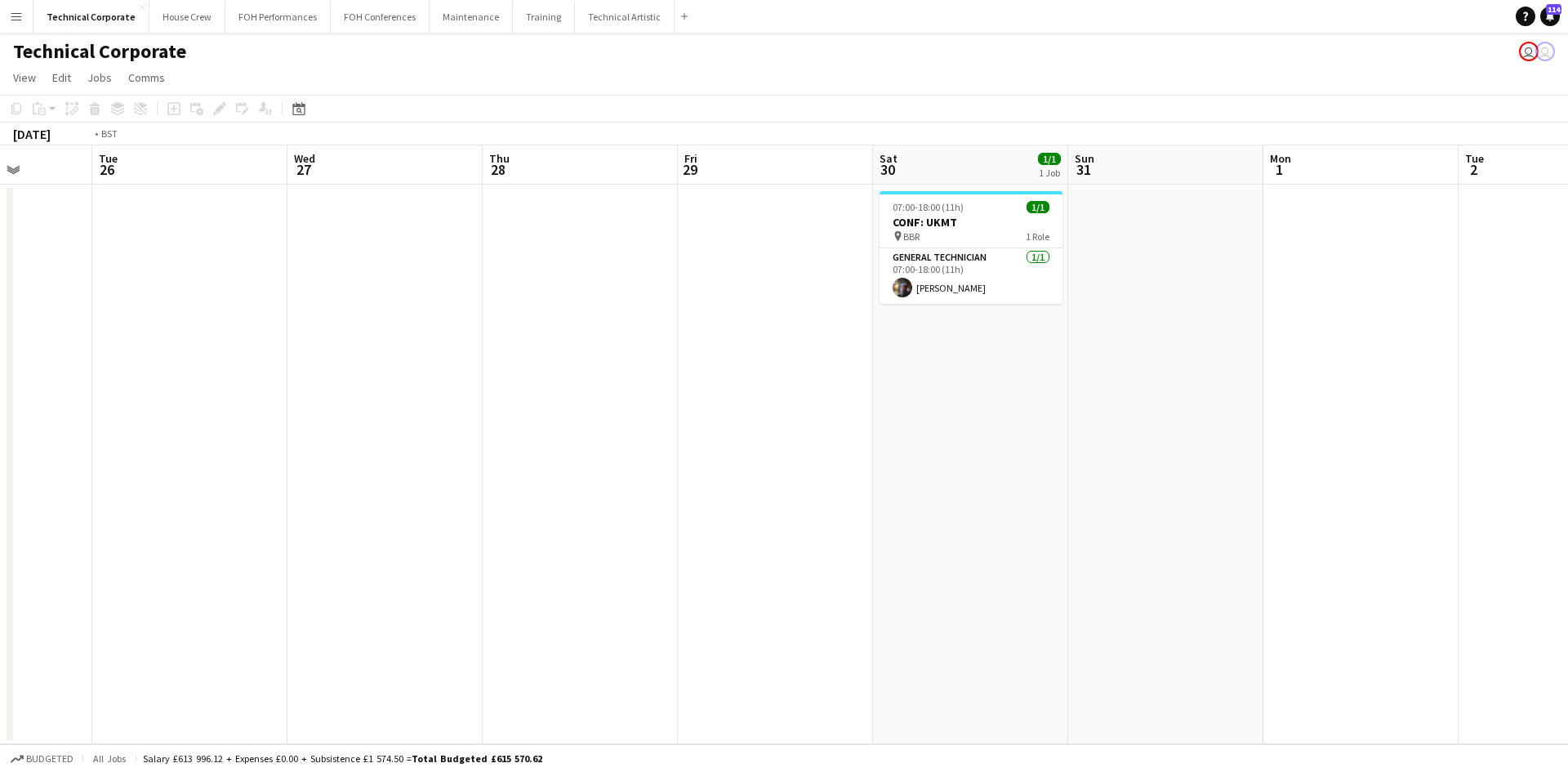
drag, startPoint x: 342, startPoint y: 475, endPoint x: 1444, endPoint y: 311, distance: 1114.1
click at [1449, 313] on app-calendar-viewport "Sat 23 Sun 24 Mon 25 Tue 26 Wed 27 Thu 28 Fri 29 Sat 30 1/1 1 Job Sun 31 Mon 1 …" at bounding box center [784, 444] width 1568 height 598
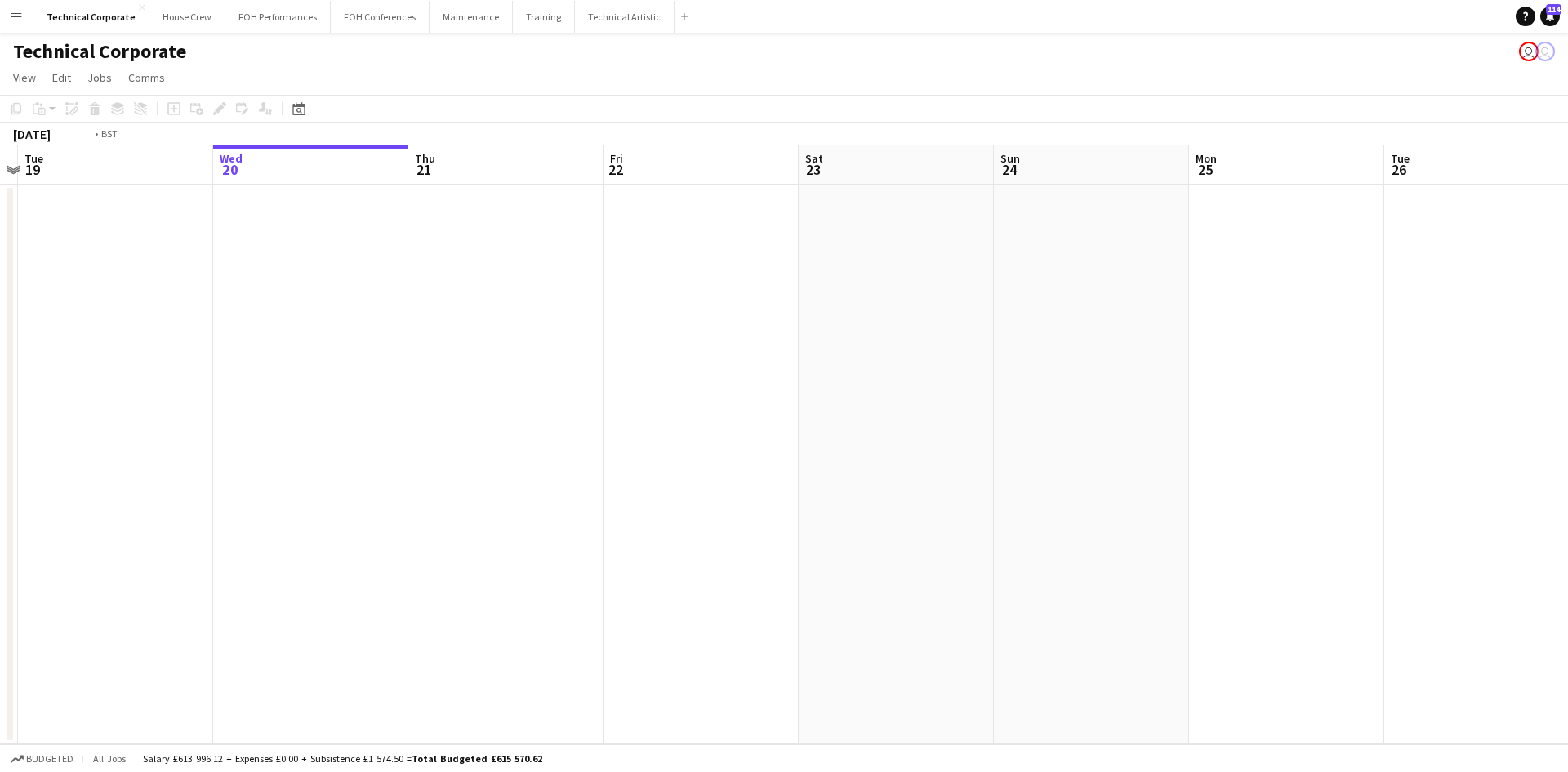
scroll to position [0, 331]
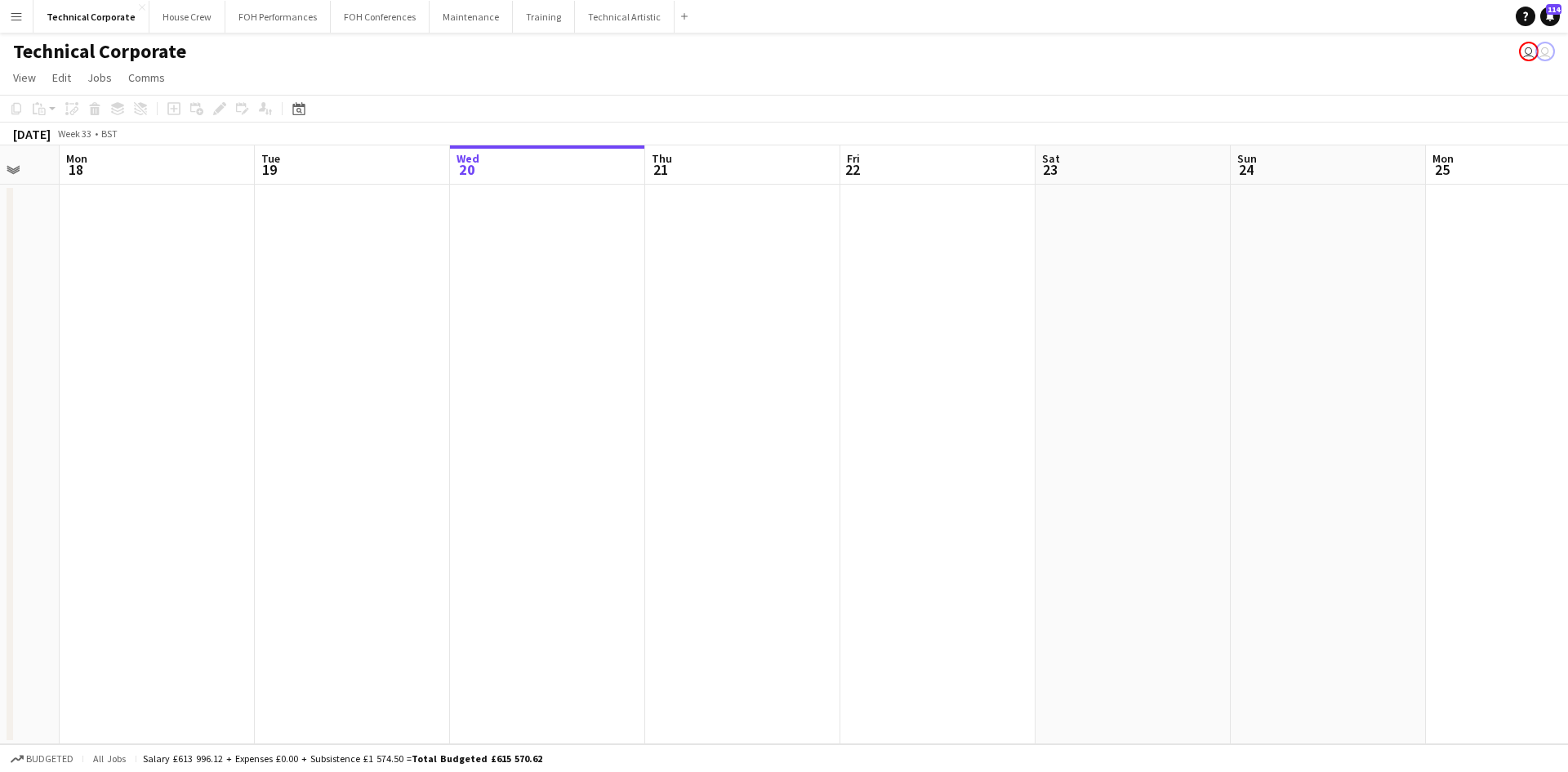
drag, startPoint x: 592, startPoint y: 381, endPoint x: 768, endPoint y: 352, distance: 178.4
click at [768, 352] on app-calendar-viewport "Sat 16 Sun 17 Mon 18 Tue 19 Wed 20 Thu 21 Fri 22 Sat 23 Sun 24 Mon 25 Tue 26 We…" at bounding box center [784, 444] width 1568 height 598
click at [578, 19] on button "Technical Artistic Close" at bounding box center [625, 16] width 100 height 32
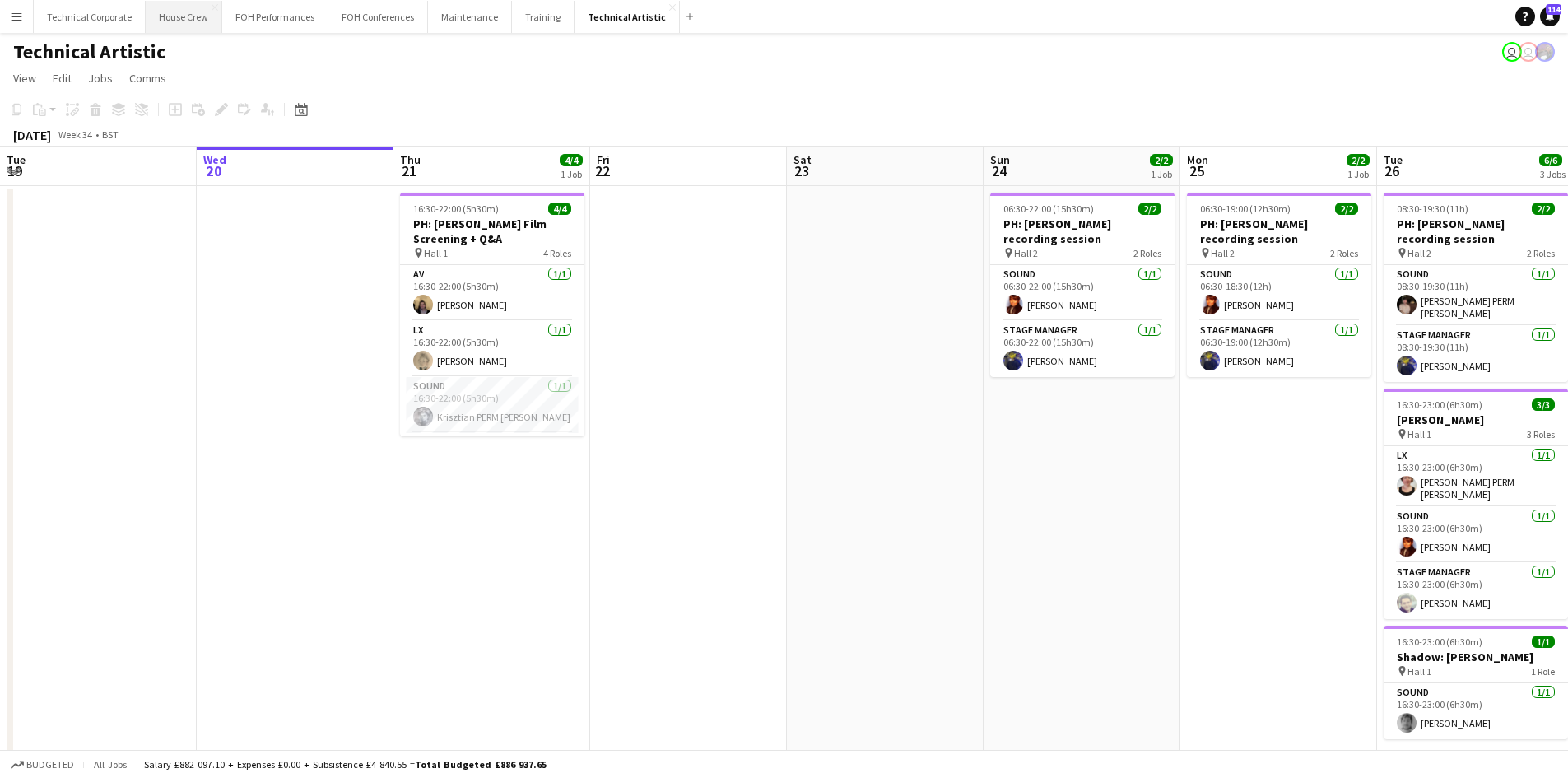
click at [155, 14] on button "House Crew Close" at bounding box center [184, 17] width 76 height 32
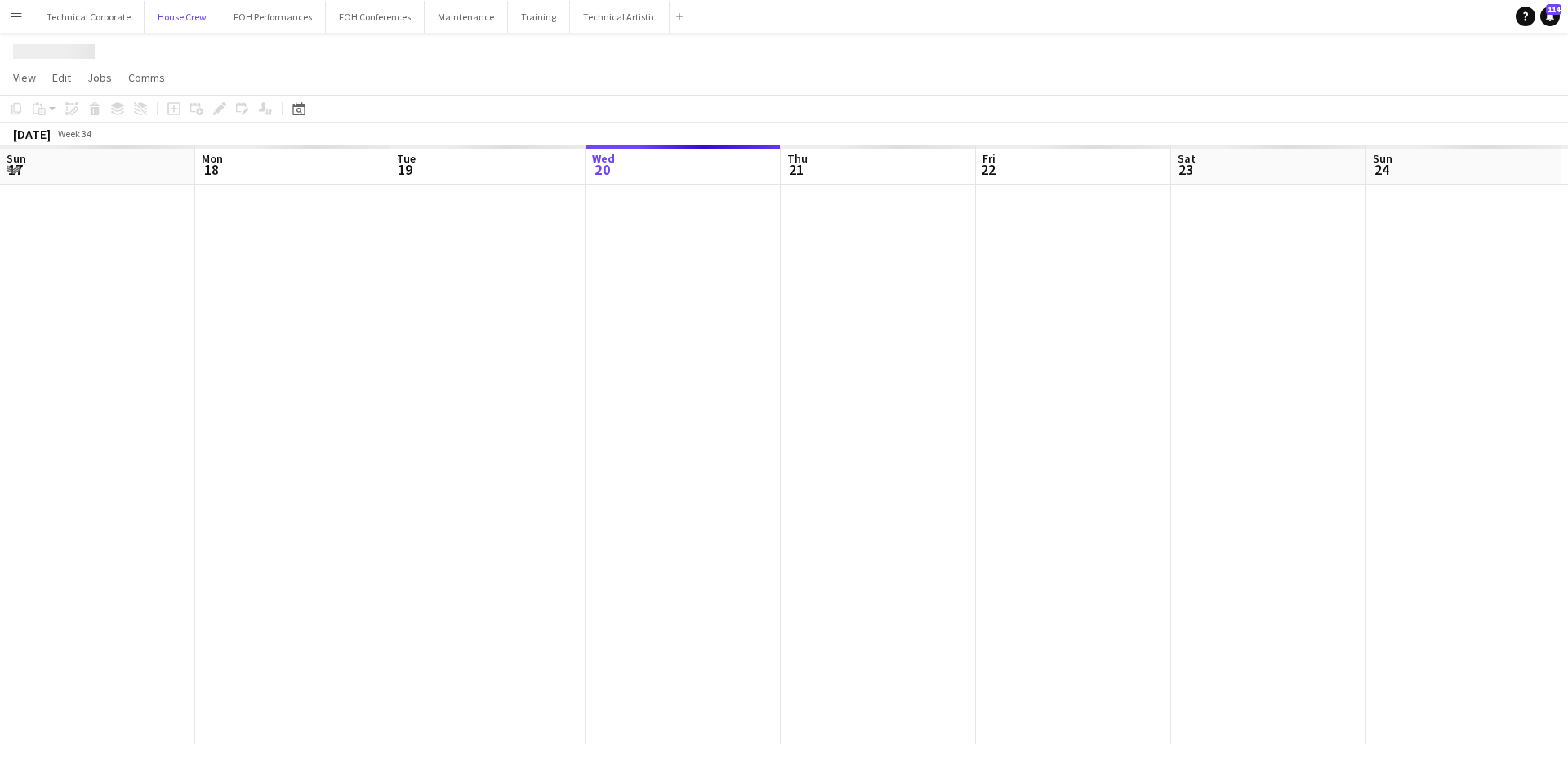
scroll to position [0, 390]
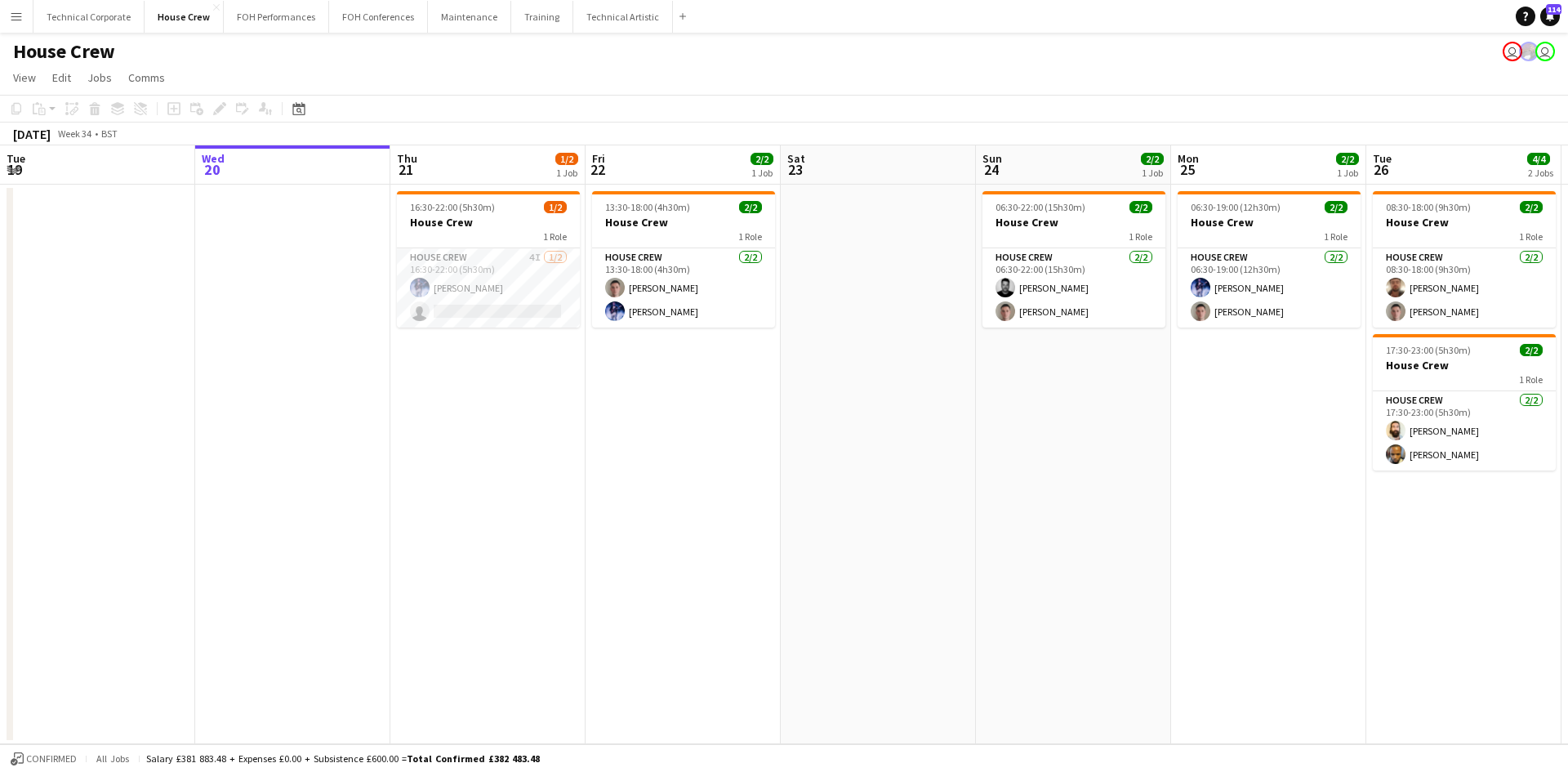
drag, startPoint x: 740, startPoint y: 481, endPoint x: 715, endPoint y: 480, distance: 25.0
click at [737, 482] on app-calendar-viewport "Sun 17 Mon 18 Tue 19 Wed 20 Thu 21 1/2 1 Job Fri 22 2/2 1 Job Sat 23 Sun 24 2/2…" at bounding box center [784, 444] width 1568 height 598
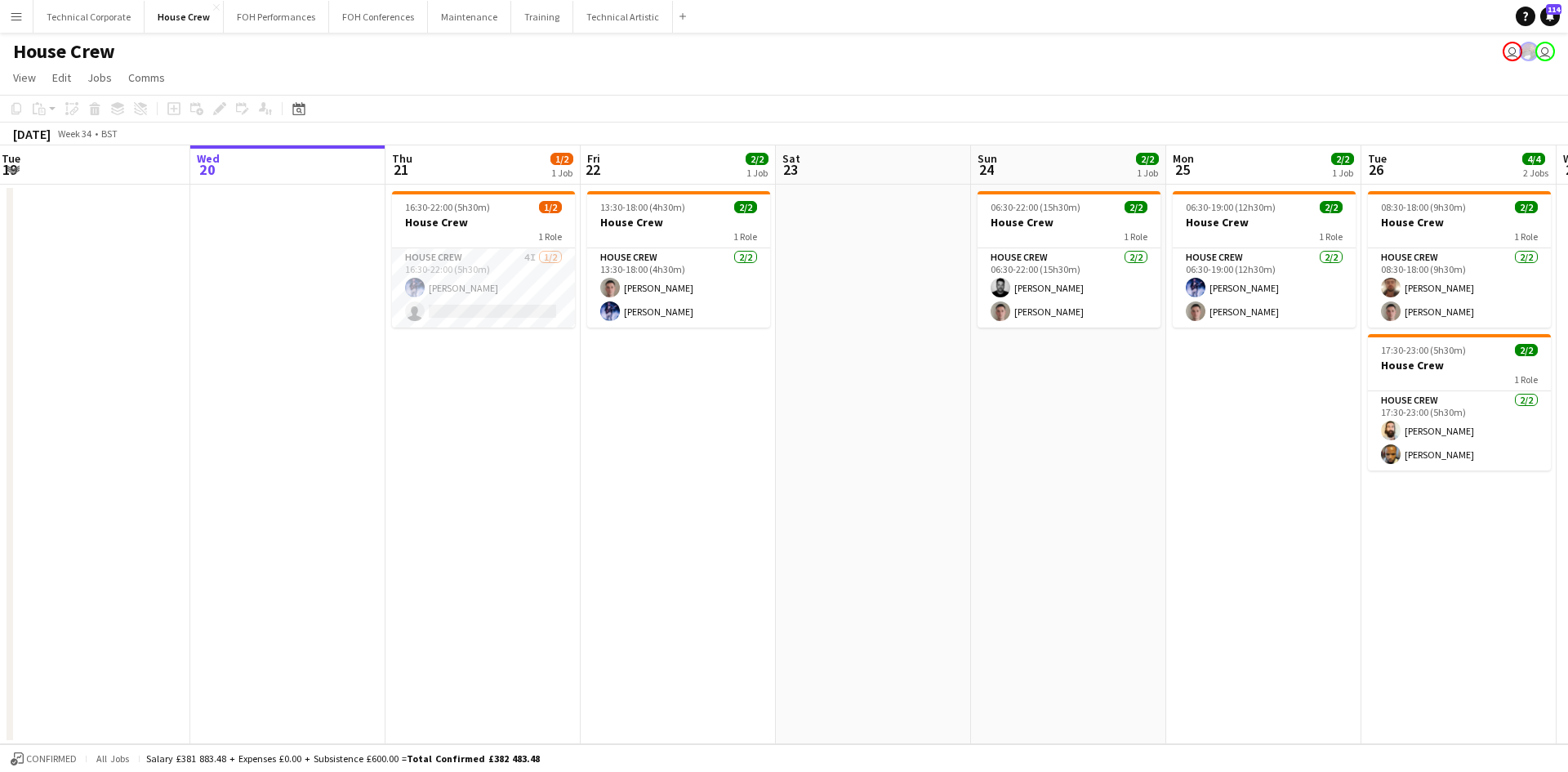
click at [715, 480] on app-date-cell "13:30-18:00 (4h30m) 2/2 House Crew 1 Role House Crew [DATE] 13:30-18:00 (4h30m)…" at bounding box center [678, 464] width 195 height 560
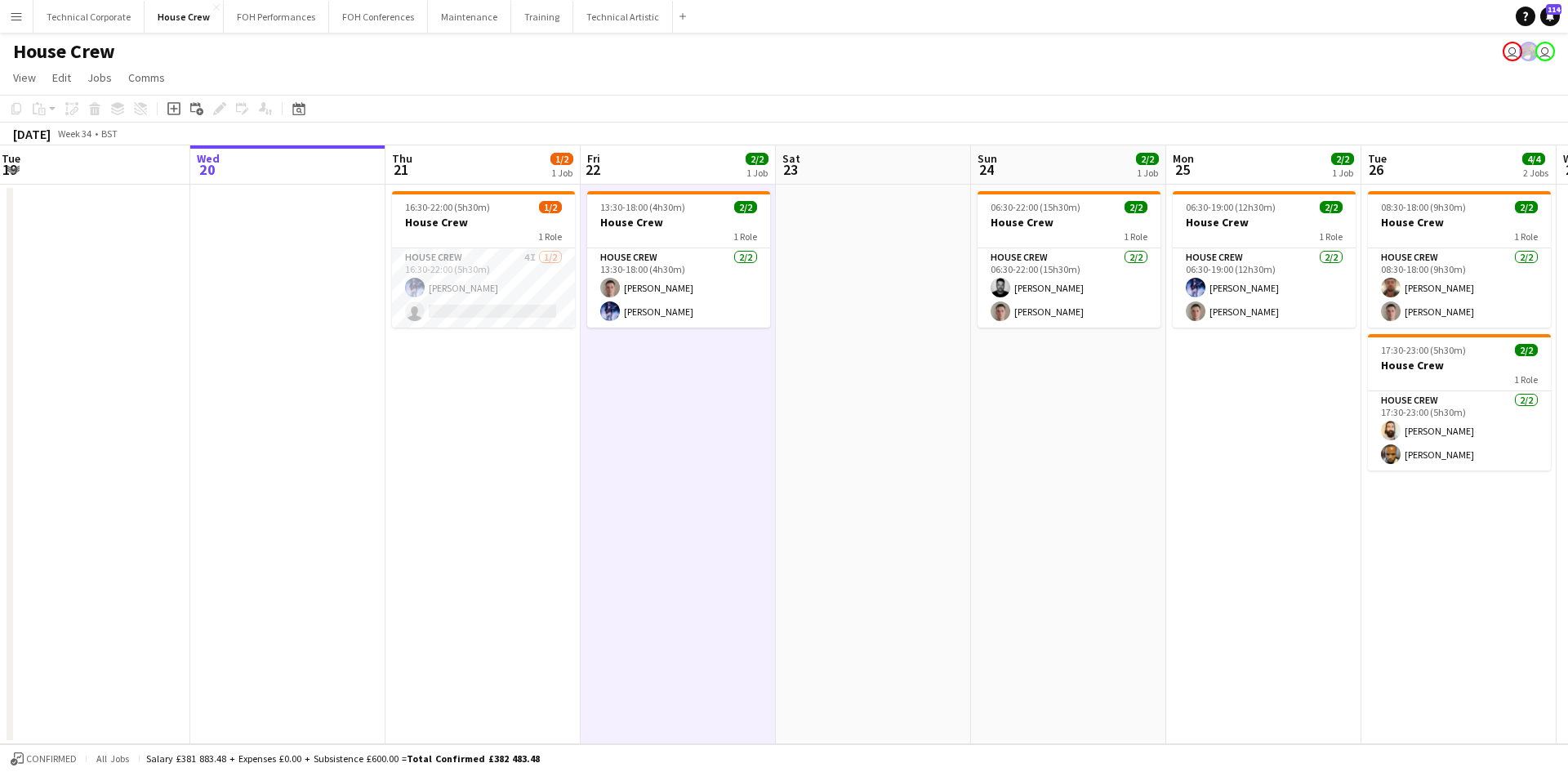
click at [713, 481] on app-date-cell "13:30-18:00 (4h30m) 2/2 House Crew 1 Role House Crew [DATE] 13:30-18:00 (4h30m)…" at bounding box center [678, 464] width 195 height 560
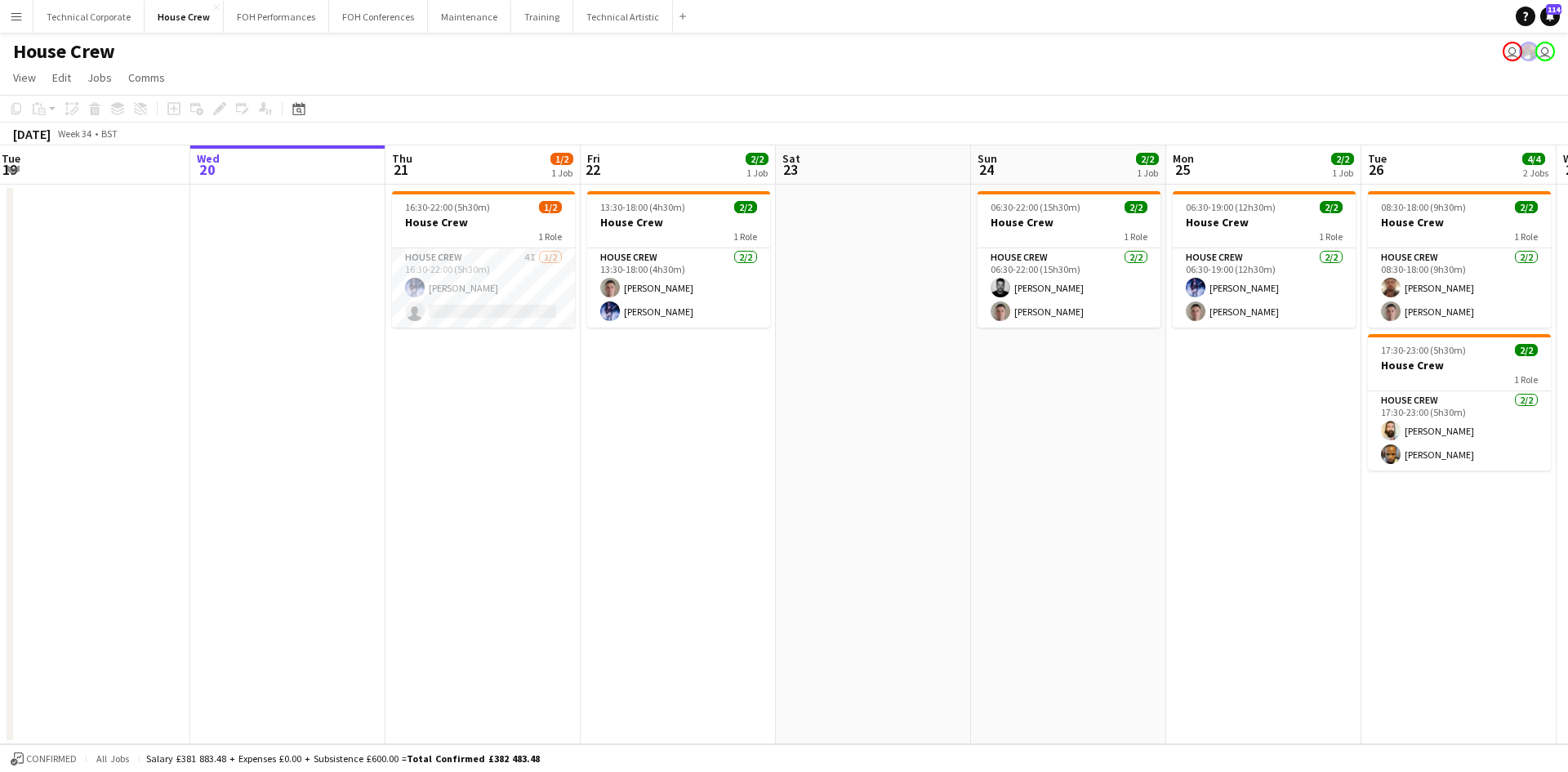
click at [1091, 619] on app-date-cell "06:30-22:00 (15h30m) 2/2 House Crew 1 Role House Crew [DATE] 06:30-22:00 (15h30…" at bounding box center [1068, 464] width 195 height 560
click at [1088, 619] on app-date-cell "06:30-22:00 (15h30m) 2/2 House Crew 1 Role House Crew [DATE] 06:30-22:00 (15h30…" at bounding box center [1068, 464] width 195 height 560
click at [941, 618] on app-date-cell at bounding box center [873, 464] width 195 height 560
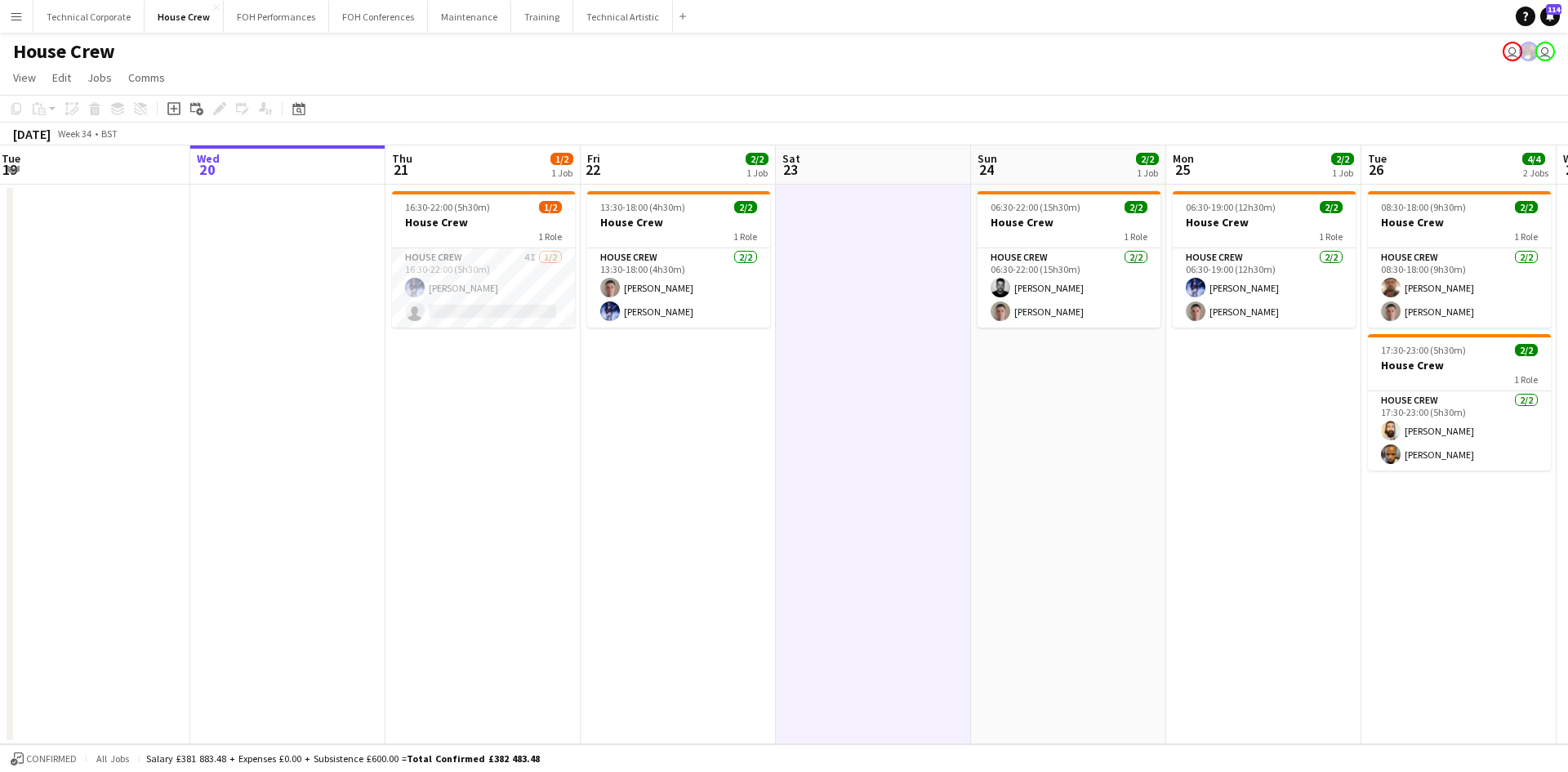
click at [942, 650] on app-date-cell at bounding box center [873, 464] width 195 height 560
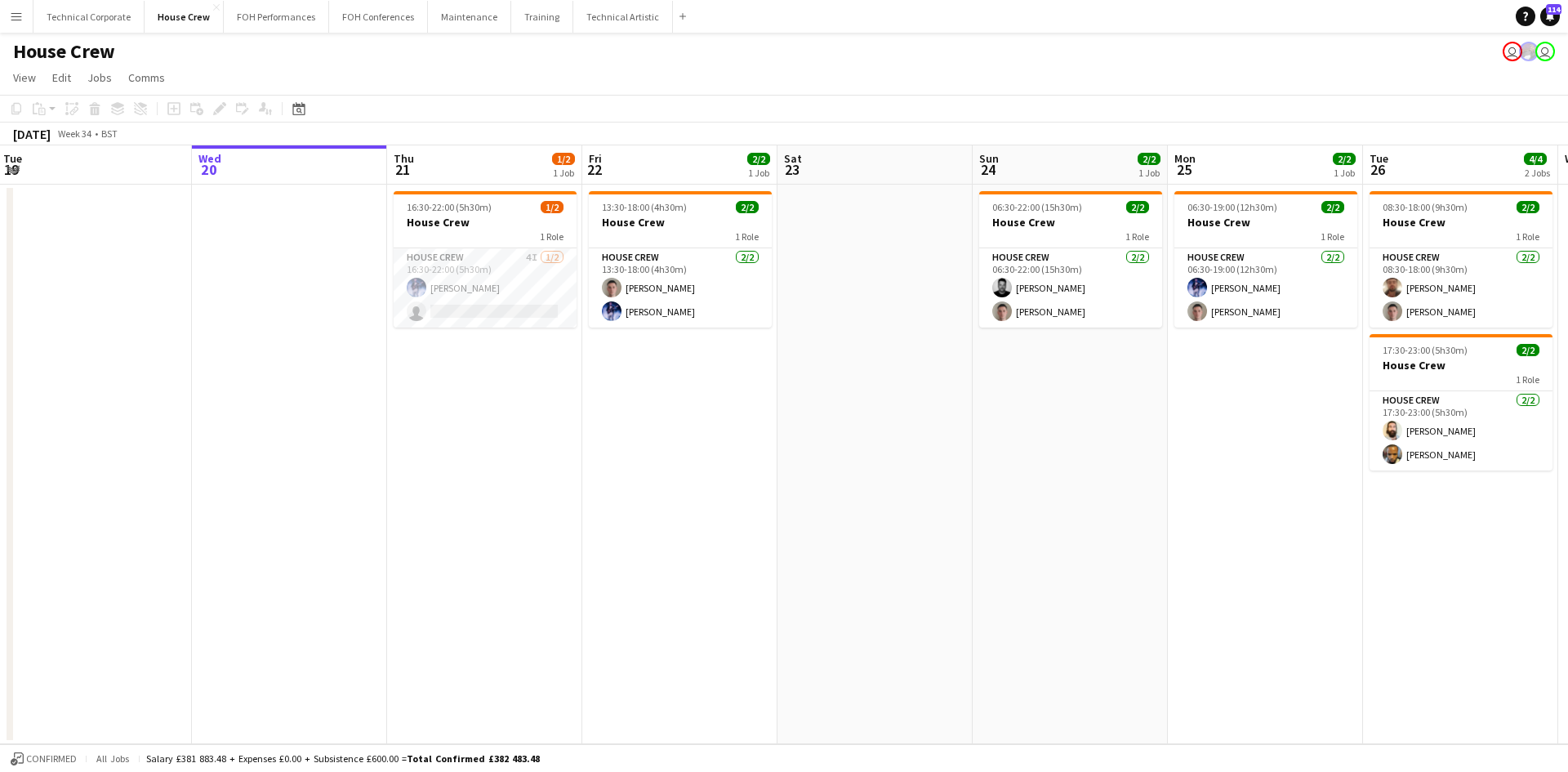
click at [1010, 666] on app-date-cell "06:30-22:00 (15h30m) 2/2 House Crew 1 Role House Crew [DATE] 06:30-22:00 (15h30…" at bounding box center [1070, 464] width 195 height 560
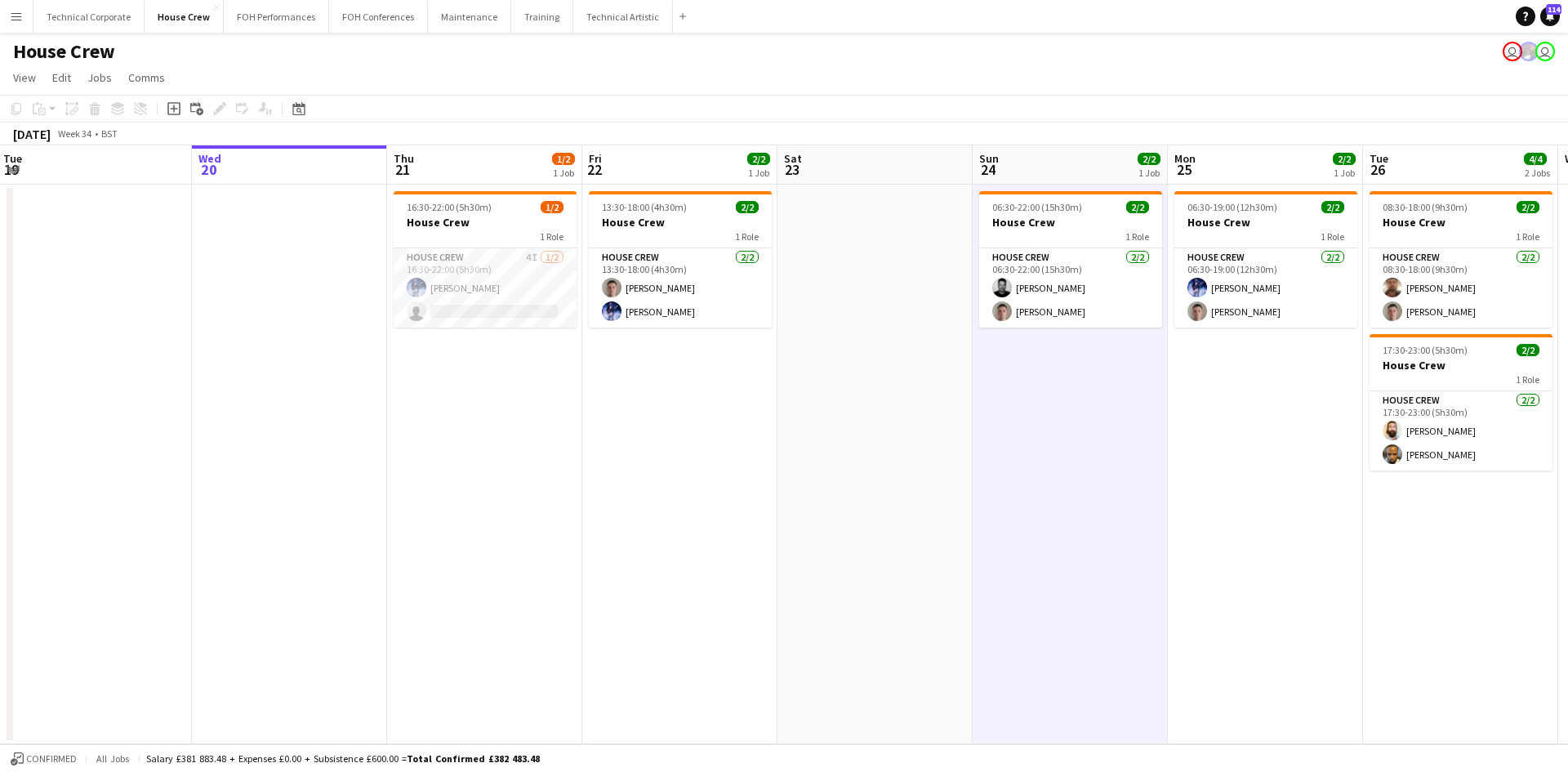
scroll to position [0, 393]
click at [973, 670] on app-date-cell at bounding box center [876, 464] width 195 height 560
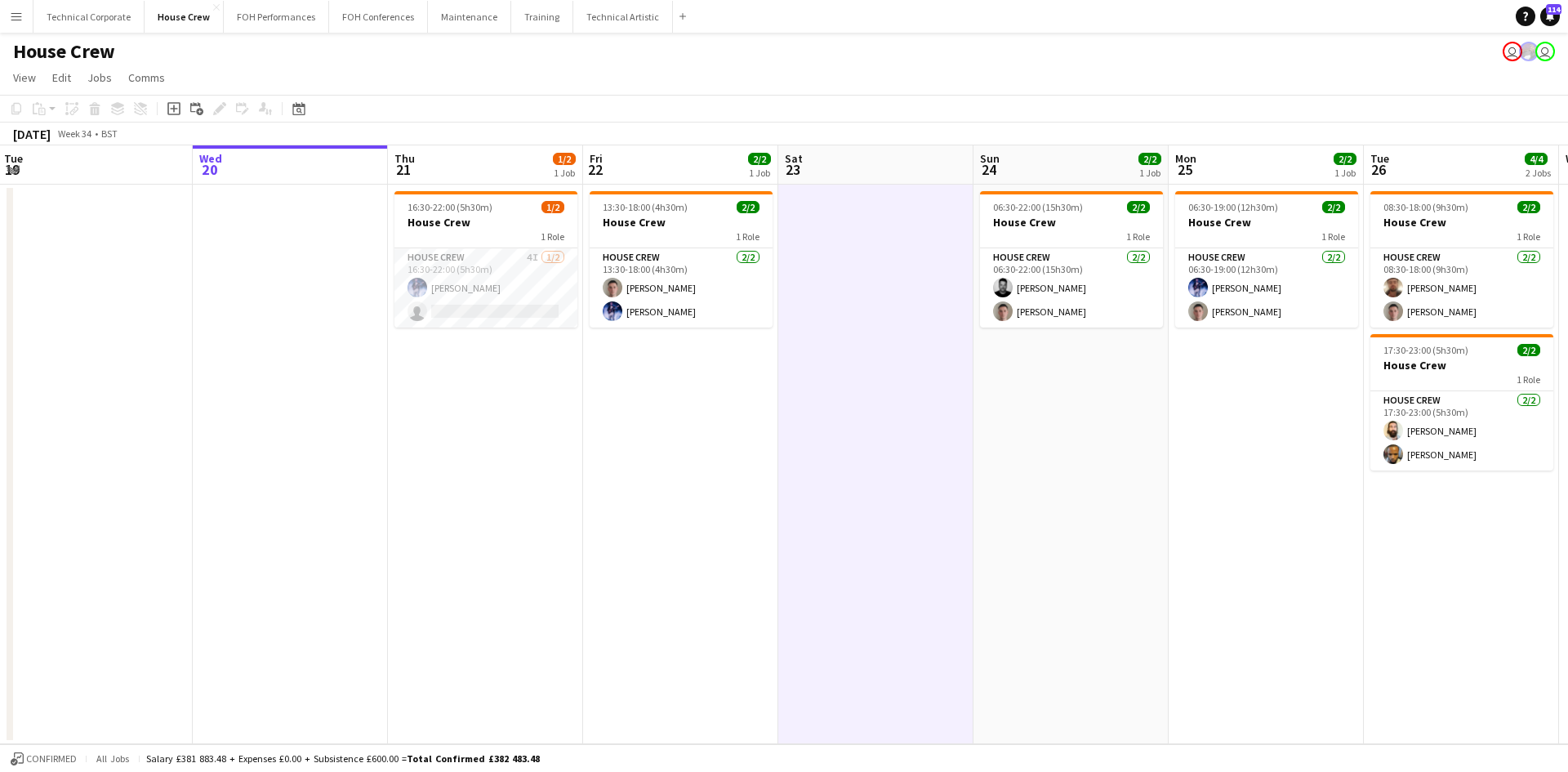
click at [973, 670] on app-date-cell at bounding box center [876, 464] width 195 height 560
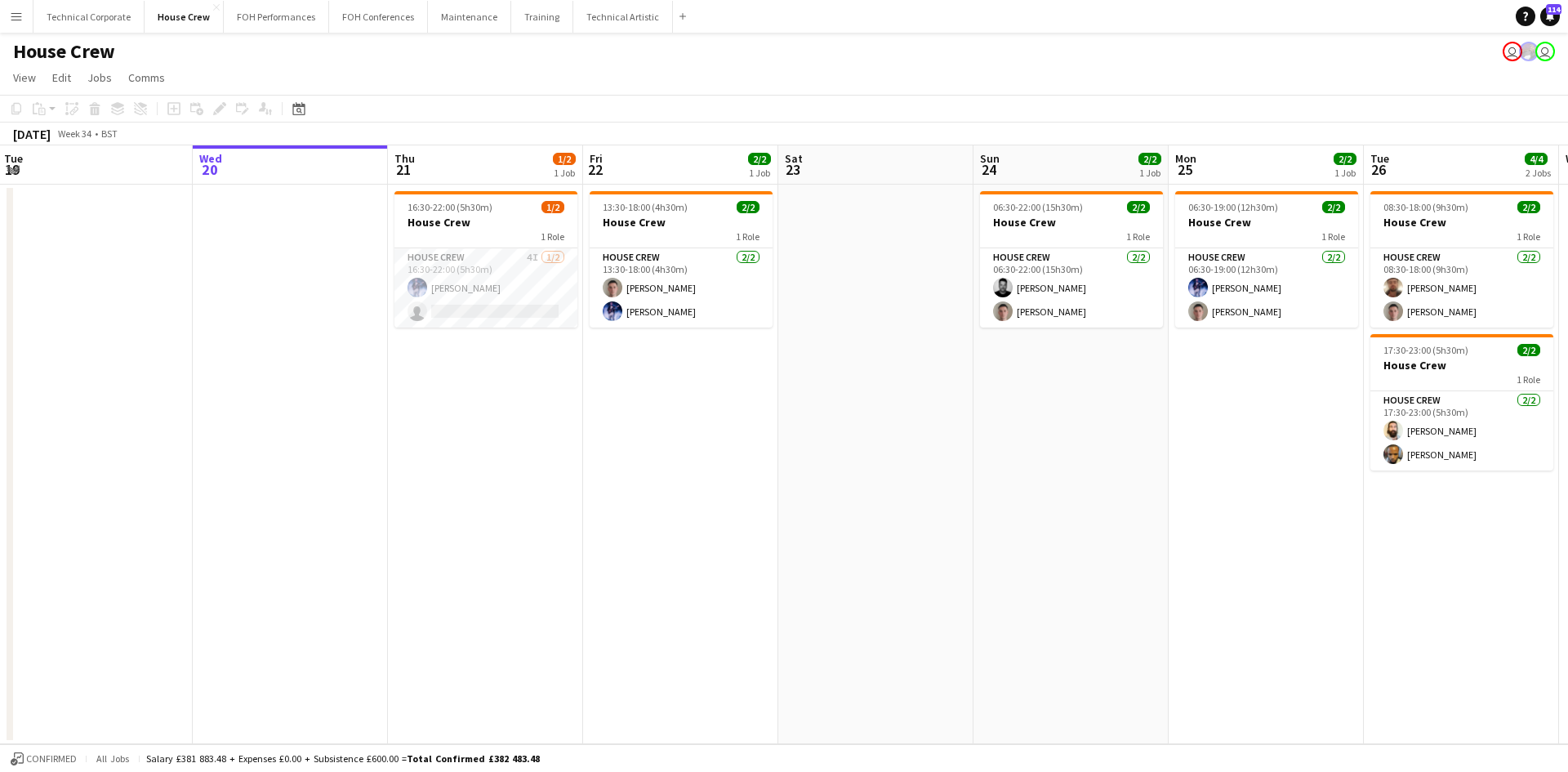
click at [976, 673] on app-date-cell "06:30-22:00 (15h30m) 2/2 House Crew 1 Role House Crew [DATE] 06:30-22:00 (15h30…" at bounding box center [1071, 464] width 195 height 560
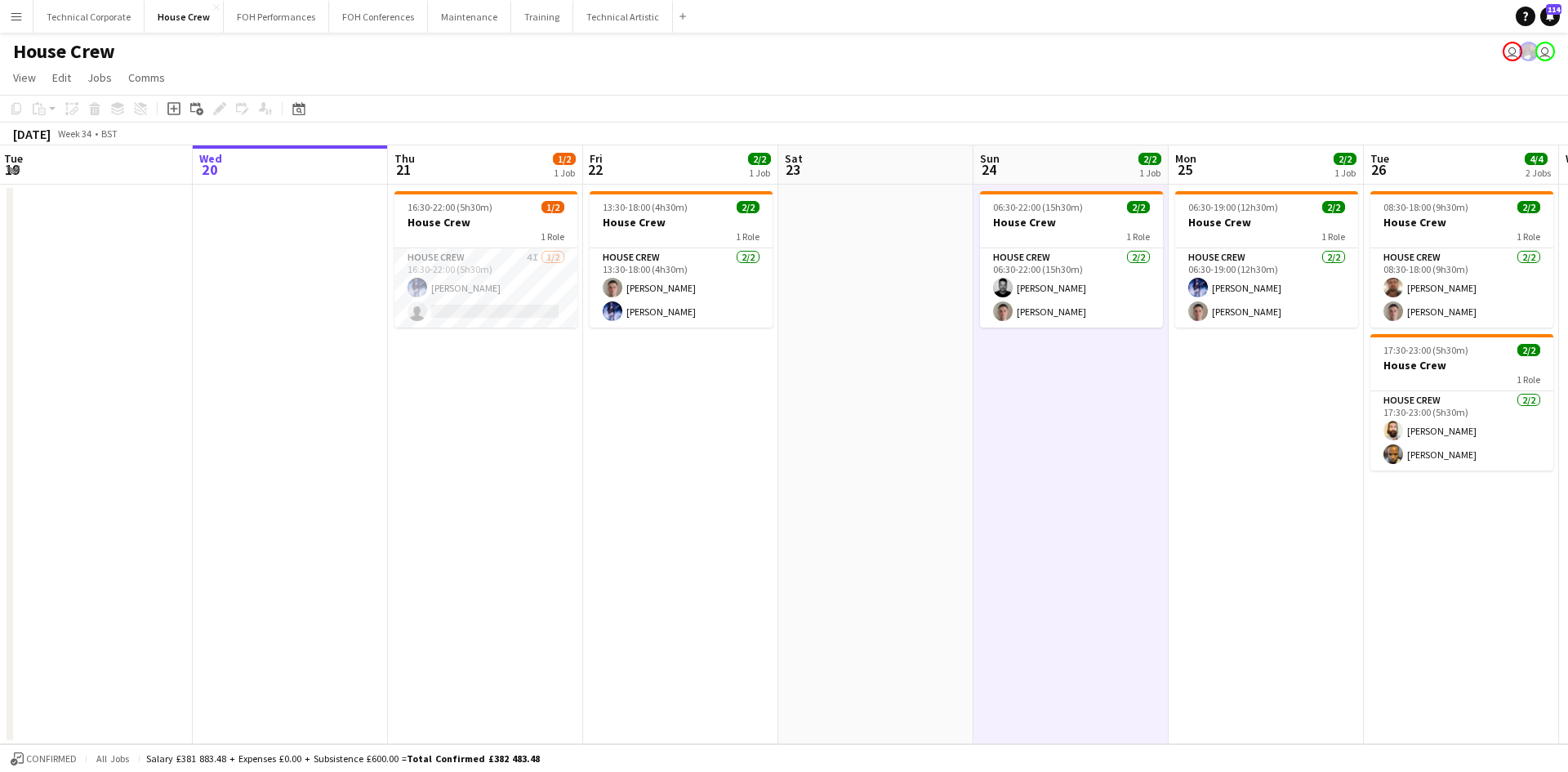
click at [969, 674] on app-date-cell at bounding box center [876, 464] width 195 height 560
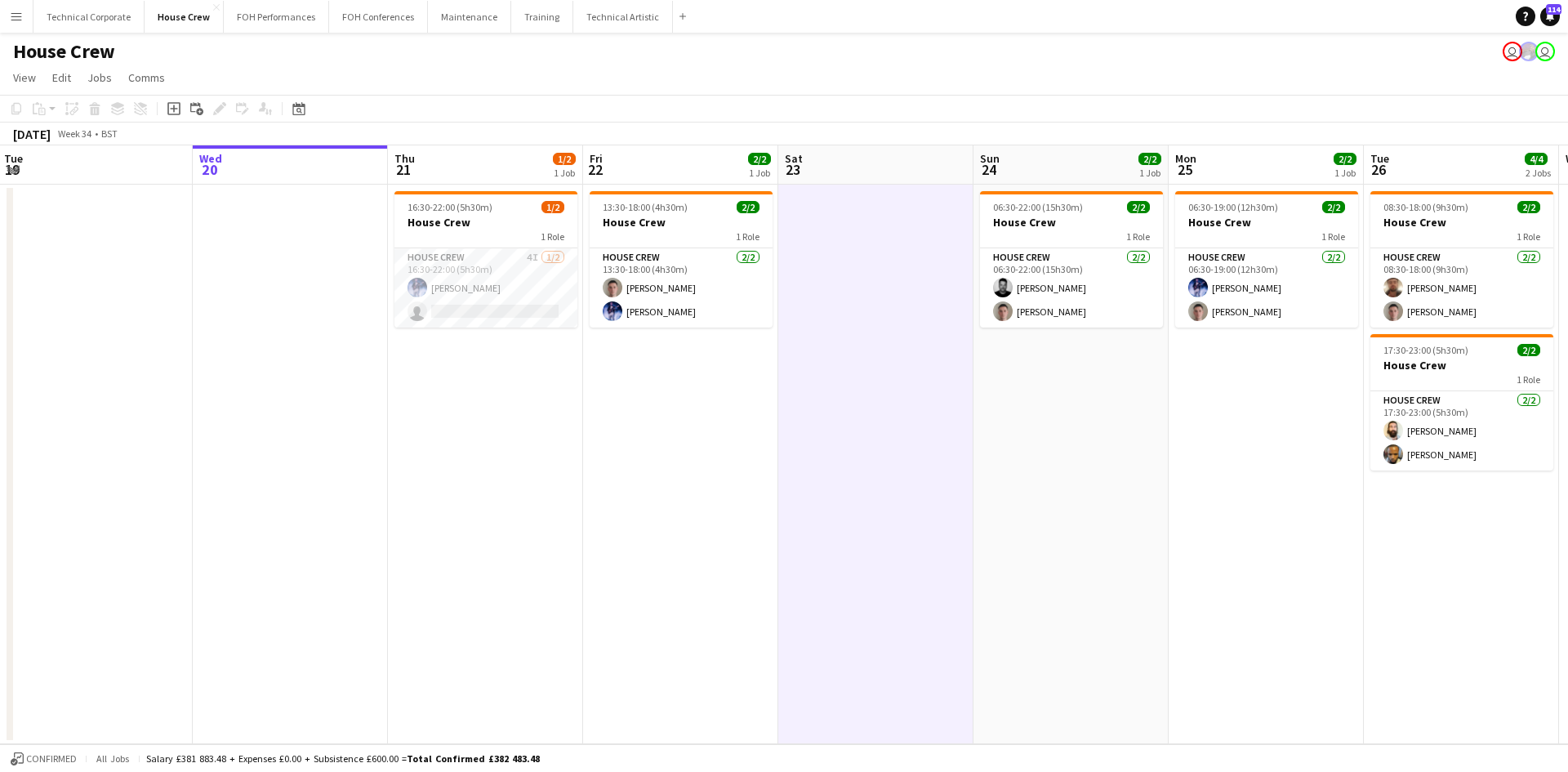
click at [977, 674] on app-date-cell "06:30-22:00 (15h30m) 2/2 House Crew 1 Role House Crew [DATE] 06:30-22:00 (15h30…" at bounding box center [1071, 464] width 195 height 560
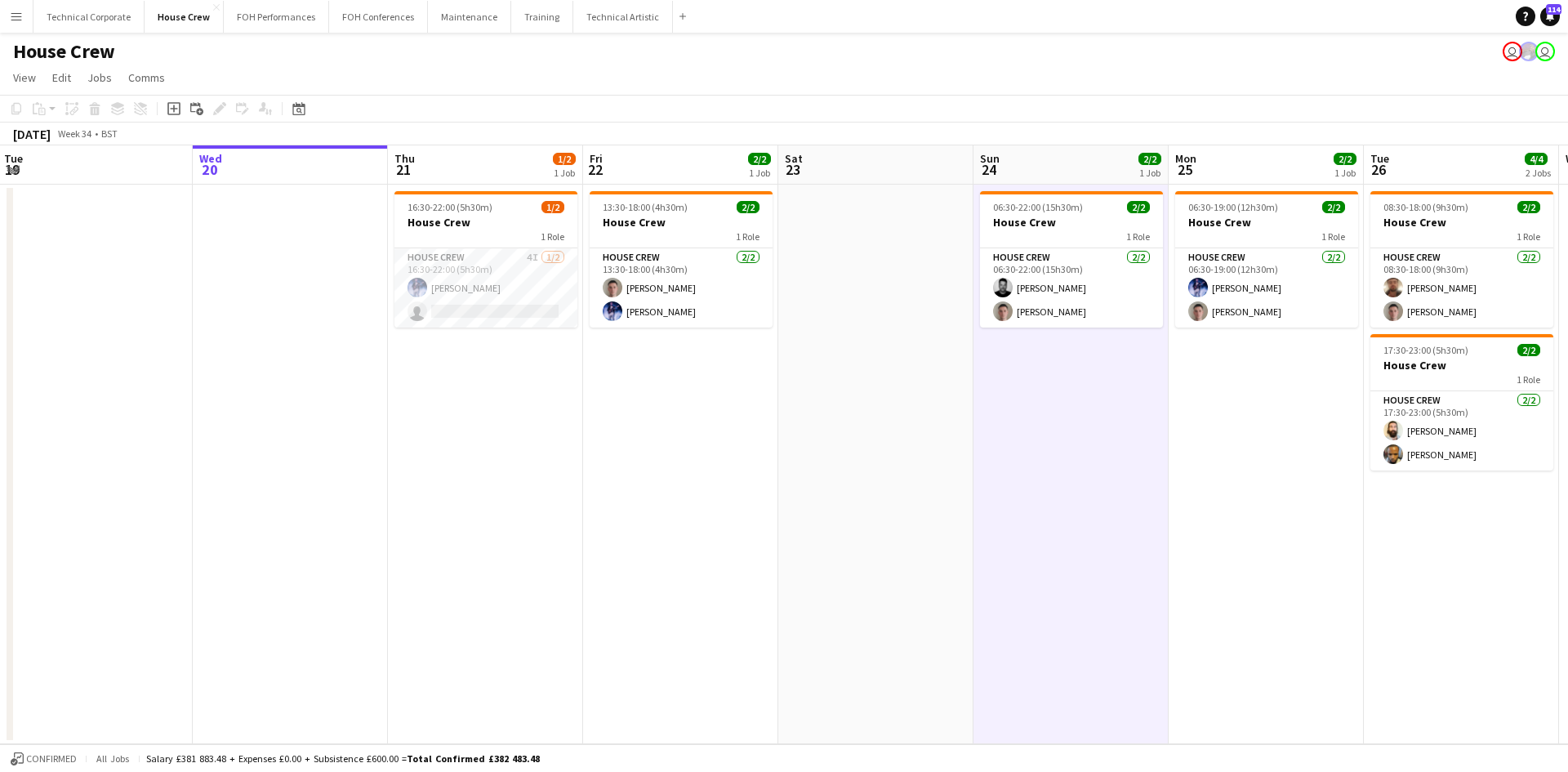
click at [975, 678] on app-date-cell "06:30-22:00 (15h30m) 2/2 House Crew 1 Role House Crew [DATE] 06:30-22:00 (15h30…" at bounding box center [1071, 464] width 195 height 560
